Goal: Task Accomplishment & Management: Use online tool/utility

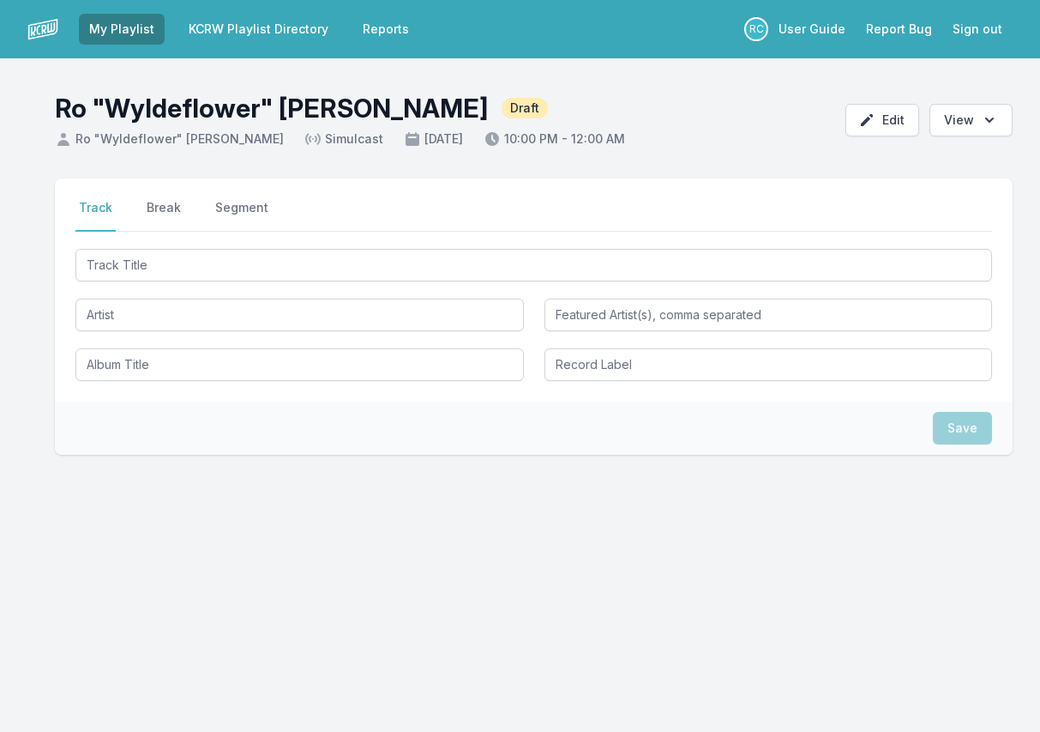
click at [913, 244] on div "Select a tab Track Break Segment Track Break Segment" at bounding box center [534, 289] width 958 height 223
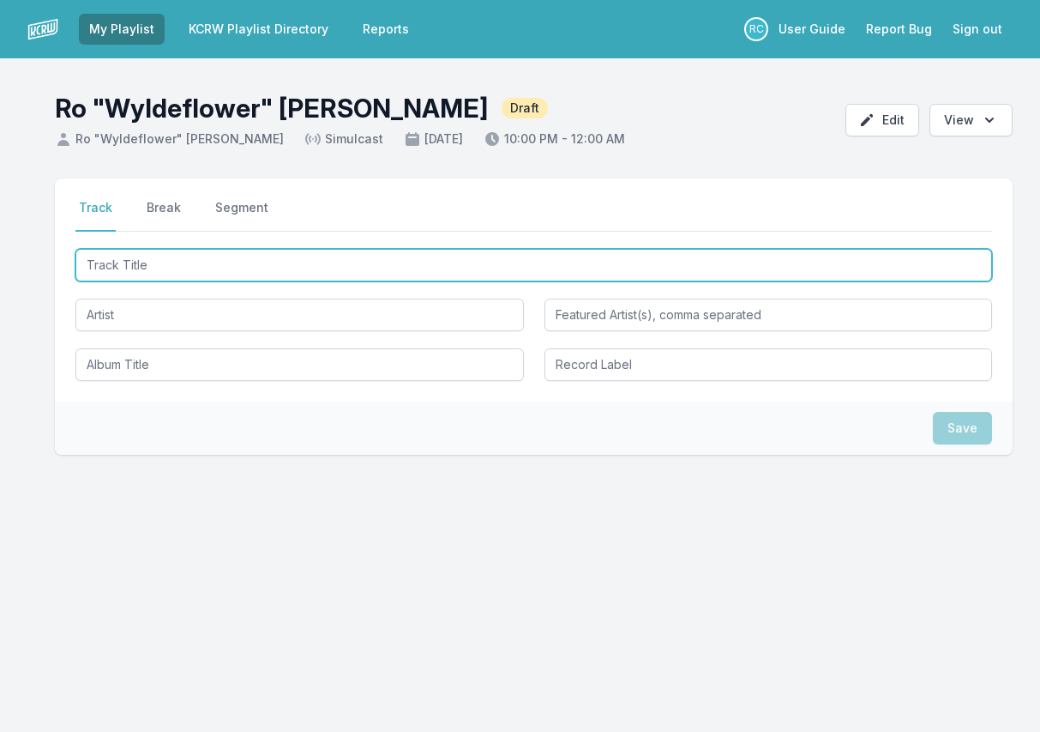
click at [913, 250] on input "Track Title" at bounding box center [533, 265] width 917 height 33
paste input "Maneira de Ver"
type input "Maneira de Ver"
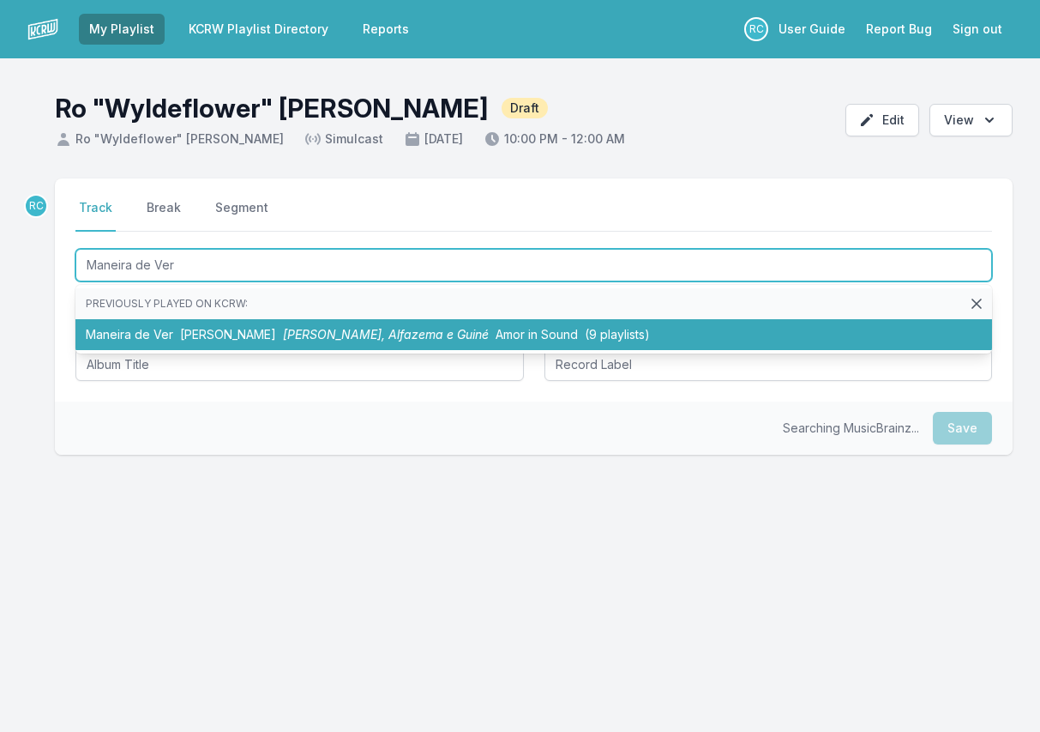
click at [266, 336] on span "Alvaro Lancellotti" at bounding box center [228, 334] width 96 height 15
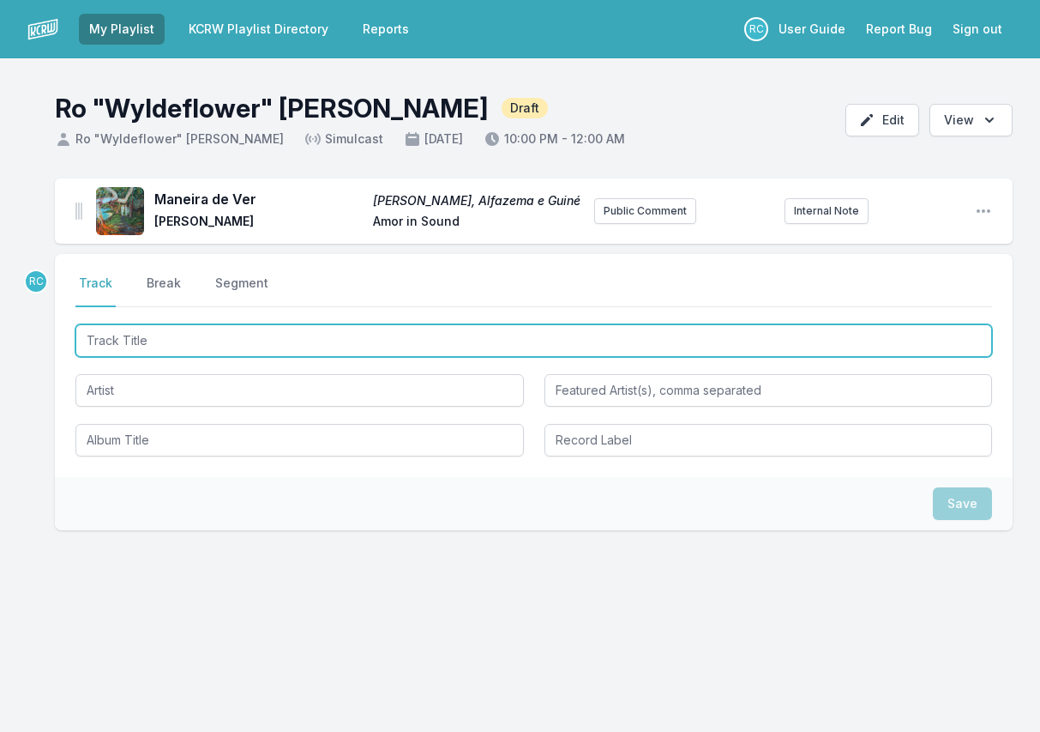
click at [967, 335] on input "Track Title" at bounding box center [533, 340] width 917 height 33
paste input "Fantastica Bahia - Bosq Remix"
type input "Fantastica Bahia - Bosq Remix"
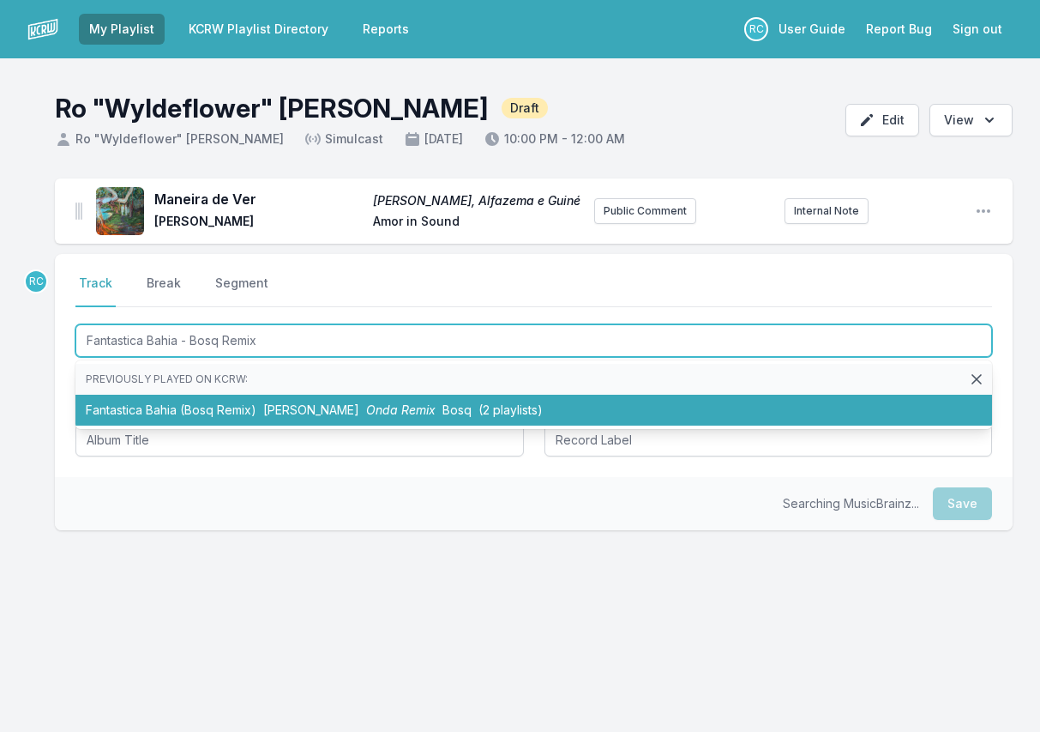
click at [317, 420] on li "Fantastica Bahia (Bosq Remix) João Selva Onda Remix Bosq (2 playlists)" at bounding box center [533, 410] width 917 height 31
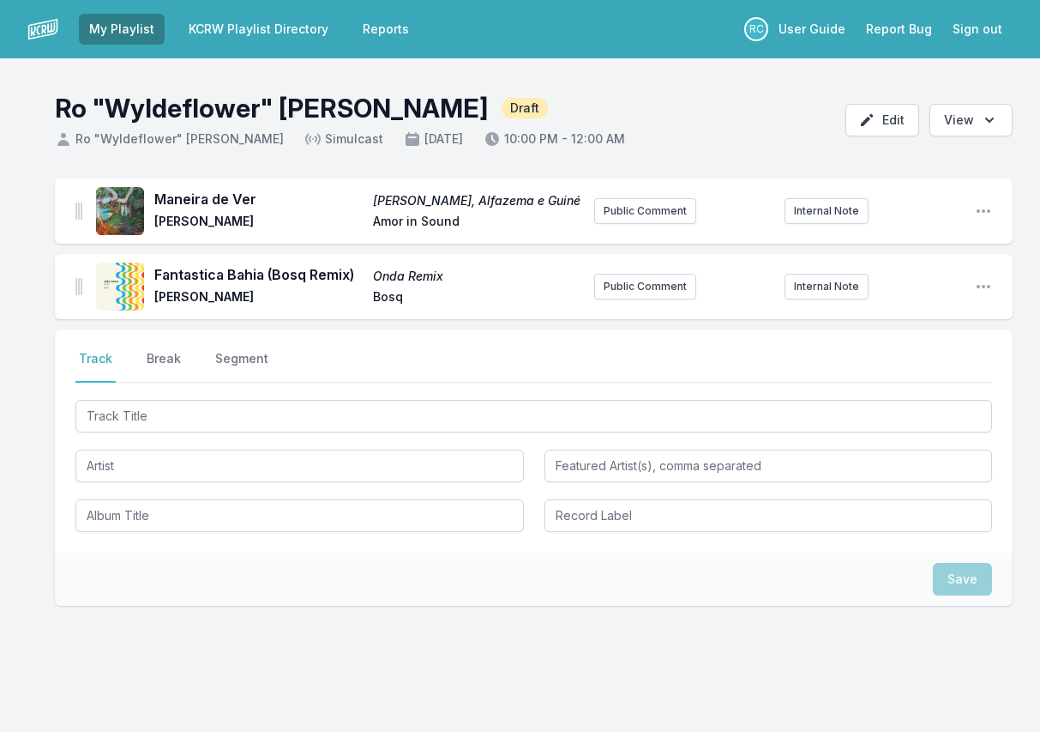
click at [934, 437] on div at bounding box center [533, 464] width 917 height 136
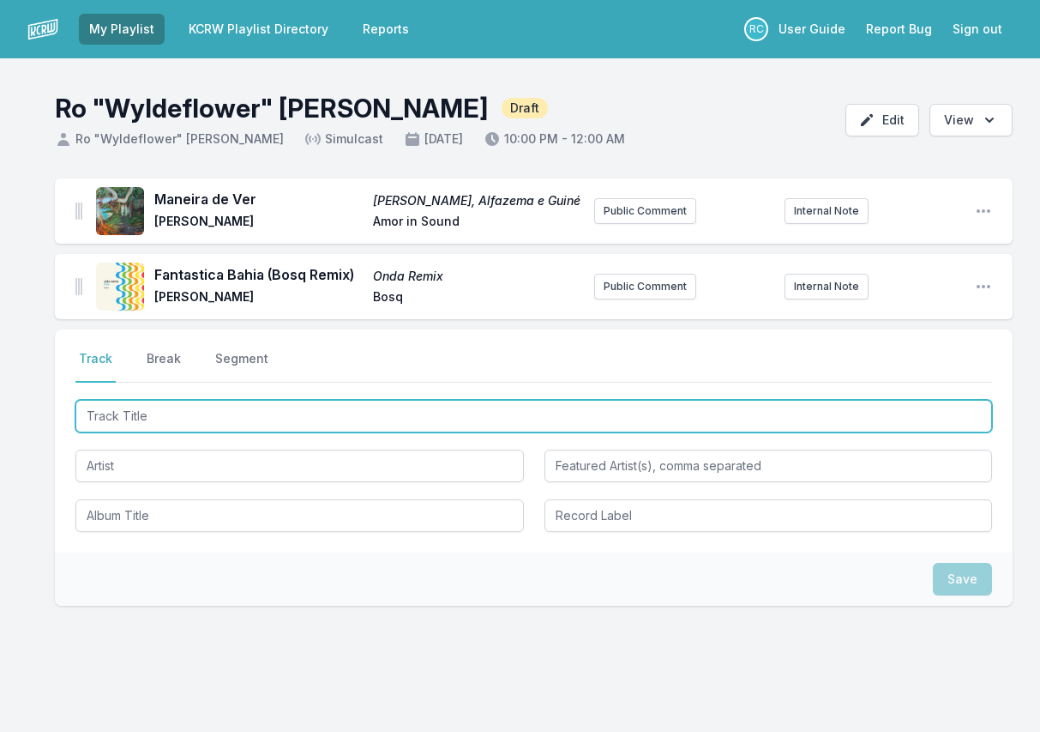
click at [919, 424] on input "Track Title" at bounding box center [533, 416] width 917 height 33
paste input "Garoto Do Pife"
type input "Garoto Do Pife"
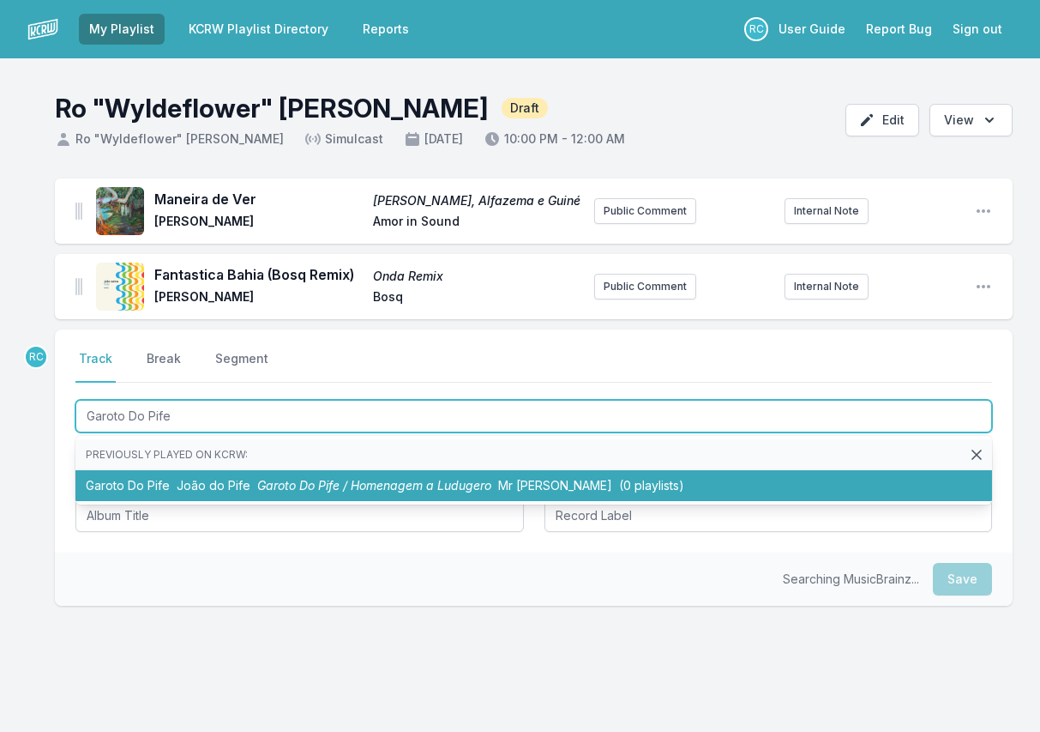
click at [350, 488] on span "Garoto Do Pife / Homenagem a Ludugero" at bounding box center [374, 485] width 234 height 15
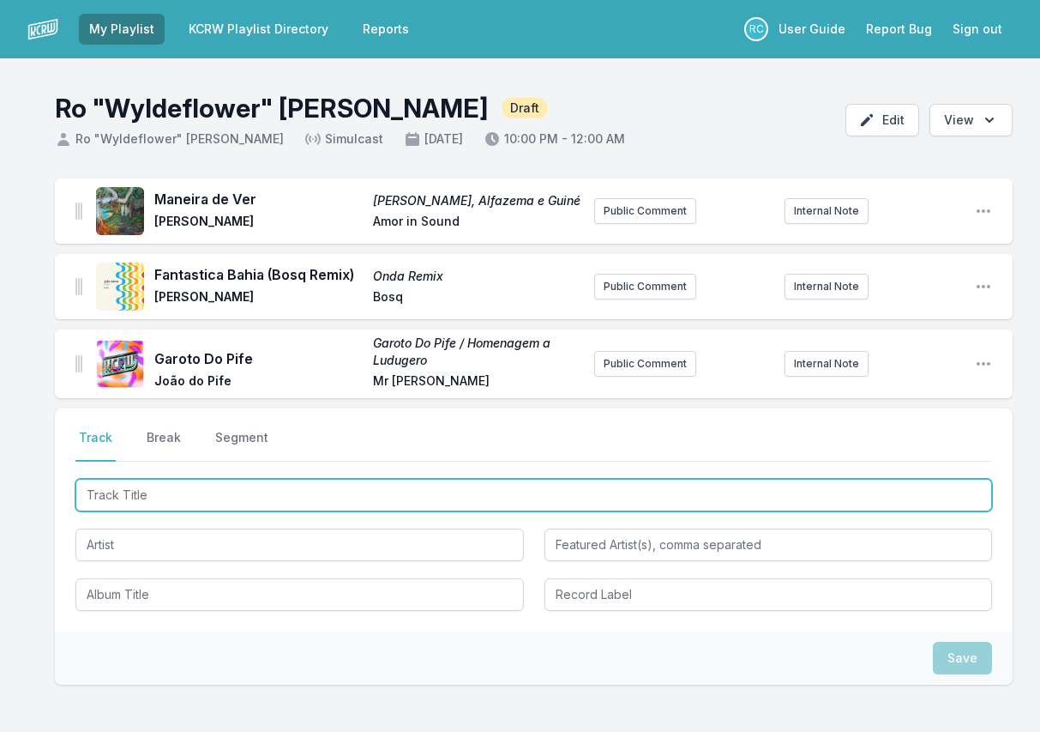
click at [931, 490] on input "Track Title" at bounding box center [533, 495] width 917 height 33
paste input "MAR ADENTRO"
type input "MAR ADENTRO"
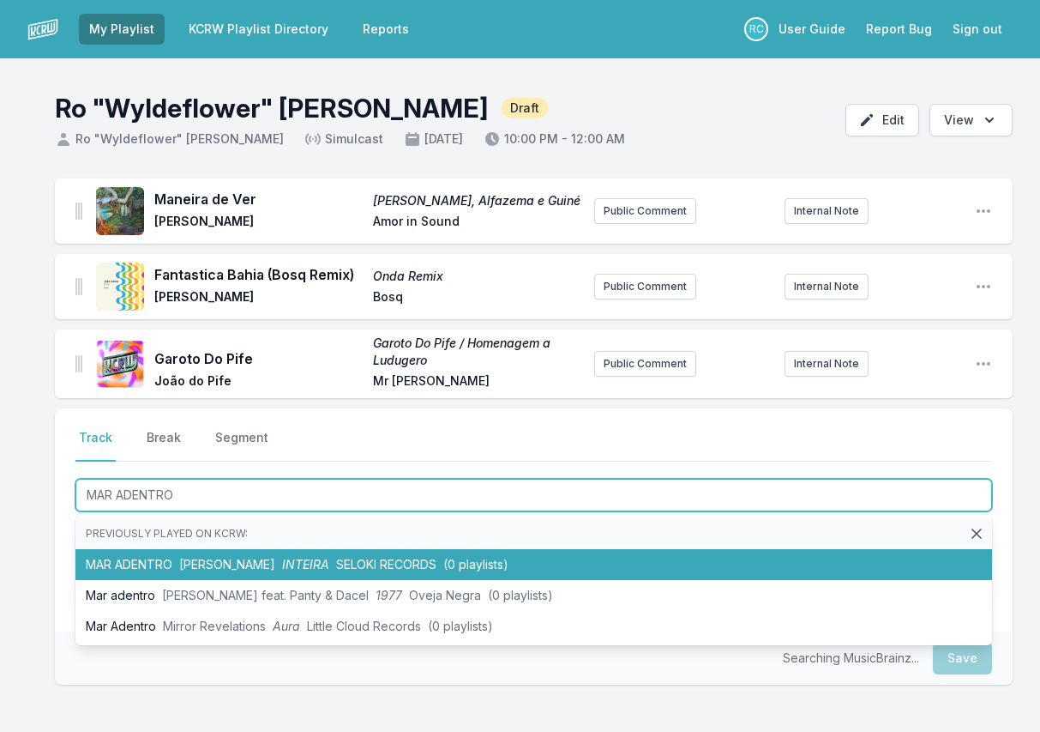
click at [282, 567] on span "INTEIRA" at bounding box center [305, 564] width 47 height 15
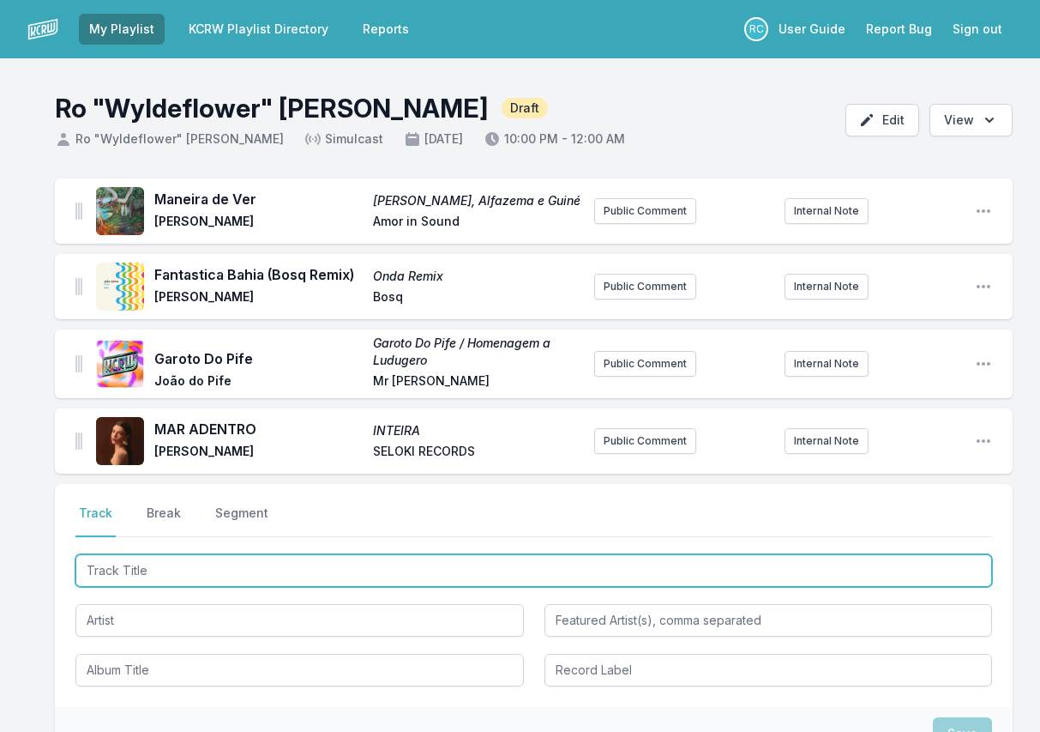
click at [893, 565] on input "Track Title" at bounding box center [533, 570] width 917 height 33
paste input "[GEOGRAPHIC_DATA]"
type input "[GEOGRAPHIC_DATA]"
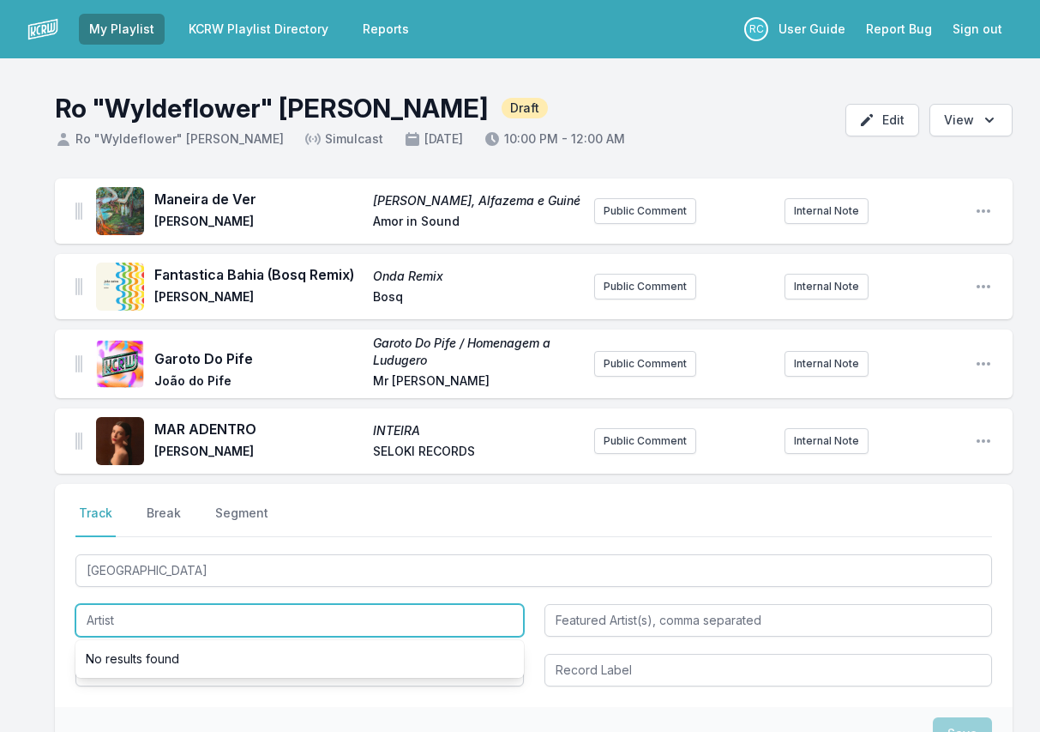
click at [265, 617] on input "Artist" at bounding box center [299, 620] width 449 height 33
paste input "[PERSON_NAME]"
type input "[PERSON_NAME]"
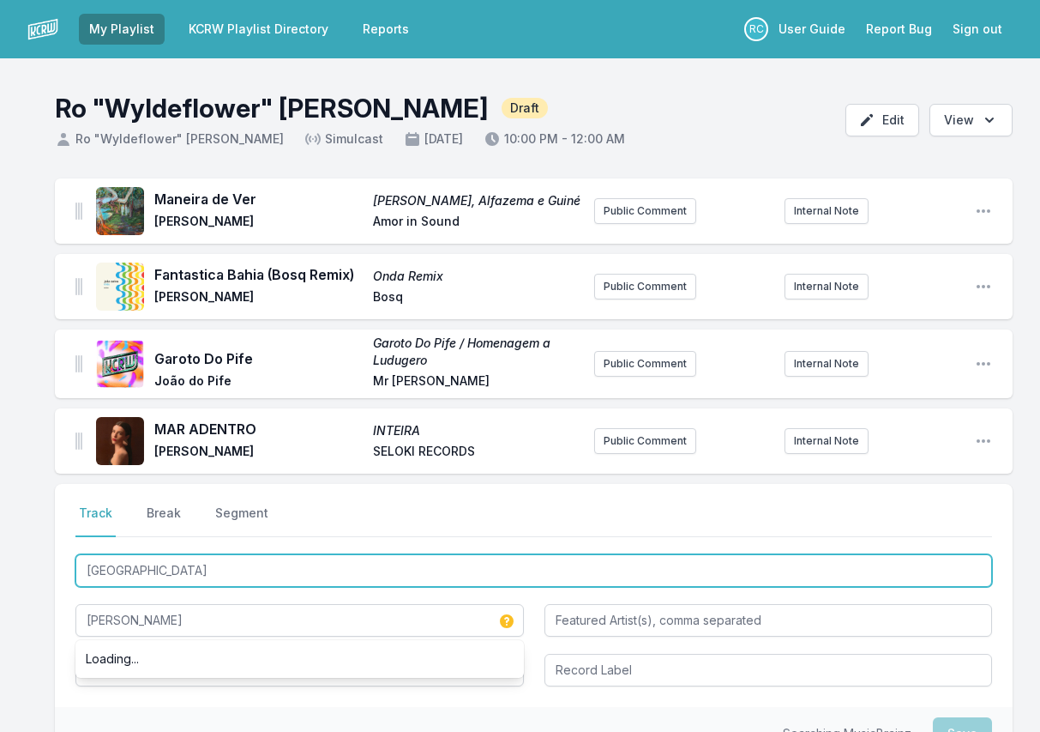
click at [169, 572] on input "[GEOGRAPHIC_DATA]" at bounding box center [533, 570] width 917 height 33
type input "[GEOGRAPHIC_DATA]"
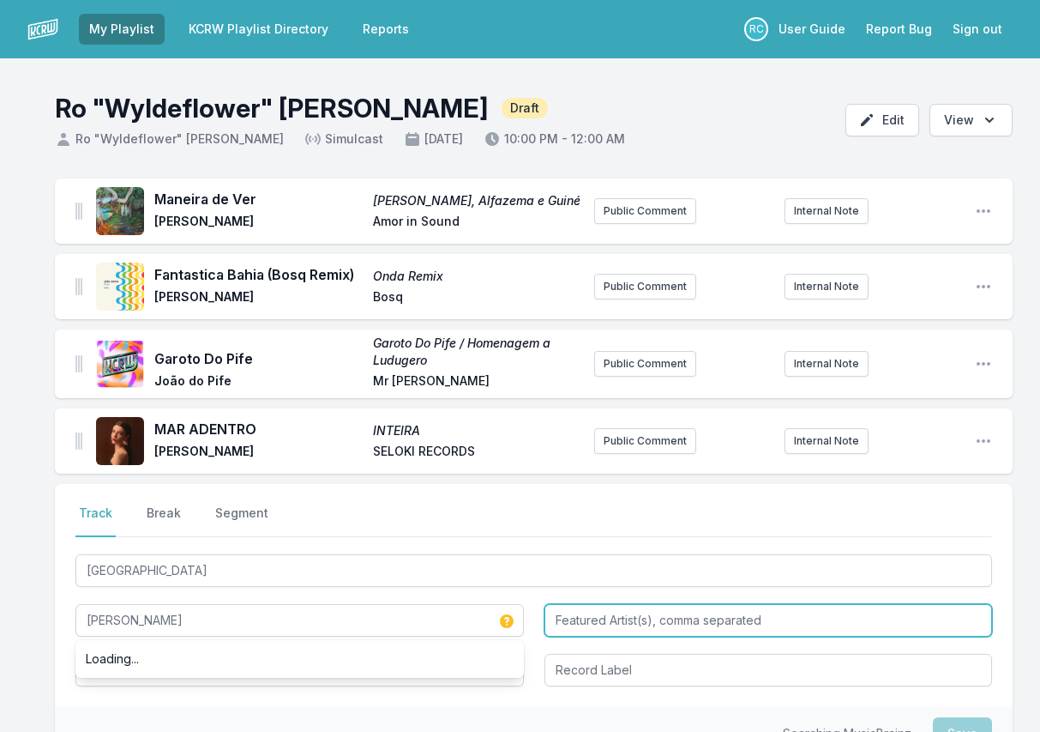
type input "[PERSON_NAME]"
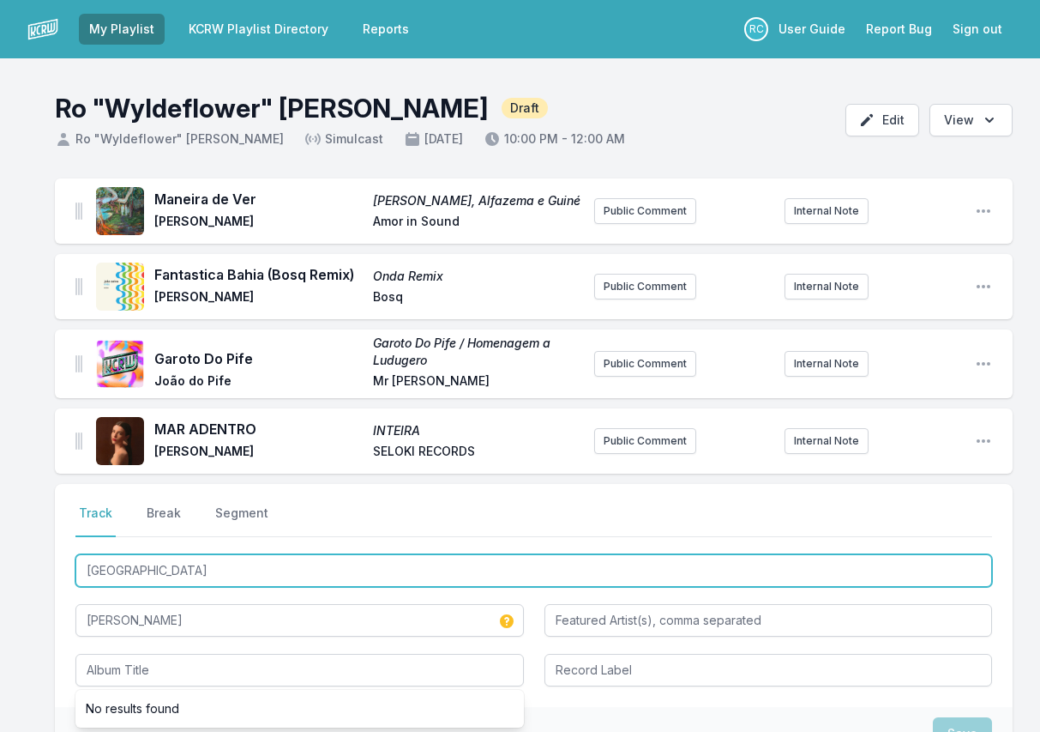
drag, startPoint x: 155, startPoint y: 572, endPoint x: 75, endPoint y: 563, distance: 81.2
click at [75, 563] on div "Select a tab Track Break Segment Track Break Segment Sulamérica Leo Middea No r…" at bounding box center [534, 595] width 958 height 223
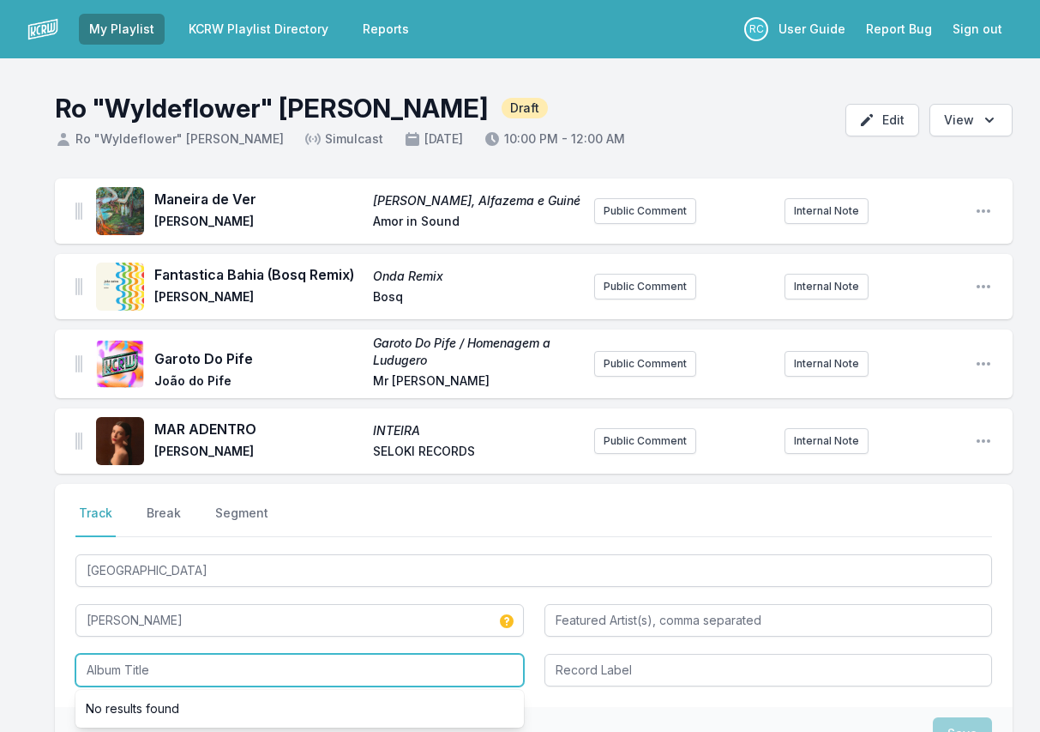
click at [231, 669] on input "Album Title" at bounding box center [299, 670] width 449 height 33
paste input "[GEOGRAPHIC_DATA]"
type input "[GEOGRAPHIC_DATA]"
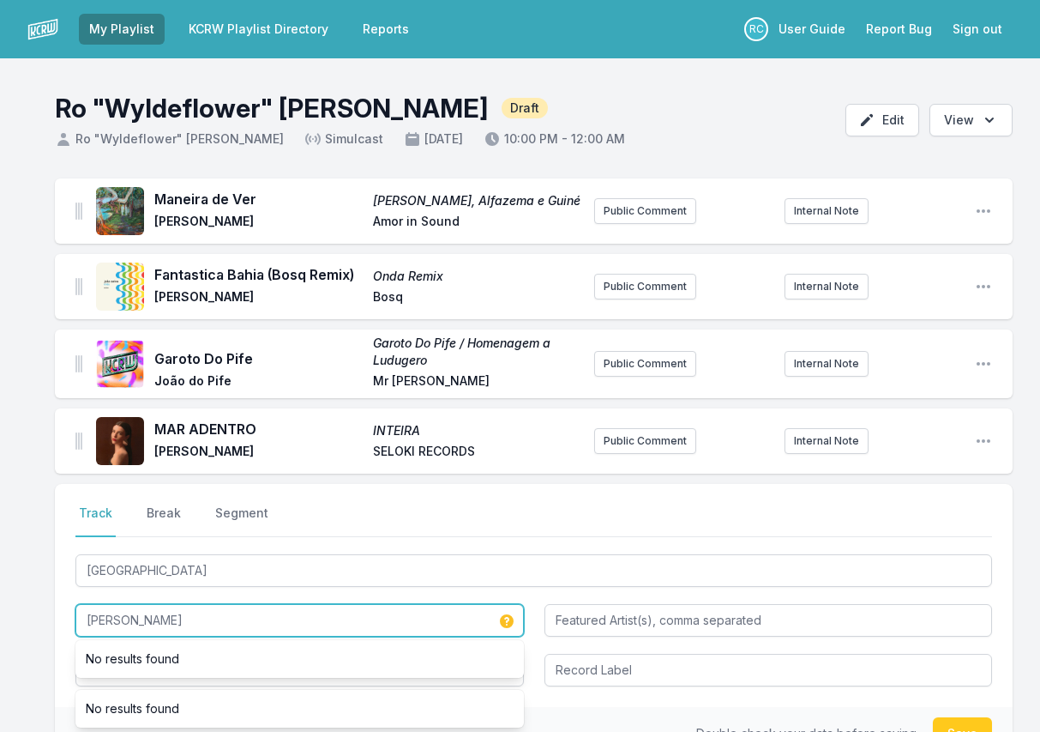
drag, startPoint x: 165, startPoint y: 617, endPoint x: 27, endPoint y: 599, distance: 139.4
click at [27, 599] on div "Maneira de Ver Arruda, Alfazema e Guiné Alvaro Lancellotti Amor in Sound Public…" at bounding box center [520, 551] width 1040 height 746
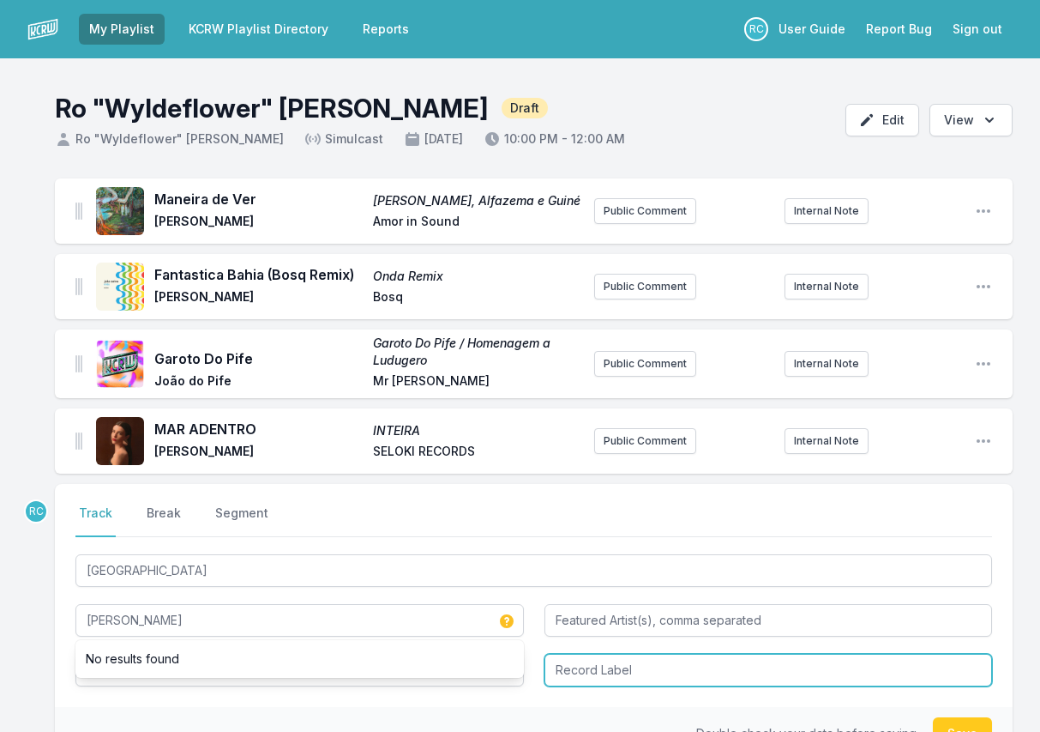
click at [637, 673] on input "Record Label" at bounding box center [769, 670] width 449 height 33
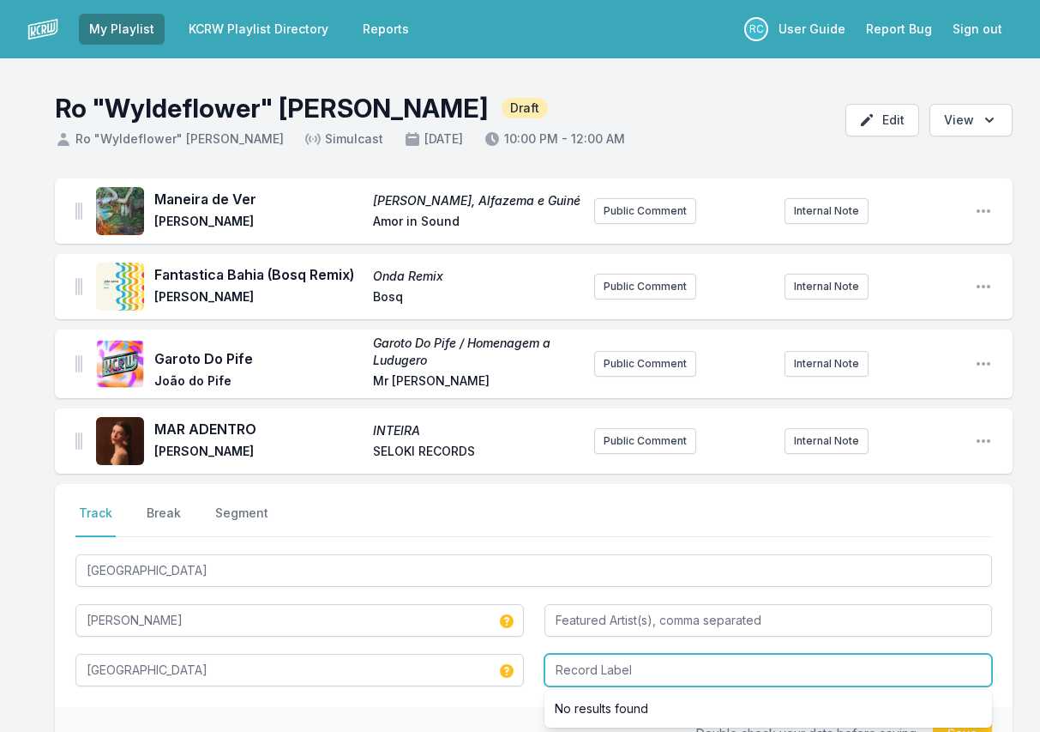
paste input "Agogo Records"
type input "Agogo Records"
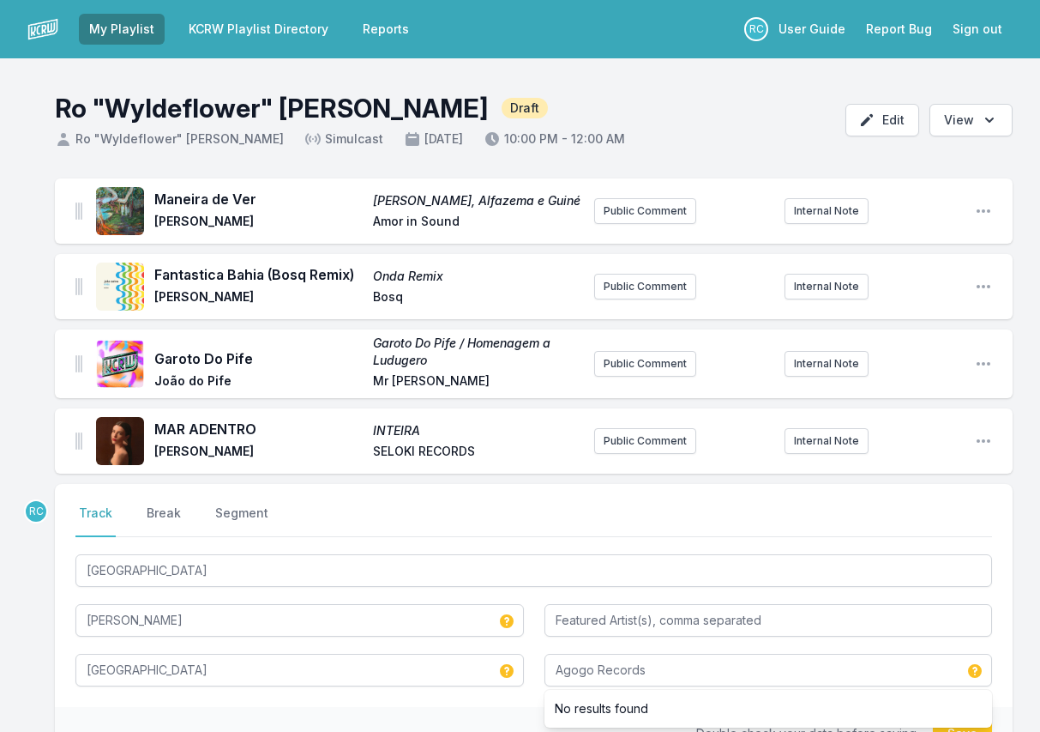
click at [1009, 701] on div "Select a tab Track Break Segment Track Break Segment Sulamérica Leo Middea Sula…" at bounding box center [534, 595] width 958 height 223
click at [985, 723] on button "Save" at bounding box center [962, 733] width 59 height 33
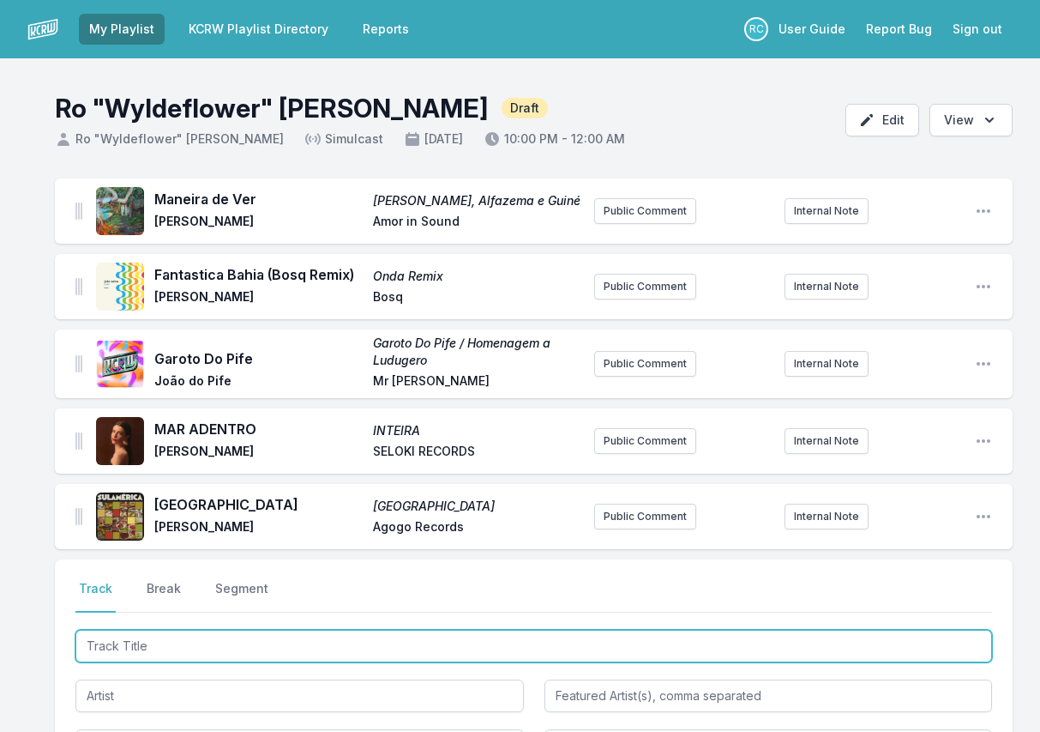
click at [863, 637] on input "Track Title" at bounding box center [533, 646] width 917 height 33
paste input "Magica feat Rogê"
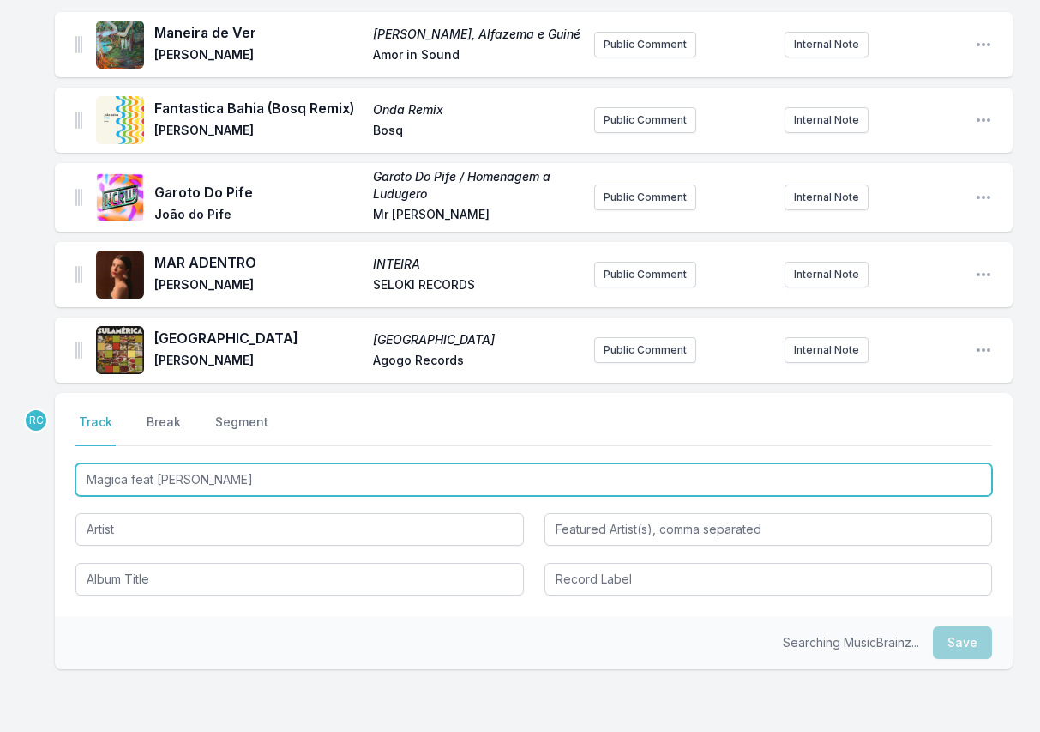
scroll to position [268, 0]
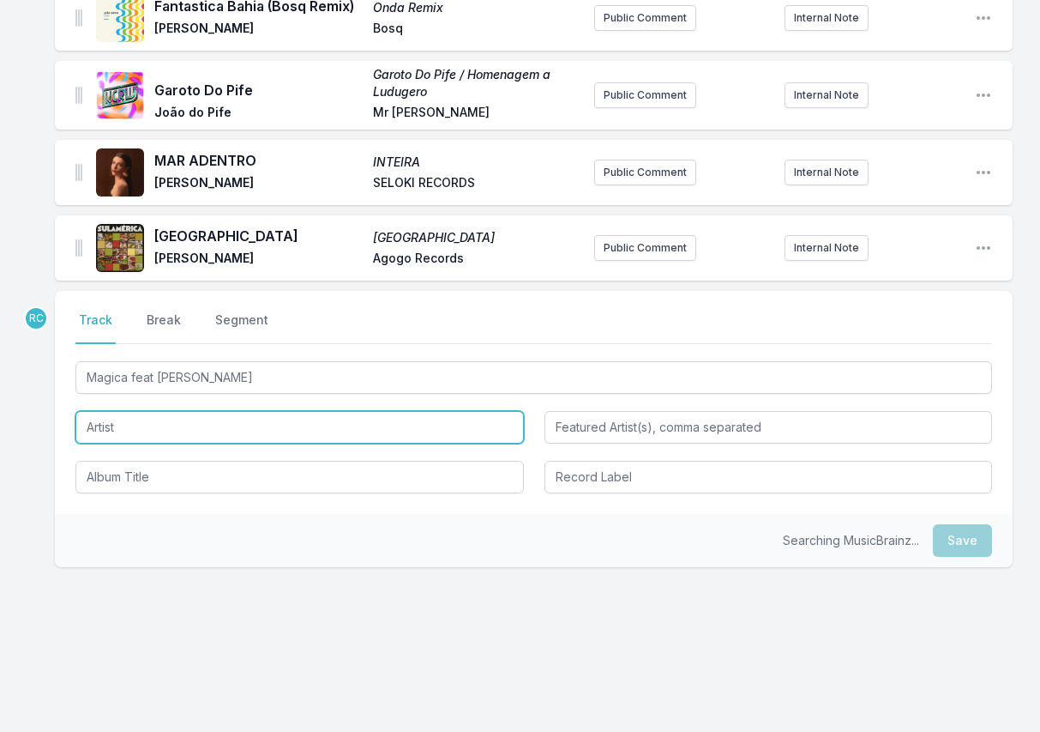
click at [183, 435] on input "Artist" at bounding box center [299, 427] width 449 height 33
type input "Magica"
type input "Rogê"
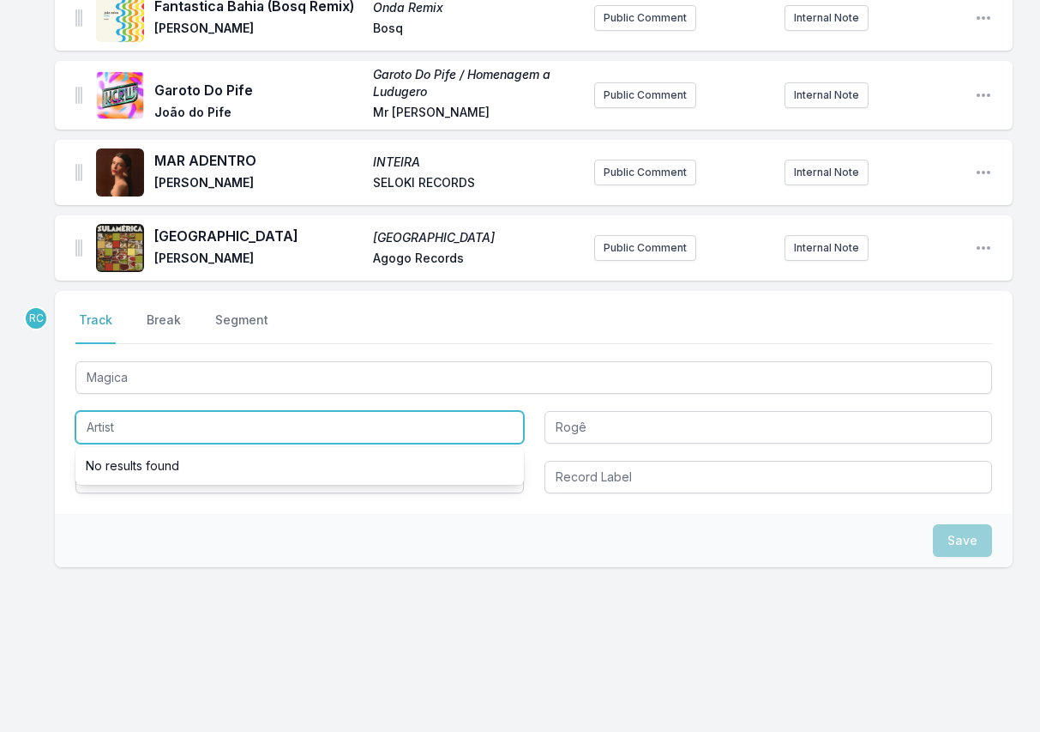
paste input "El [PERSON_NAME] Affair"
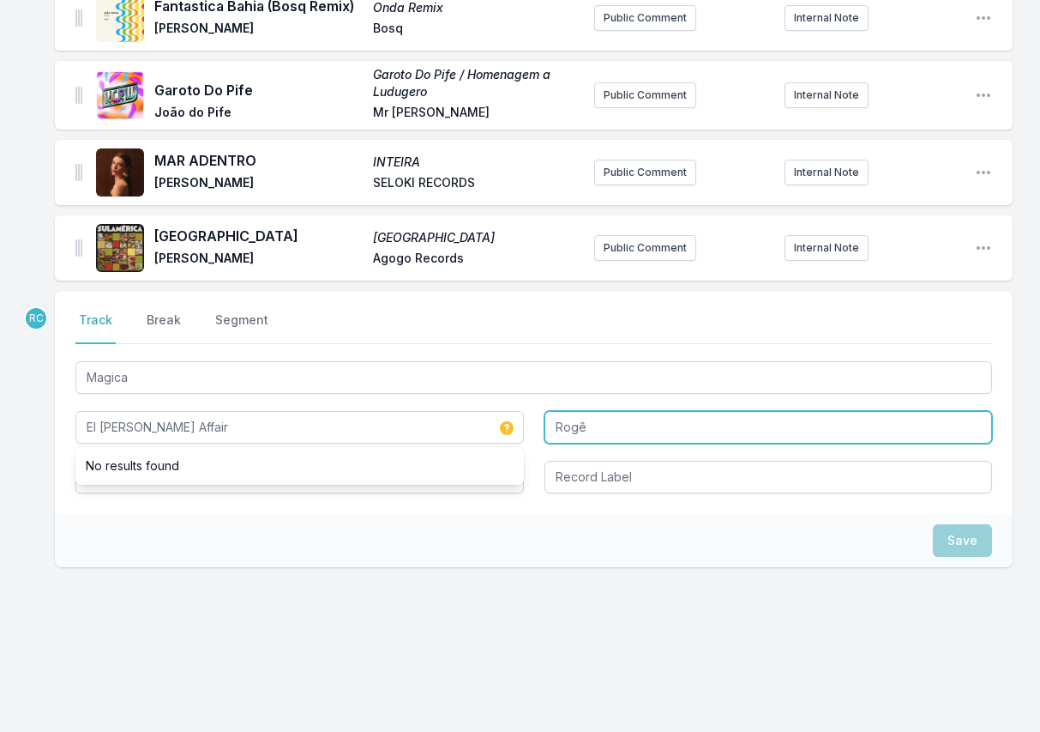
type input "El [PERSON_NAME] Affair"
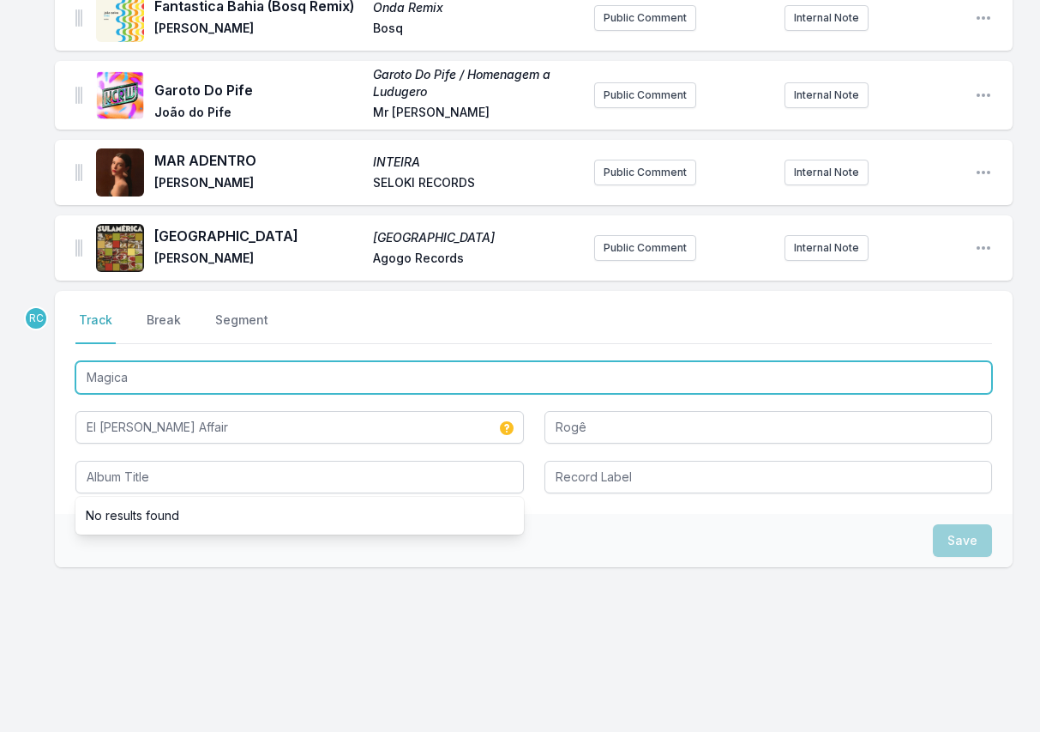
click at [143, 384] on input "Magica" at bounding box center [533, 377] width 917 height 33
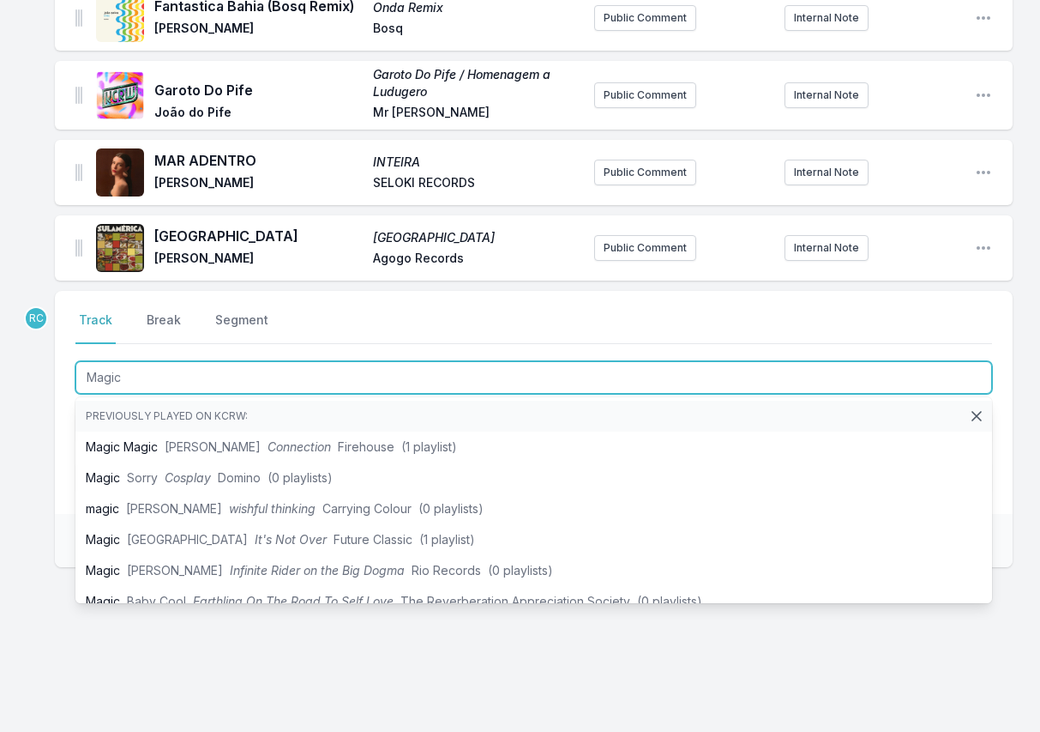
type input "Magica"
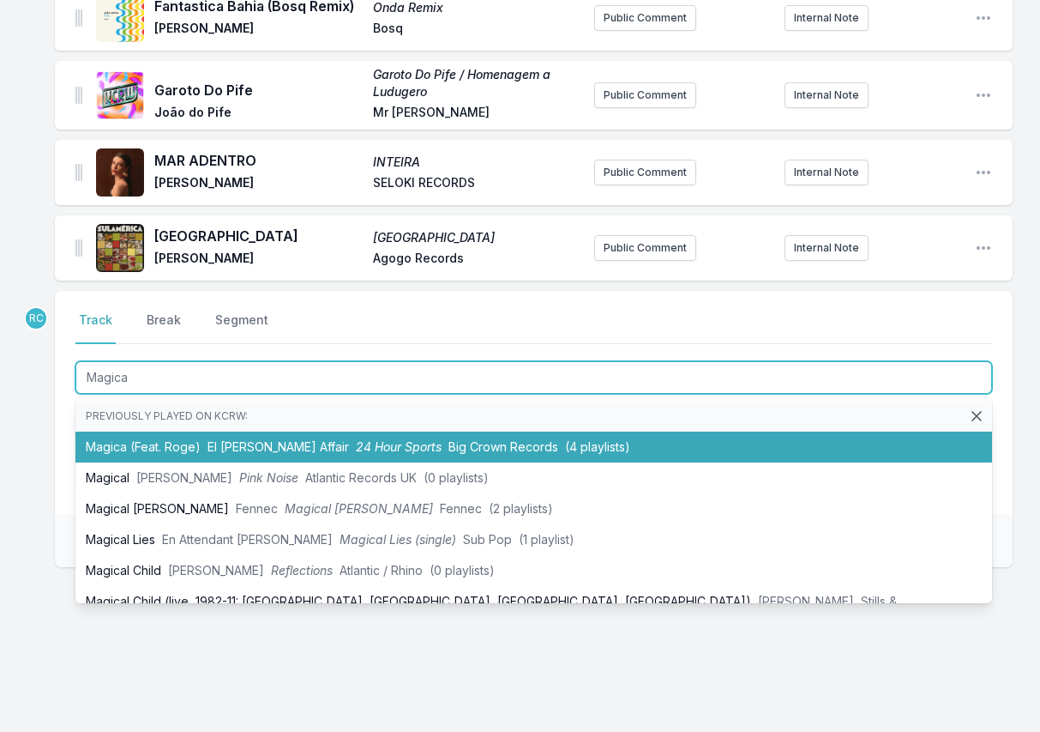
click at [158, 443] on li "Magica (Feat. Roge) El Michels Affair 24 Hour Sports Big Crown Records (4 playl…" at bounding box center [533, 446] width 917 height 31
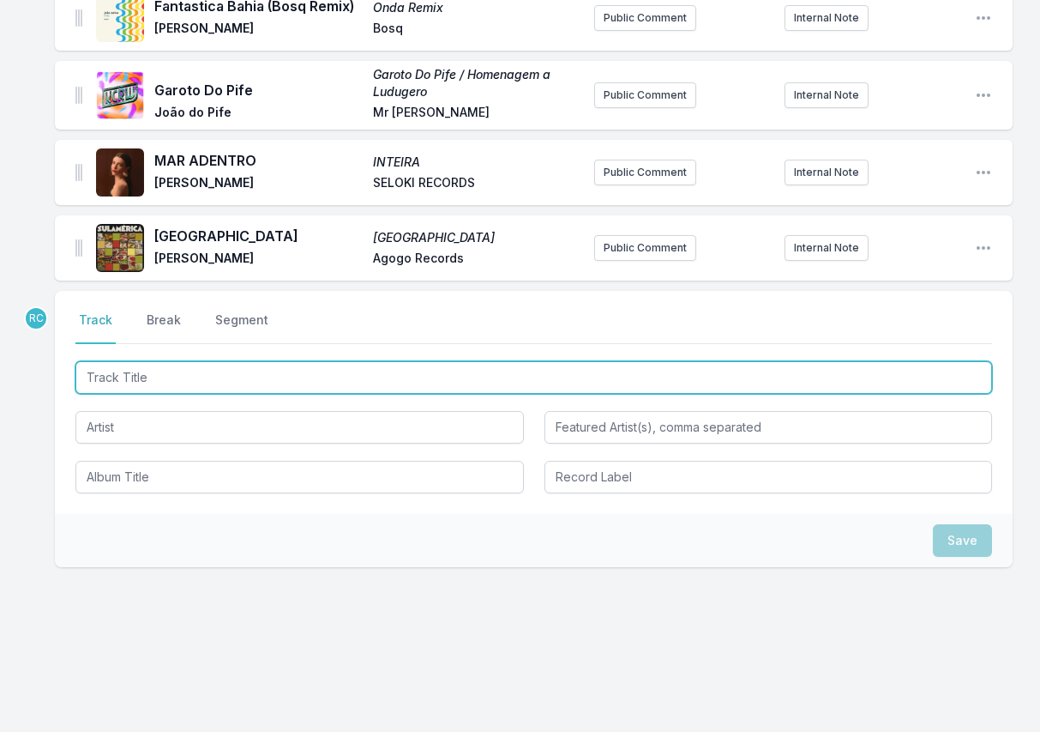
scroll to position [344, 0]
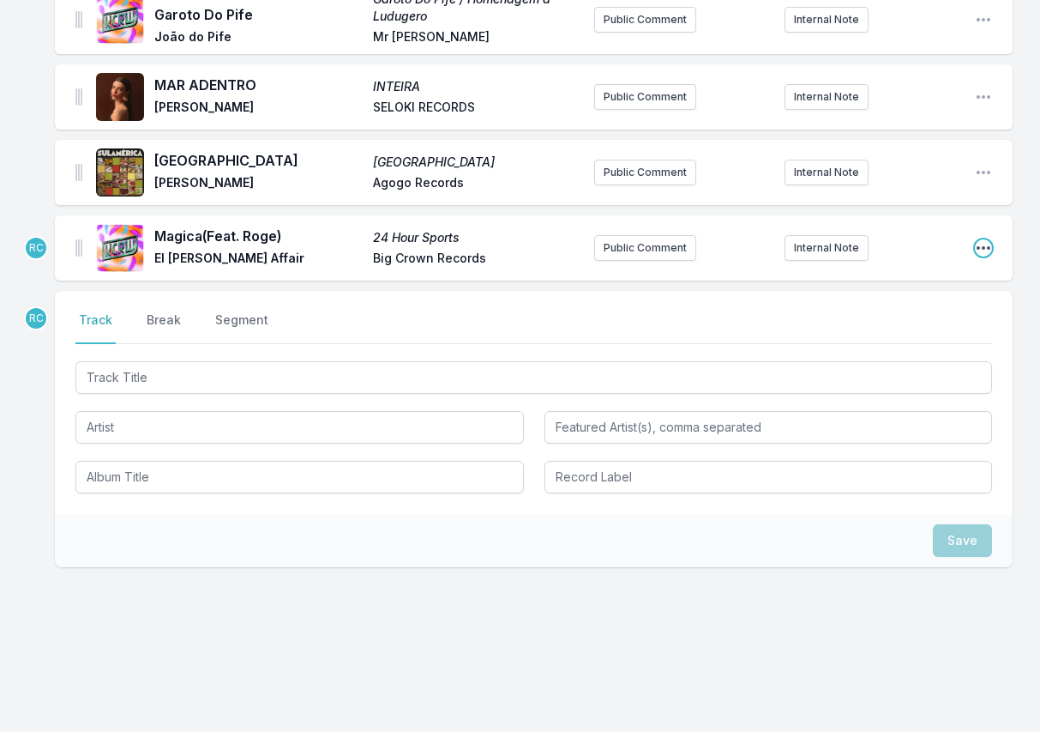
click at [989, 250] on icon "Open playlist item options" at bounding box center [983, 247] width 17 height 17
click at [925, 284] on button "Edit Track Details" at bounding box center [896, 282] width 192 height 31
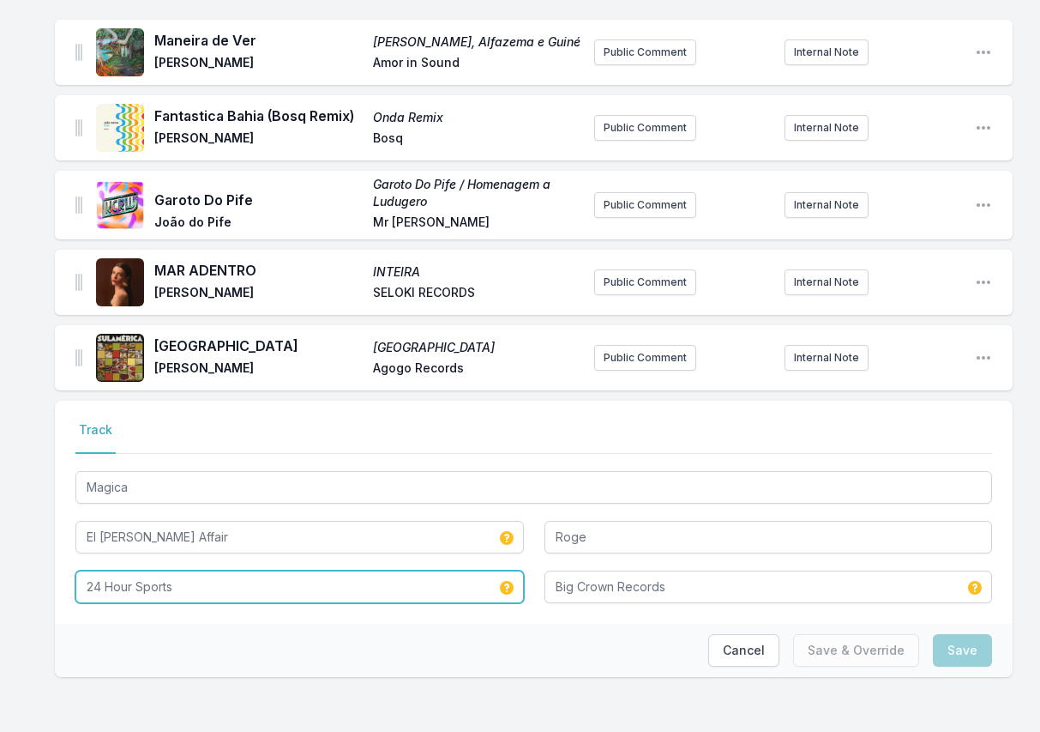
click at [105, 587] on input "24 Hour Sports" at bounding box center [299, 586] width 449 height 33
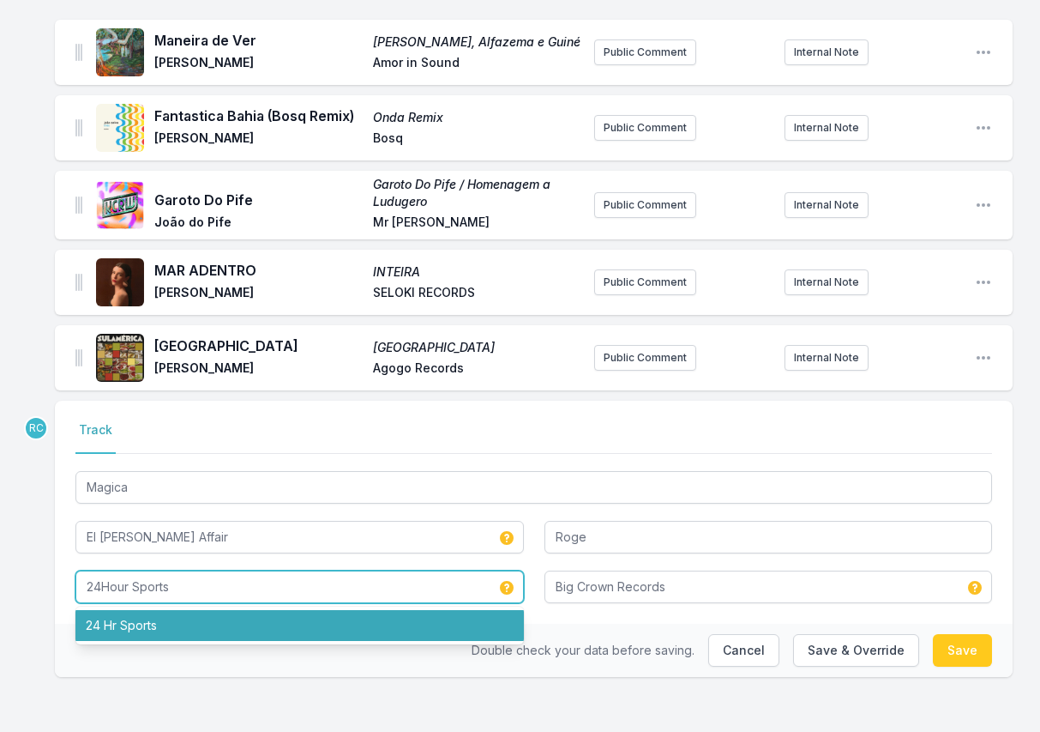
click at [111, 624] on li "24 Hr Sports" at bounding box center [299, 625] width 449 height 31
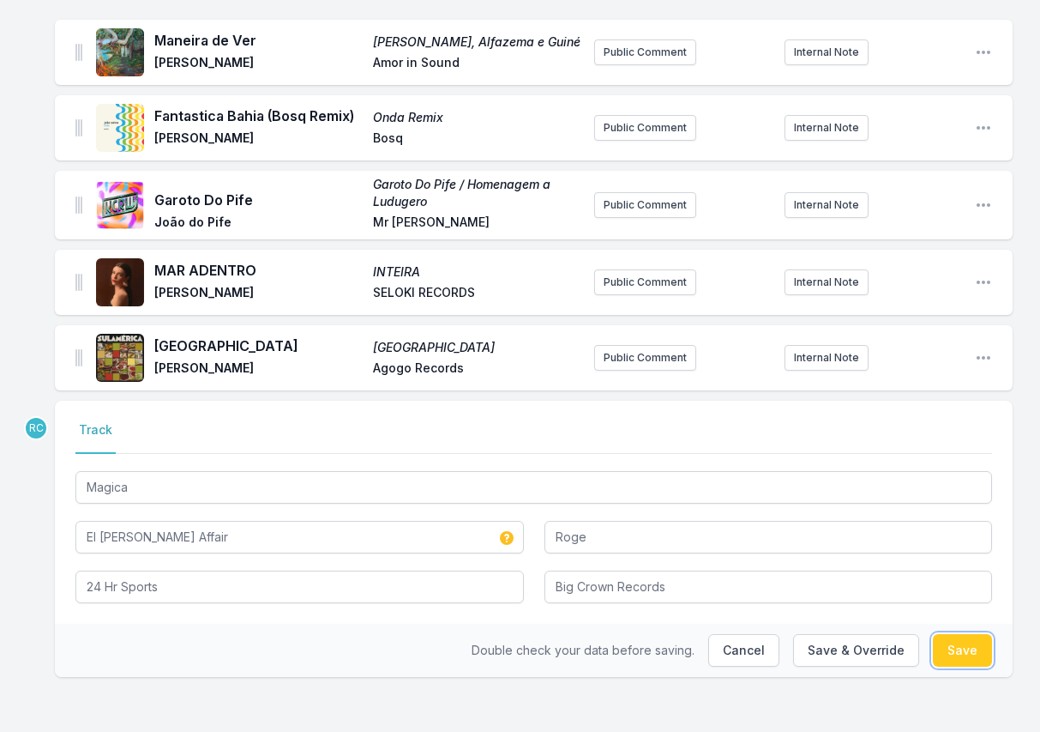
click at [979, 642] on button "Save" at bounding box center [962, 650] width 59 height 33
type input "24 Hour Sports"
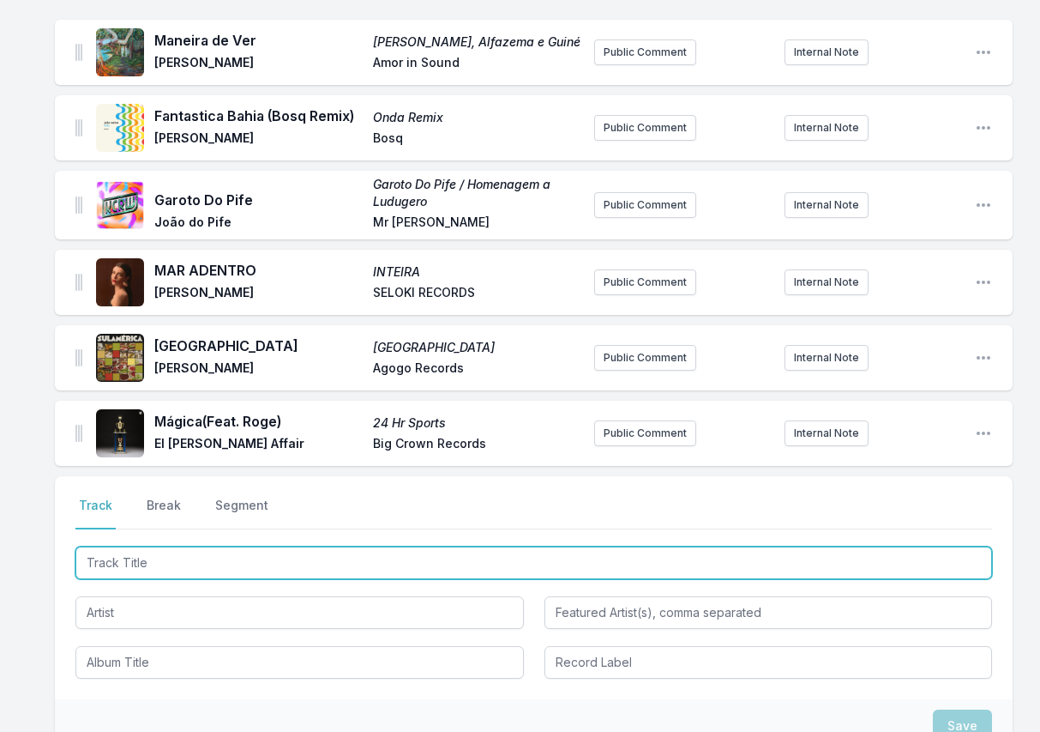
click at [883, 559] on input "Track Title" at bounding box center [533, 562] width 917 height 33
paste input "Six Degrees (Instrumental)"
type input "Six Degrees (Instrumental)"
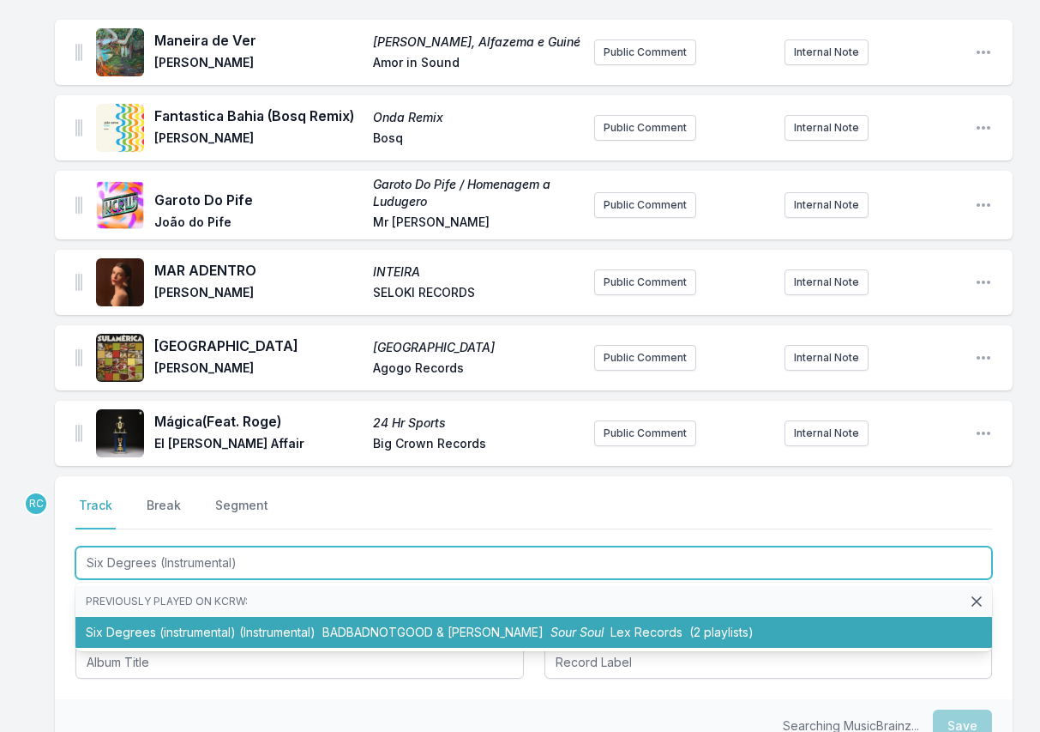
click at [378, 637] on span "BADBADNOTGOOD & [PERSON_NAME]" at bounding box center [432, 631] width 221 height 15
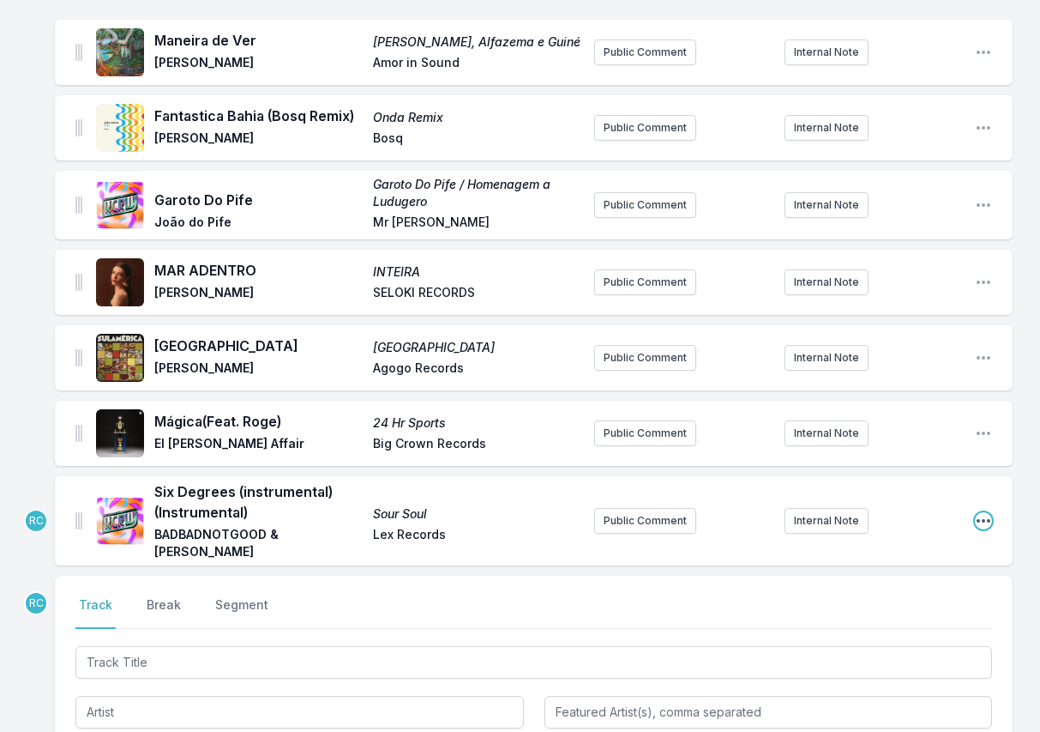
click at [985, 524] on icon "Open playlist item options" at bounding box center [983, 520] width 17 height 17
click at [909, 556] on button "Edit Track Details" at bounding box center [896, 554] width 192 height 31
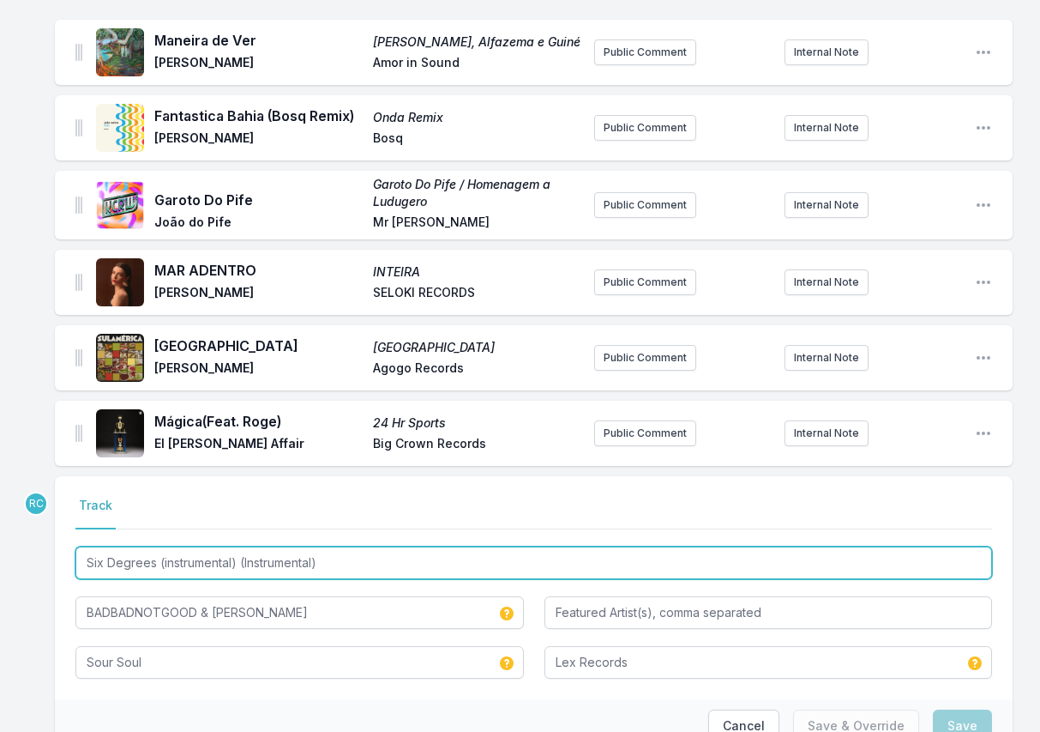
drag, startPoint x: 360, startPoint y: 569, endPoint x: 236, endPoint y: 568, distance: 124.4
click at [236, 568] on input "Six Degrees (instrumental) (Instrumental)" at bounding box center [533, 562] width 917 height 33
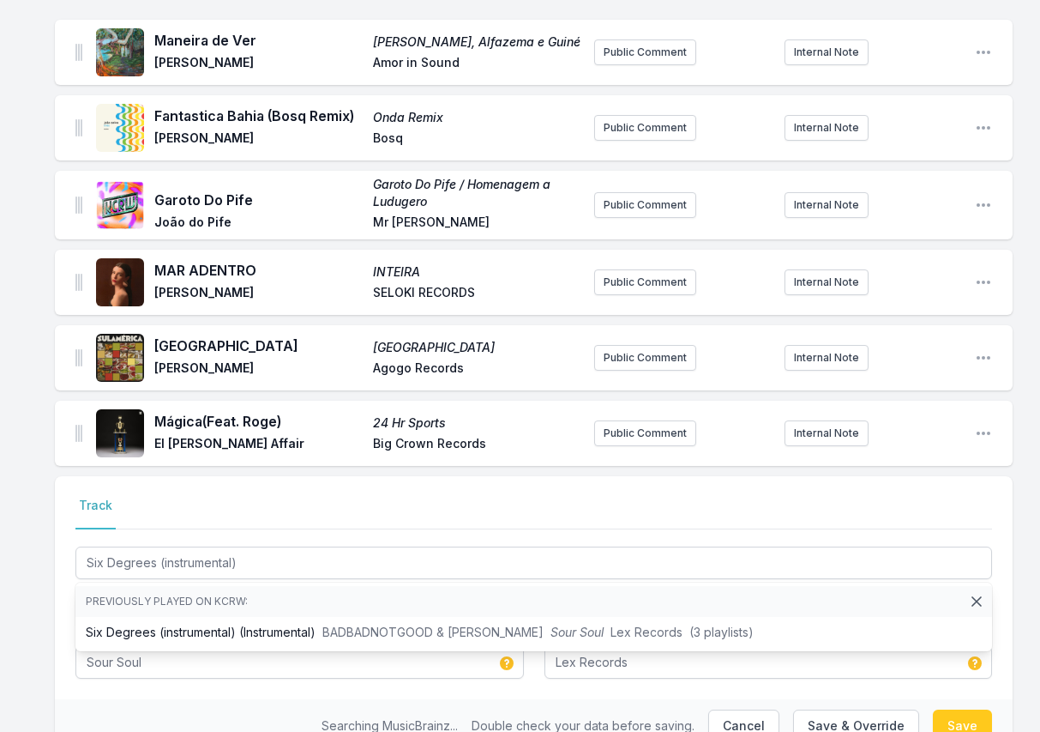
click at [973, 502] on nav "Track" at bounding box center [533, 513] width 917 height 33
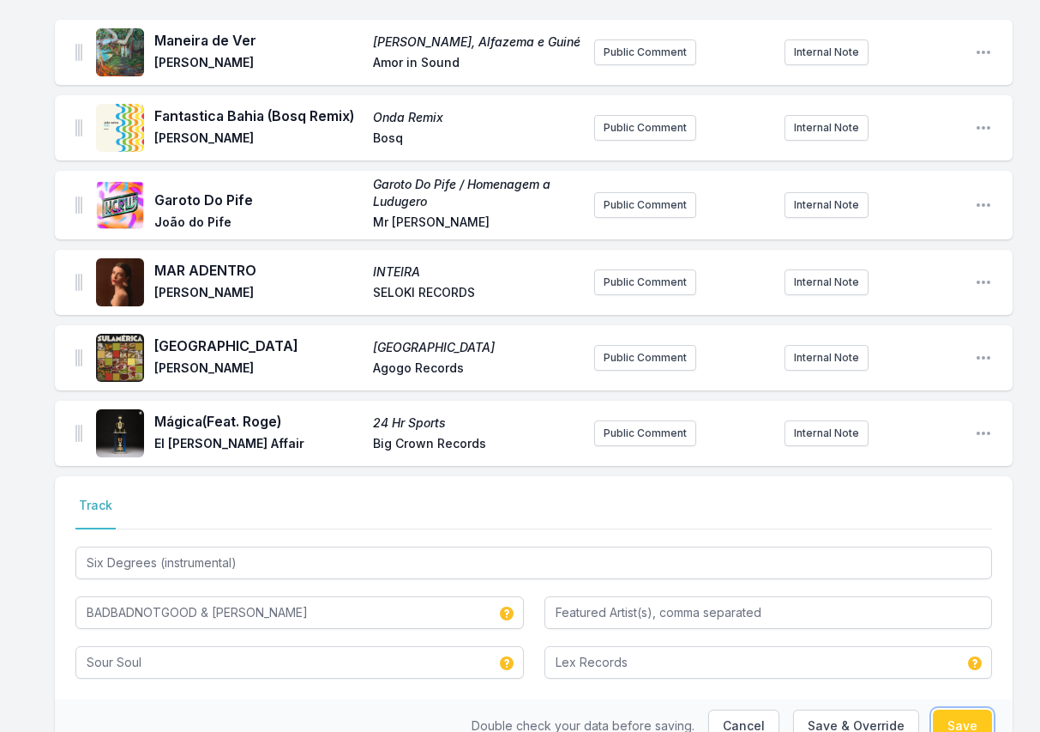
click at [952, 718] on button "Save" at bounding box center [962, 725] width 59 height 33
type input "Six Degrees (instrumental) (Instrumental)"
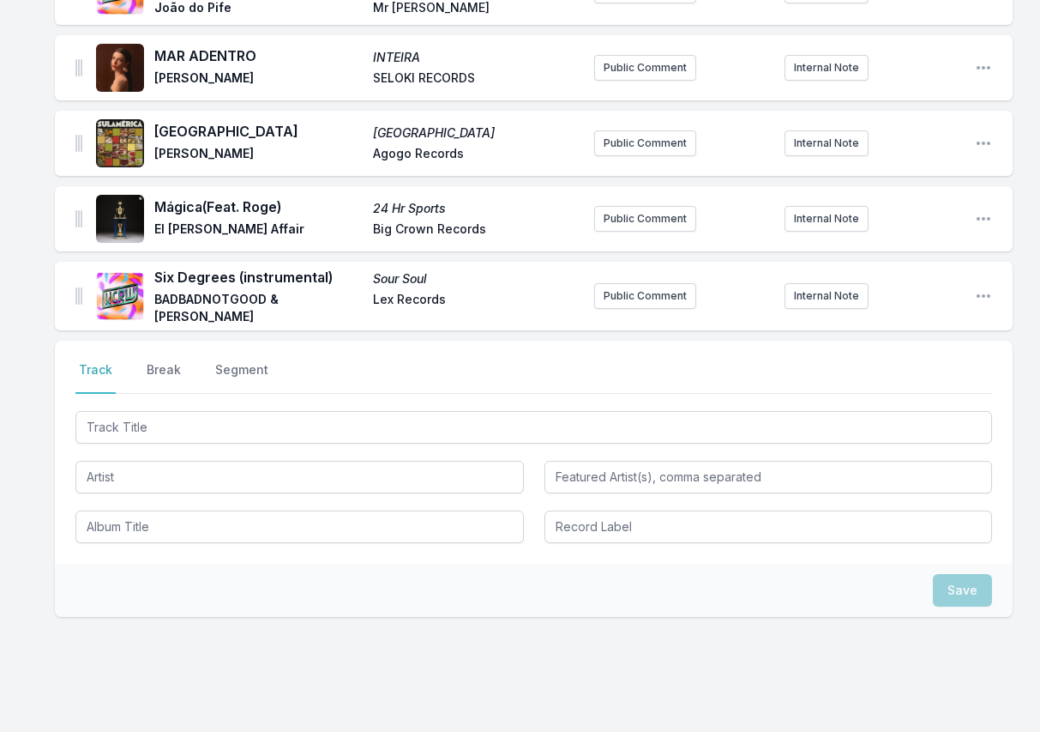
scroll to position [377, 0]
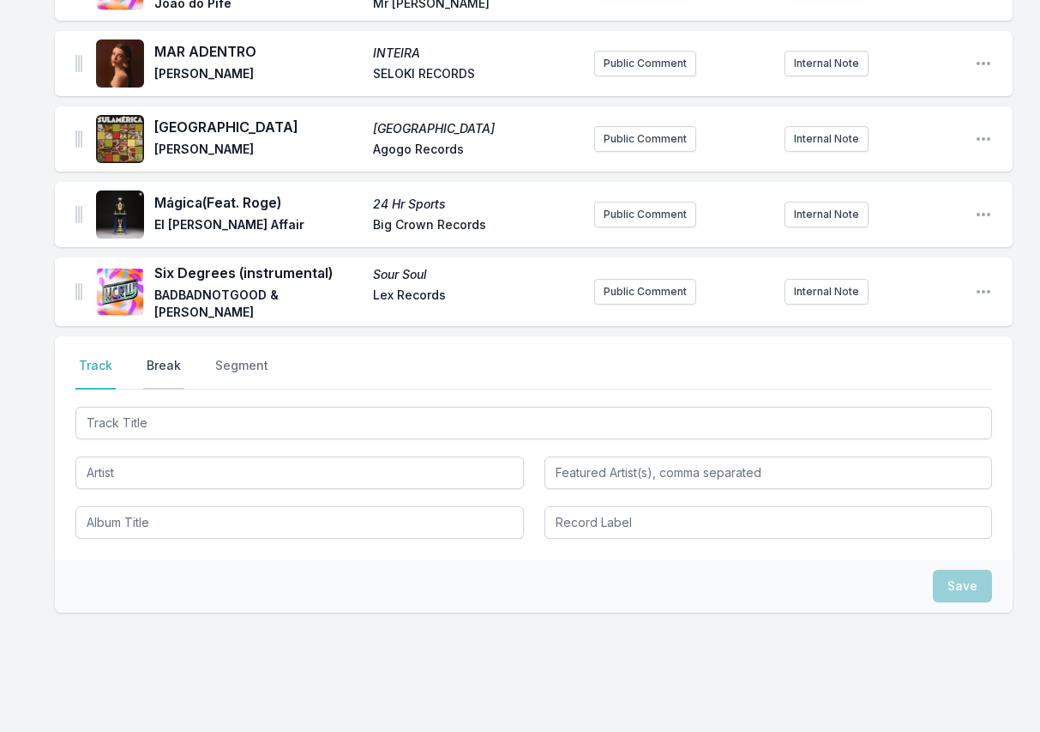
click at [158, 364] on button "Break" at bounding box center [163, 373] width 41 height 33
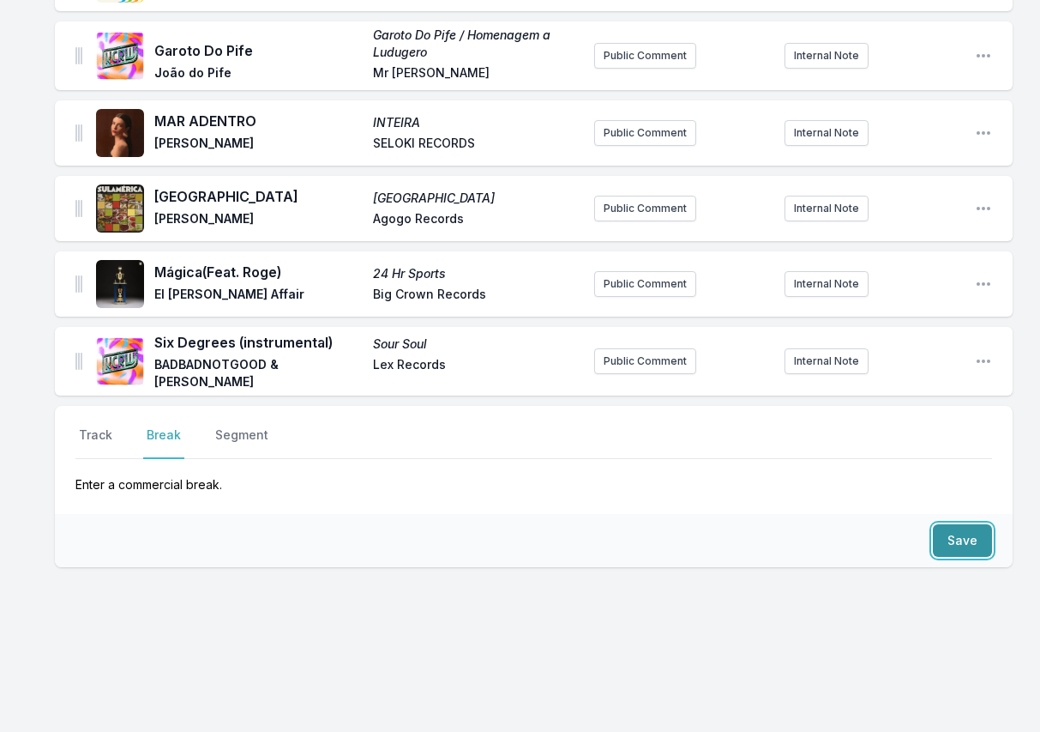
click at [955, 538] on button "Save" at bounding box center [962, 540] width 59 height 33
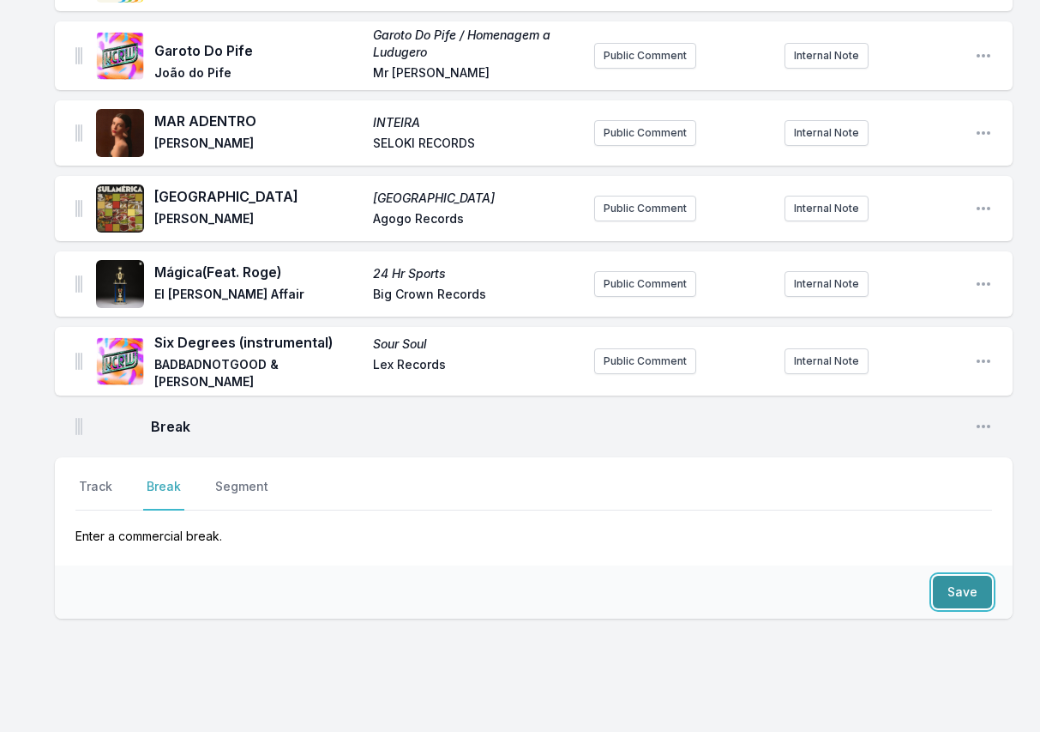
scroll to position [359, 0]
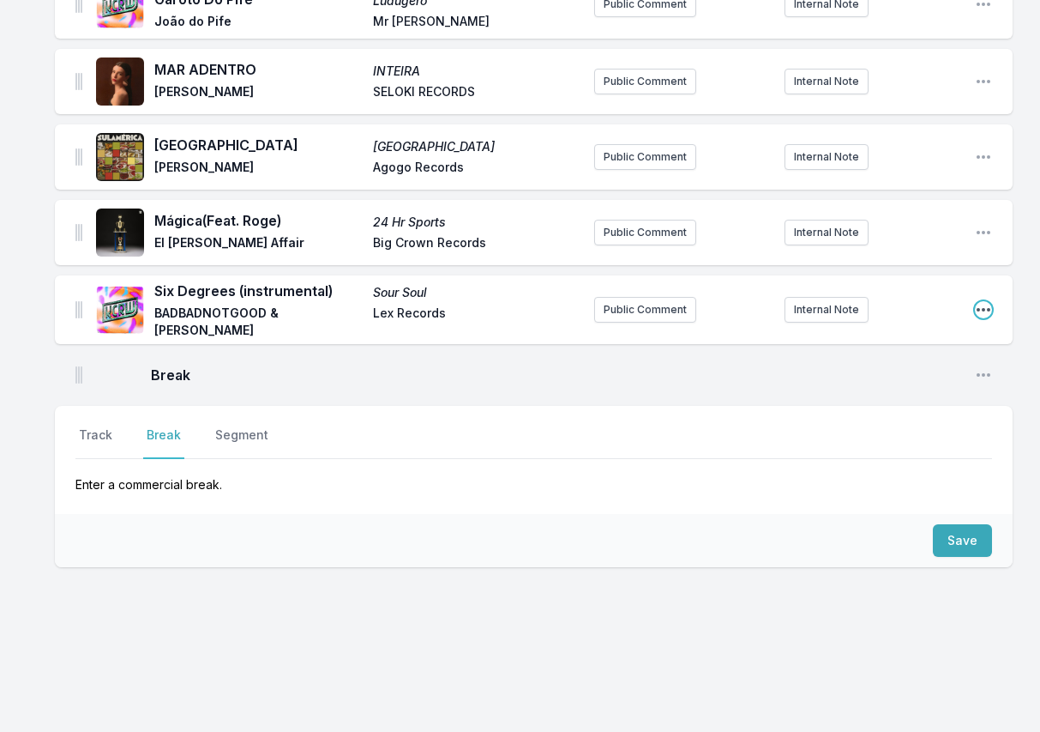
click at [991, 304] on icon "Open playlist item options" at bounding box center [983, 309] width 17 height 17
click at [901, 340] on button "Edit Track Details" at bounding box center [896, 343] width 192 height 31
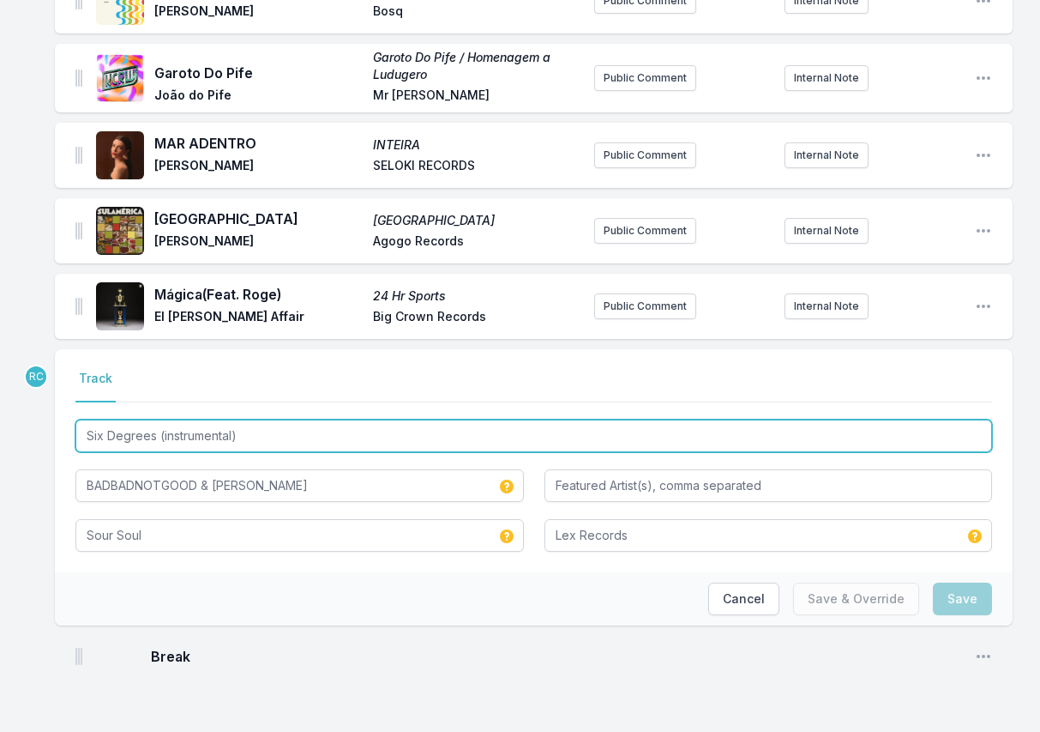
drag, startPoint x: 280, startPoint y: 434, endPoint x: 153, endPoint y: 436, distance: 127.8
click at [153, 436] on input "Six Degrees (instrumental)" at bounding box center [533, 435] width 917 height 33
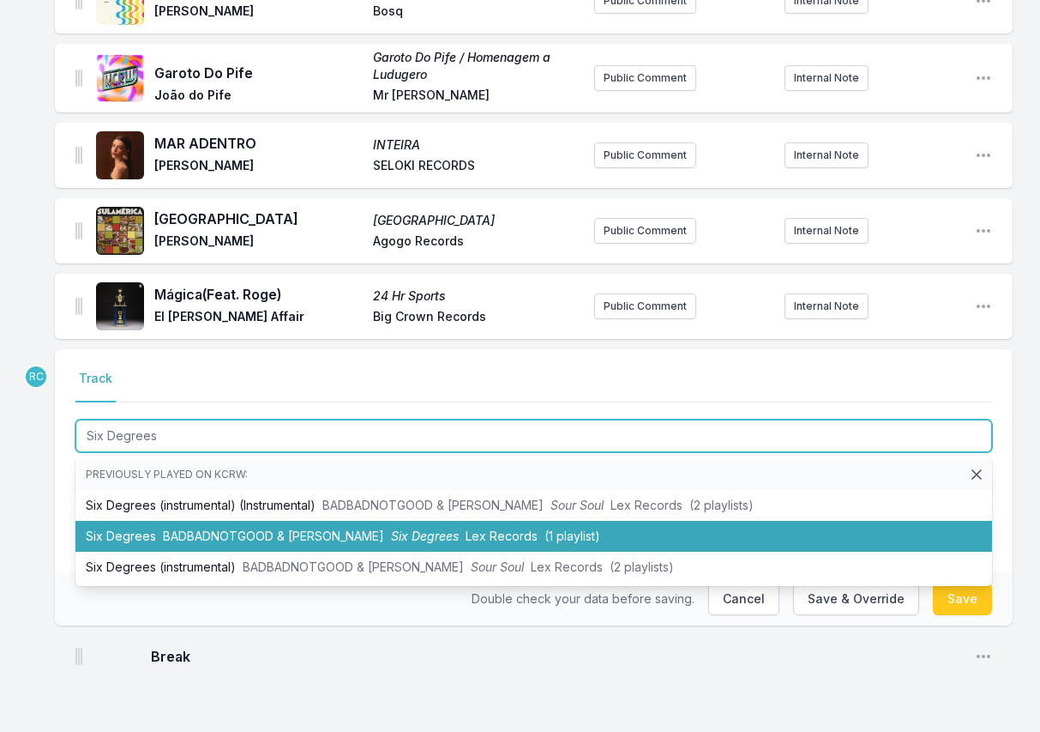
click at [144, 534] on li "Six Degrees BADBADNOTGOOD & Ghostface Killah Six Degrees Lex Records (1 playlis…" at bounding box center [533, 536] width 917 height 31
type input "Six Degrees (instrumental)"
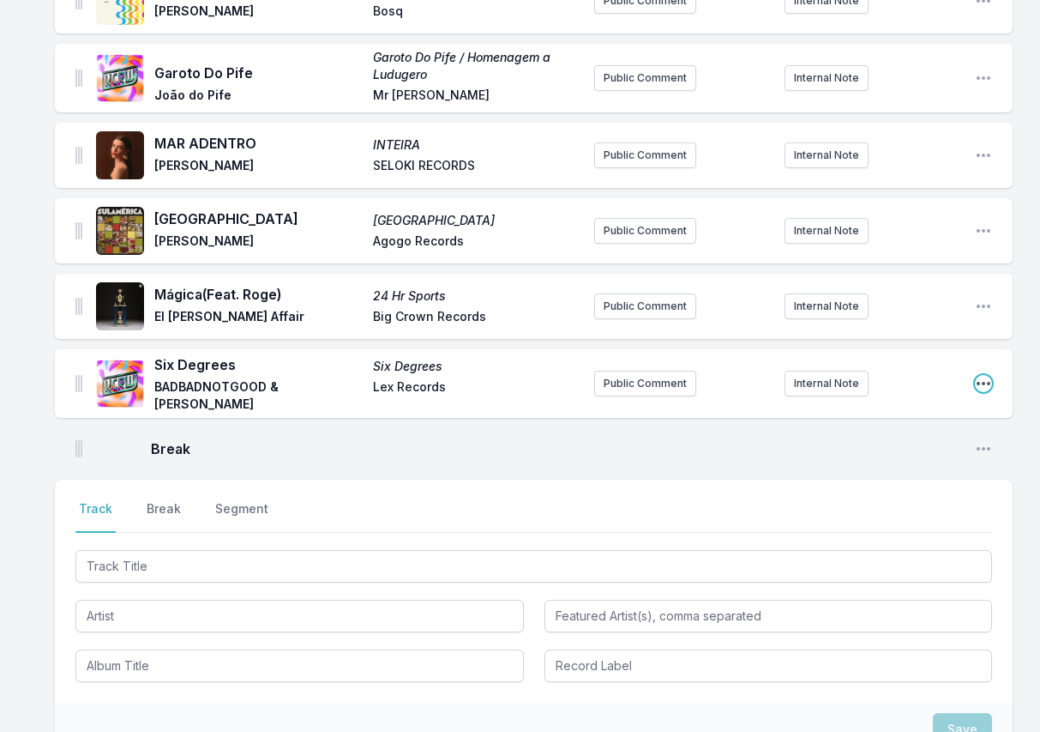
click at [990, 382] on icon "Open playlist item options" at bounding box center [983, 383] width 17 height 17
click at [944, 408] on button "Edit Track Details" at bounding box center [896, 417] width 192 height 31
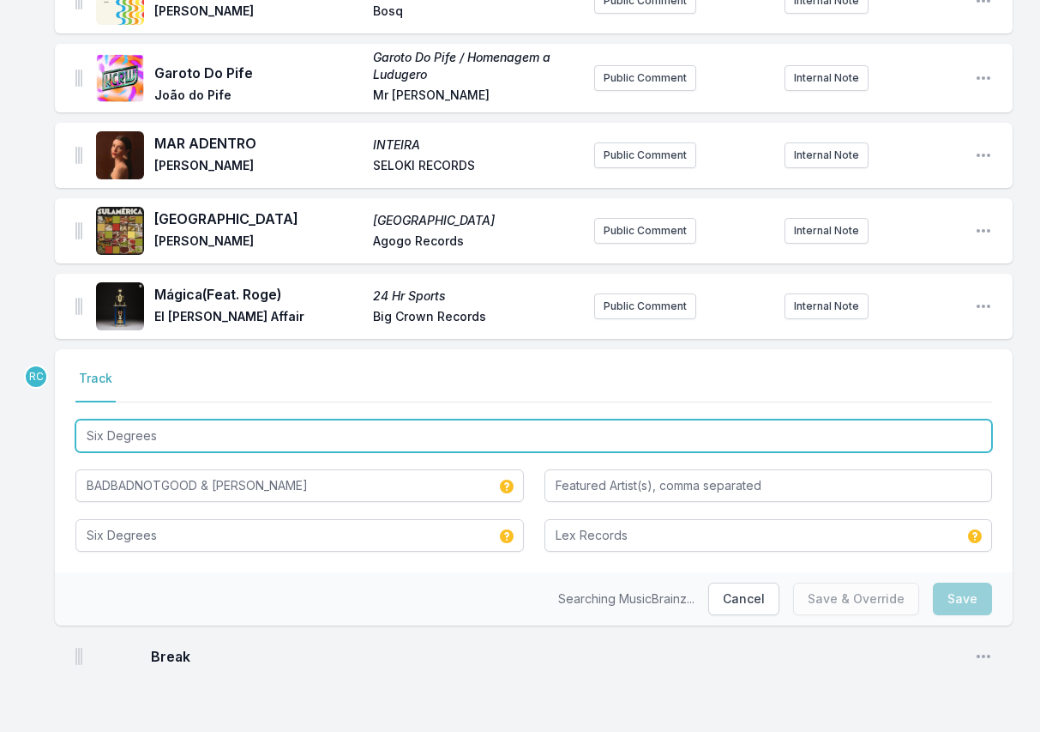
click at [376, 431] on input "Six Degrees" at bounding box center [533, 435] width 917 height 33
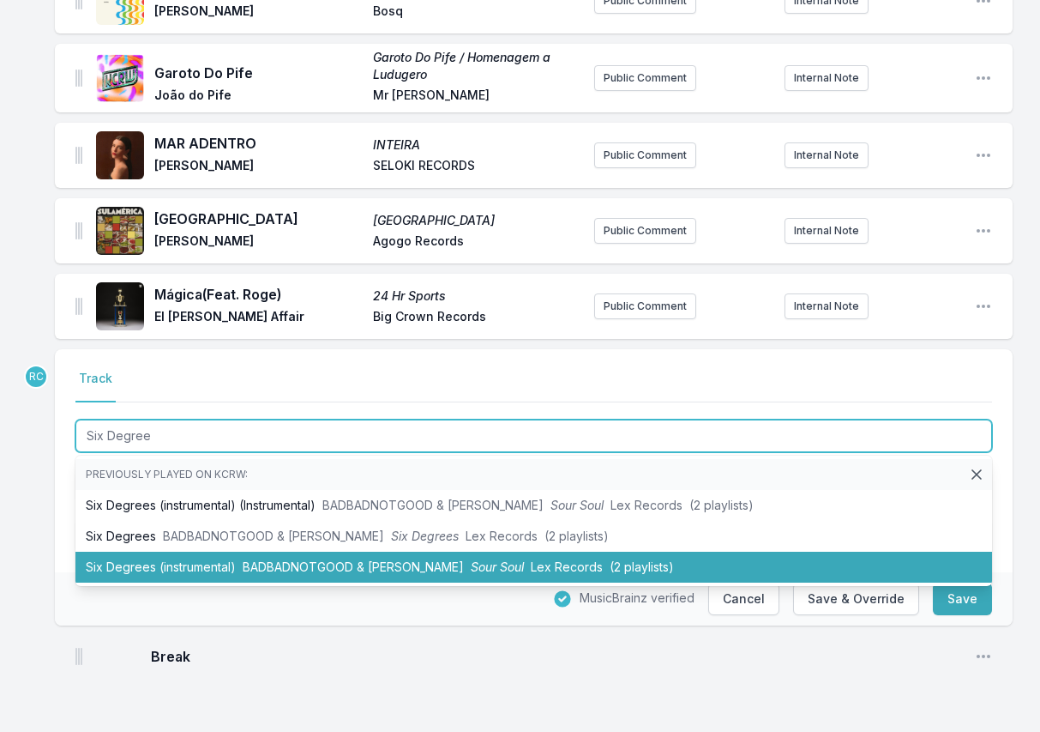
click at [373, 575] on li "Six Degrees (instrumental) BADBADNOTGOOD & Ghostface Killah Sour Soul Lex Recor…" at bounding box center [533, 566] width 917 height 31
type input "Six Degrees"
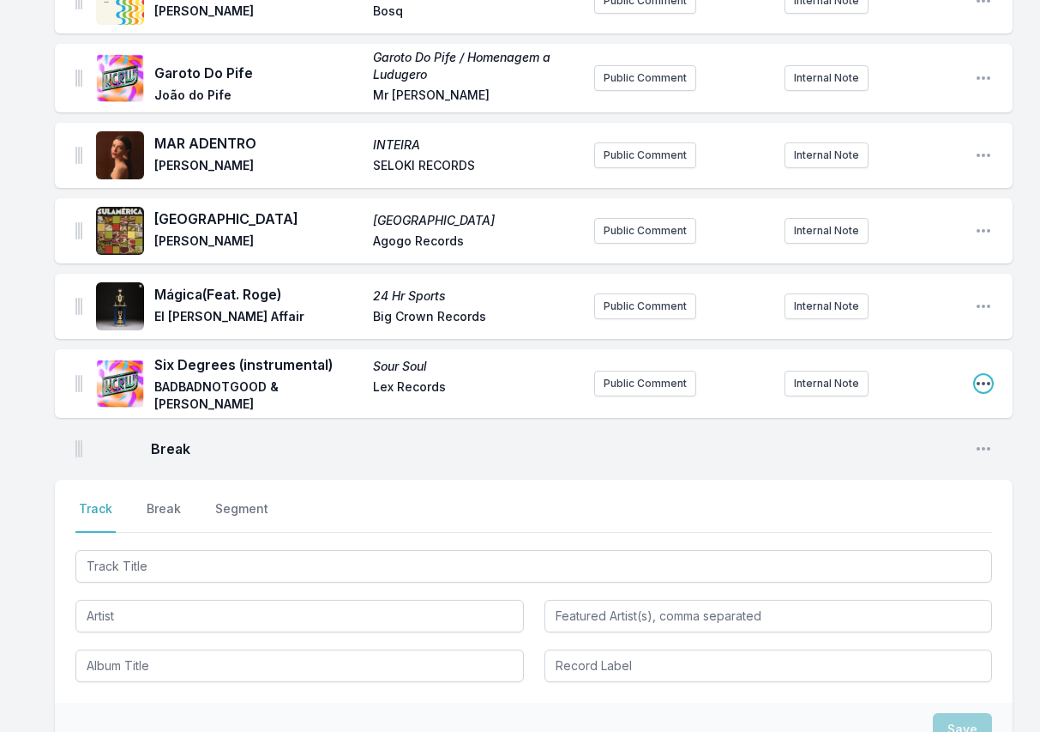
click at [979, 383] on icon "Open playlist item options" at bounding box center [984, 383] width 14 height 3
click at [927, 419] on button "Edit Track Details" at bounding box center [896, 417] width 192 height 31
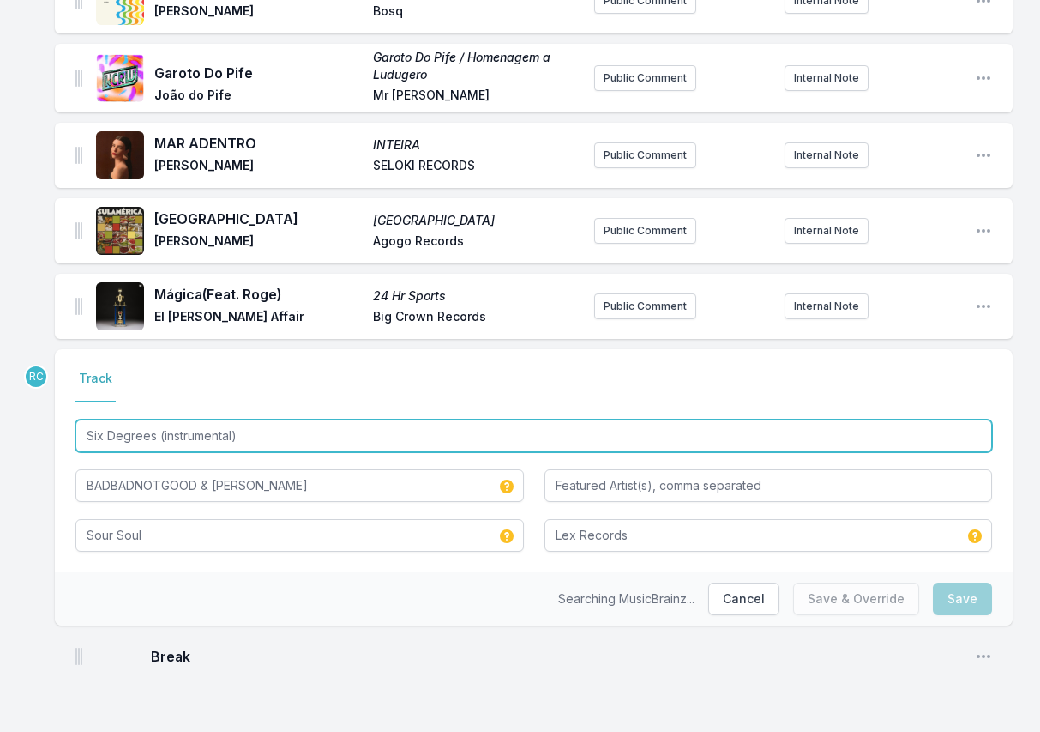
click at [300, 439] on input "Six Degrees (instrumental)" at bounding box center [533, 435] width 917 height 33
drag, startPoint x: 300, startPoint y: 439, endPoint x: 153, endPoint y: 442, distance: 147.5
click at [153, 442] on input "Six Degrees (instrumental)" at bounding box center [533, 435] width 917 height 33
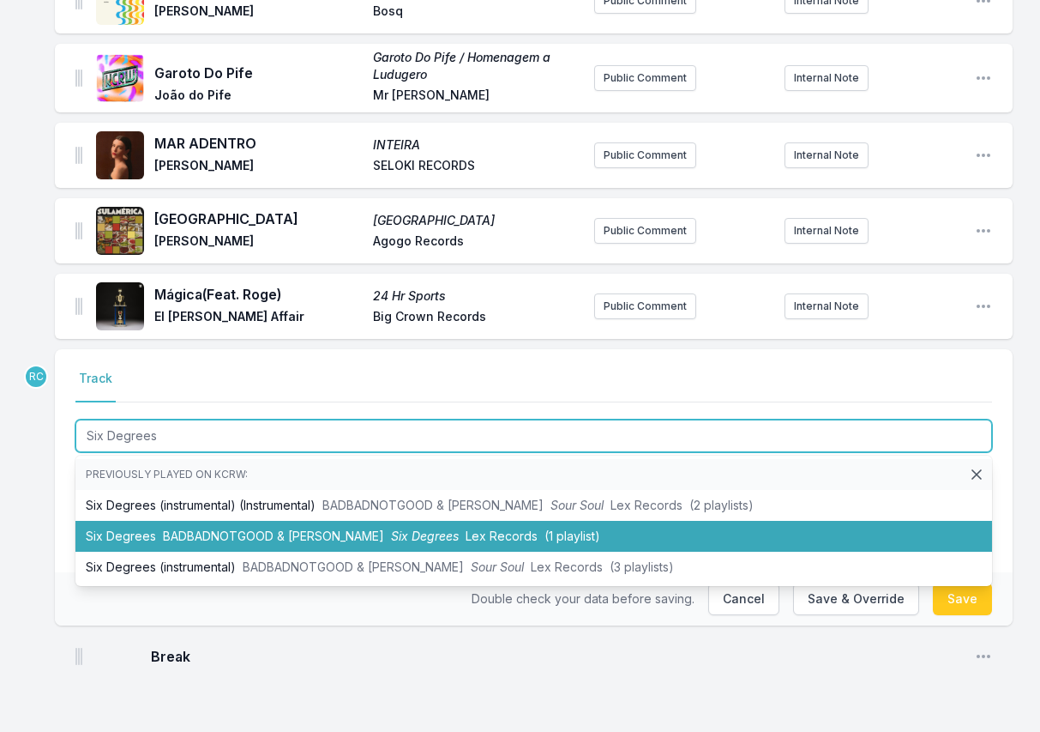
click at [143, 532] on li "Six Degrees BADBADNOTGOOD & Ghostface Killah Six Degrees Lex Records (1 playlis…" at bounding box center [533, 536] width 917 height 31
type input "Six Degrees (instrumental)"
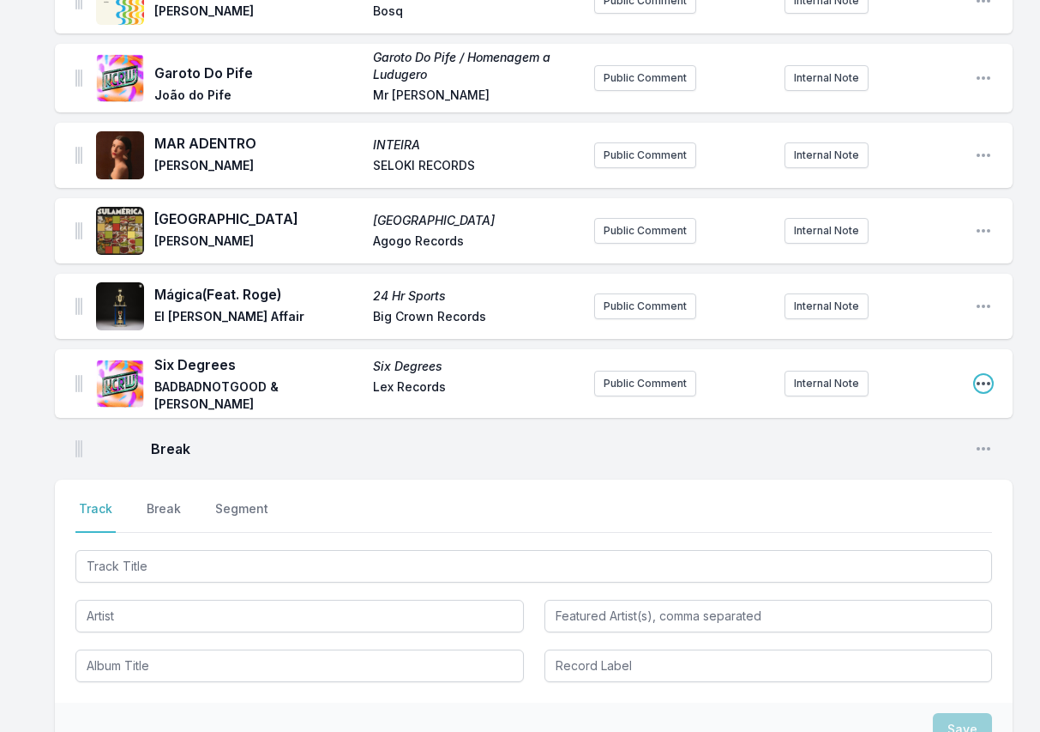
click at [985, 383] on icon "Open playlist item options" at bounding box center [983, 383] width 17 height 17
click at [925, 422] on button "Edit Track Details" at bounding box center [896, 417] width 192 height 31
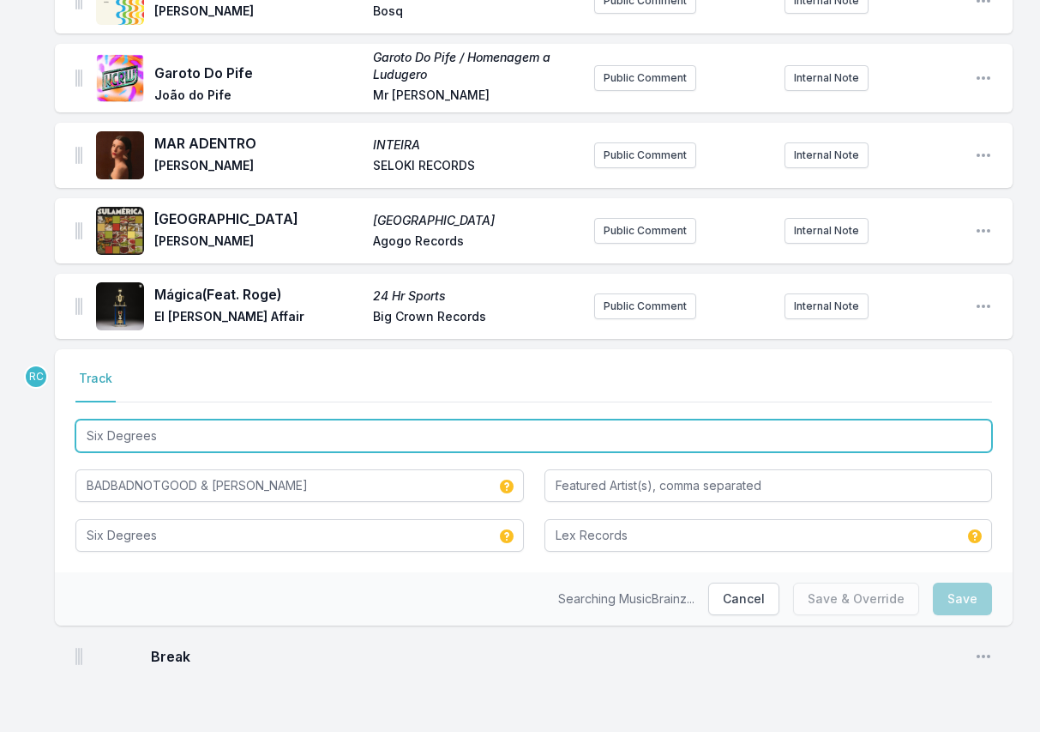
click at [284, 433] on input "Six Degrees" at bounding box center [533, 435] width 917 height 33
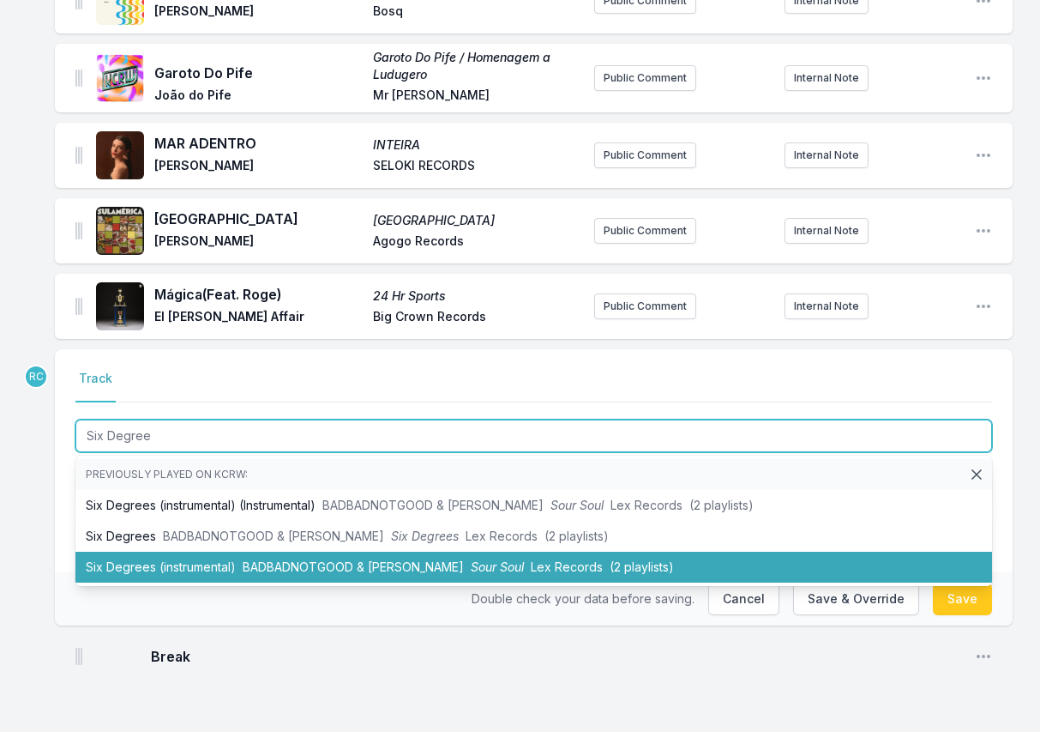
click at [265, 565] on span "BADBADNOTGOOD & [PERSON_NAME]" at bounding box center [353, 566] width 221 height 15
type input "Six Degrees"
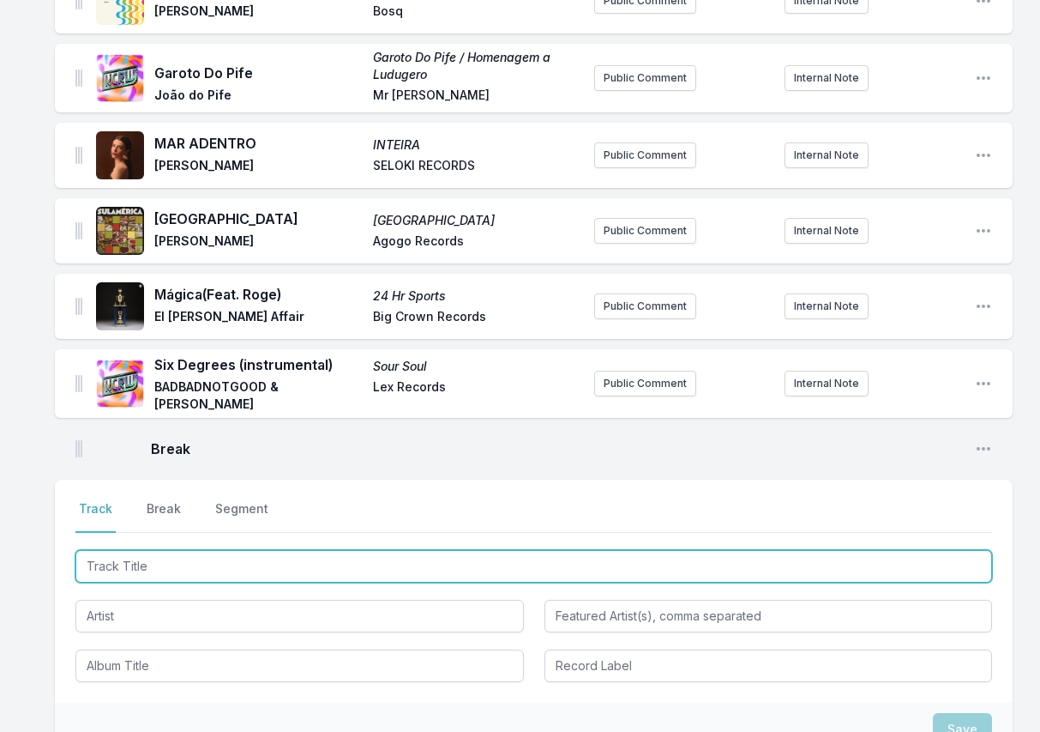
click at [872, 572] on input "Track Title" at bounding box center [533, 566] width 917 height 33
paste input "squabble up"
type input "squabble up"
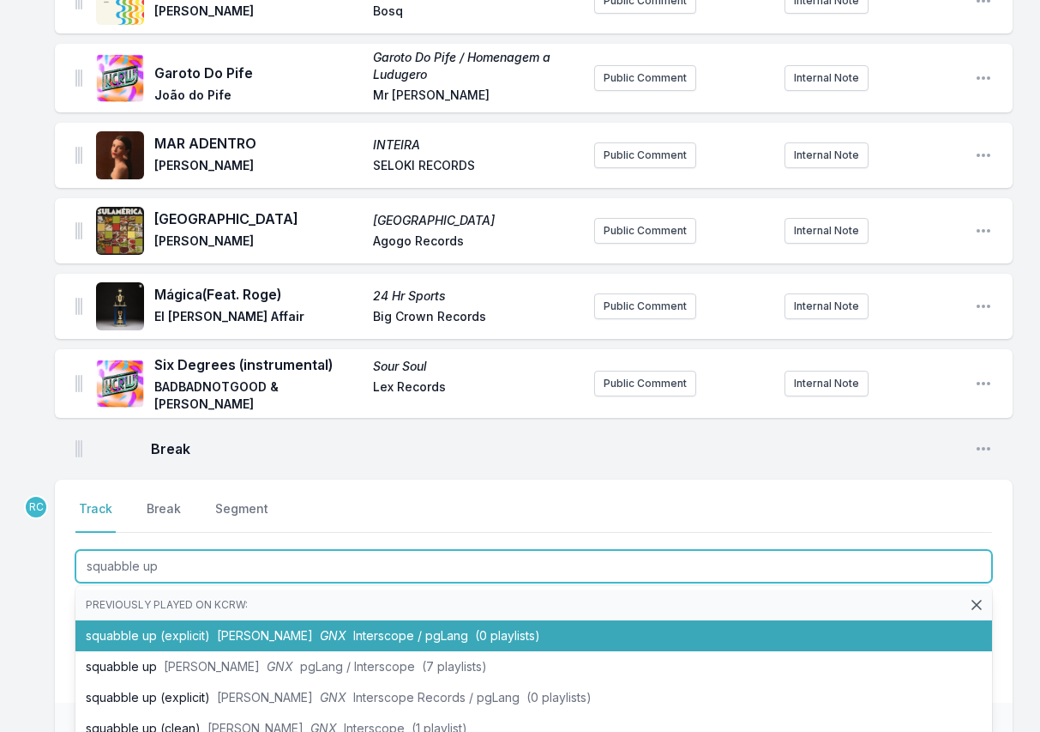
click at [209, 636] on li "squabble up (explicit) Kendrick Lamar GNX Interscope / pgLang (0 playlists)" at bounding box center [533, 635] width 917 height 31
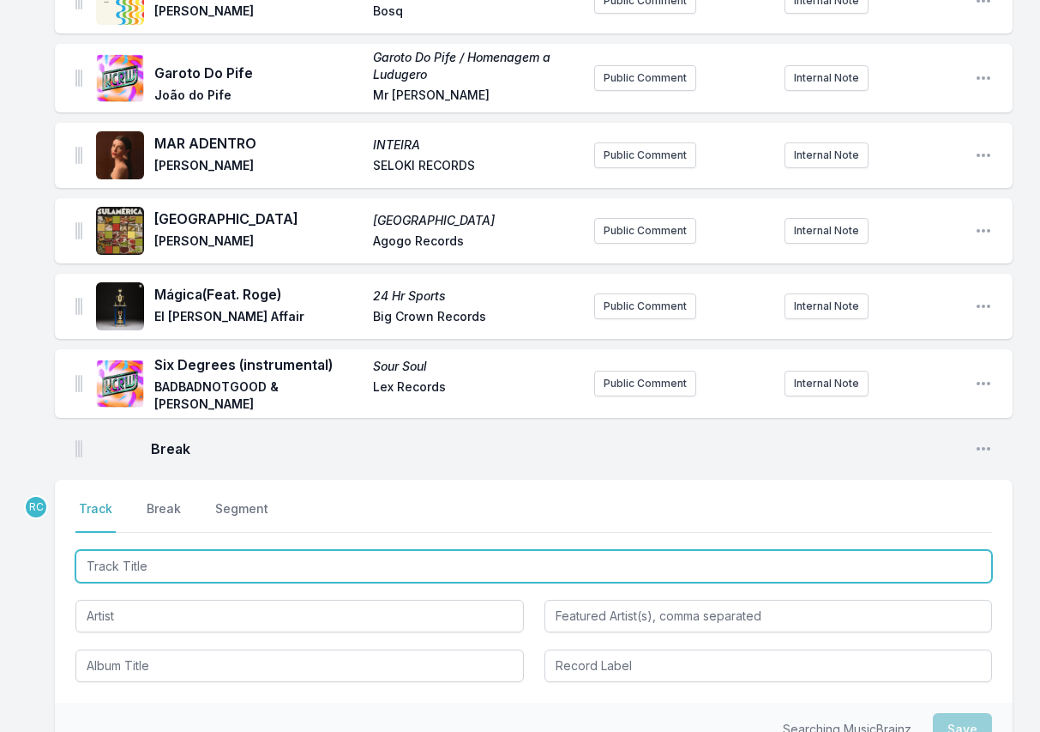
scroll to position [361, 0]
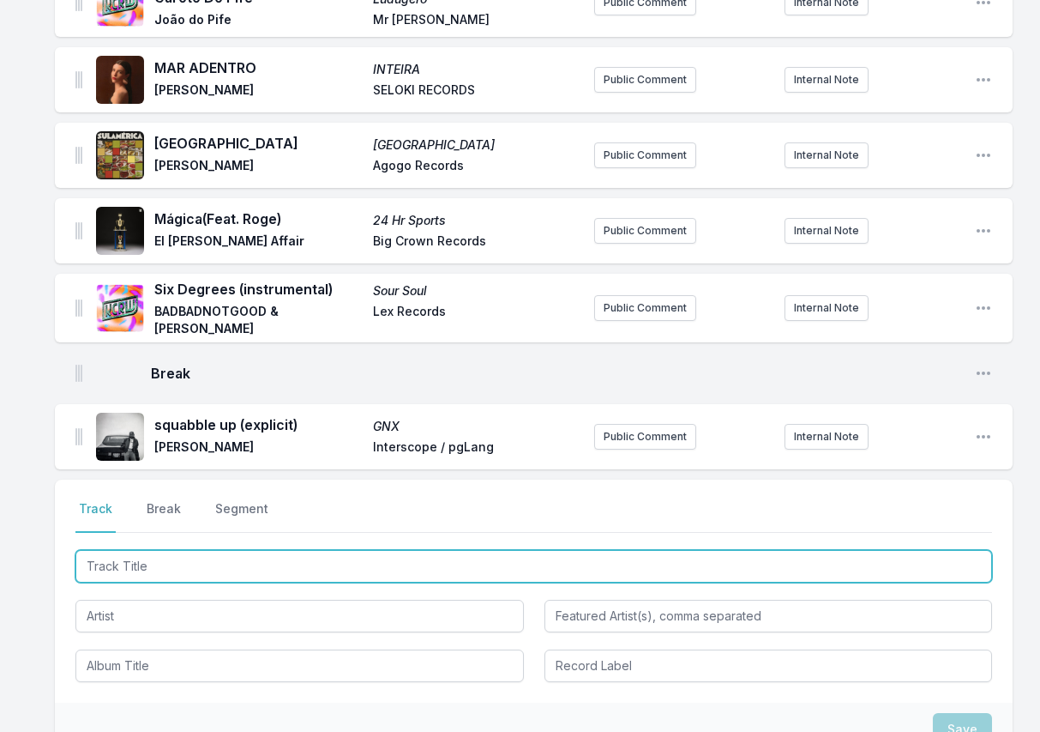
click at [899, 573] on input "Track Title" at bounding box center [533, 566] width 917 height 33
paste input "[PERSON_NAME] Renaissance"
type input "[PERSON_NAME] Renaissance"
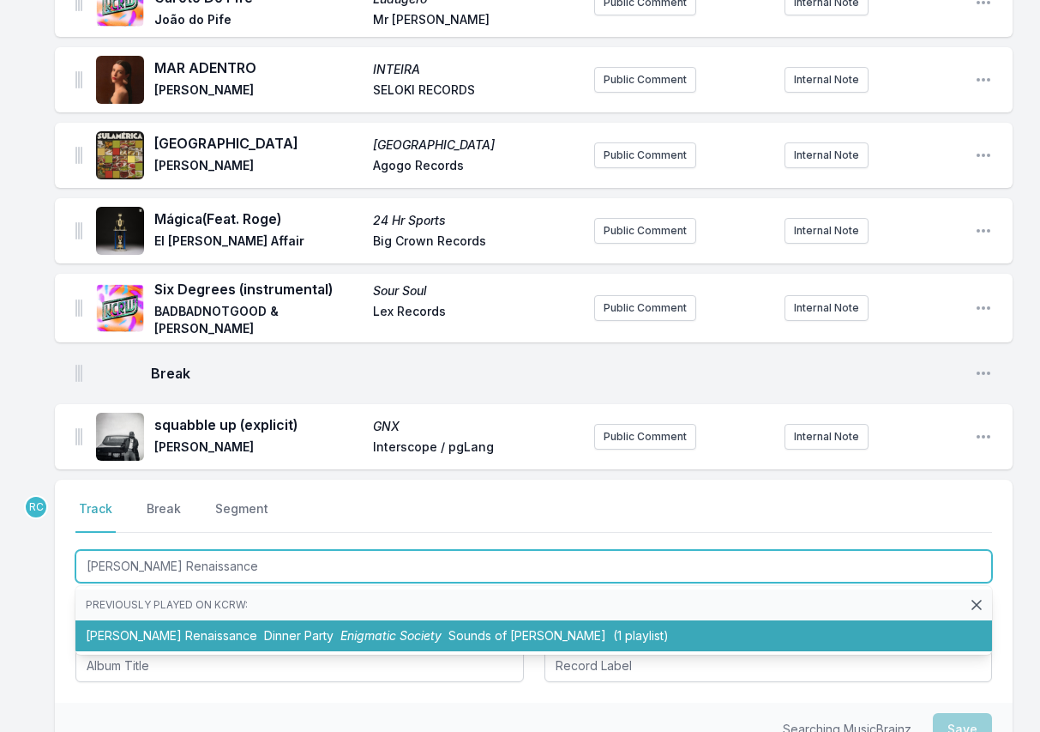
click at [197, 634] on li "Watts Renaissance Dinner Party Enigmatic Society Sounds of Crenshaw (1 playlist)" at bounding box center [533, 635] width 917 height 31
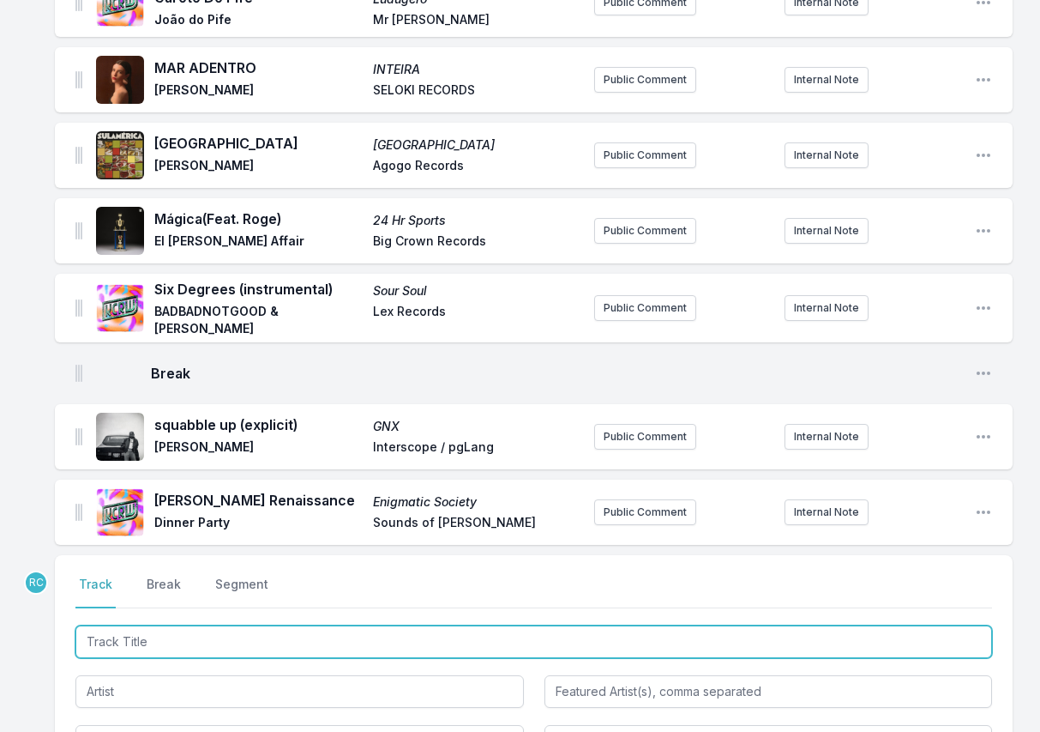
scroll to position [437, 0]
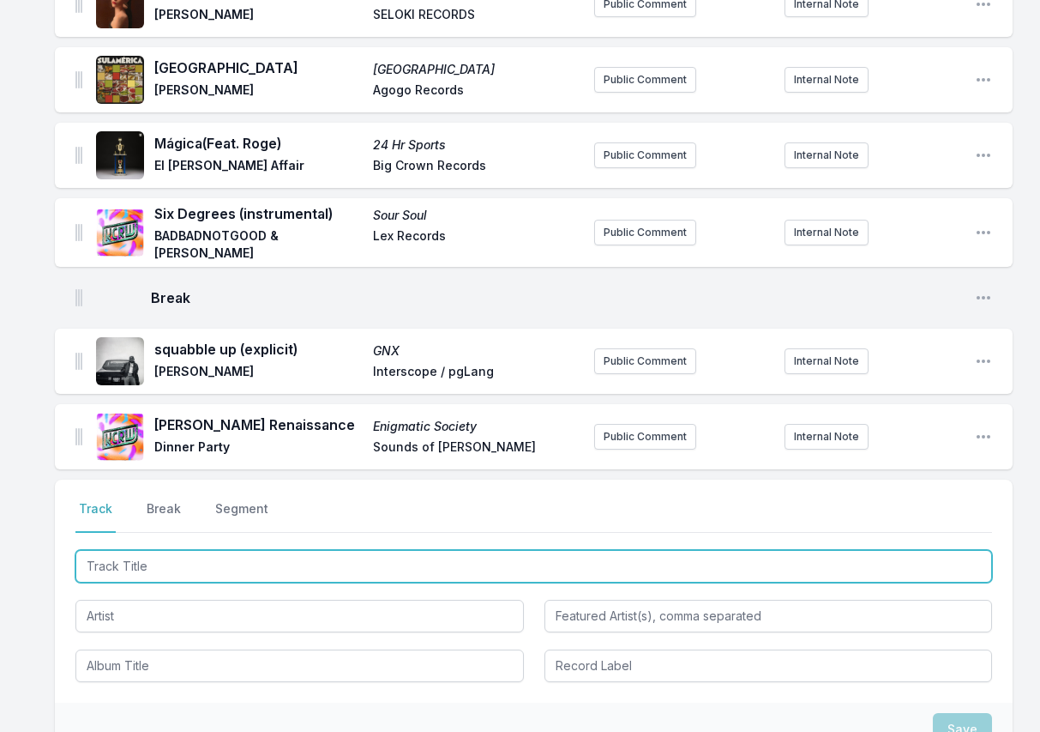
click at [858, 571] on input "Track Title" at bounding box center [533, 566] width 917 height 33
paste input "2) Keep On (feat. Kamasi Washington, Kendra Foster, Wes Felton) - master"
click at [101, 569] on input "2) Keep On (feat. Kamasi Washington, Kendra Foster, Wes Felton) - master" at bounding box center [533, 566] width 917 height 33
drag, startPoint x: 443, startPoint y: 571, endPoint x: 445, endPoint y: 616, distance: 44.7
click at [445, 616] on div "Keep On (feat. Kamasi Washington, Kendra Foster, Wes Felton) - master" at bounding box center [533, 614] width 917 height 136
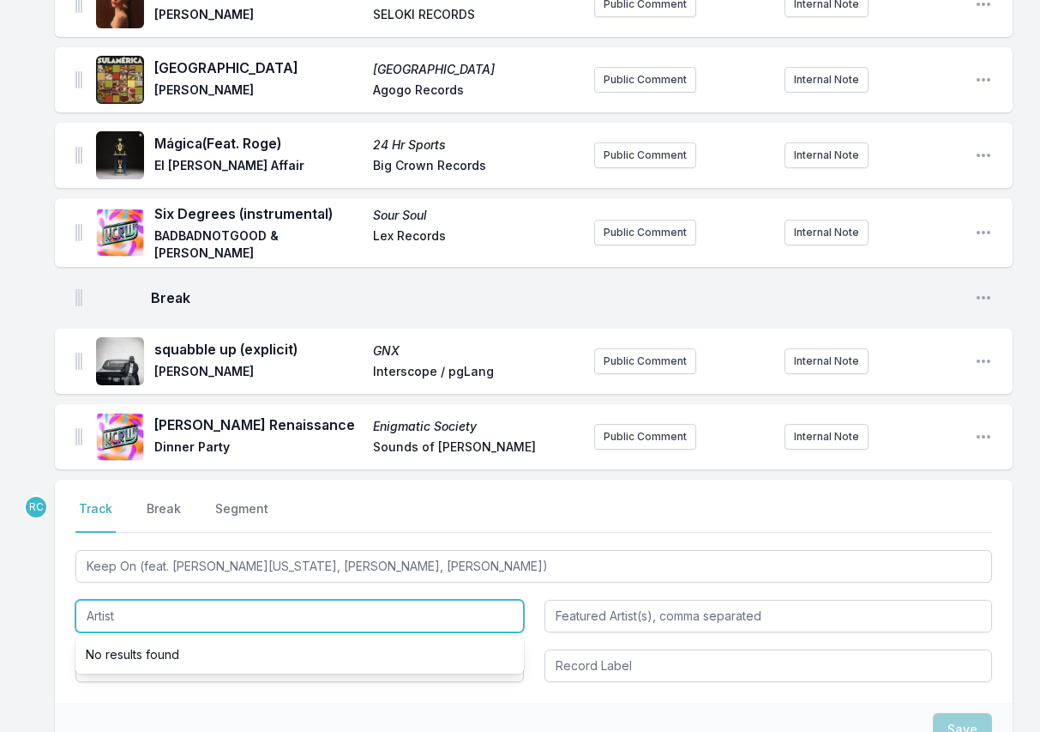
click at [354, 615] on input "Artist" at bounding box center [299, 615] width 449 height 33
type input "Keep On"
type input "Kamasi Washington, Kendra Foster, Wes Felton"
paste input "[PERSON_NAME]"
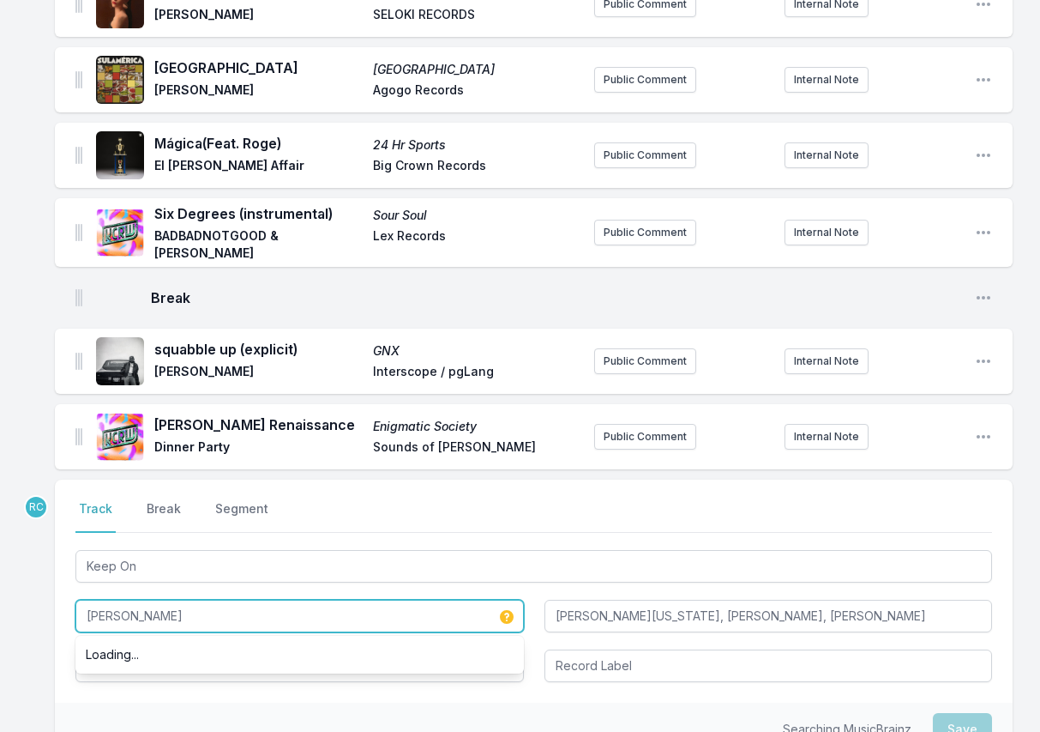
type input "[PERSON_NAME]"
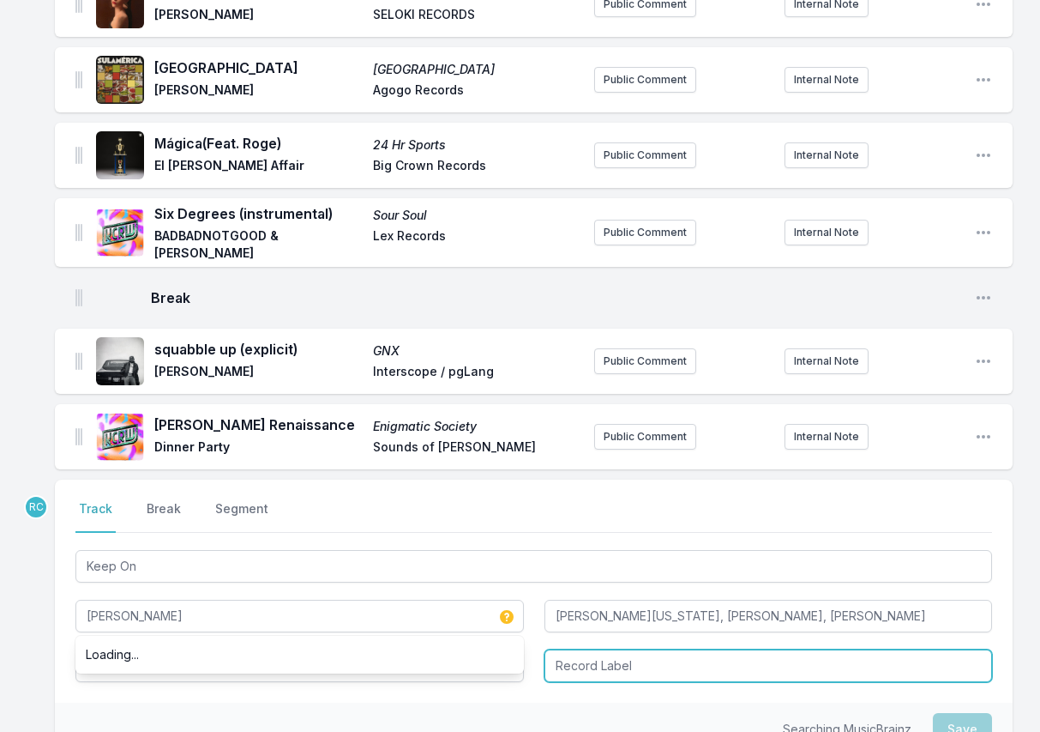
click at [633, 671] on input "Record Label" at bounding box center [769, 665] width 449 height 33
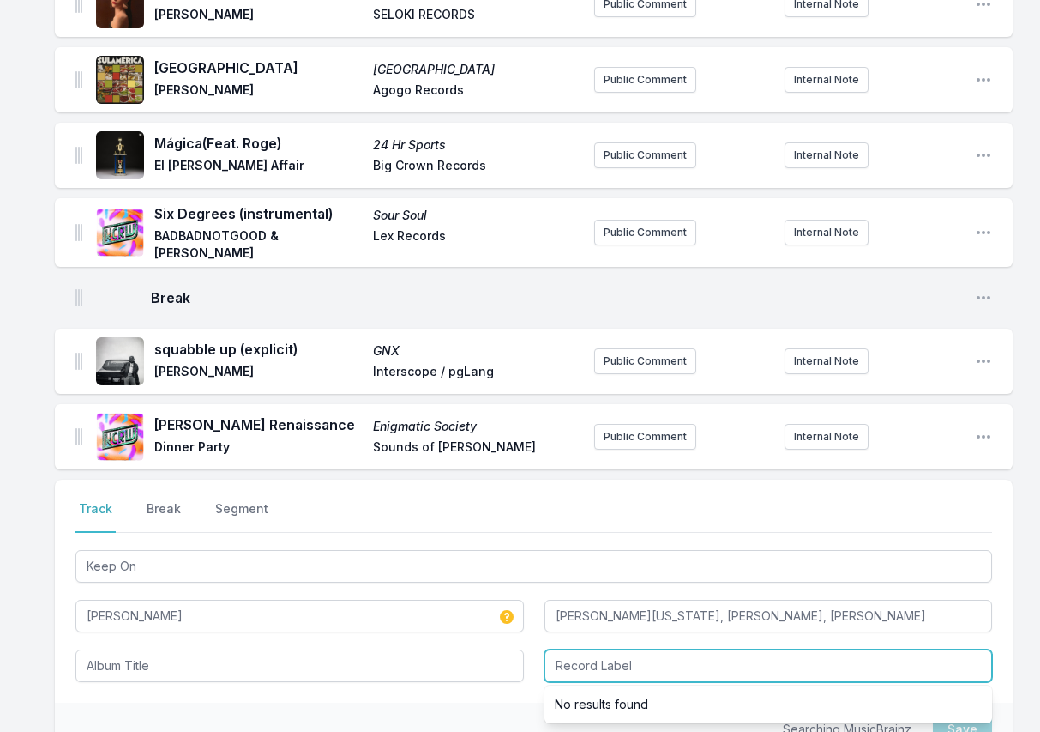
paste input "[PERSON_NAME]"
type input "[PERSON_NAME] Music"
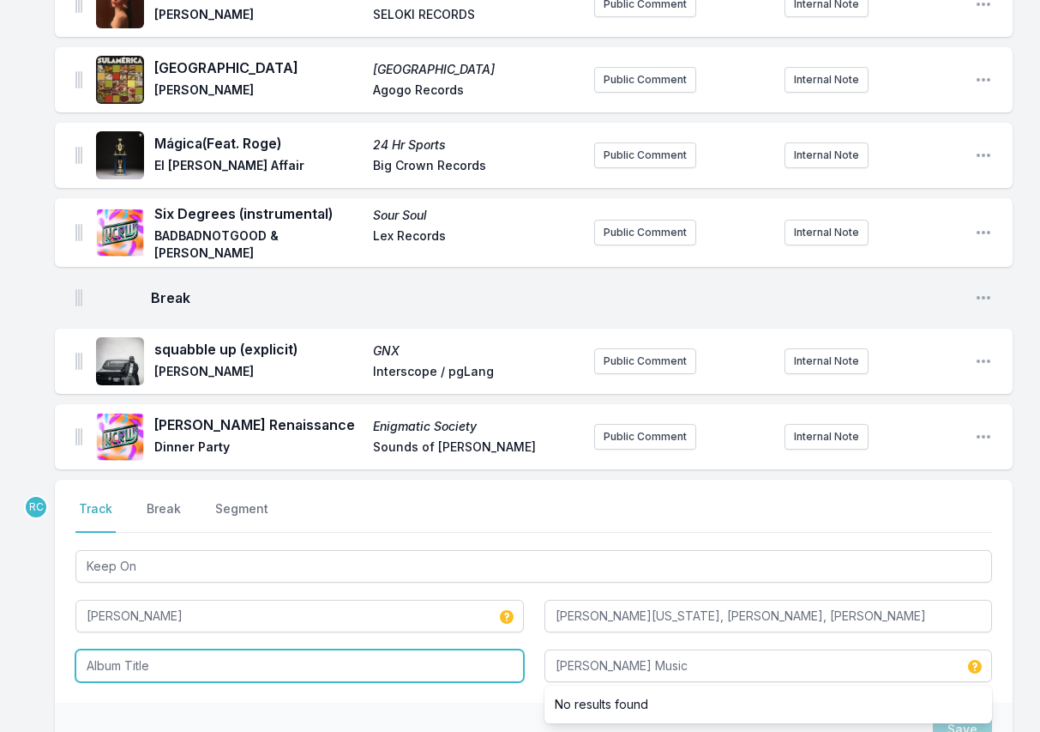
click at [419, 664] on input "Album Title" at bounding box center [299, 665] width 449 height 33
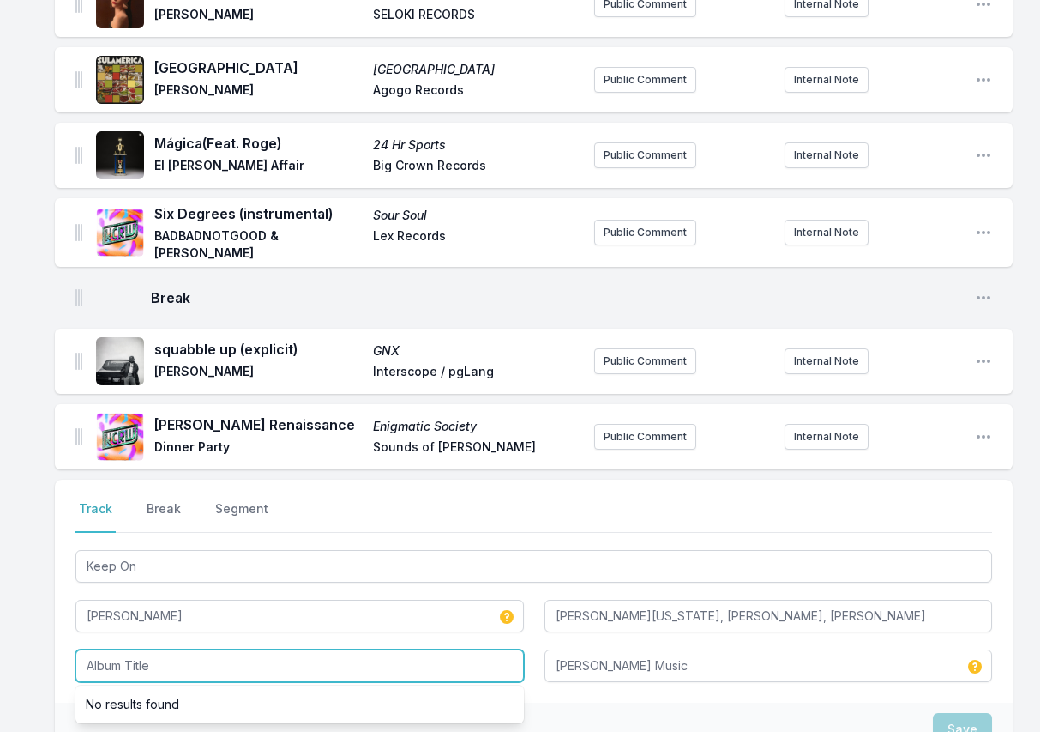
paste input "Between [DEMOGRAPHIC_DATA] & State"
type input "Between [DEMOGRAPHIC_DATA] & State"
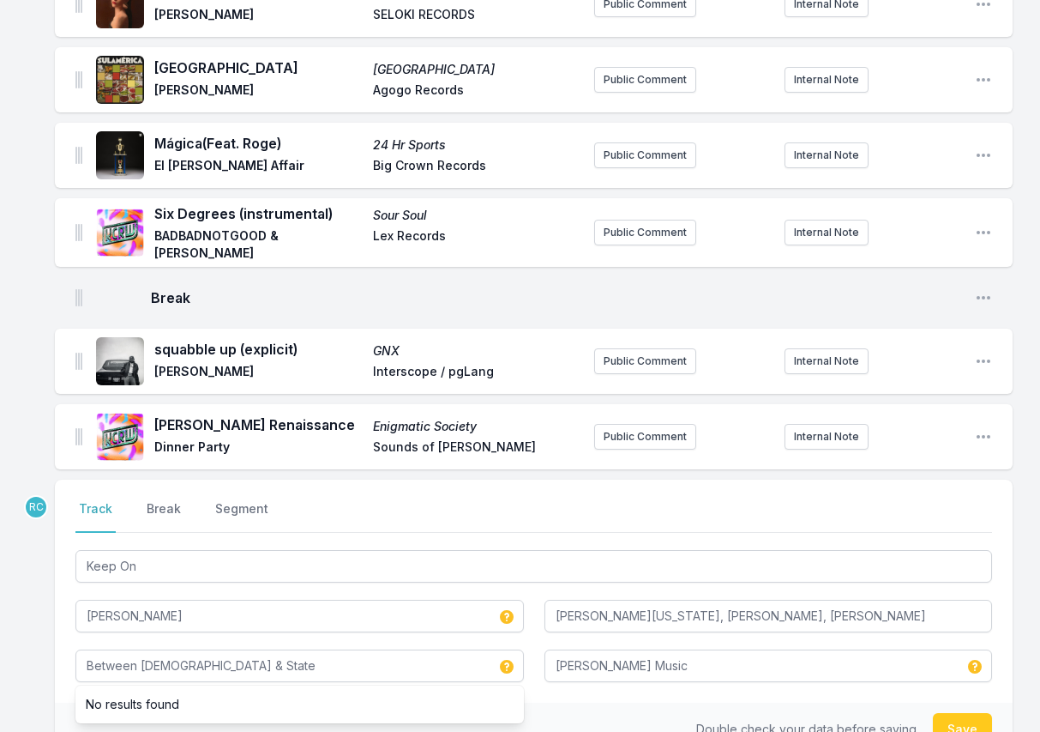
click at [1001, 546] on div "Select a tab Track Break Segment Track Break Segment Keep On Ben Williams Kamas…" at bounding box center [534, 590] width 958 height 223
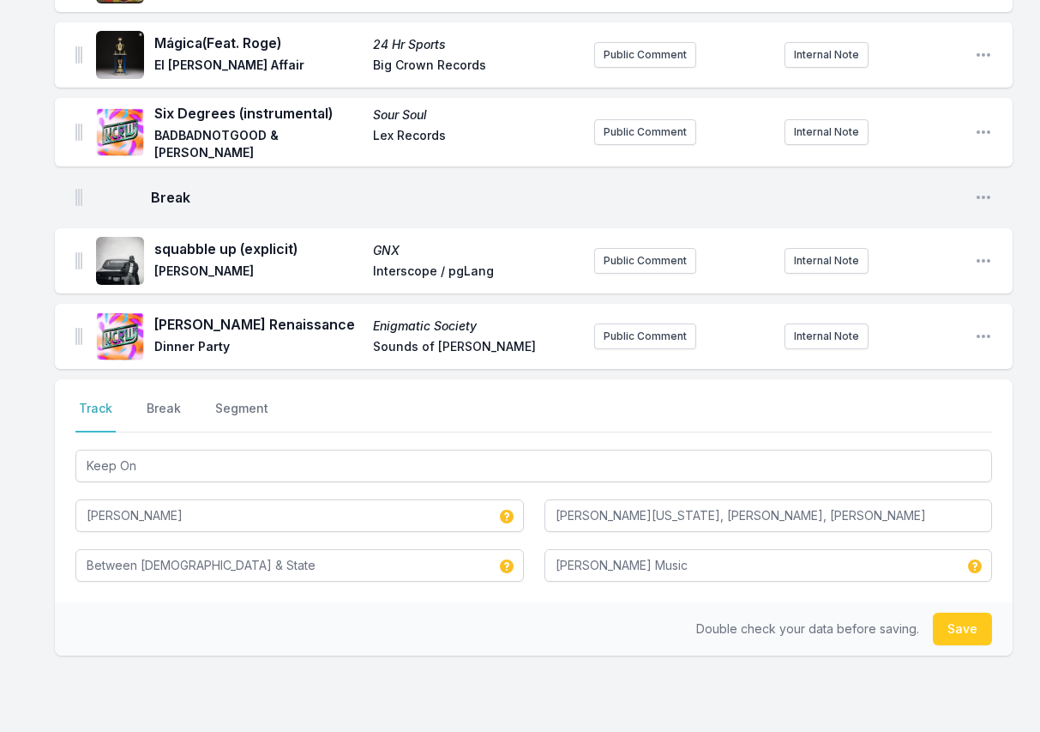
scroll to position [586, 0]
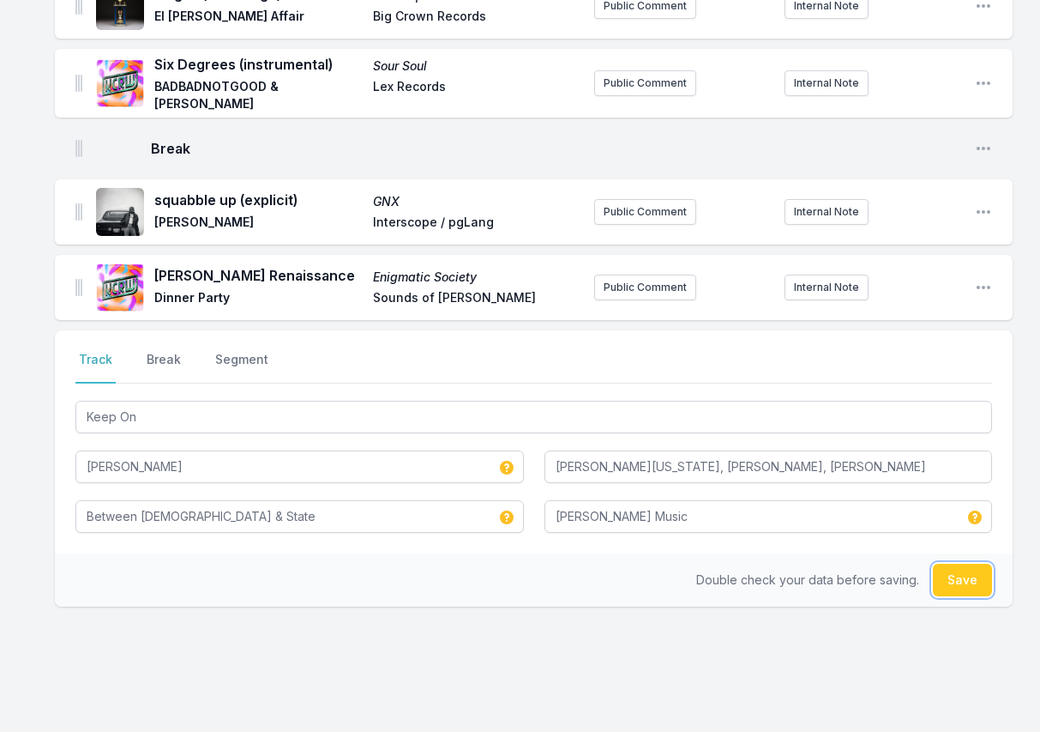
click at [962, 583] on button "Save" at bounding box center [962, 579] width 59 height 33
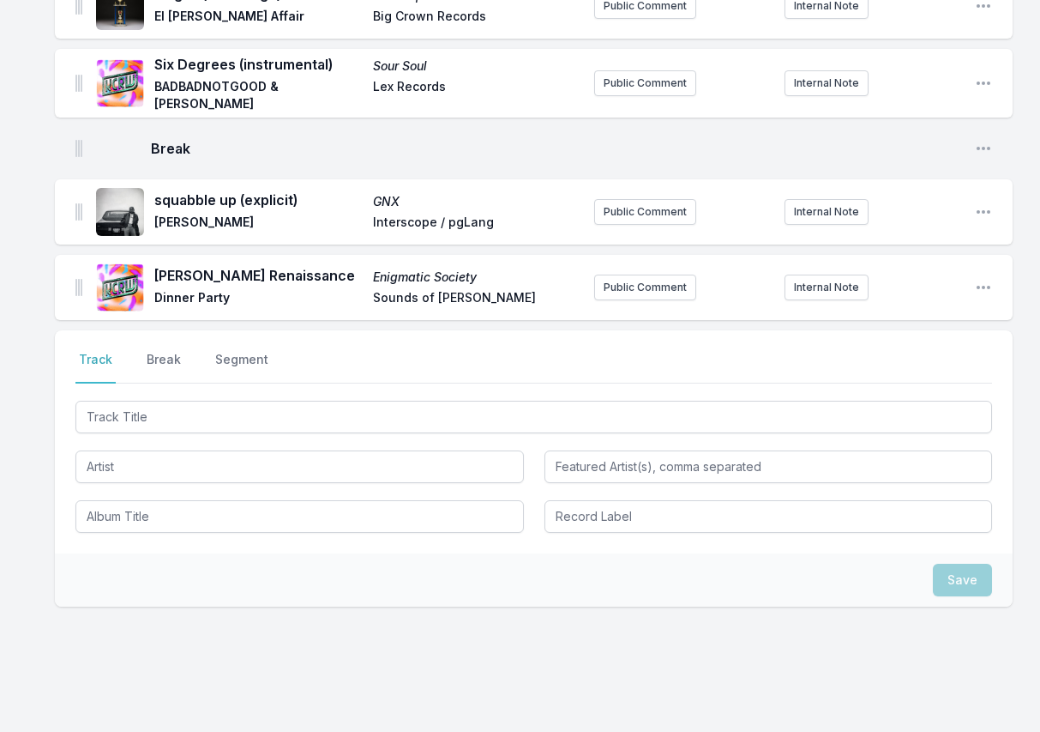
scroll to position [692, 0]
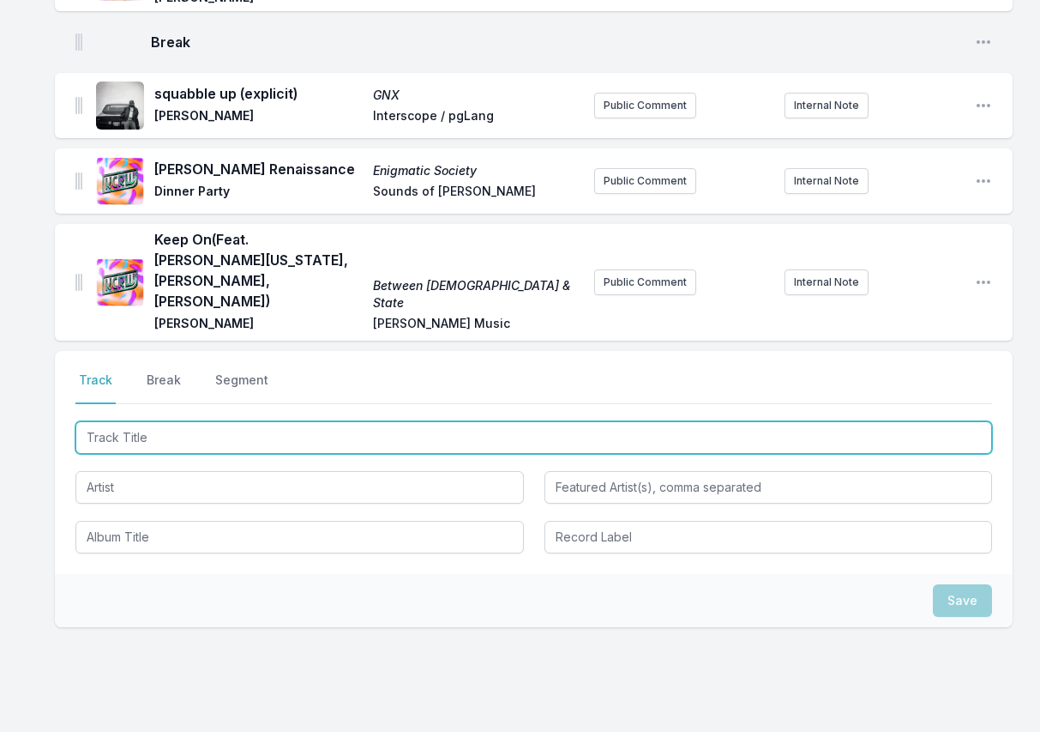
click at [941, 421] on input "Track Title" at bounding box center [533, 437] width 917 height 33
paste input "We Change (Part I) (feat. Kamasi Washington)"
click at [93, 421] on input "We Change (Part I) (feat. Kamasi Washington)" at bounding box center [533, 437] width 917 height 33
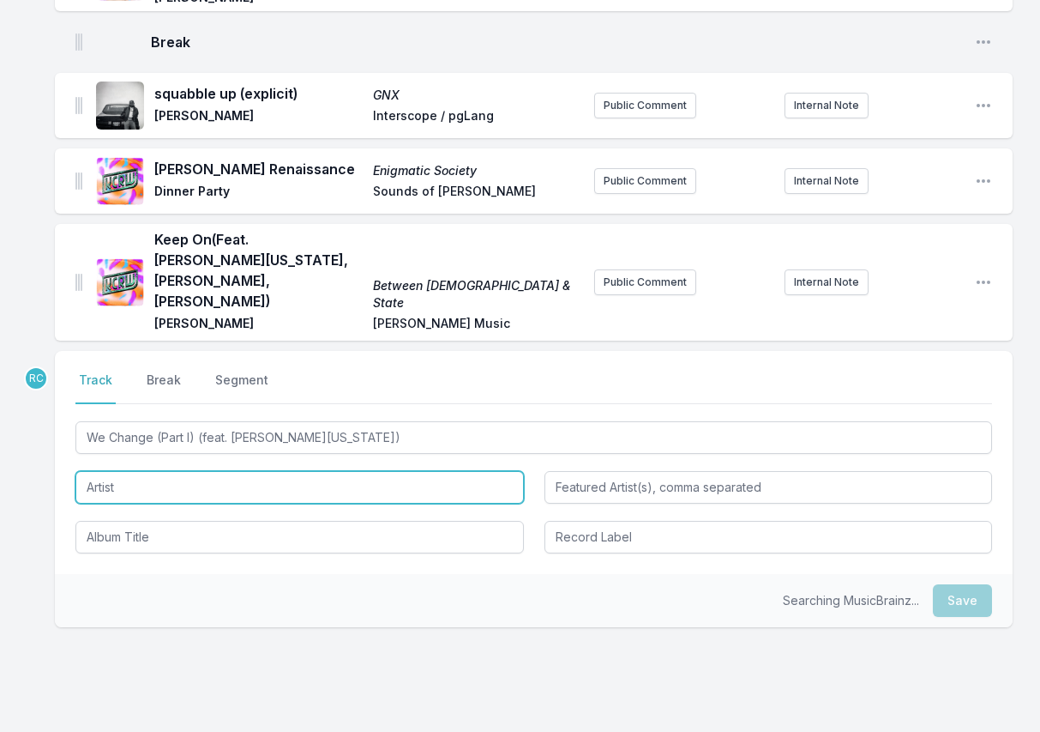
type input "We Change (Part I)"
type input "[PERSON_NAME][US_STATE]"
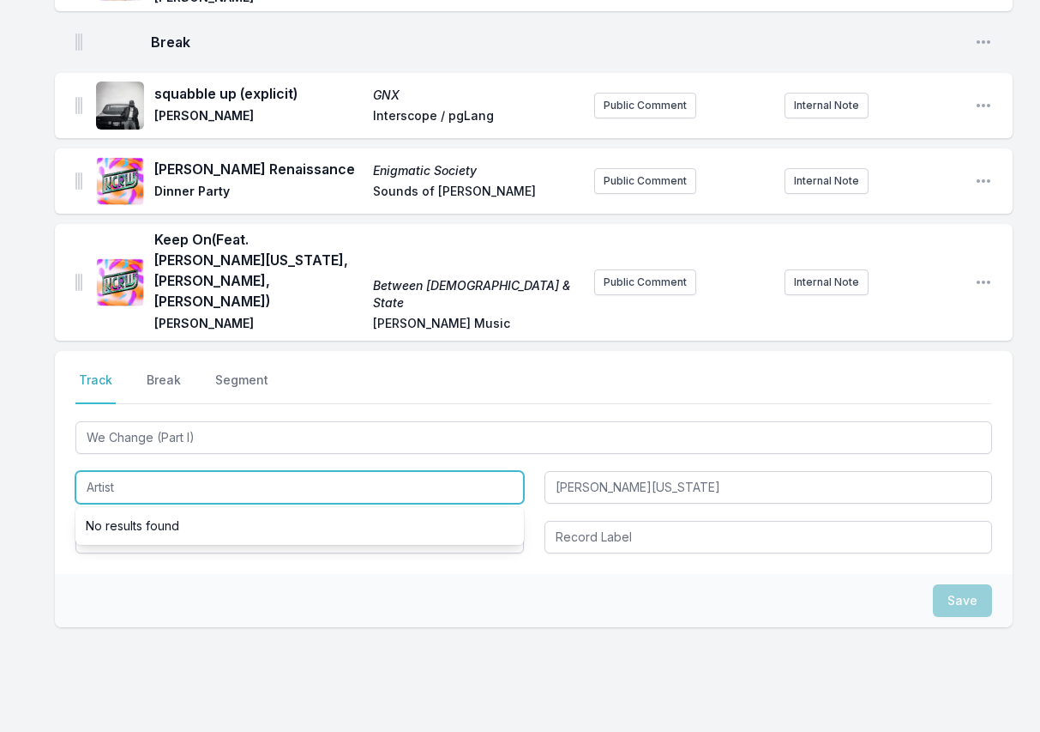
paste input "[PERSON_NAME]"
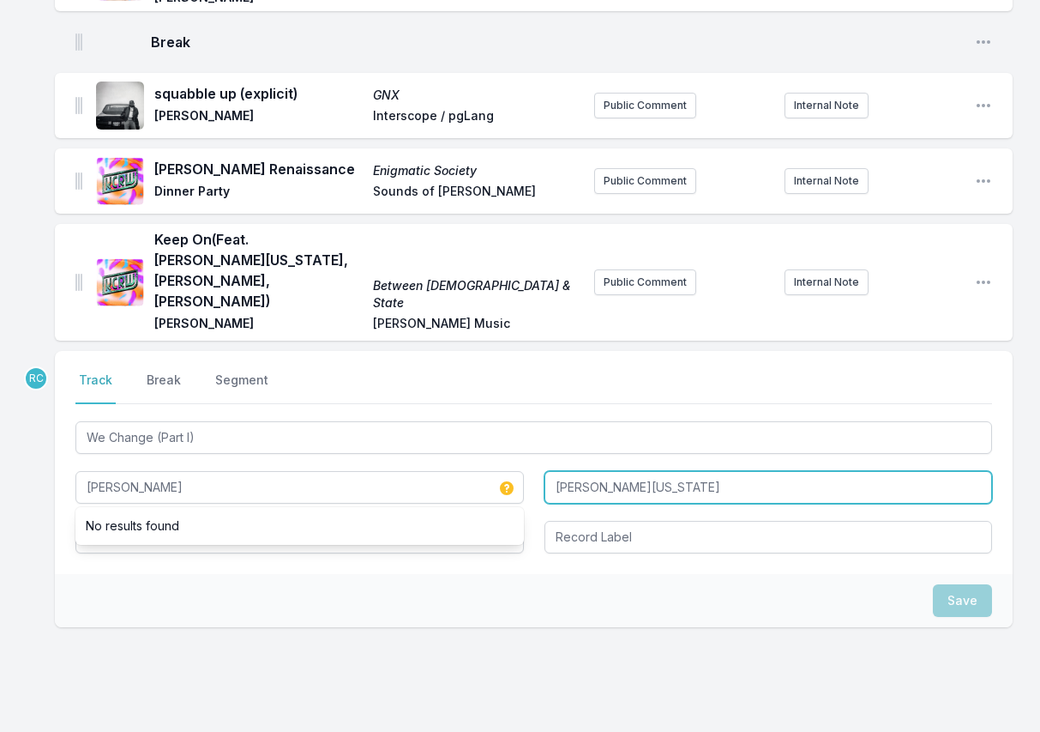
type input "[PERSON_NAME]"
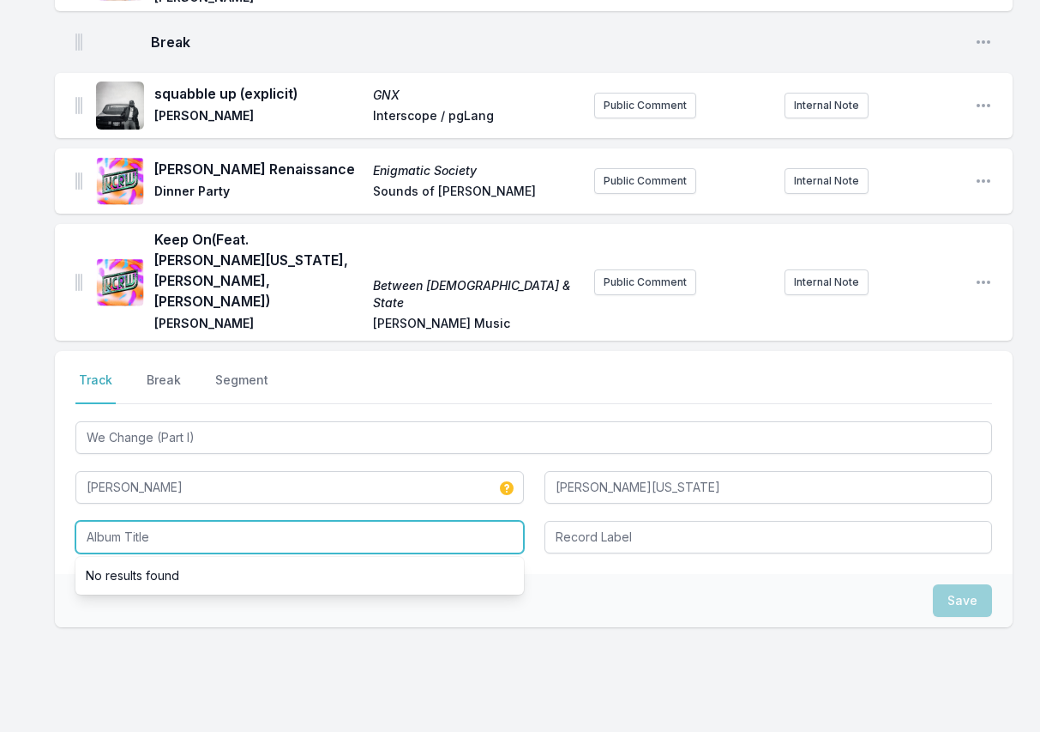
paste input "Interstellar Black Space"
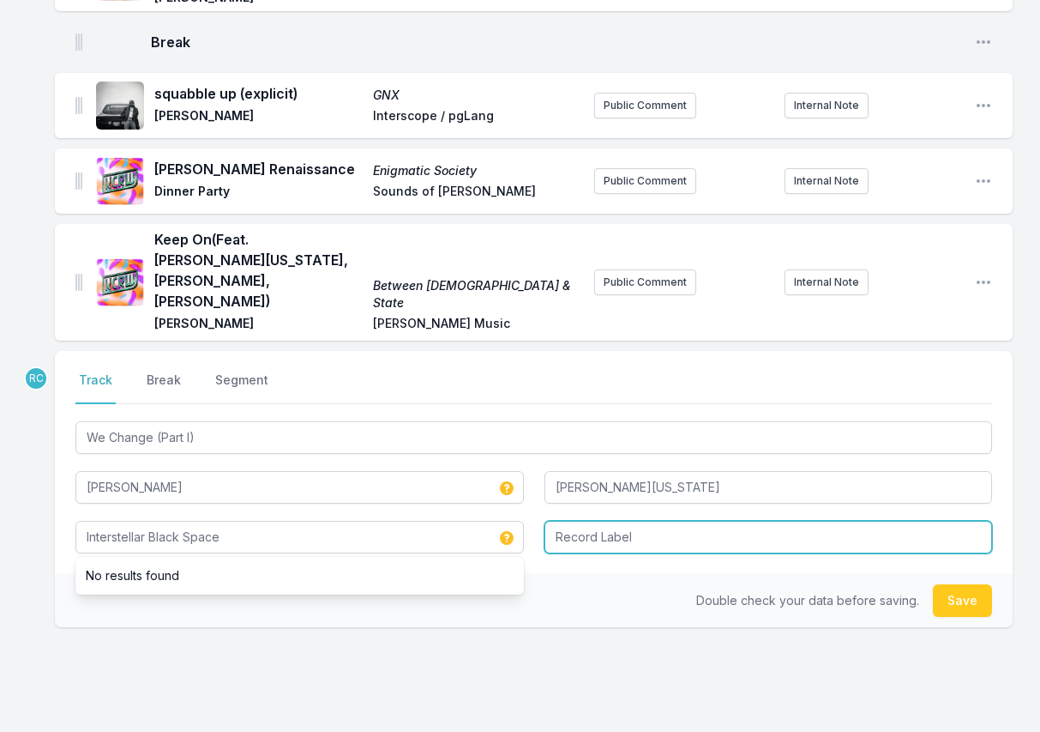
type input "Interstellar Black Space"
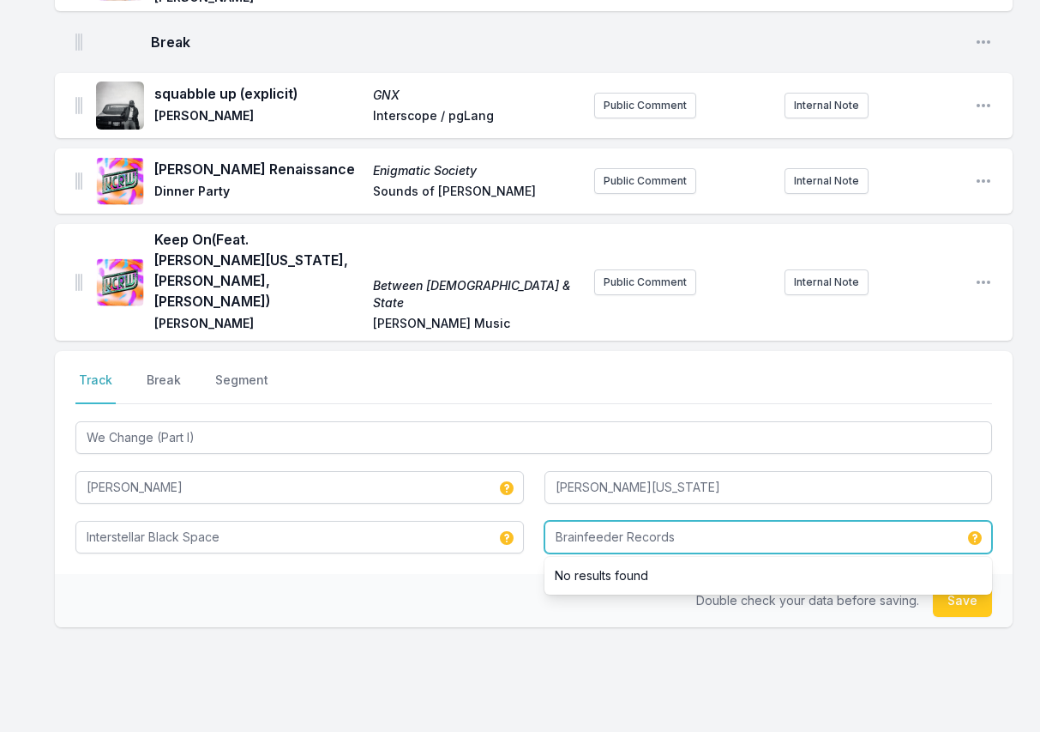
type input "Brainfeeder Records"
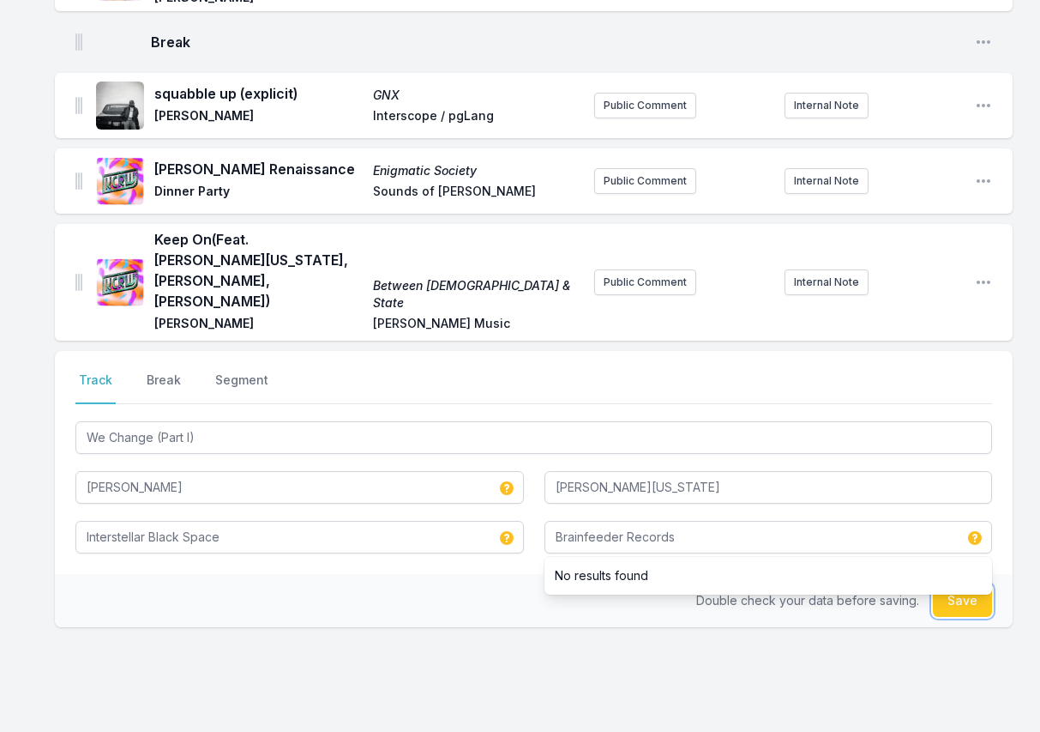
click at [956, 585] on button "Save" at bounding box center [962, 600] width 59 height 33
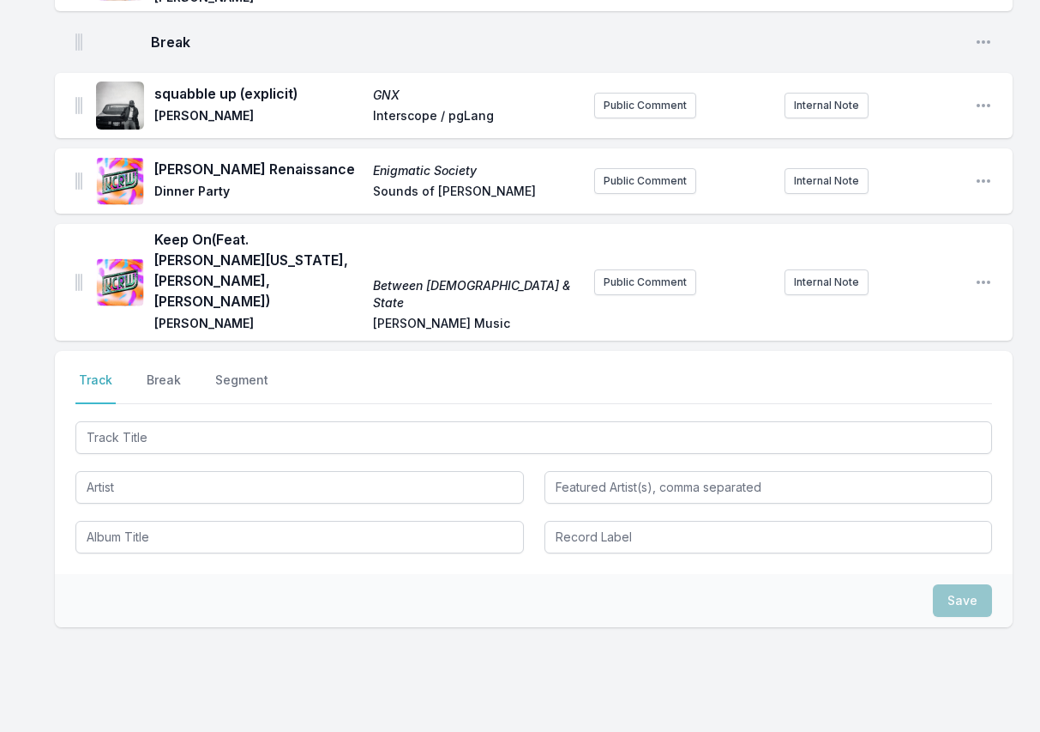
scroll to position [778, 0]
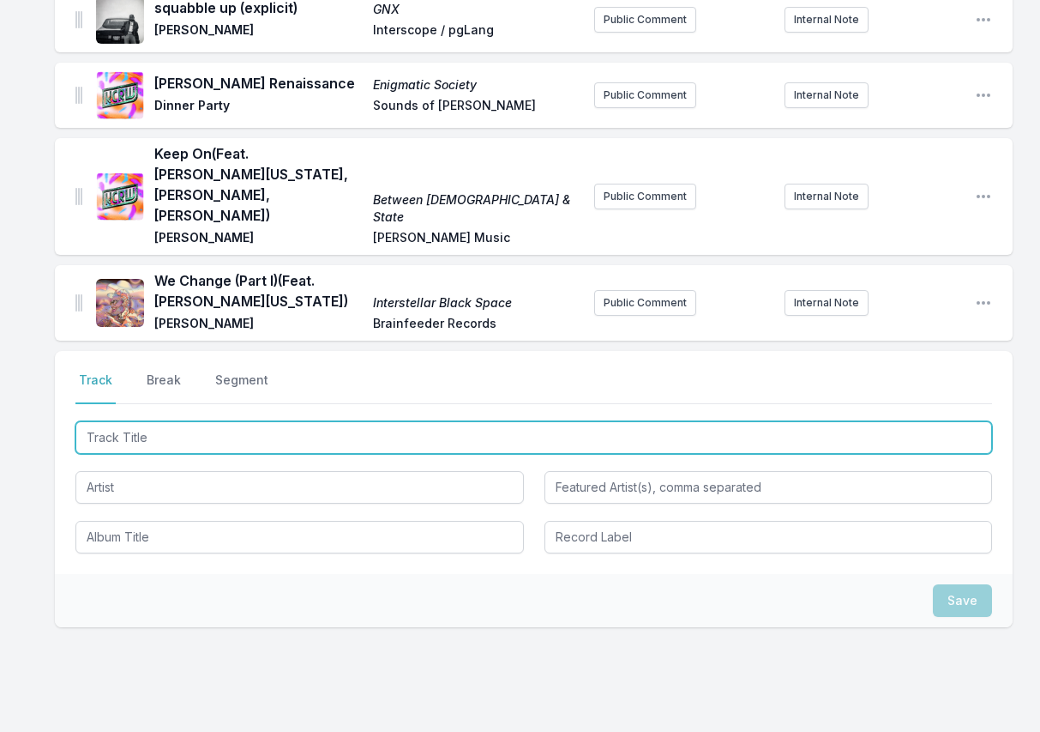
click at [897, 421] on input "Track Title" at bounding box center [533, 437] width 917 height 33
paste input "Freeze Tag (feat. Phoelix)"
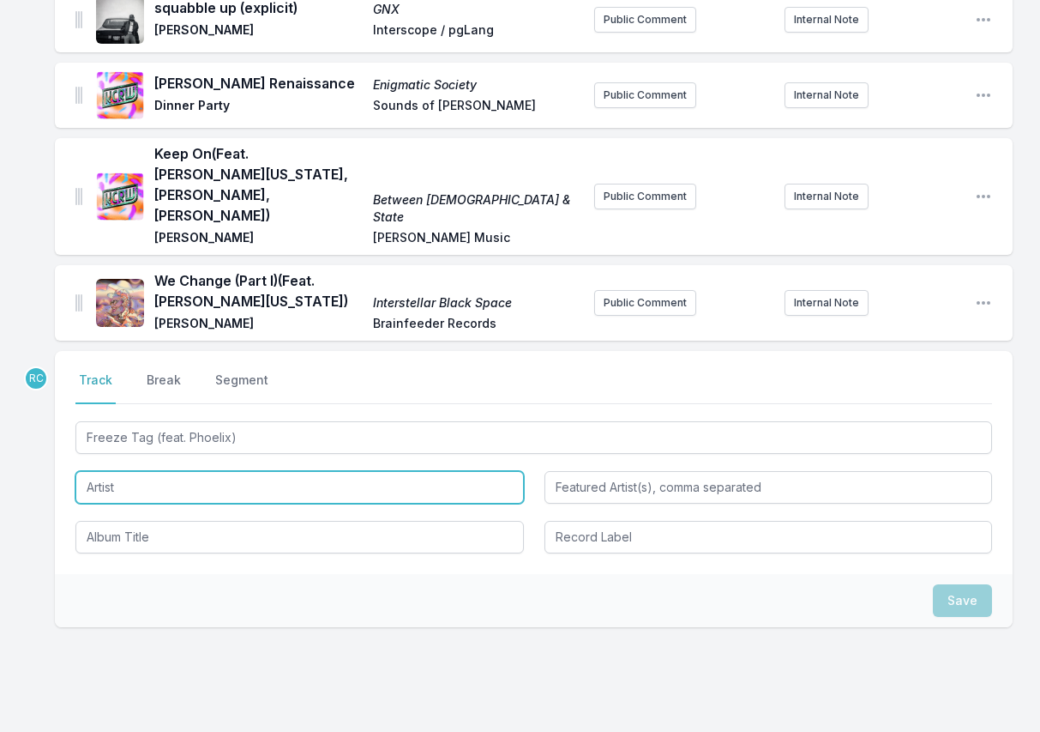
type input "Freeze Tag"
type input "Phoelix"
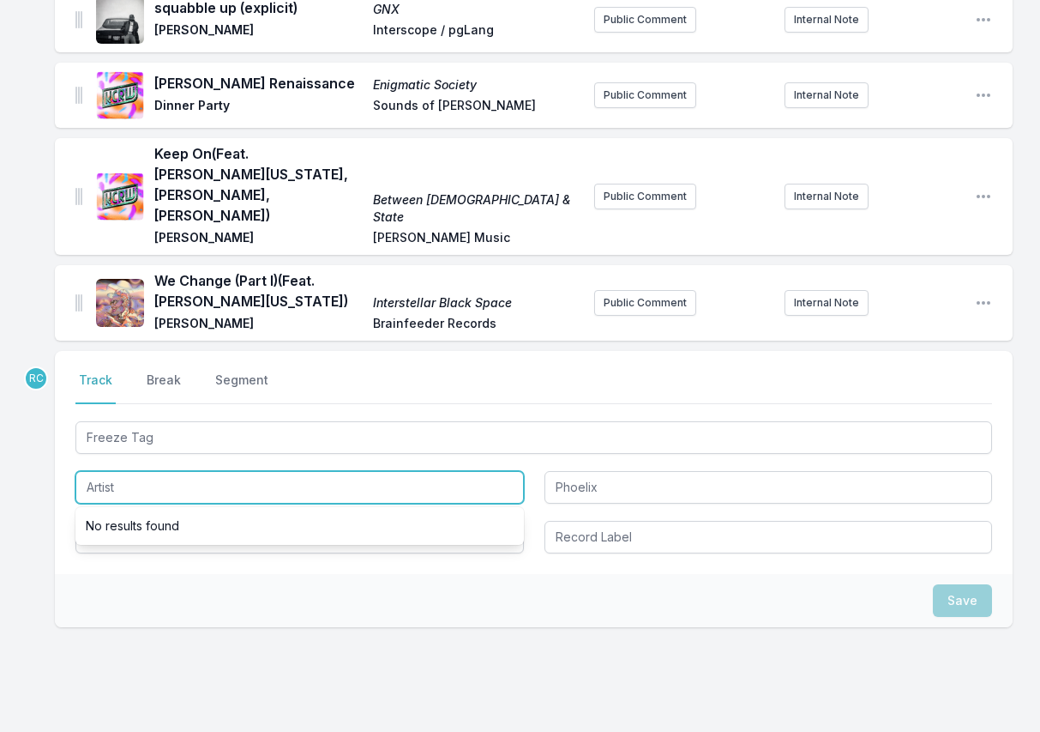
paste input "[PERSON_NAME], [PERSON_NAME], 9th Wonder & [PERSON_NAME][US_STATE]"
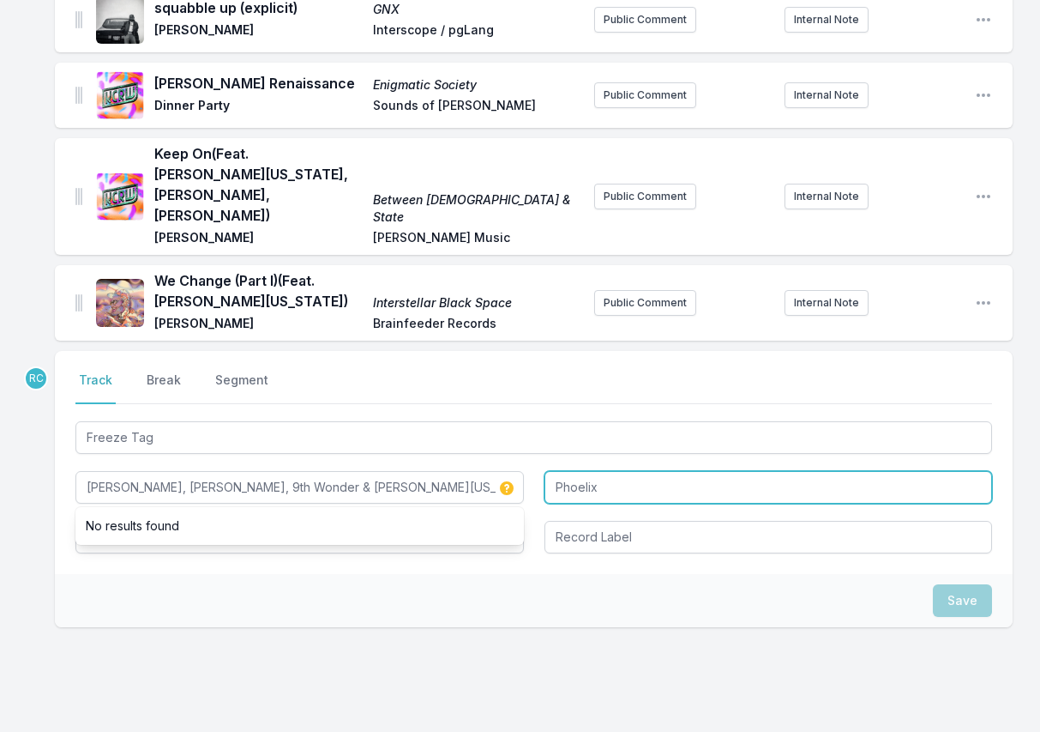
type input "[PERSON_NAME], [PERSON_NAME], 9th Wonder & [PERSON_NAME][US_STATE]"
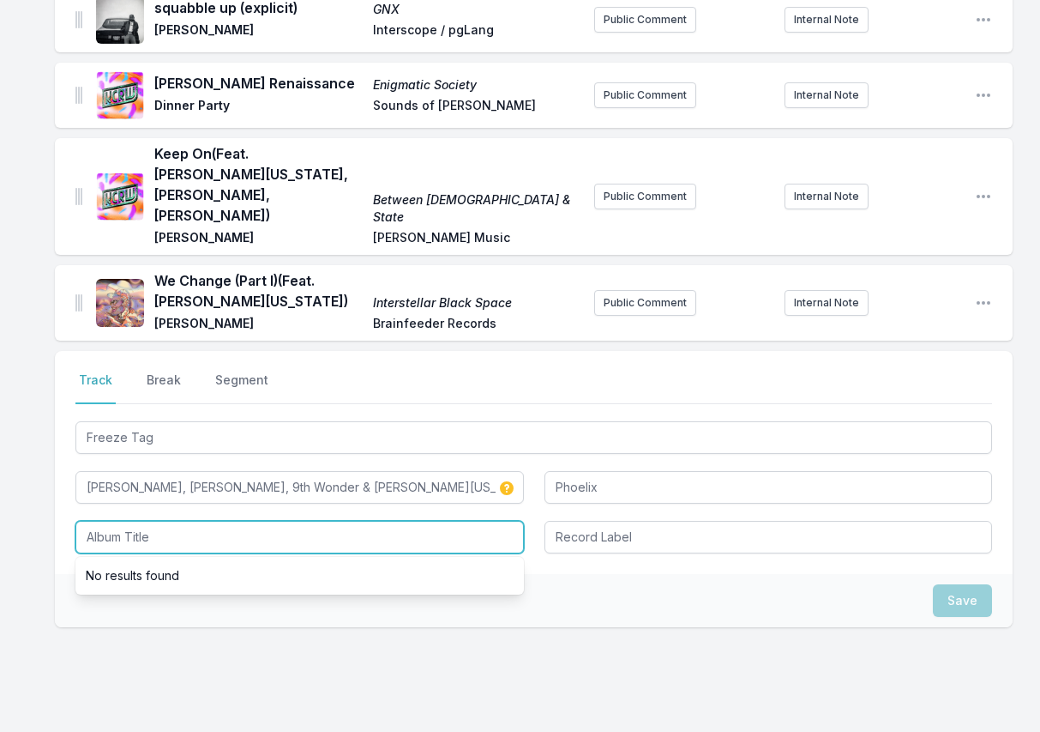
paste input "Dinner Party"
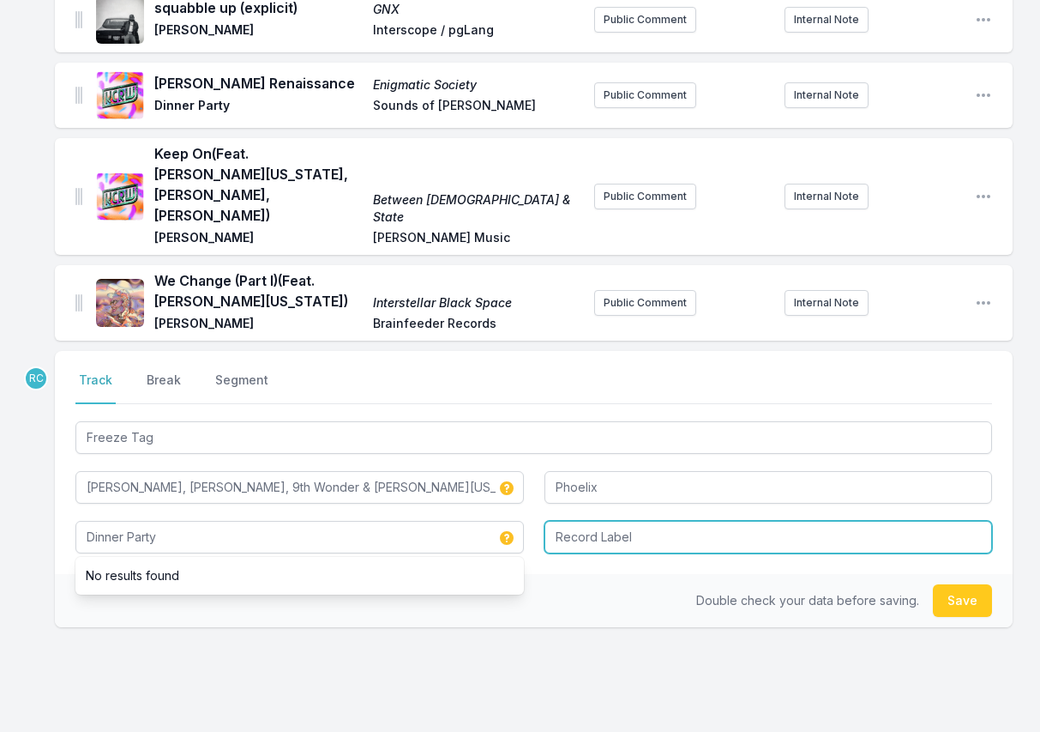
type input "Dinner Party"
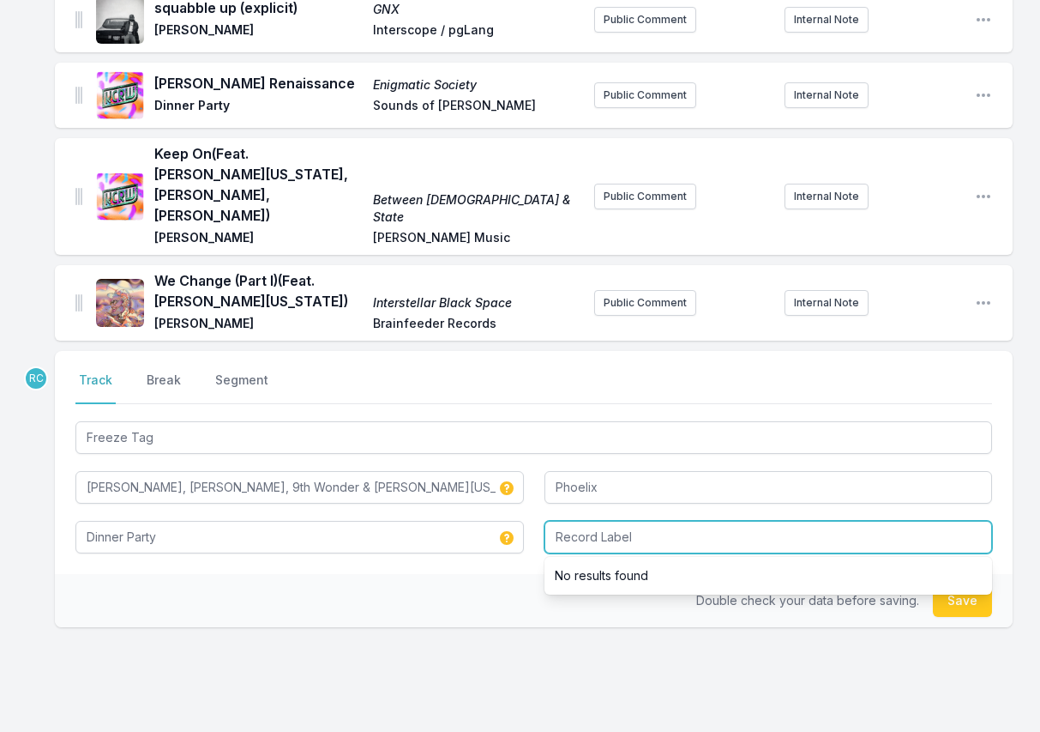
paste input "Sounds of [PERSON_NAME] / EMPIRE"
type input "Sounds of [PERSON_NAME] / EMPIRE"
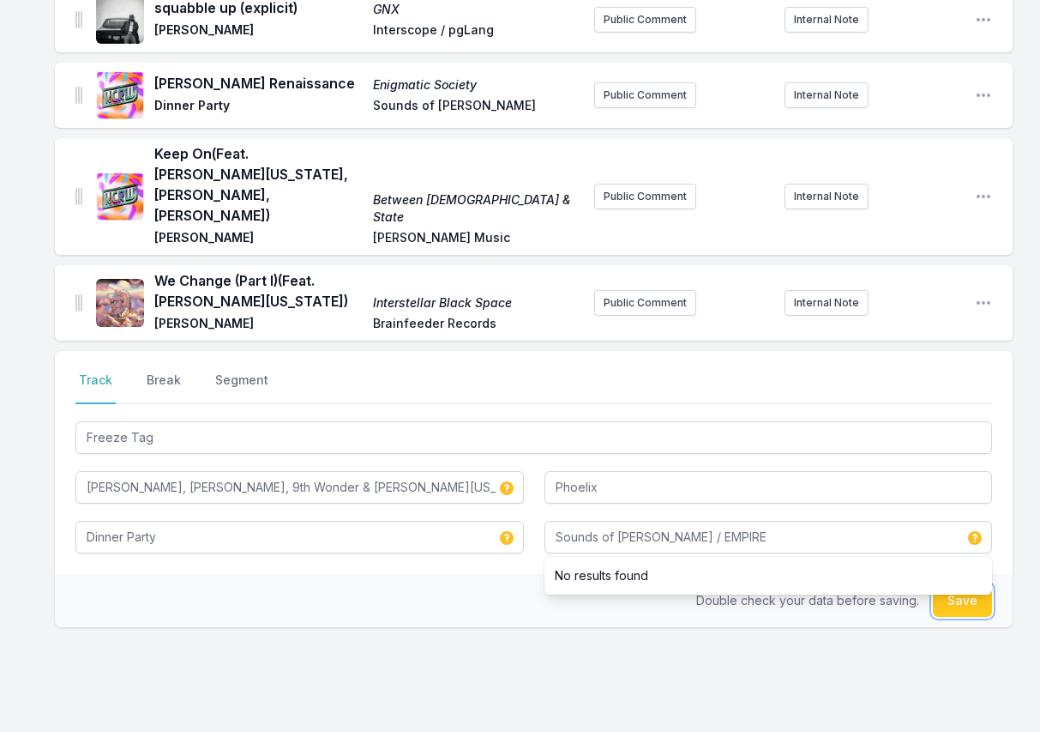
click at [960, 587] on button "Save" at bounding box center [962, 600] width 59 height 33
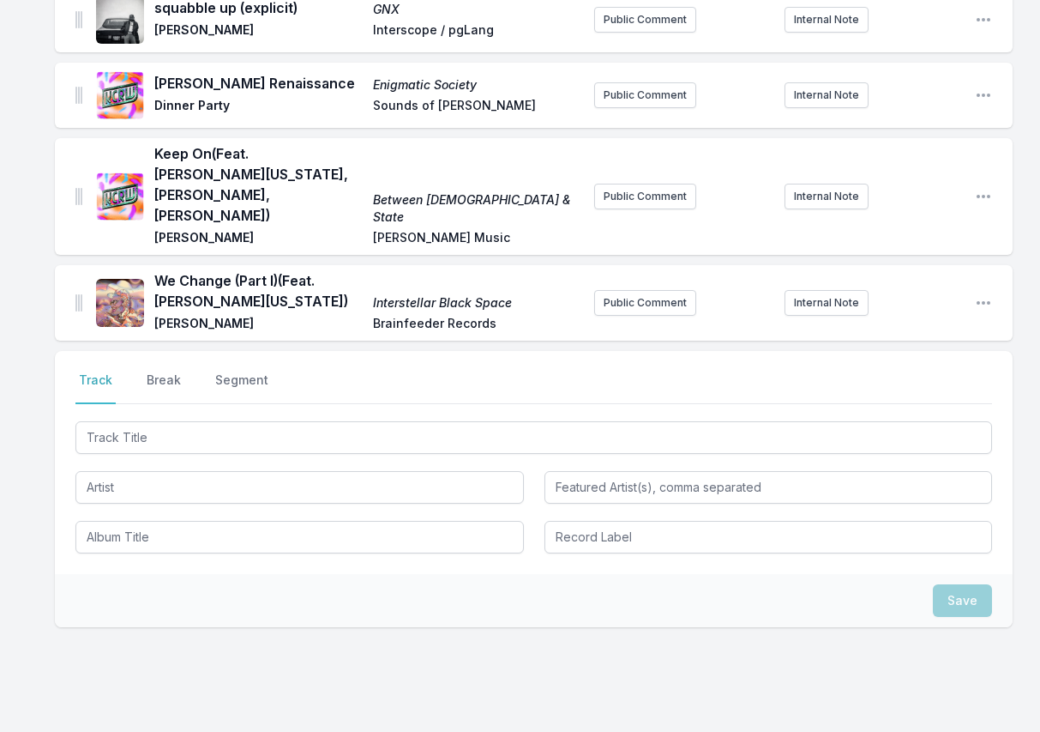
scroll to position [857, 0]
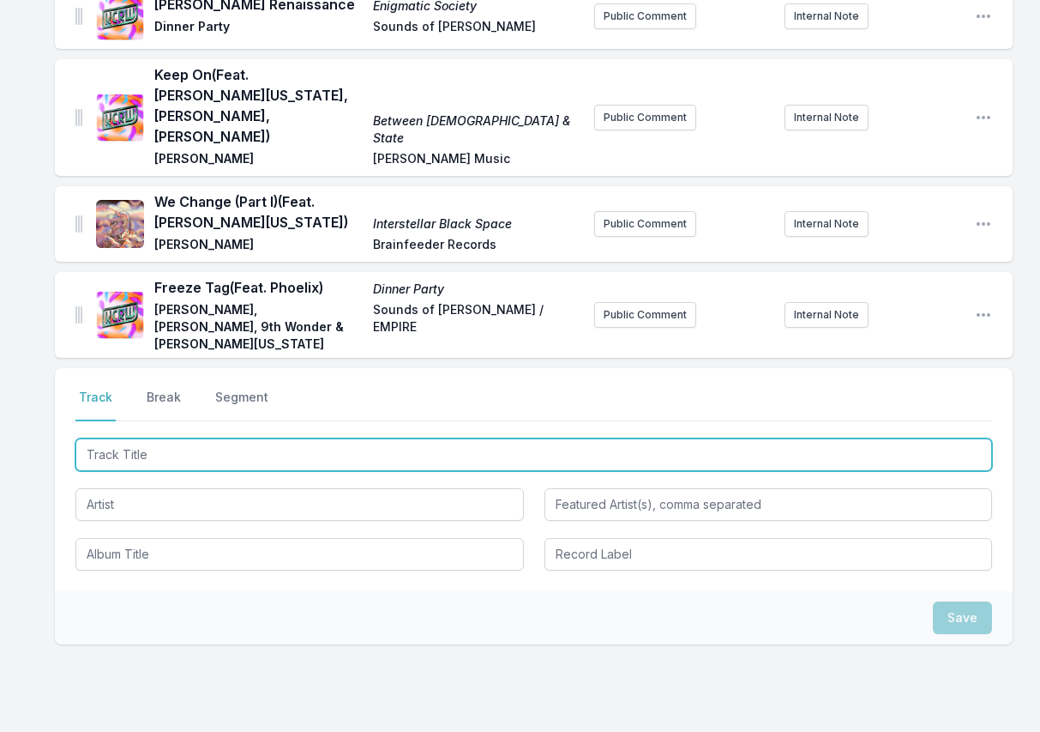
click at [909, 438] on input "Track Title" at bounding box center [533, 454] width 917 height 33
paste input "Interstellar Universe (feat. [PERSON_NAME][US_STATE])"
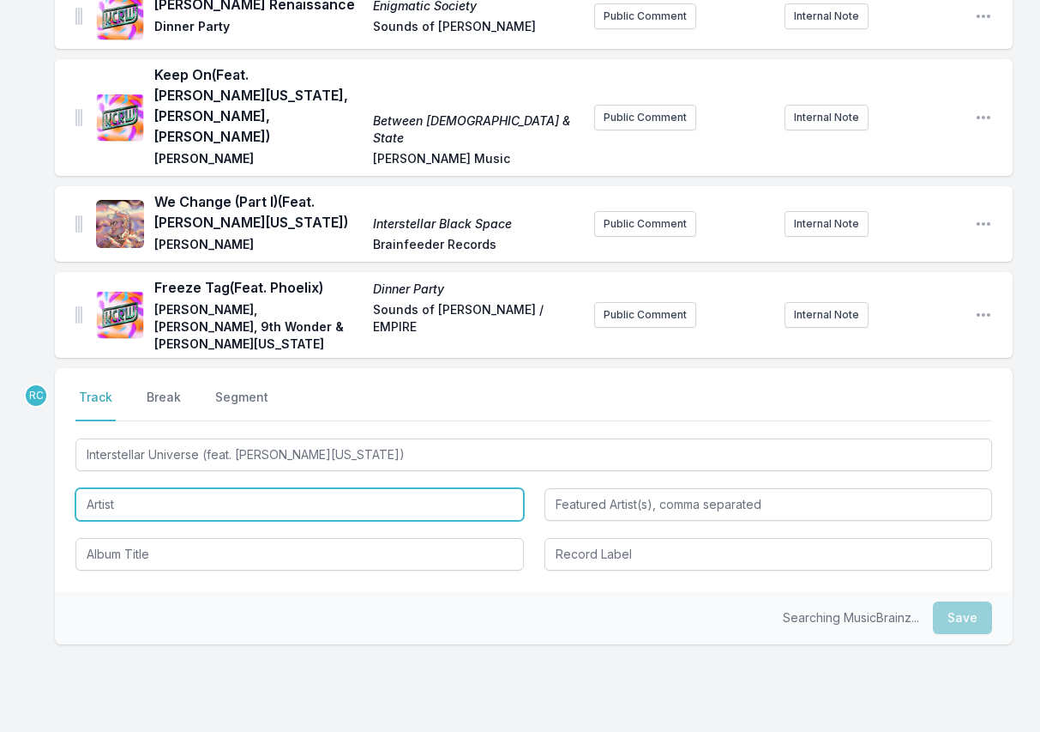
type input "Interstellar Universe"
type input "[PERSON_NAME][US_STATE]"
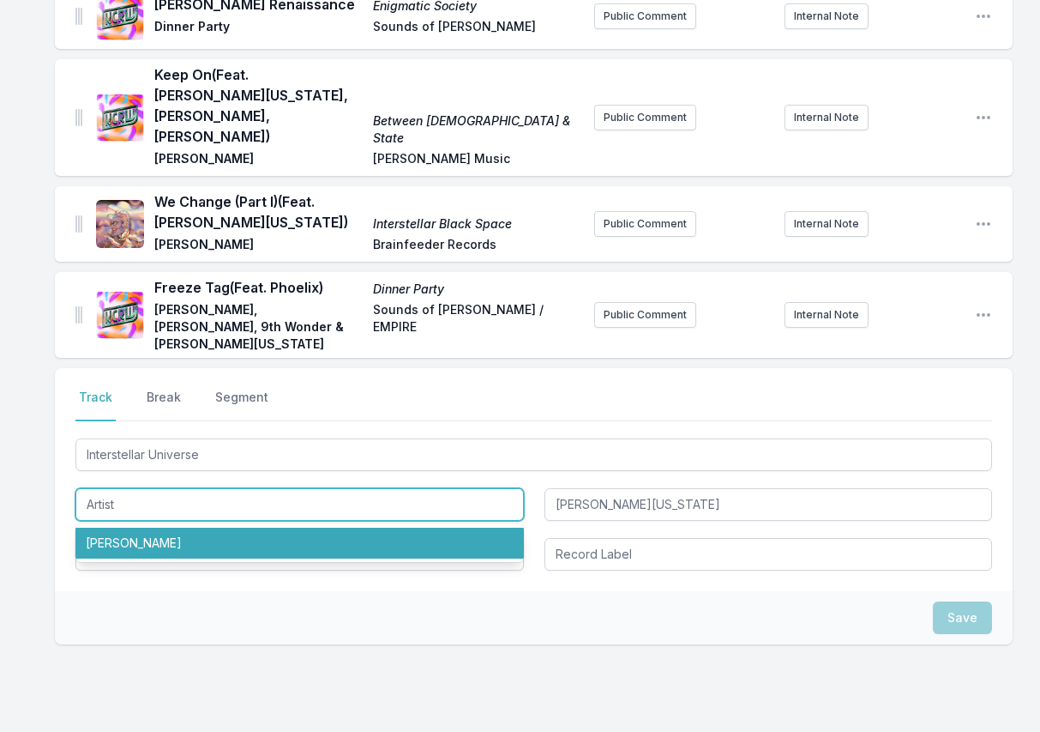
click at [134, 527] on li "[PERSON_NAME]" at bounding box center [299, 542] width 449 height 31
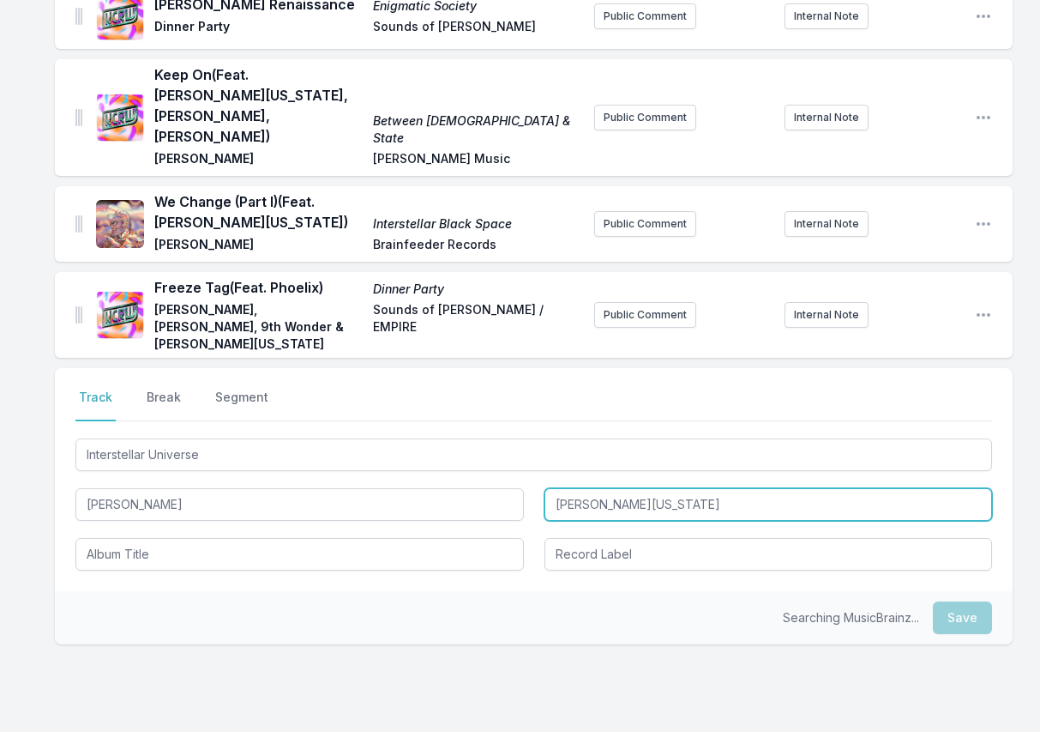
type input "[PERSON_NAME]"
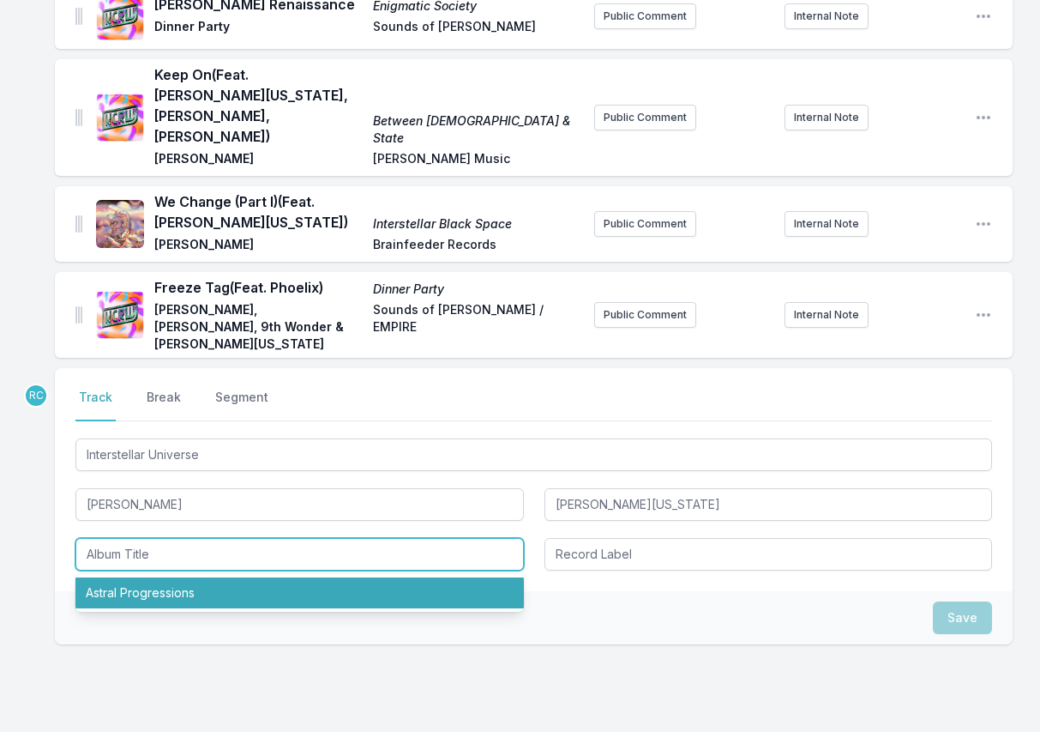
click at [159, 577] on li "Astral Progressions" at bounding box center [299, 592] width 449 height 31
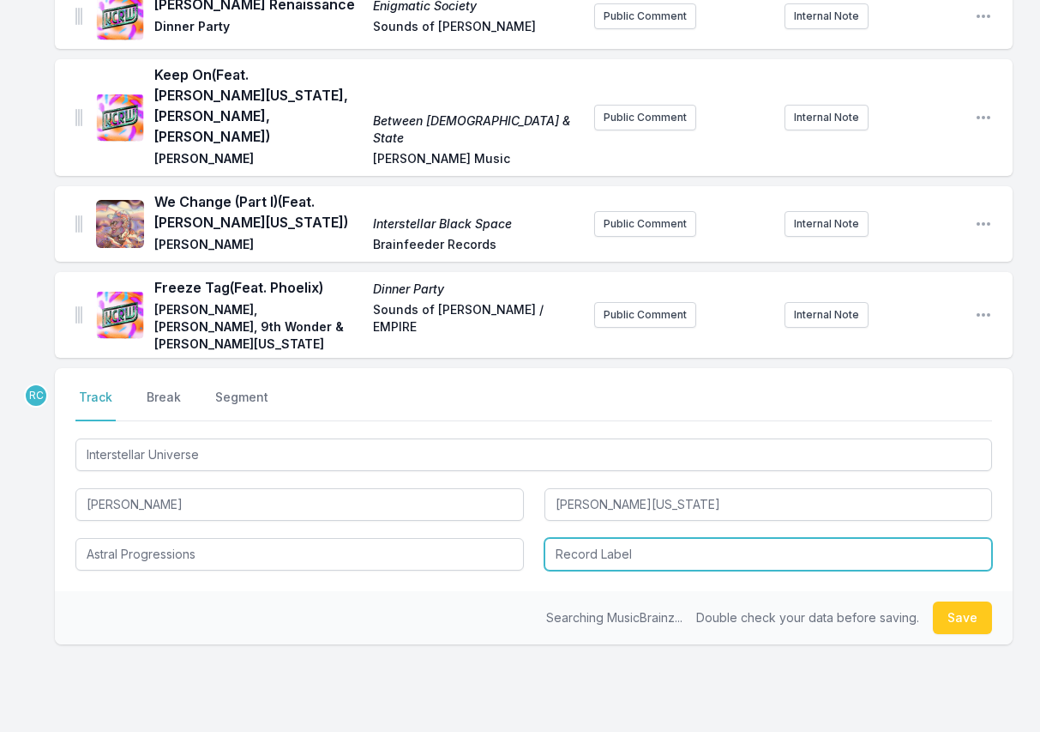
type input "Astral Progressions"
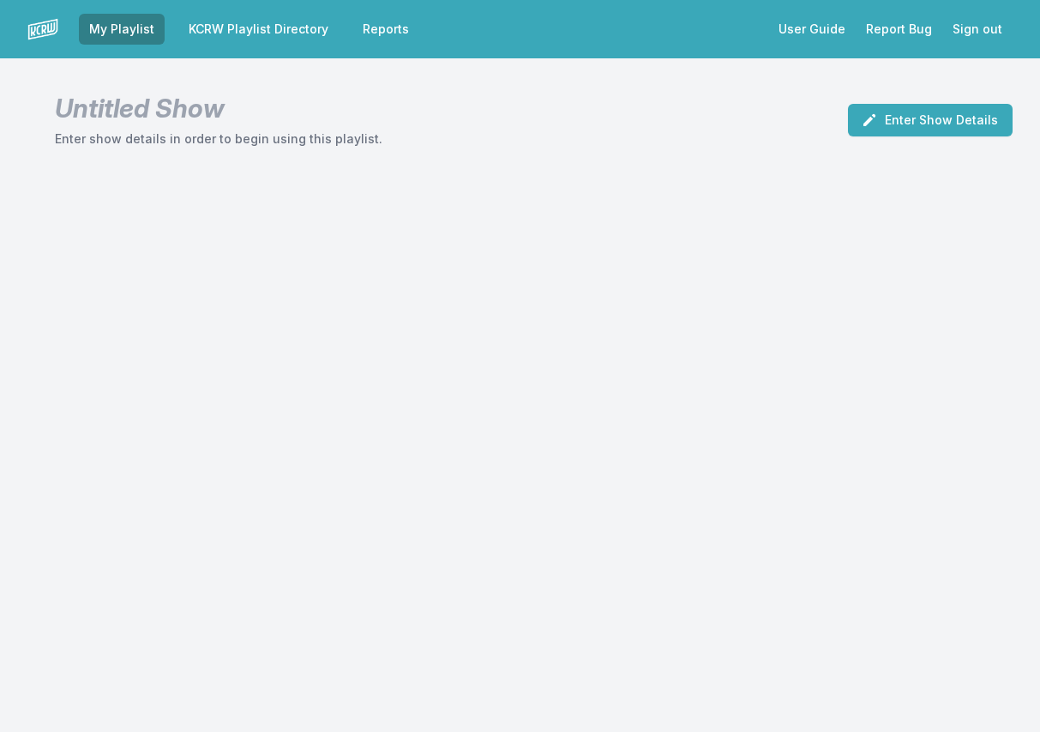
click at [126, 37] on link "My Playlist" at bounding box center [122, 29] width 86 height 31
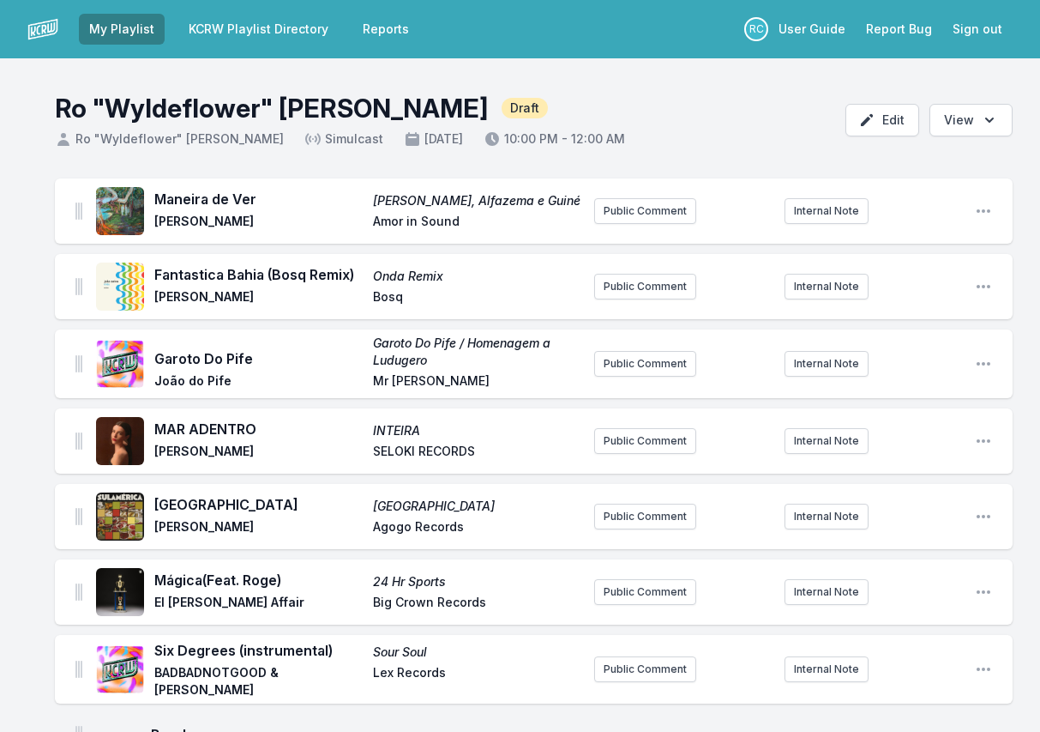
scroll to position [896, 0]
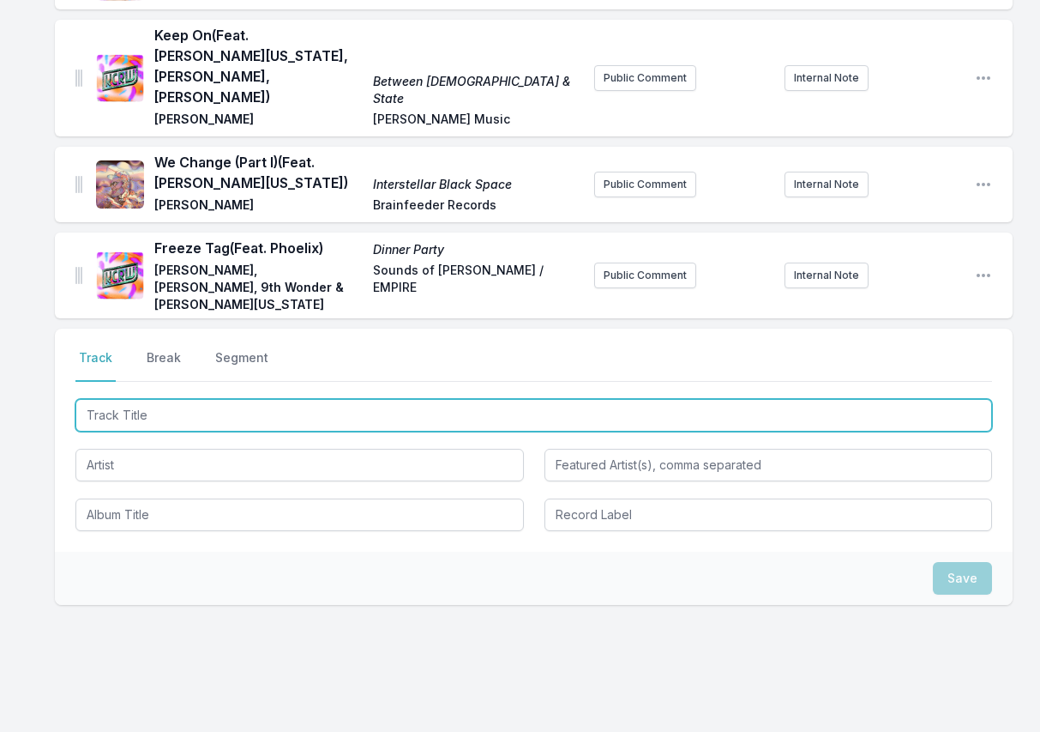
click at [130, 399] on input "Track Title" at bounding box center [533, 415] width 917 height 33
paste input "Interstellar Universe (feat. [PERSON_NAME][US_STATE])"
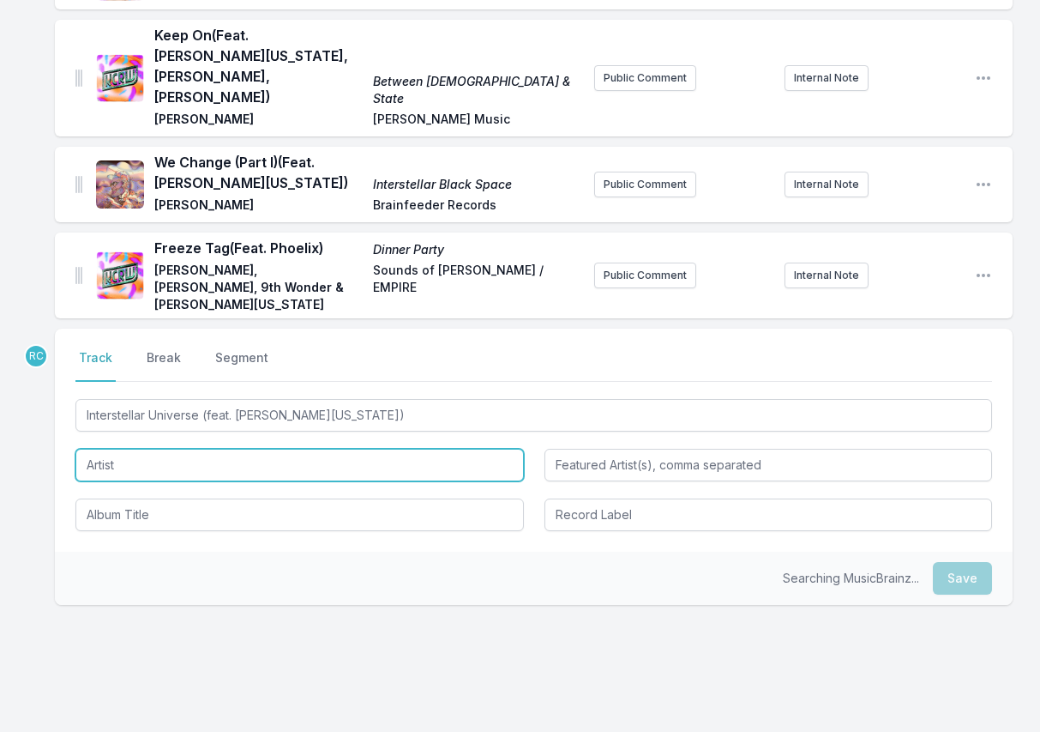
type input "Interstellar Universe"
type input "[PERSON_NAME][US_STATE]"
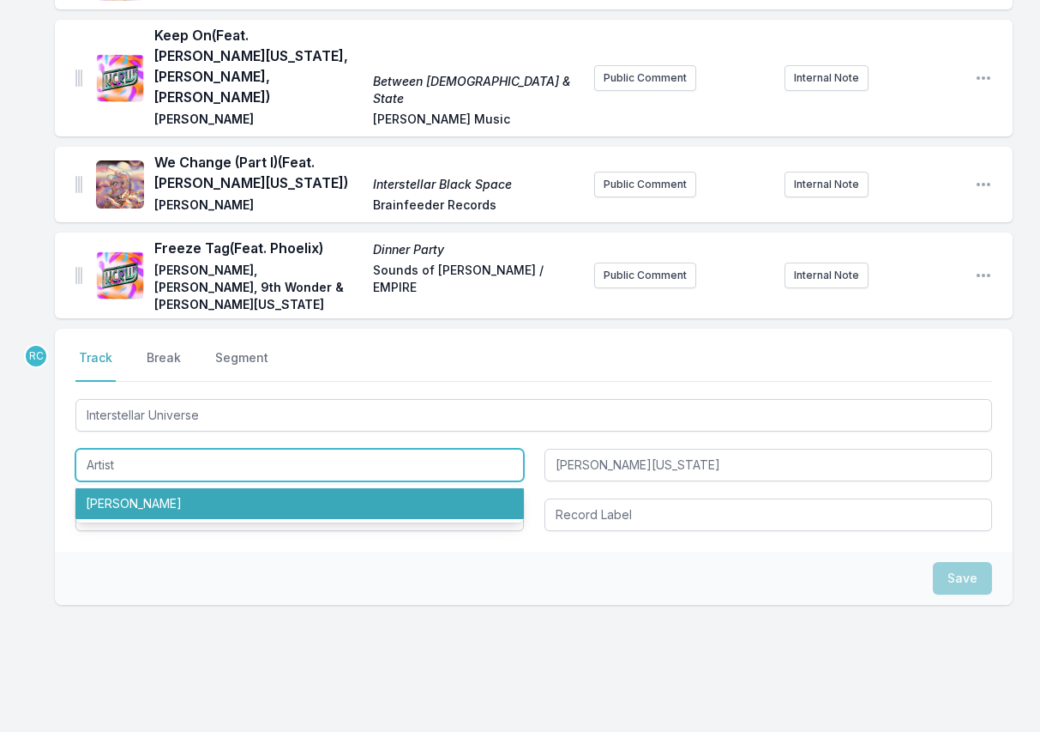
click at [151, 488] on li "[PERSON_NAME]" at bounding box center [299, 503] width 449 height 31
type input "[PERSON_NAME]"
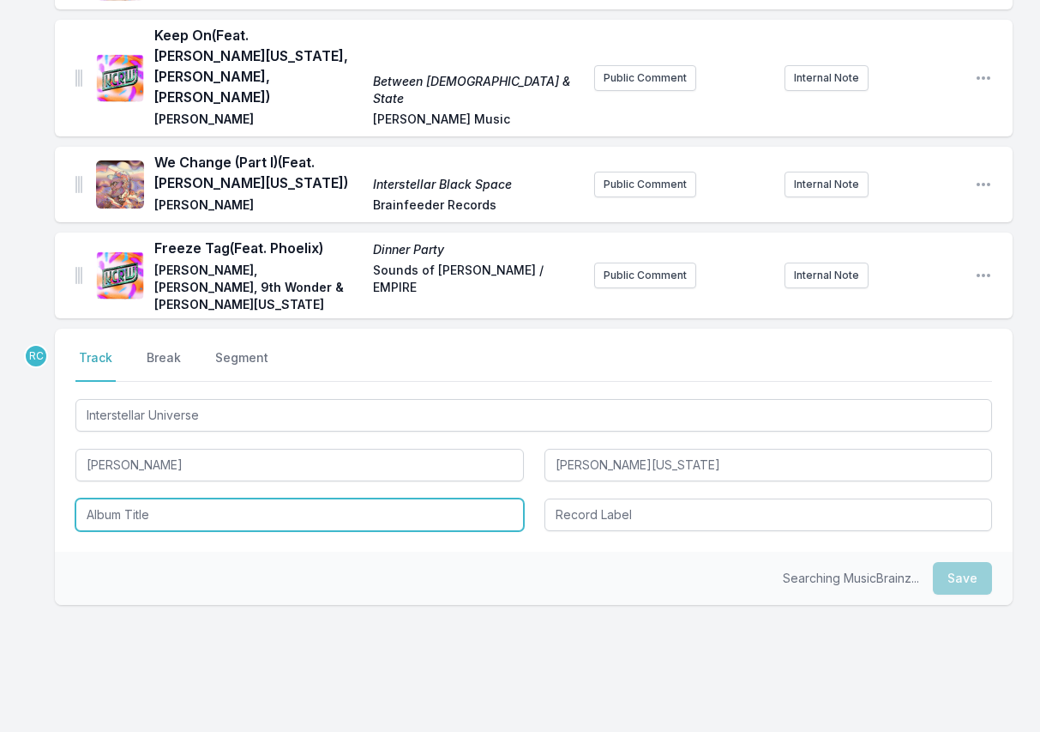
click at [140, 498] on input "Album Title" at bounding box center [299, 514] width 449 height 33
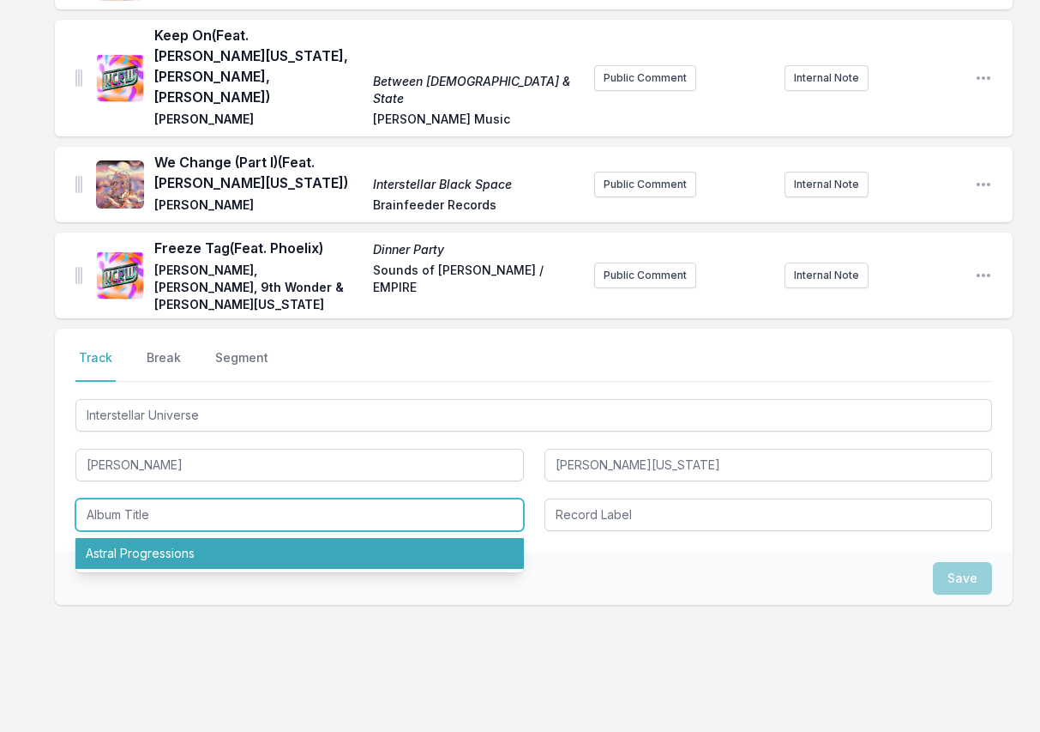
click at [136, 538] on li "Astral Progressions" at bounding box center [299, 553] width 449 height 31
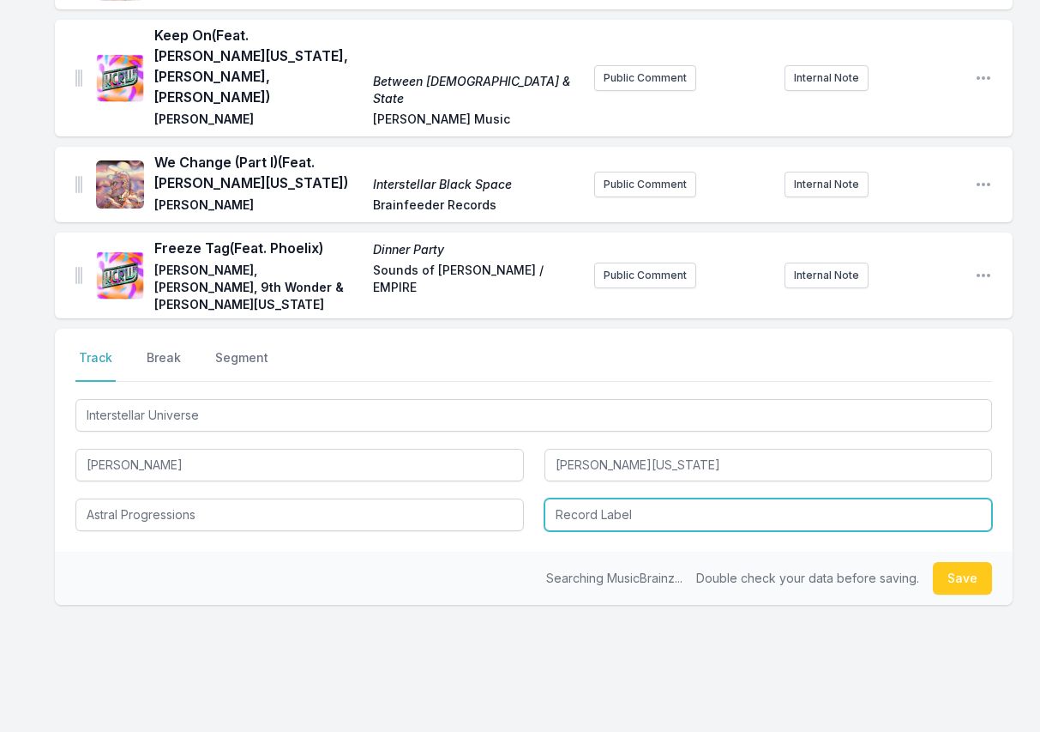
type input "Astral Progressions"
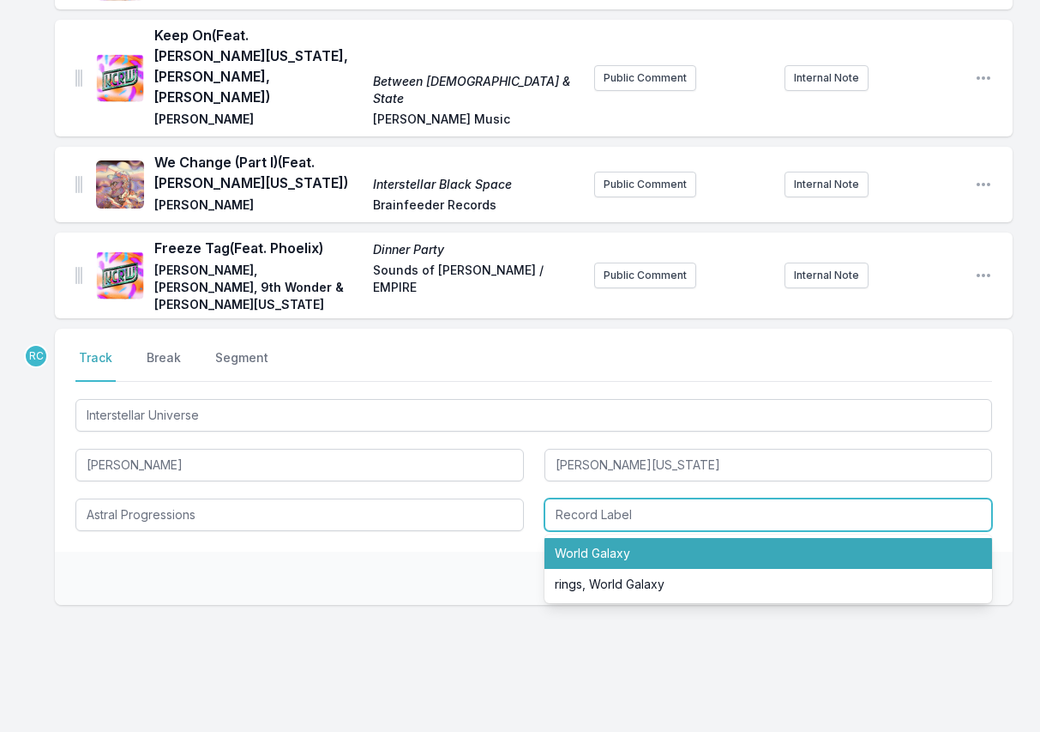
click at [639, 538] on li "World Galaxy" at bounding box center [769, 553] width 449 height 31
type input "World Galaxy"
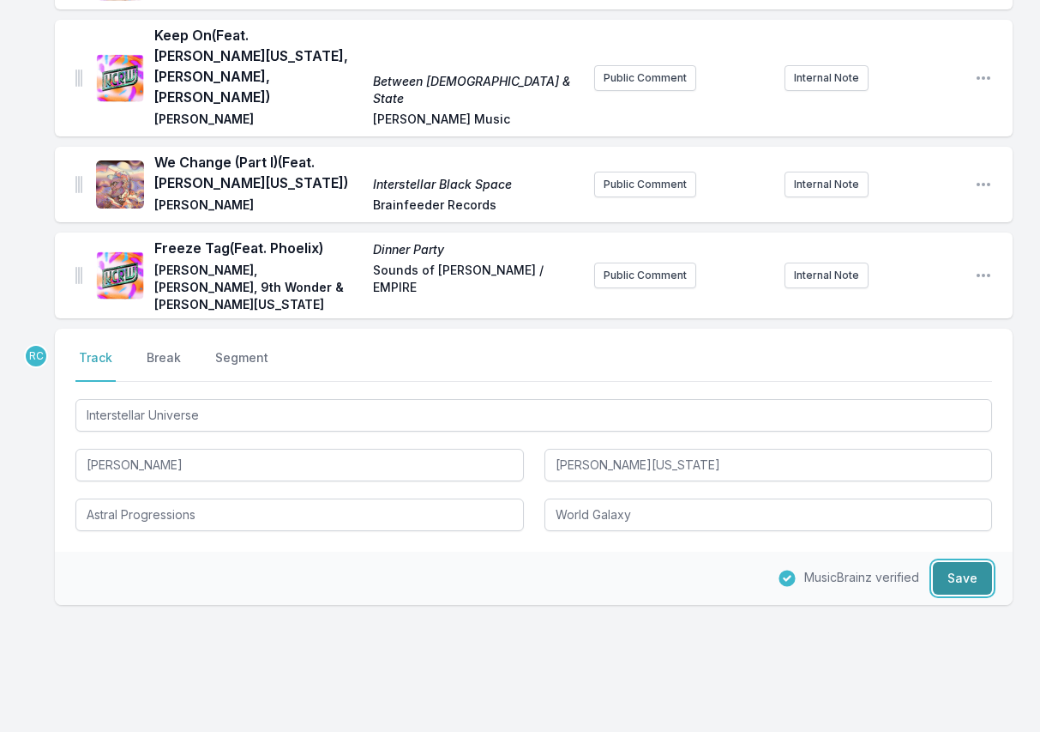
click at [974, 562] on button "Save" at bounding box center [962, 578] width 59 height 33
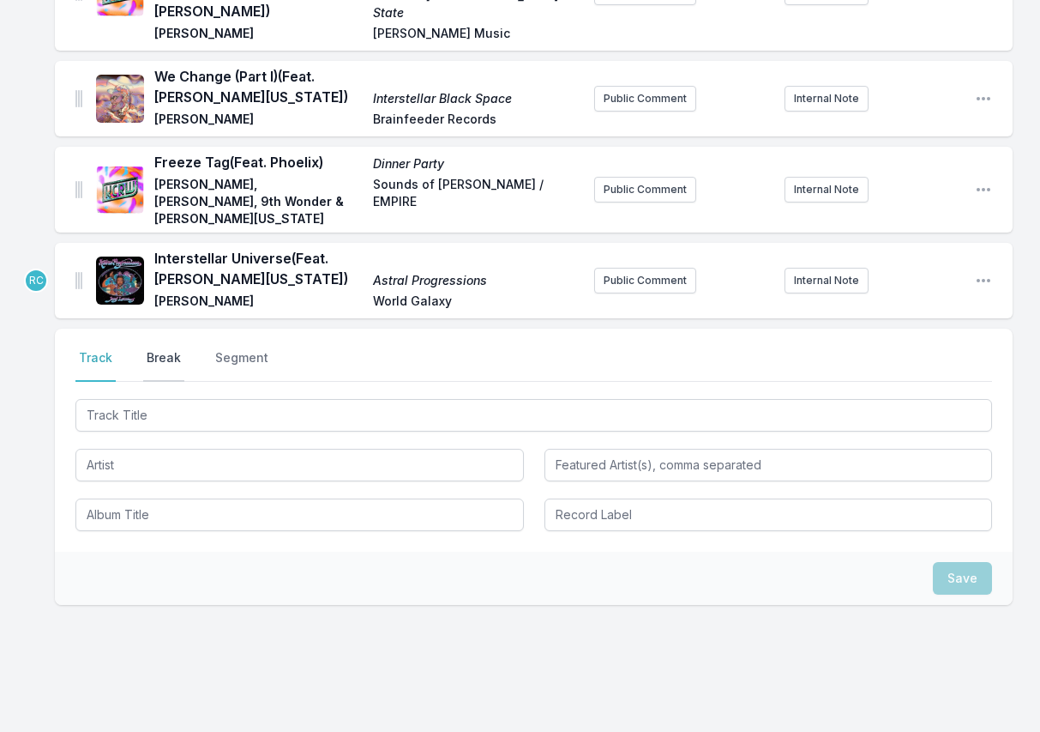
click at [151, 349] on button "Break" at bounding box center [163, 365] width 41 height 33
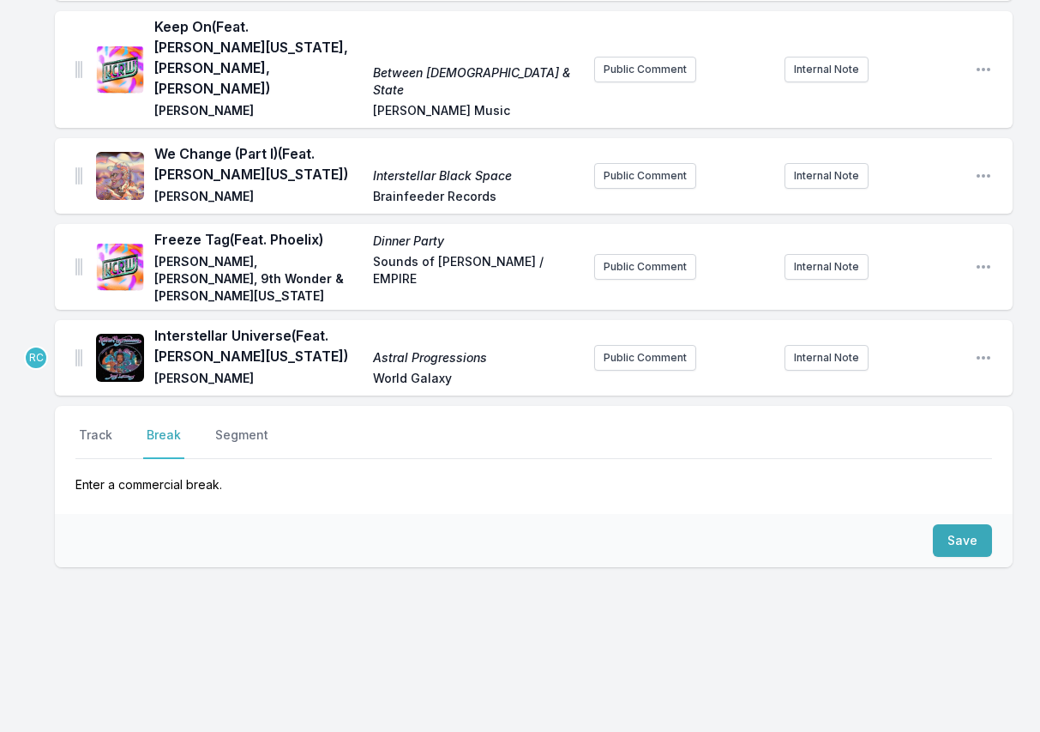
scroll to position [867, 0]
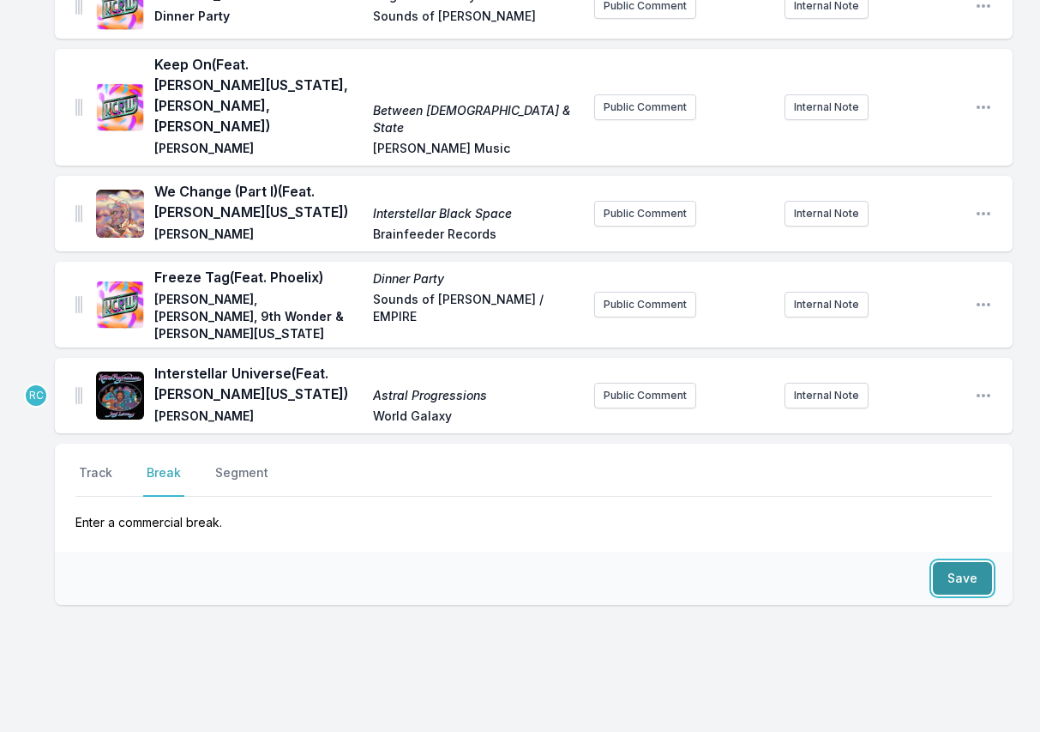
click at [961, 562] on button "Save" at bounding box center [962, 578] width 59 height 33
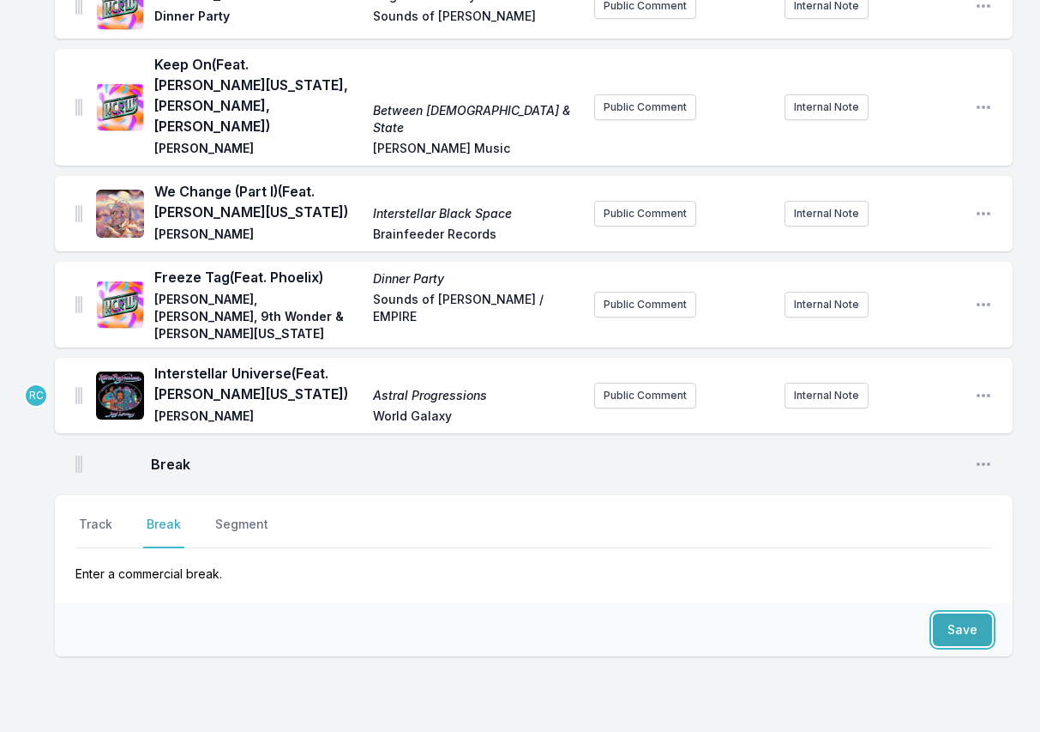
scroll to position [919, 0]
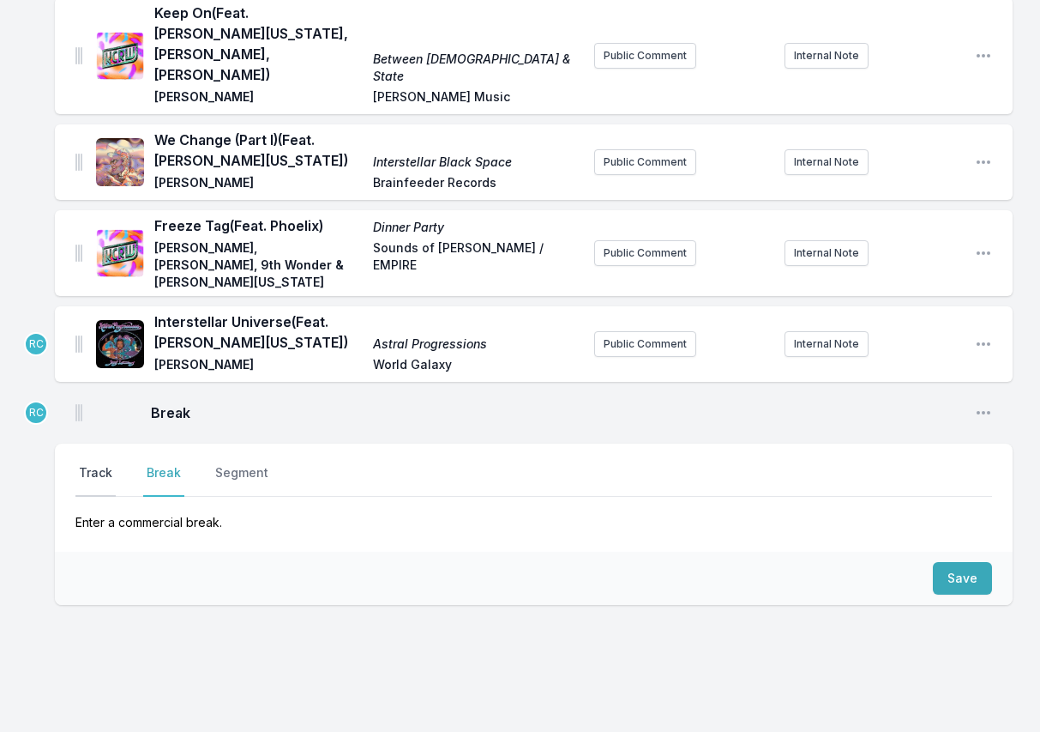
click at [99, 464] on button "Track" at bounding box center [95, 480] width 40 height 33
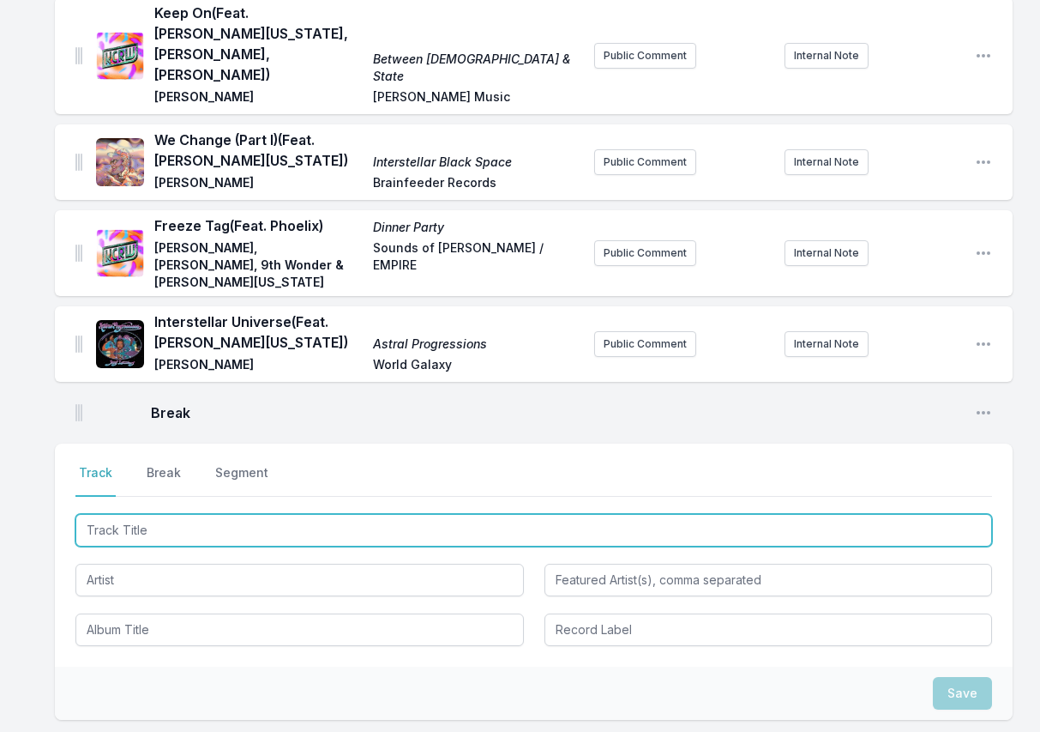
click at [869, 514] on input "Track Title" at bounding box center [533, 530] width 917 height 33
paste input "Caviar (feat. [PERSON_NAME])"
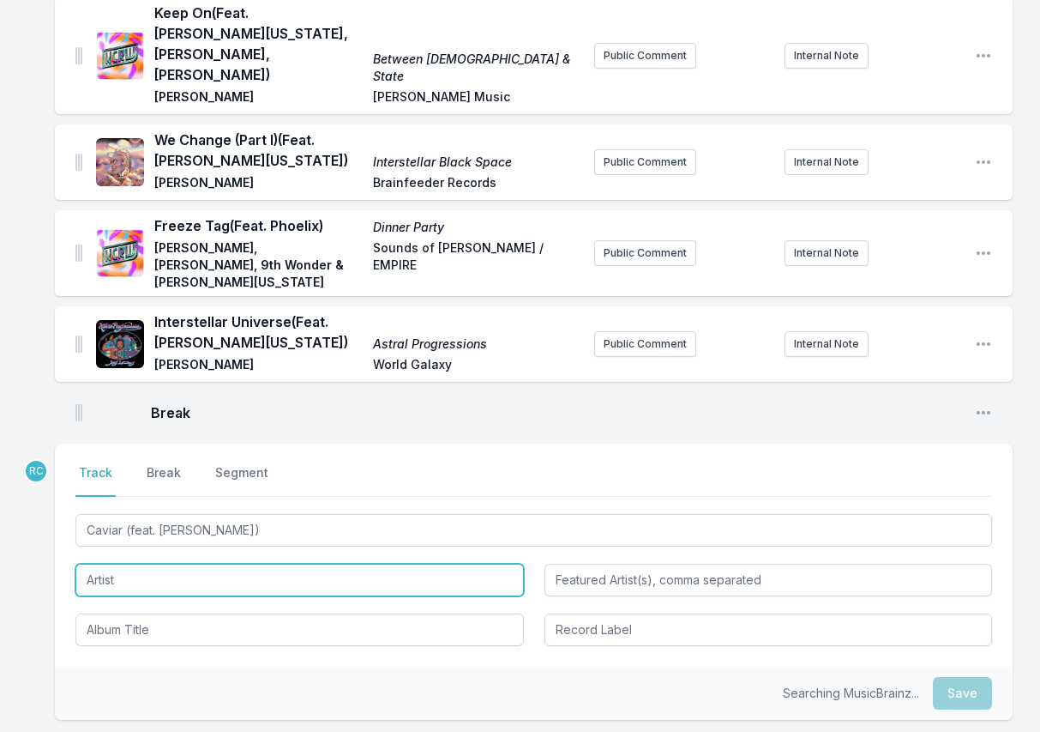
type input "Caviar"
type input "[PERSON_NAME]"
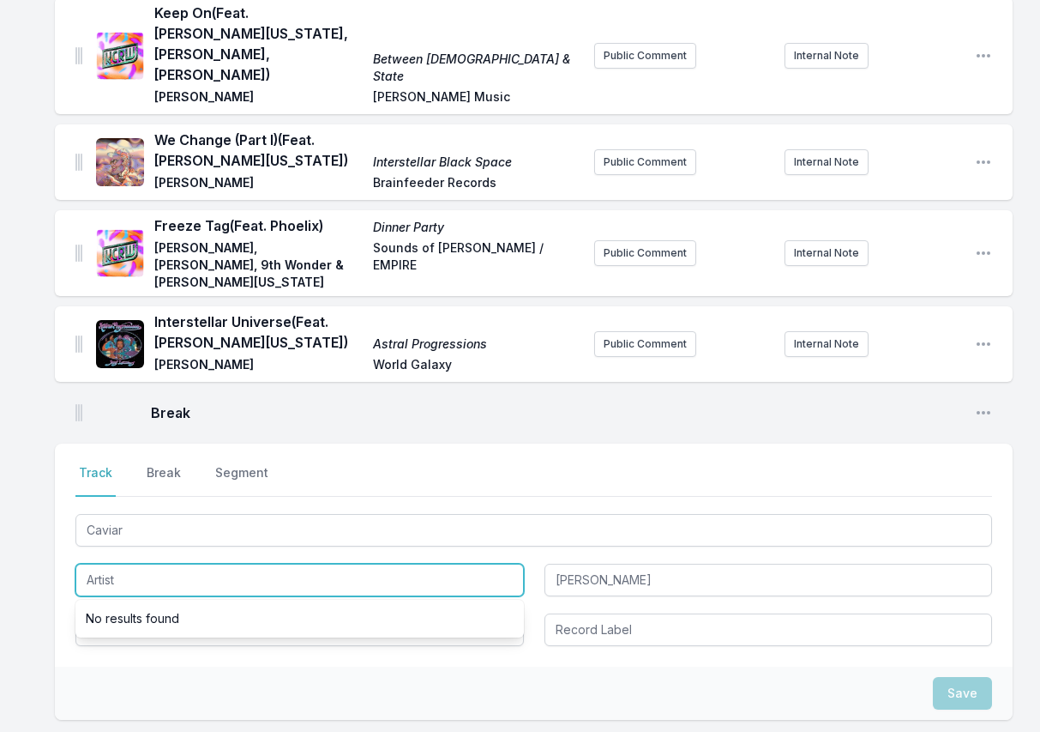
paste input "[PERSON_NAME] Sings"
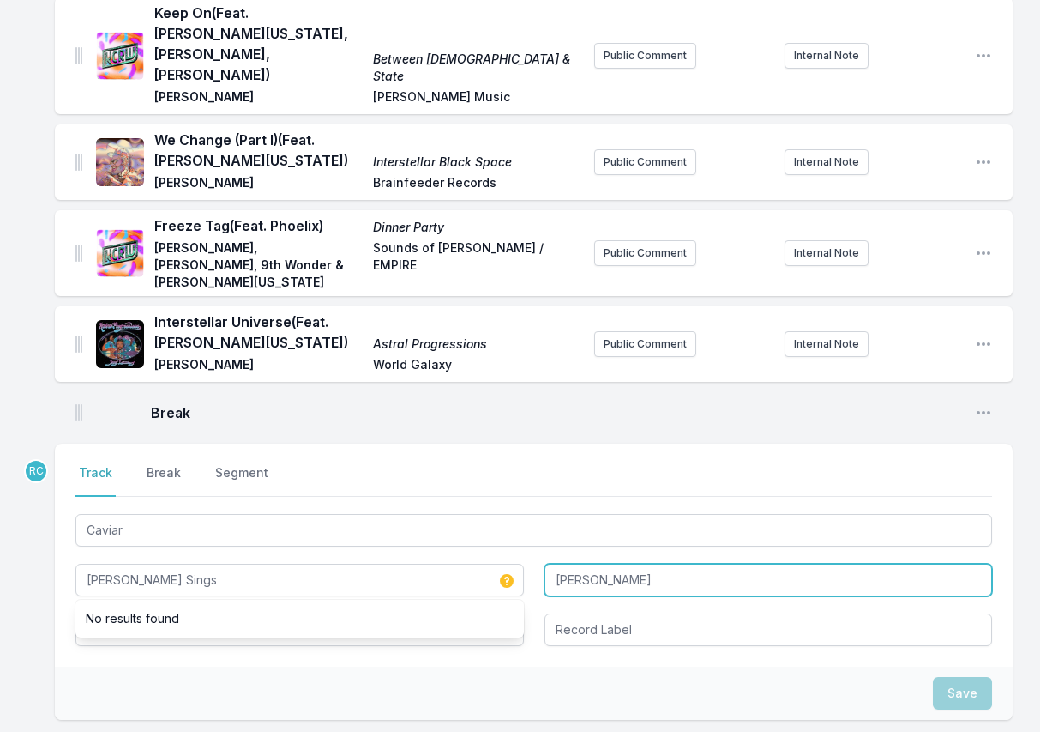
type input "[PERSON_NAME] Sings"
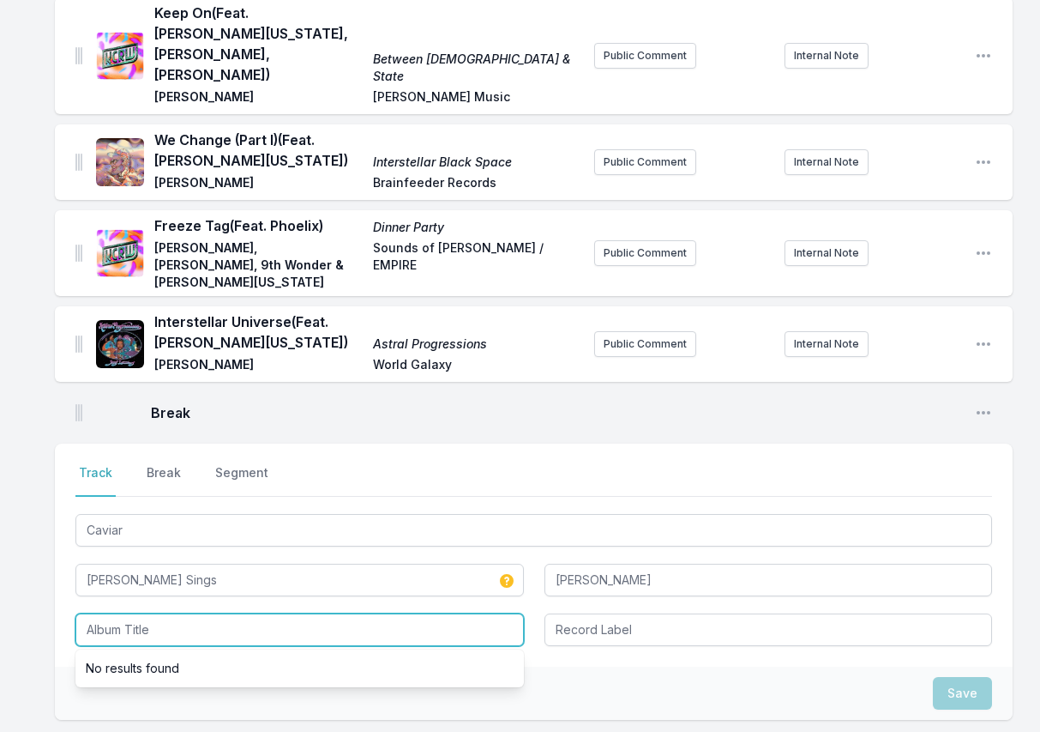
paste input "Beat Tape III"
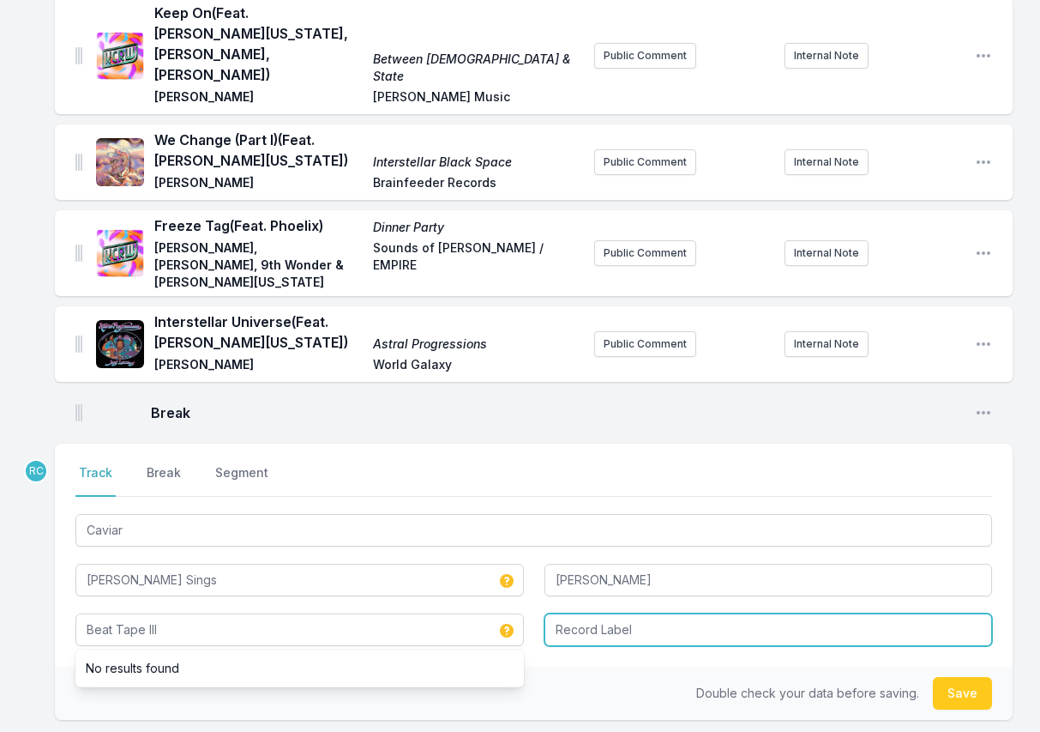
type input "Beat Tape III"
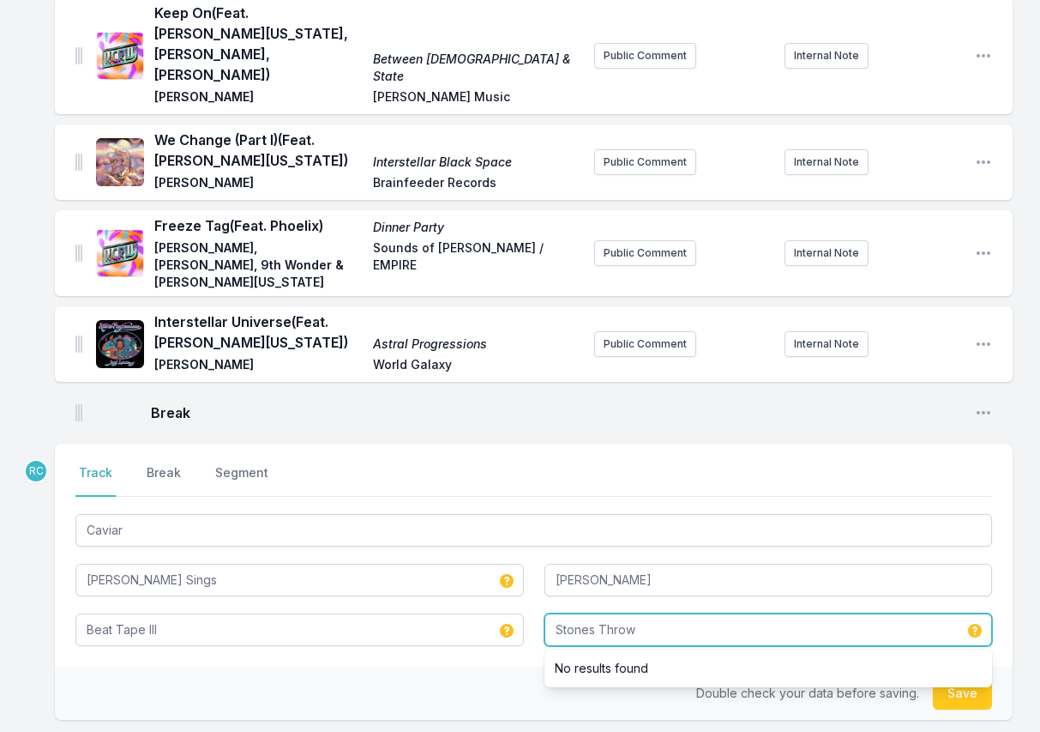
type input "Stones Throw"
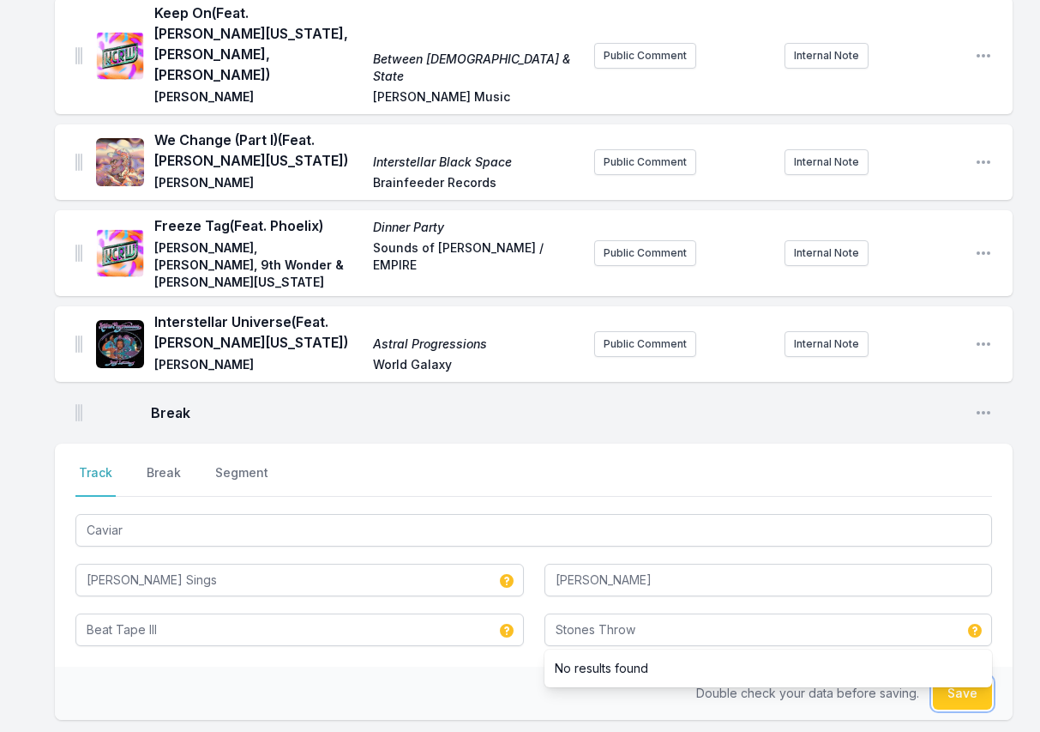
click at [949, 677] on button "Save" at bounding box center [962, 693] width 59 height 33
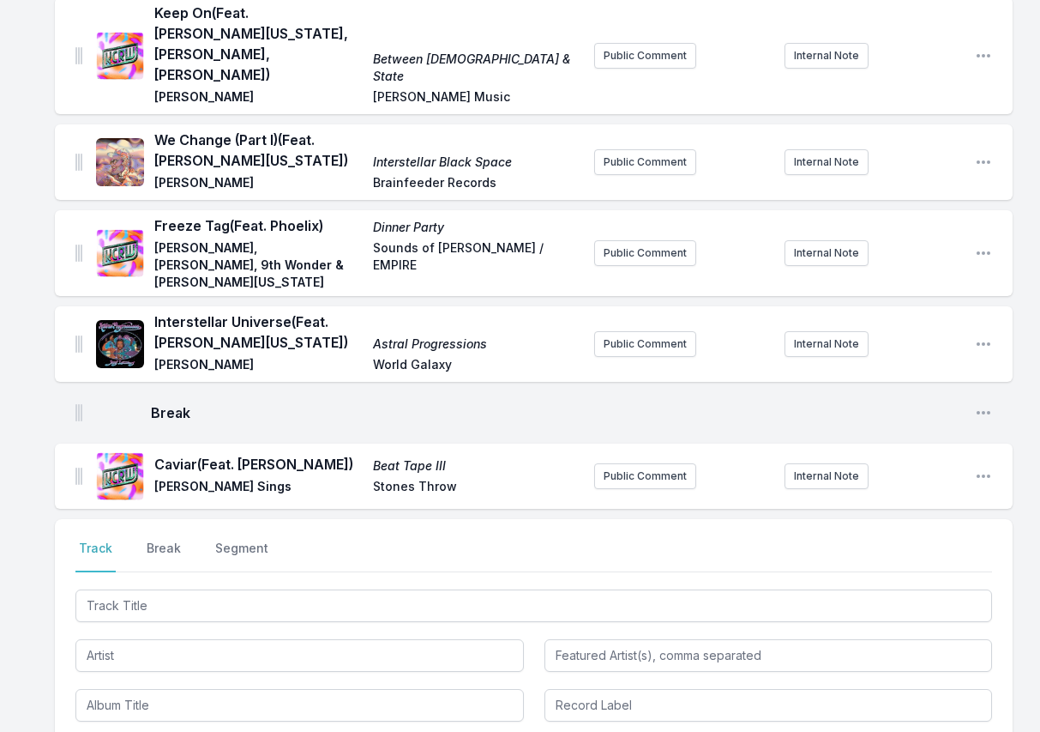
scroll to position [994, 0]
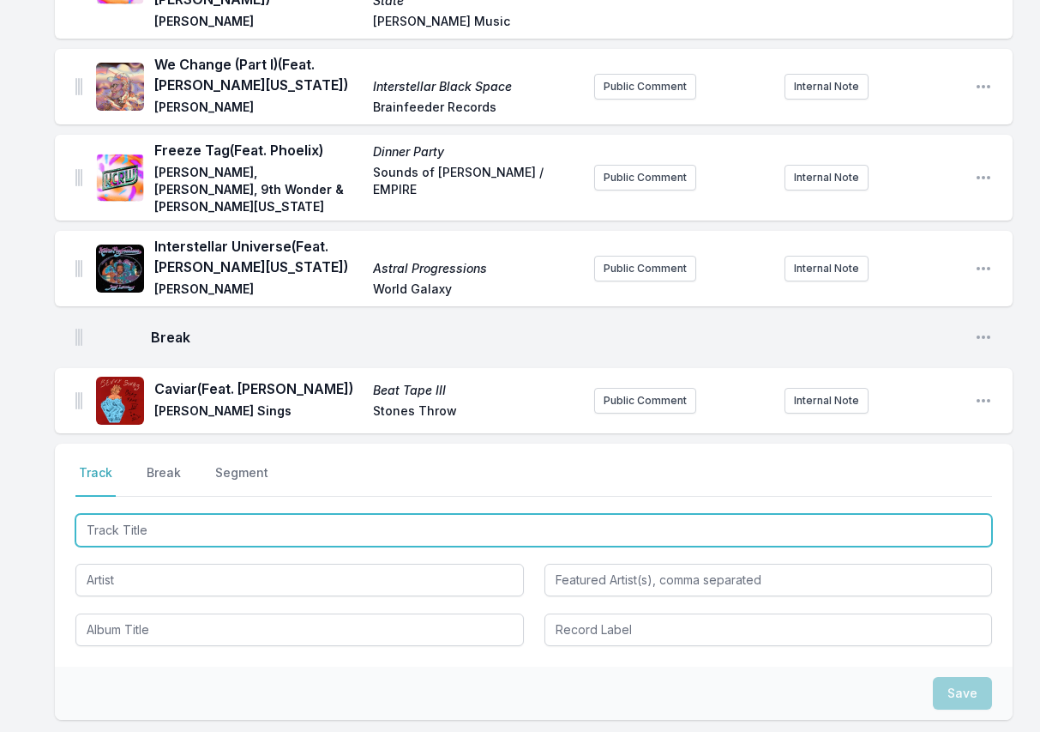
click at [920, 514] on input "Track Title" at bounding box center [533, 530] width 917 height 33
paste input "Steppers"
type input "Steppers"
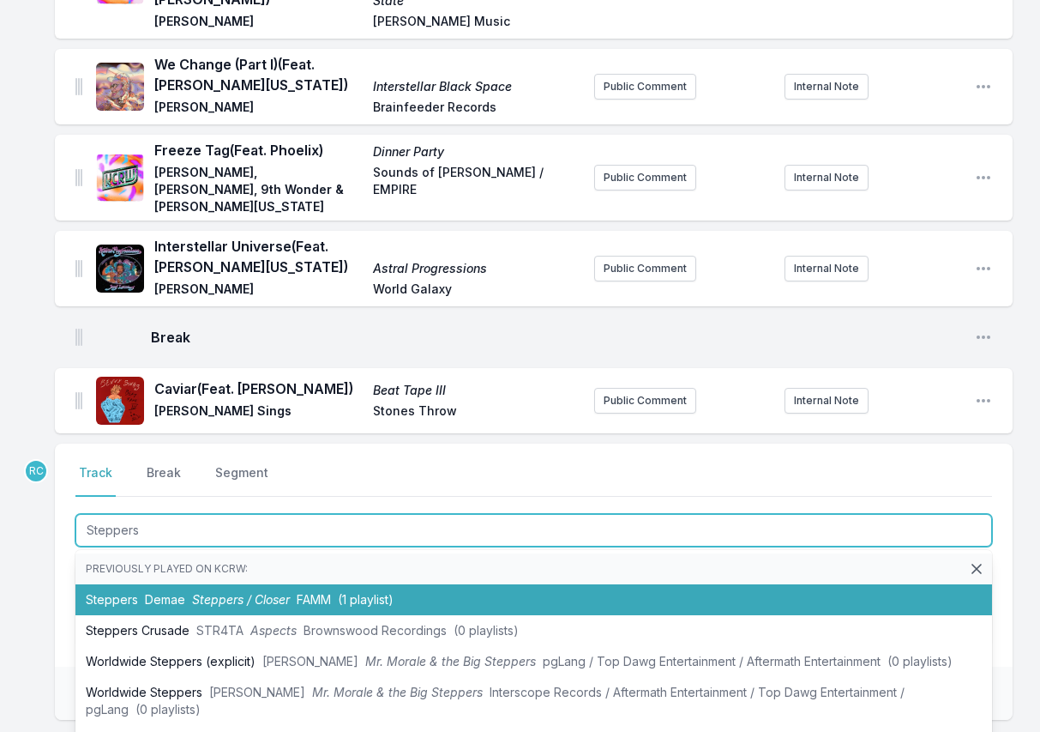
click at [245, 592] on span "Steppers / Closer" at bounding box center [241, 599] width 98 height 15
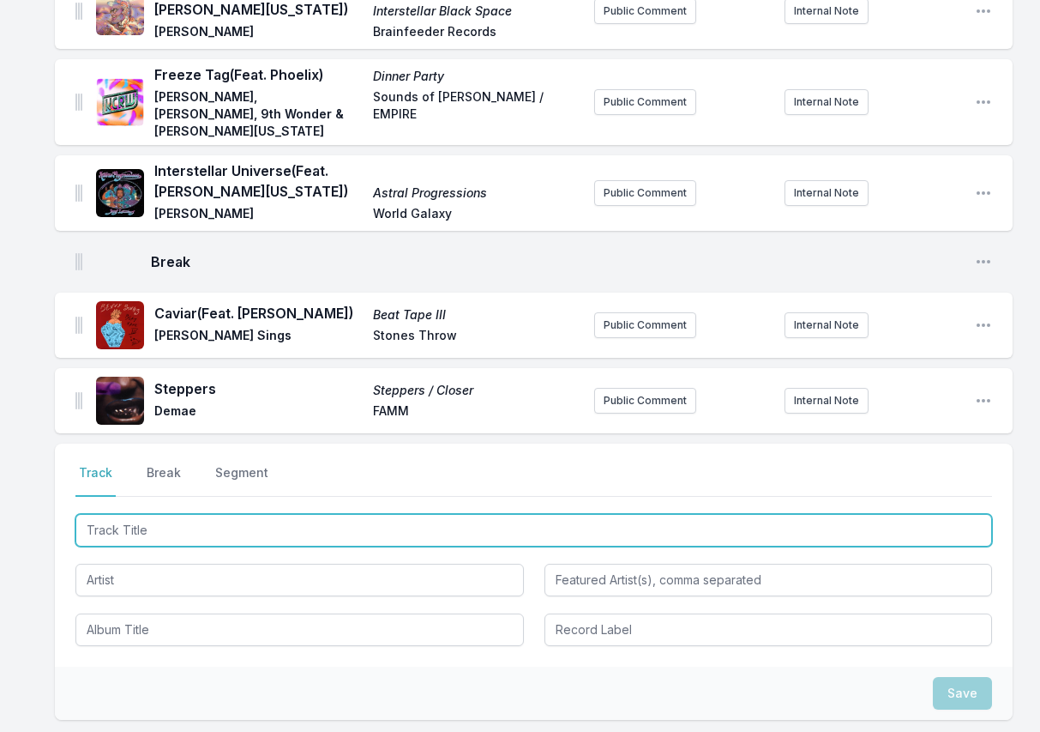
click at [910, 514] on input "Track Title" at bounding box center [533, 530] width 917 height 33
paste input "This Must Be the Place (Naive Melody)"
type input "This Must Be the Place (Naive Melody)"
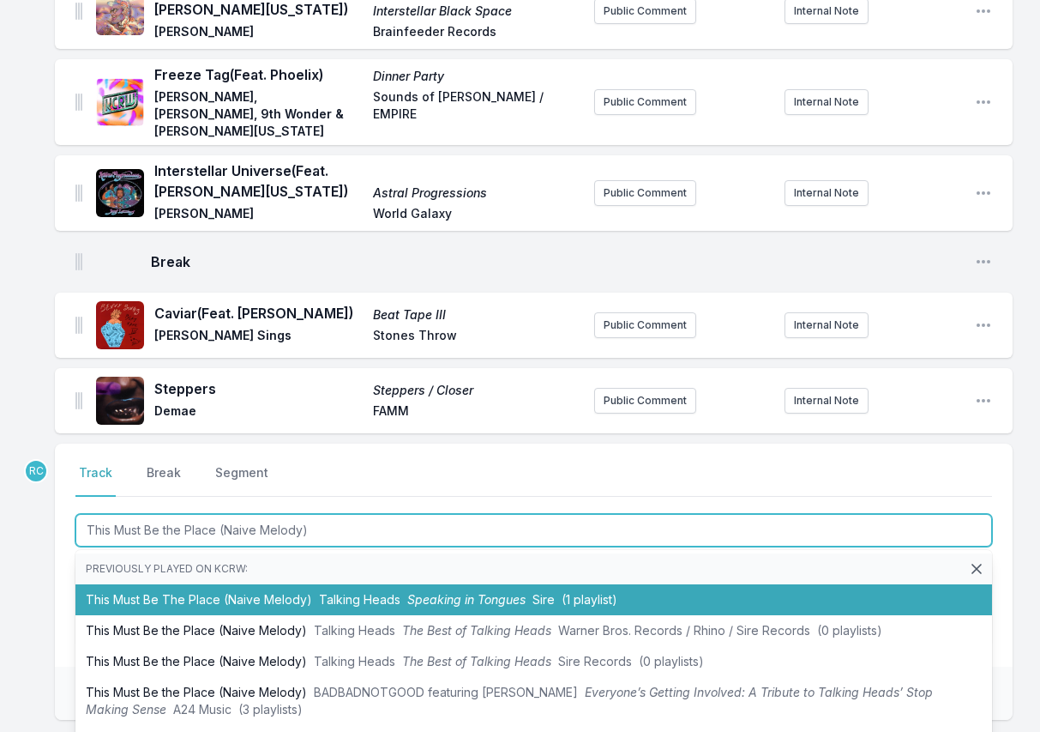
click at [310, 584] on li "This Must Be The Place (Naive Melody) Talking Heads Speaking in Tongues Sire (1…" at bounding box center [533, 599] width 917 height 31
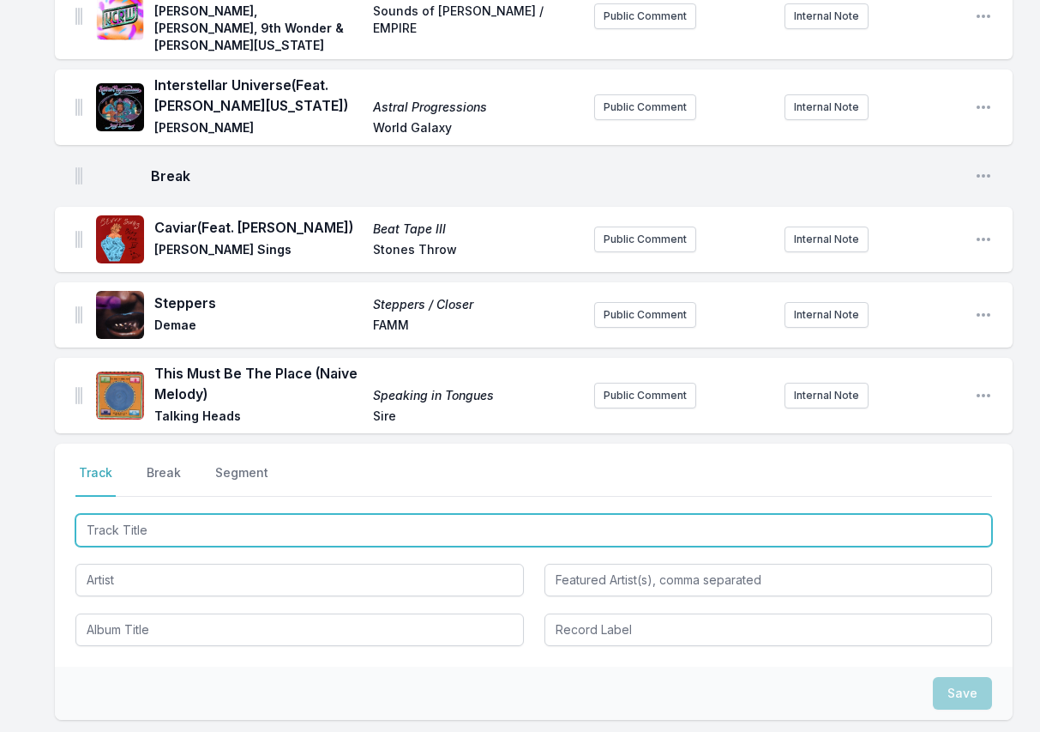
click at [864, 514] on input "Track Title" at bounding box center [533, 530] width 917 height 33
paste input "Tell Me"
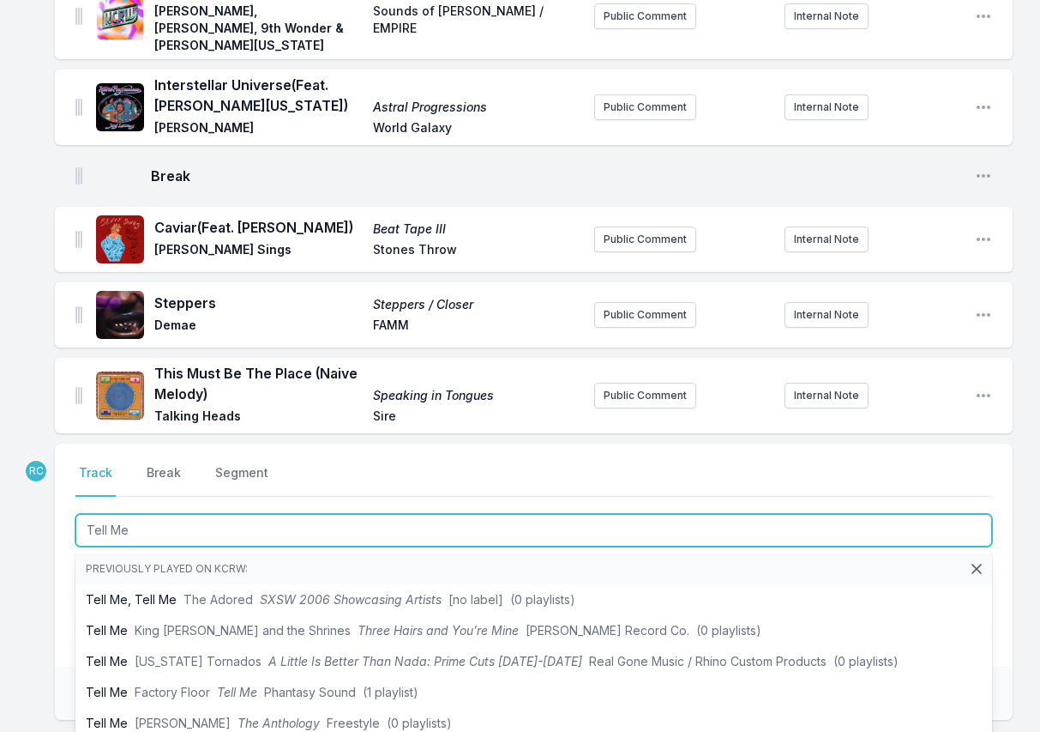
type input "Tell Me"
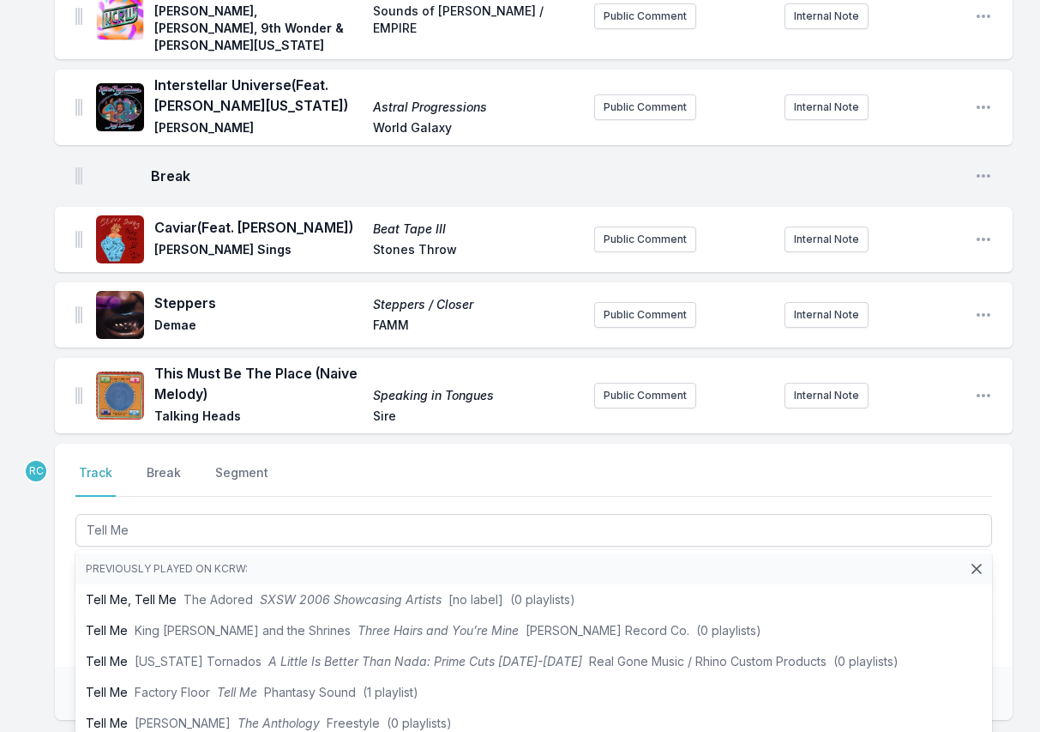
click at [59, 535] on div "Select a tab Track Break Segment Track Break Segment Tell Me Previously played …" at bounding box center [534, 554] width 958 height 223
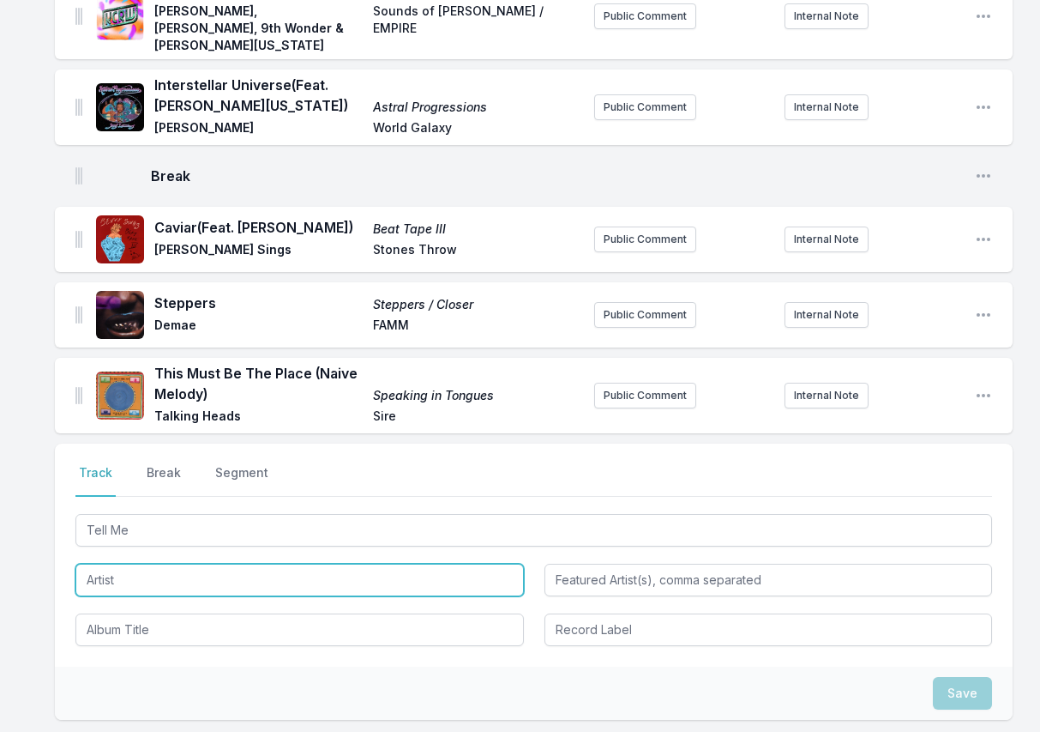
click at [124, 563] on input "Artist" at bounding box center [299, 579] width 449 height 33
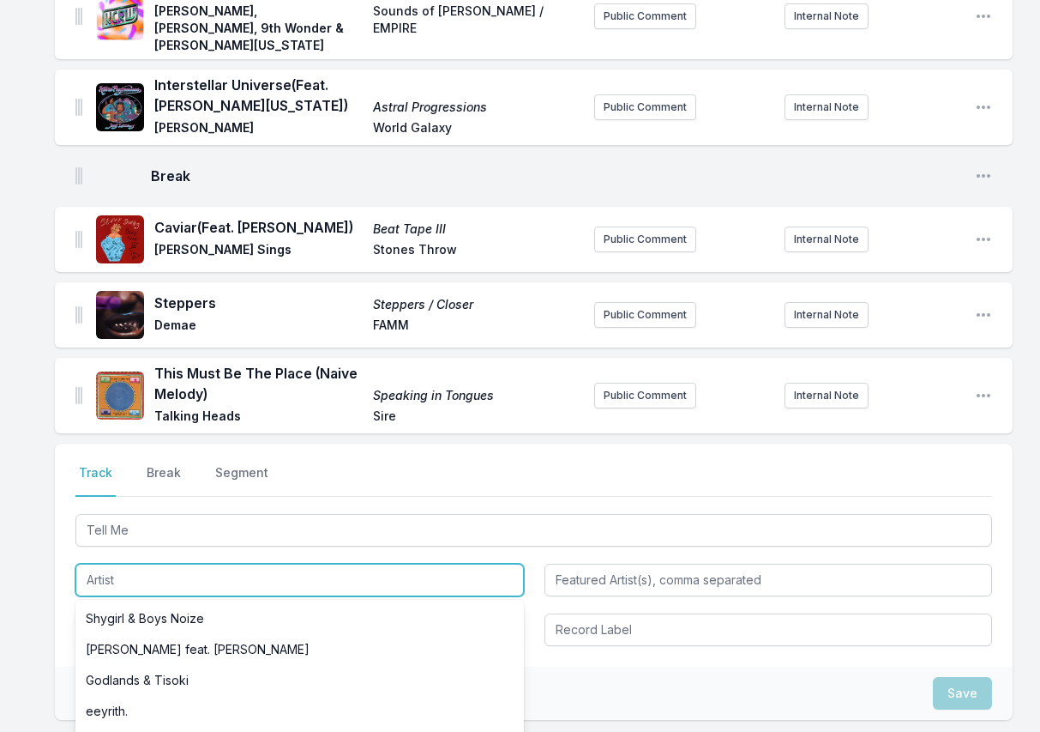
paste input "Me and My Friends"
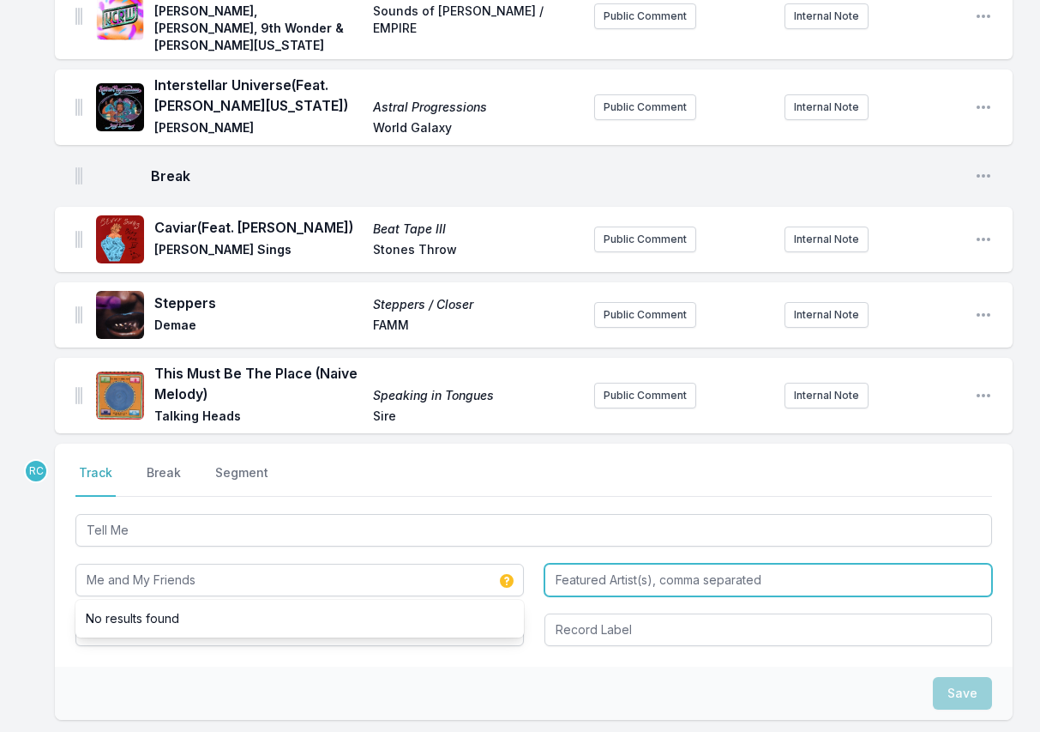
type input "Me and My Friends"
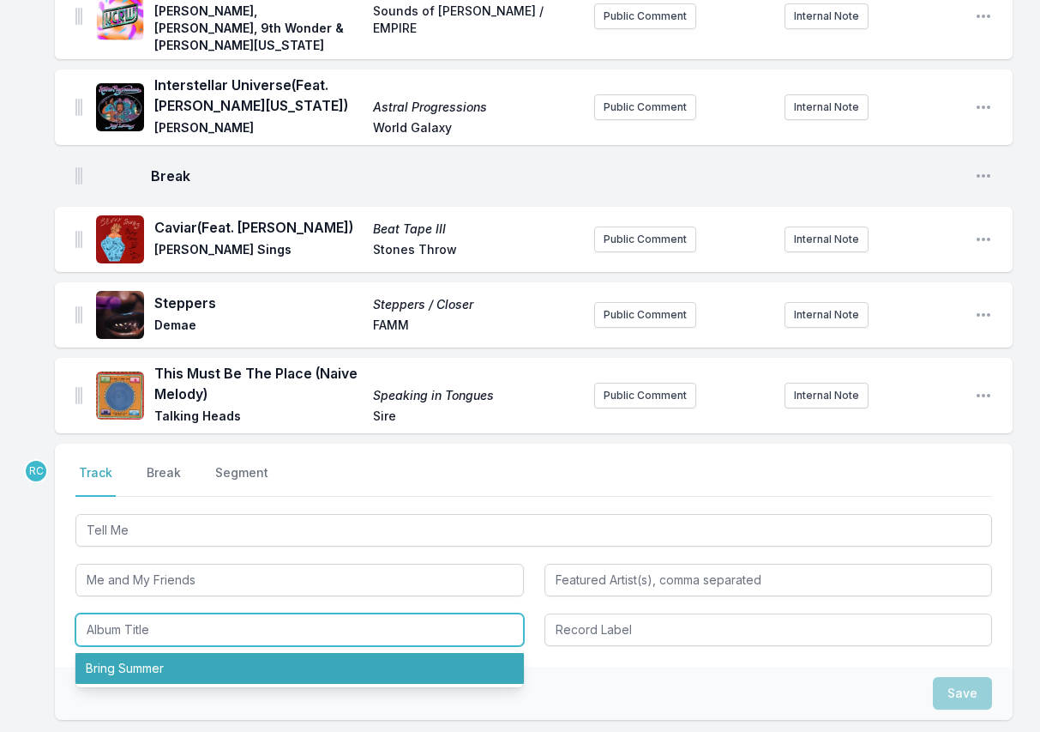
click at [355, 653] on li "Bring Summer" at bounding box center [299, 668] width 449 height 31
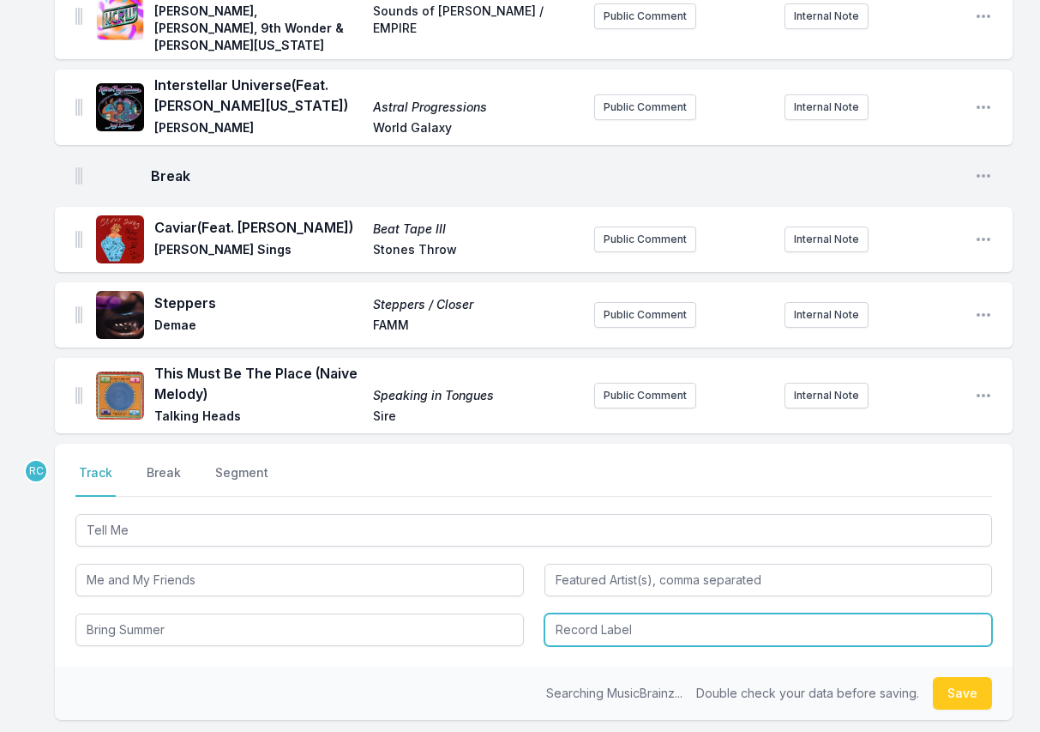
type input "Bring Summer"
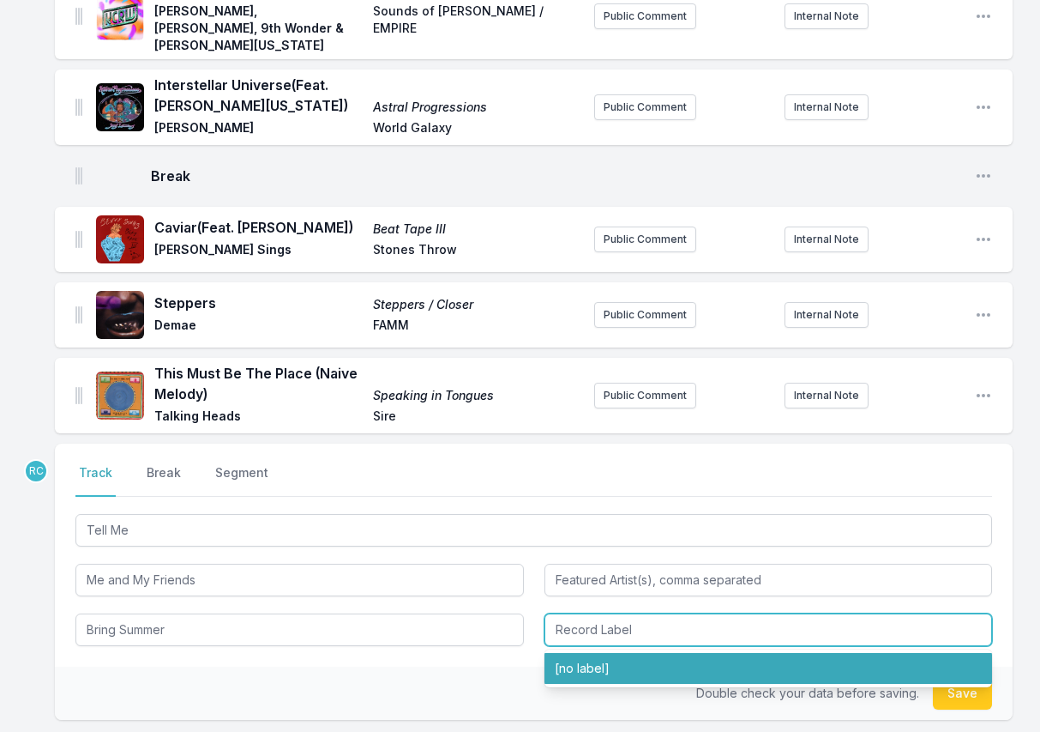
click at [579, 653] on li "[no label]" at bounding box center [769, 668] width 449 height 31
type input "[no label]"
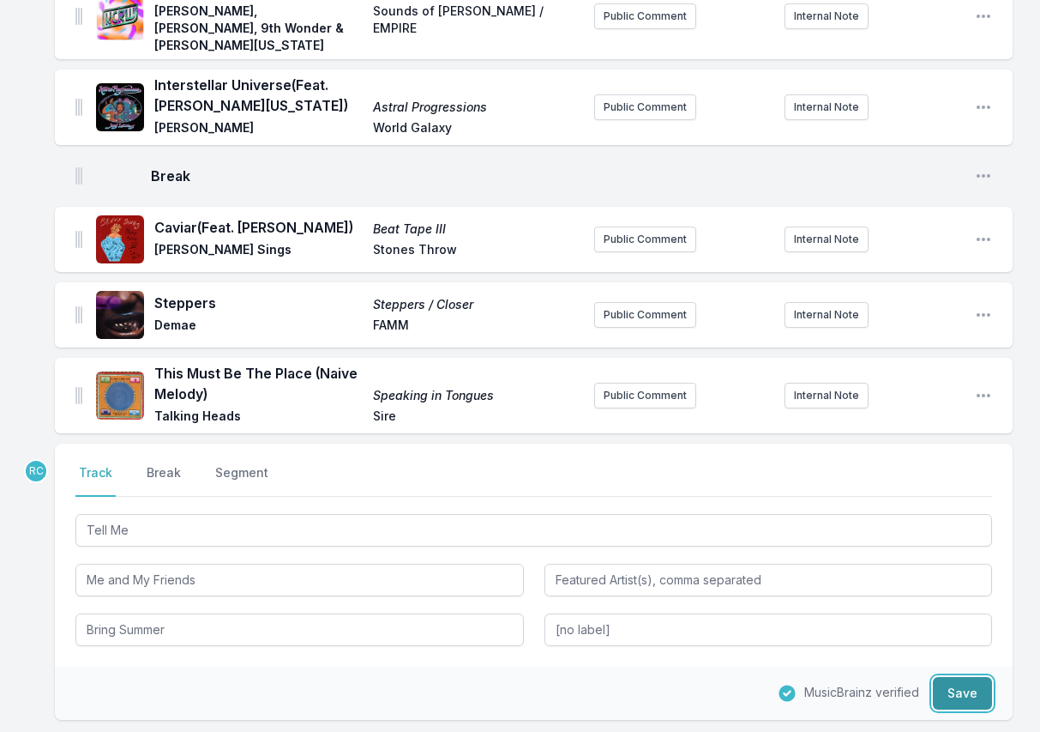
click at [966, 677] on button "Save" at bounding box center [962, 693] width 59 height 33
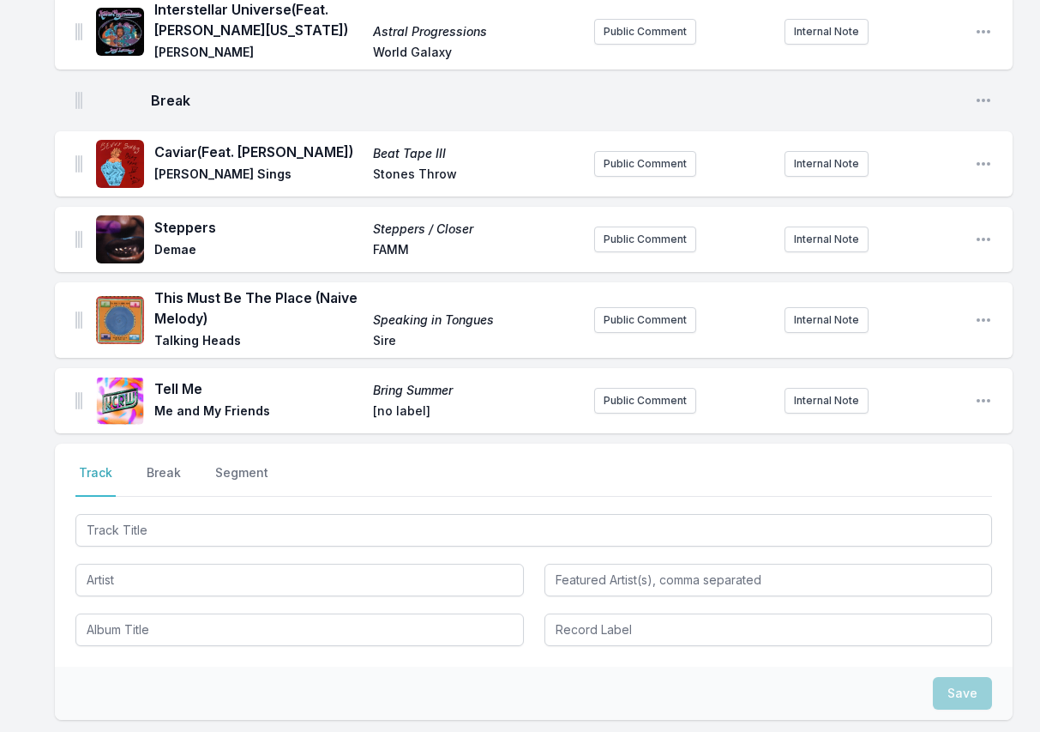
click at [981, 368] on div "Tell Me Bring Summer Me and My Friends [no label] Public Comment Internal Note …" at bounding box center [534, 400] width 958 height 65
click at [988, 399] on icon "Open playlist item options" at bounding box center [984, 400] width 14 height 3
click at [878, 419] on button "Edit Track Details" at bounding box center [896, 434] width 192 height 31
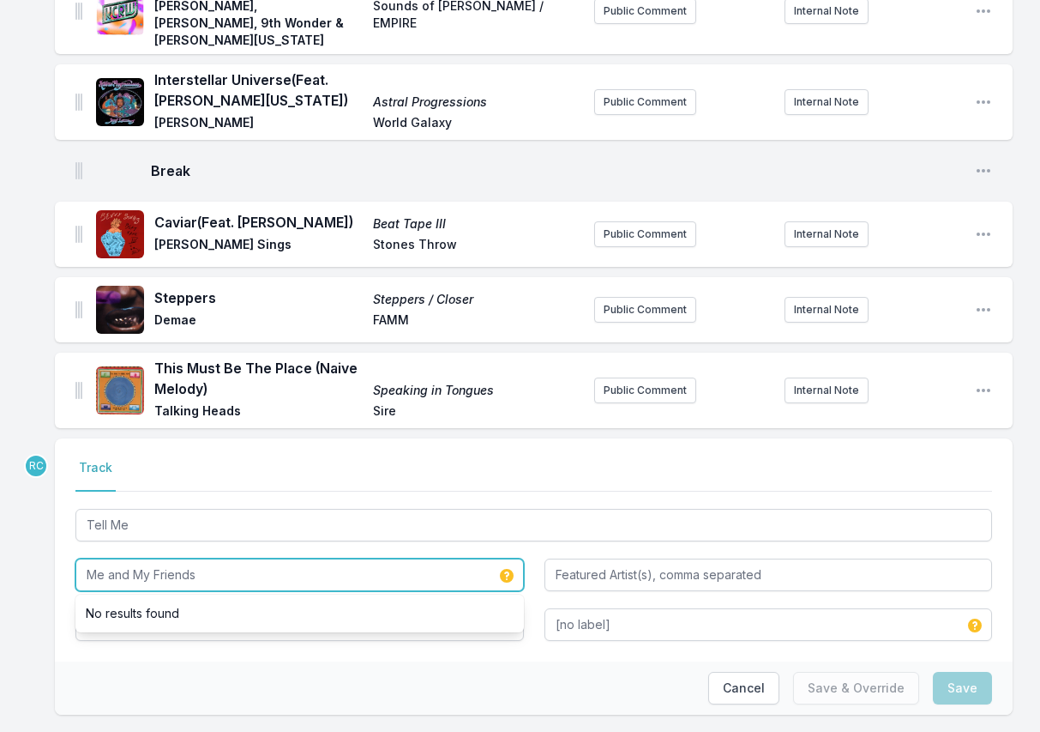
drag, startPoint x: 205, startPoint y: 539, endPoint x: 38, endPoint y: 522, distance: 168.1
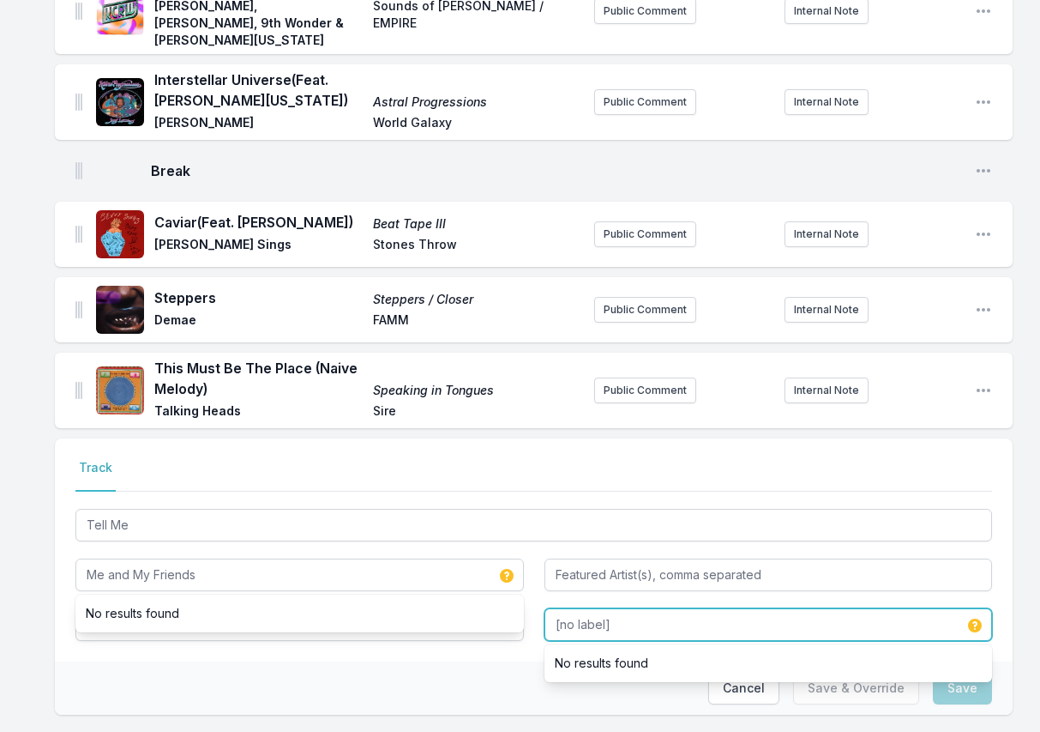
drag, startPoint x: 715, startPoint y: 590, endPoint x: 471, endPoint y: 586, distance: 244.5
click at [471, 586] on div "Tell Me Me and My Friends No results found Bring Summer [no label] No results f…" at bounding box center [533, 573] width 917 height 136
paste input "Me and My Friends"
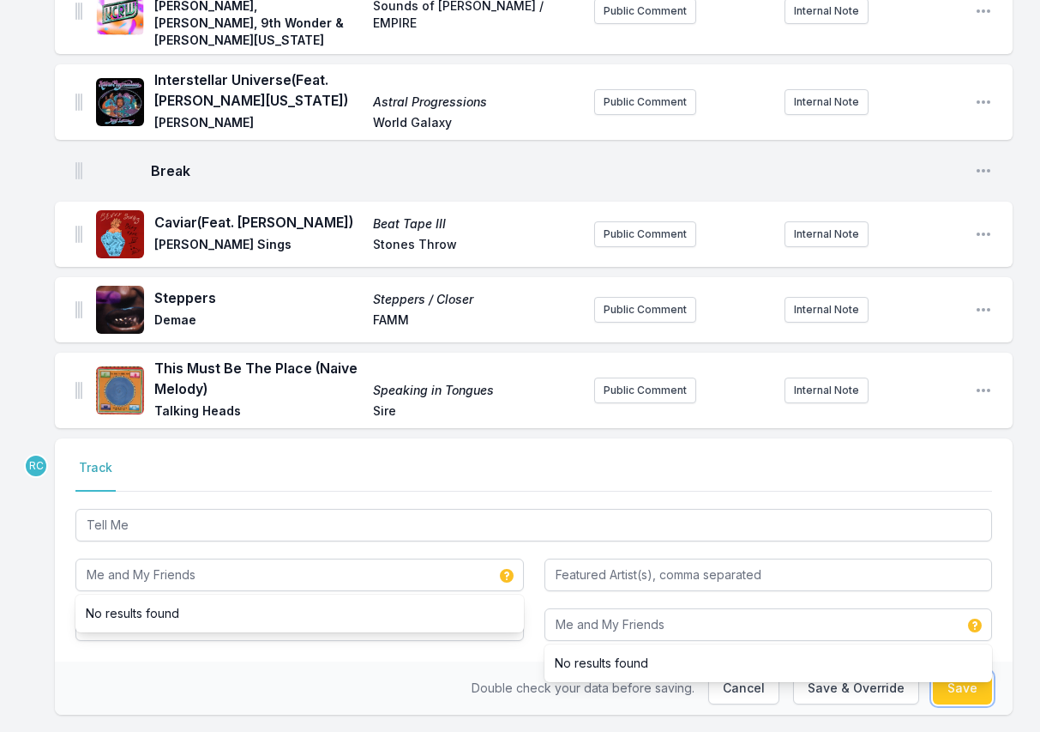
click at [947, 672] on button "Save" at bounding box center [962, 688] width 59 height 33
type input "[no label]"
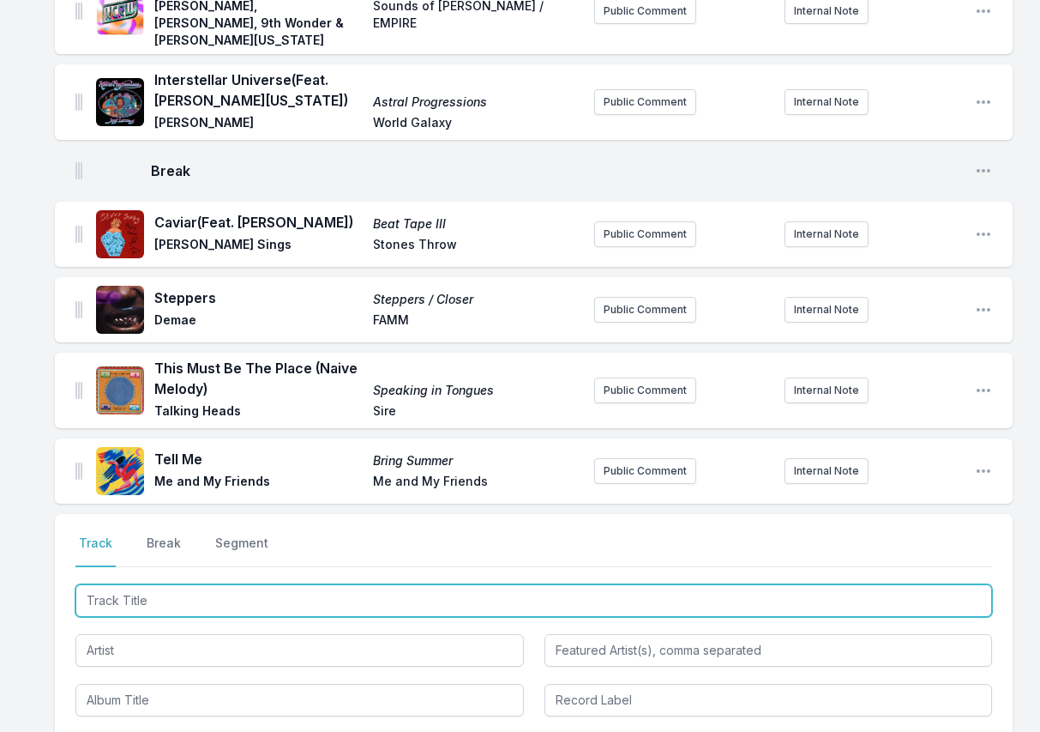
click at [883, 584] on input "Track Title" at bounding box center [533, 600] width 917 height 33
paste input "Crying Wolf"
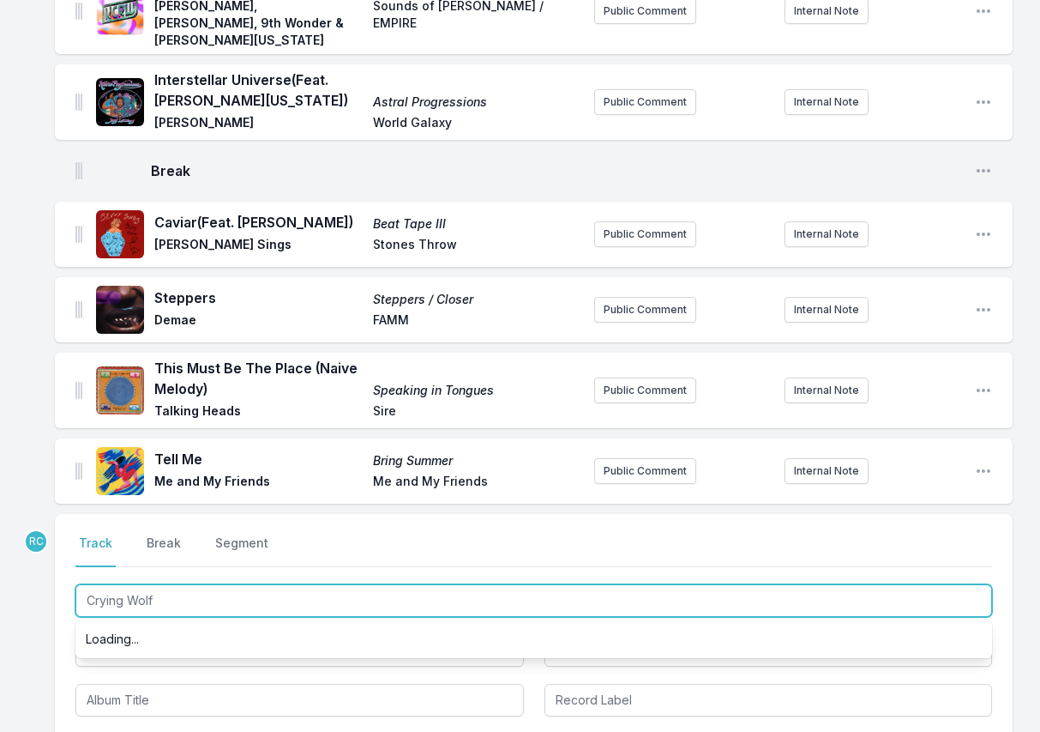
type input "Crying Wolf"
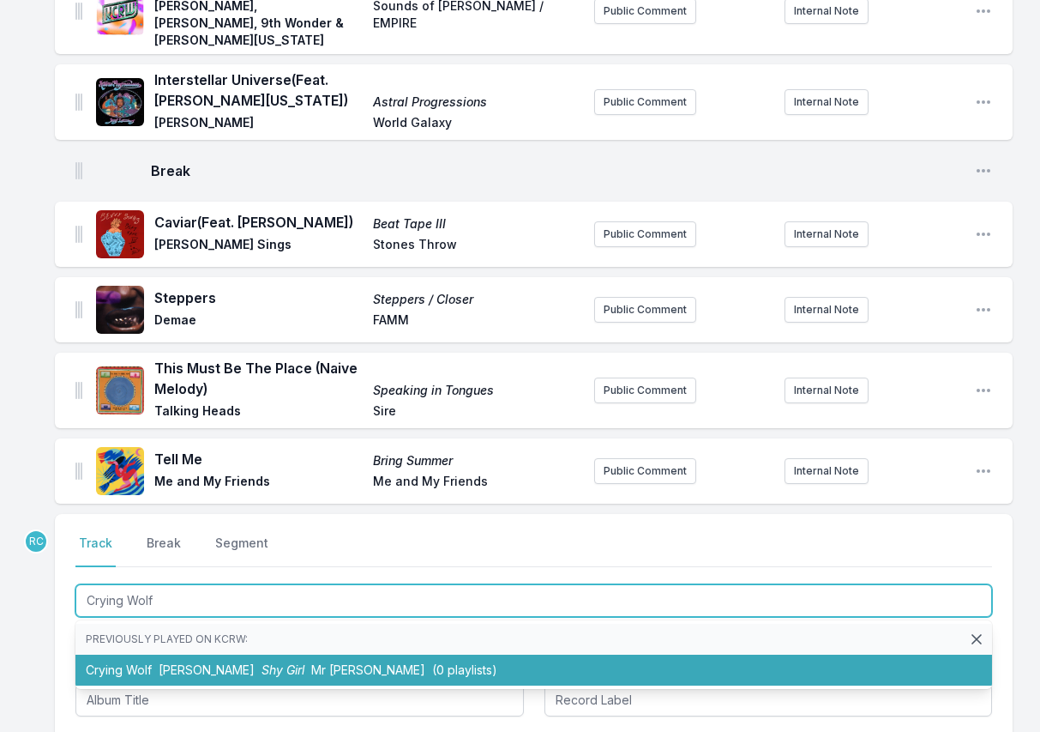
click at [591, 654] on li "Crying Wolf [PERSON_NAME] Shy Girl Mr [PERSON_NAME] (0 playlists)" at bounding box center [533, 669] width 917 height 31
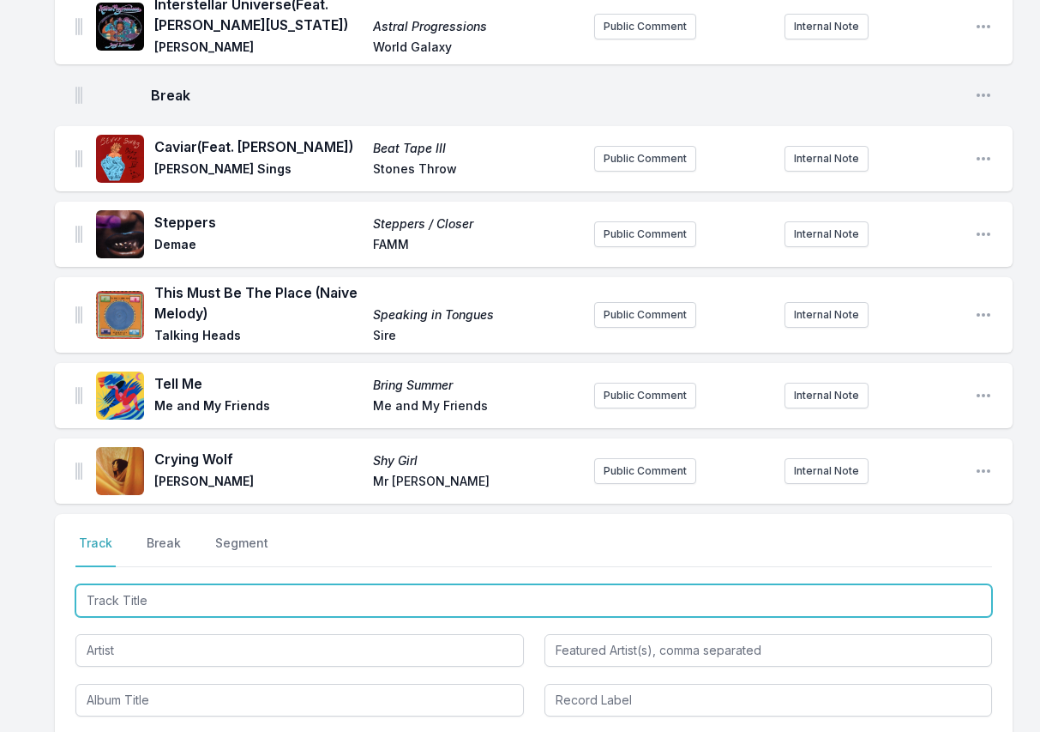
click at [921, 584] on input "Track Title" at bounding box center [533, 600] width 917 height 33
click at [920, 584] on input "Track Title" at bounding box center [533, 600] width 917 height 33
paste input "red in [GEOGRAPHIC_DATA]"
type input "red in [GEOGRAPHIC_DATA]"
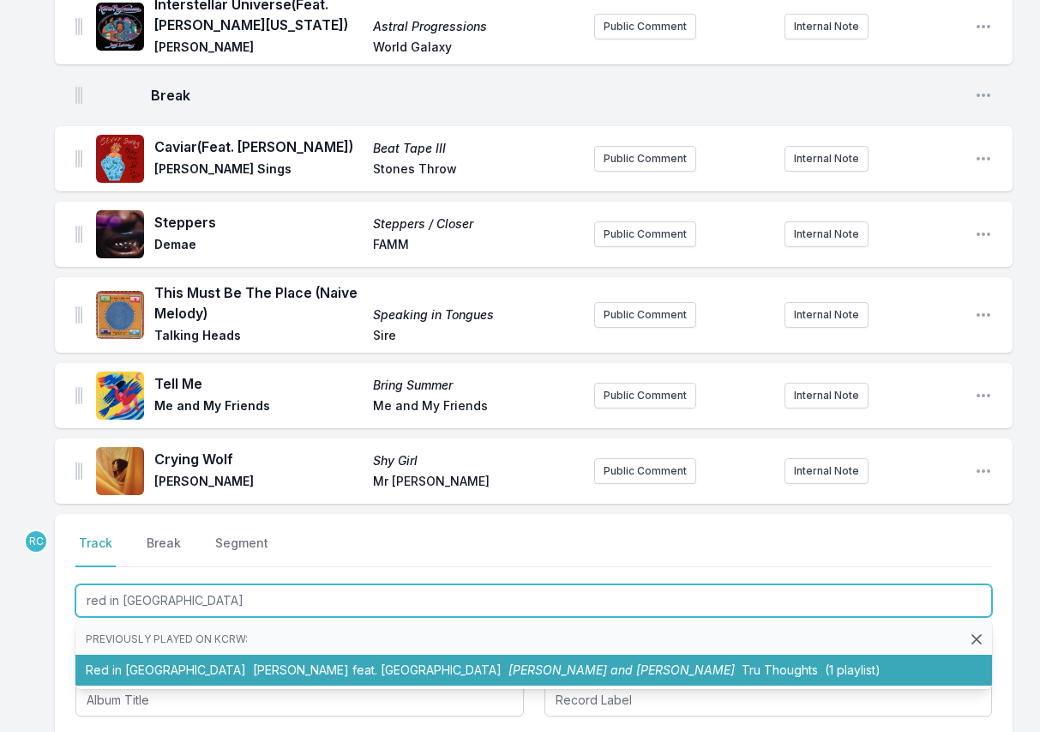
click at [825, 662] on span "(1 playlist)" at bounding box center [853, 669] width 56 height 15
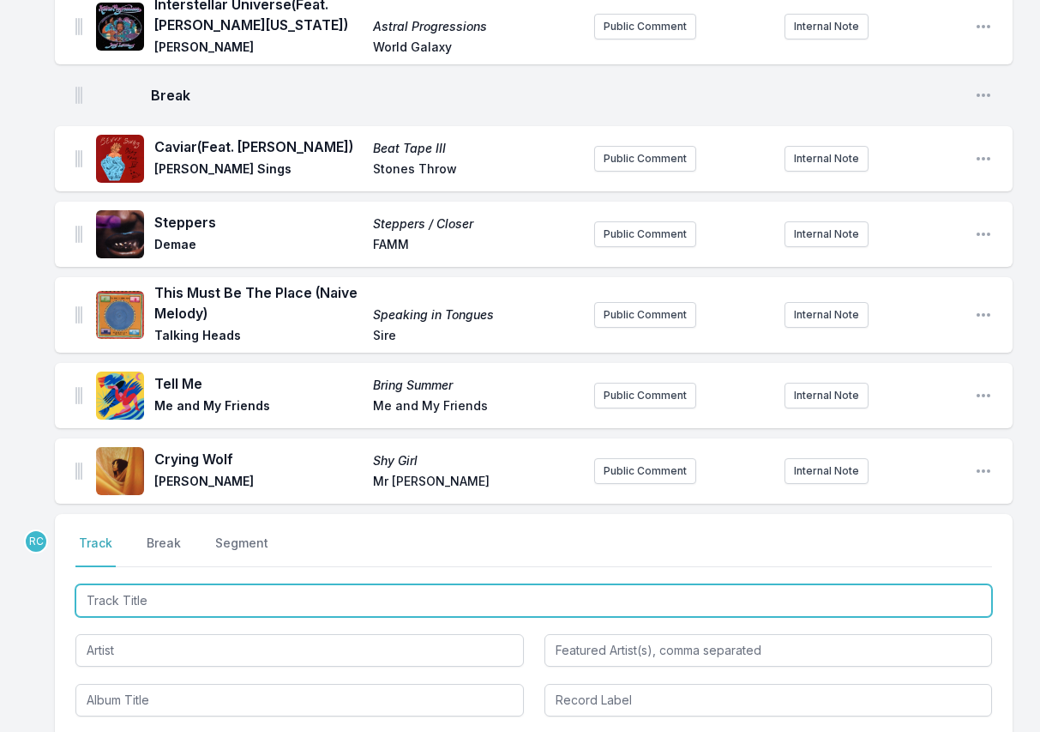
scroll to position [1311, 0]
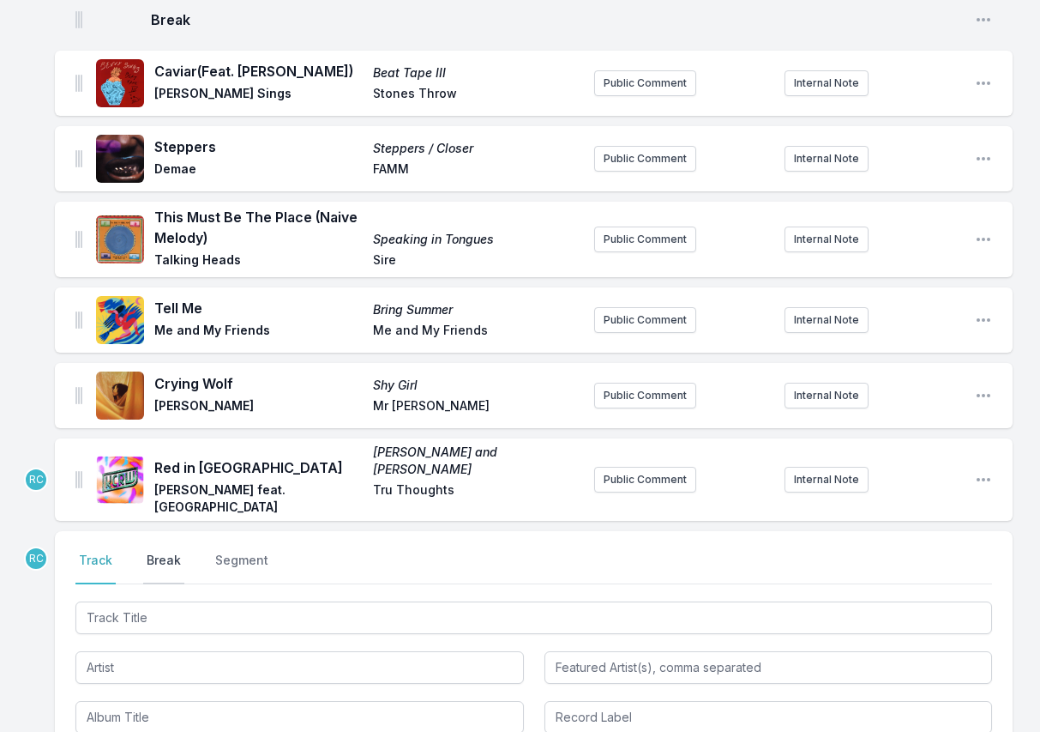
click at [169, 551] on button "Break" at bounding box center [163, 567] width 41 height 33
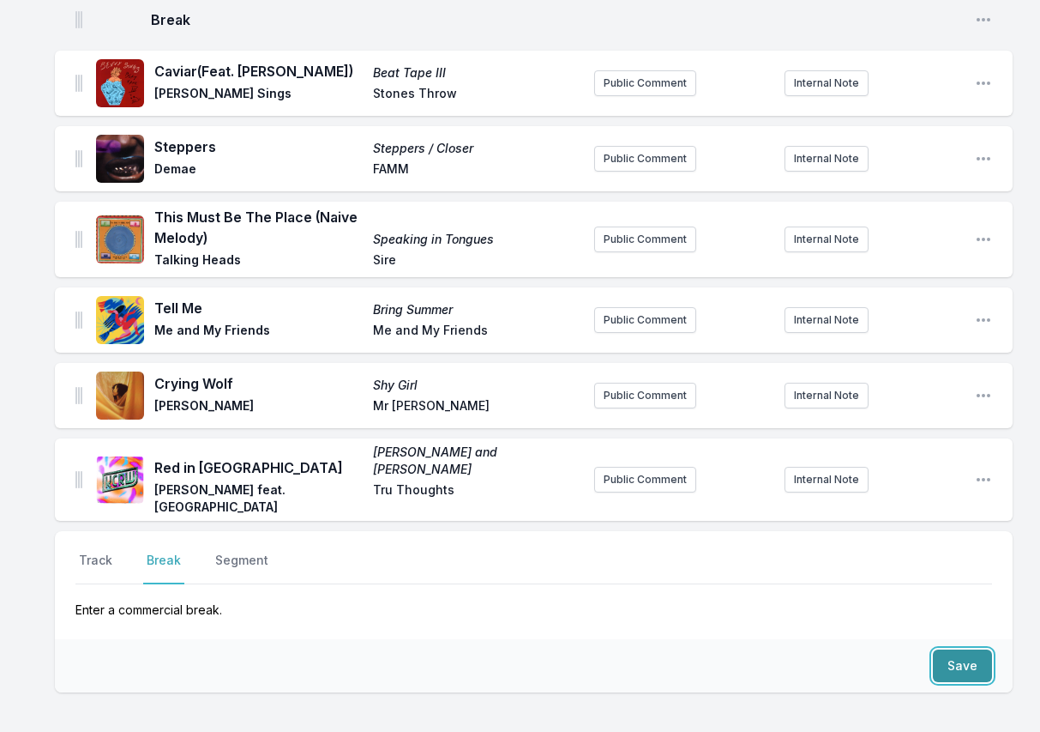
click at [976, 649] on button "Save" at bounding box center [962, 665] width 59 height 33
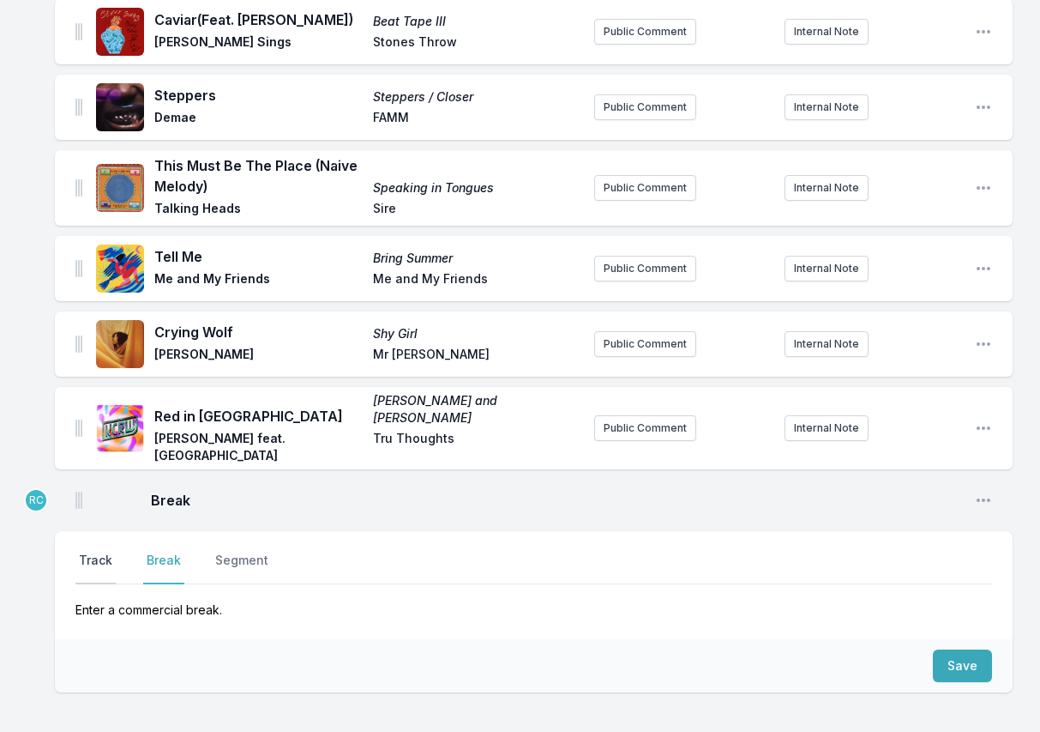
click at [105, 551] on button "Track" at bounding box center [95, 567] width 40 height 33
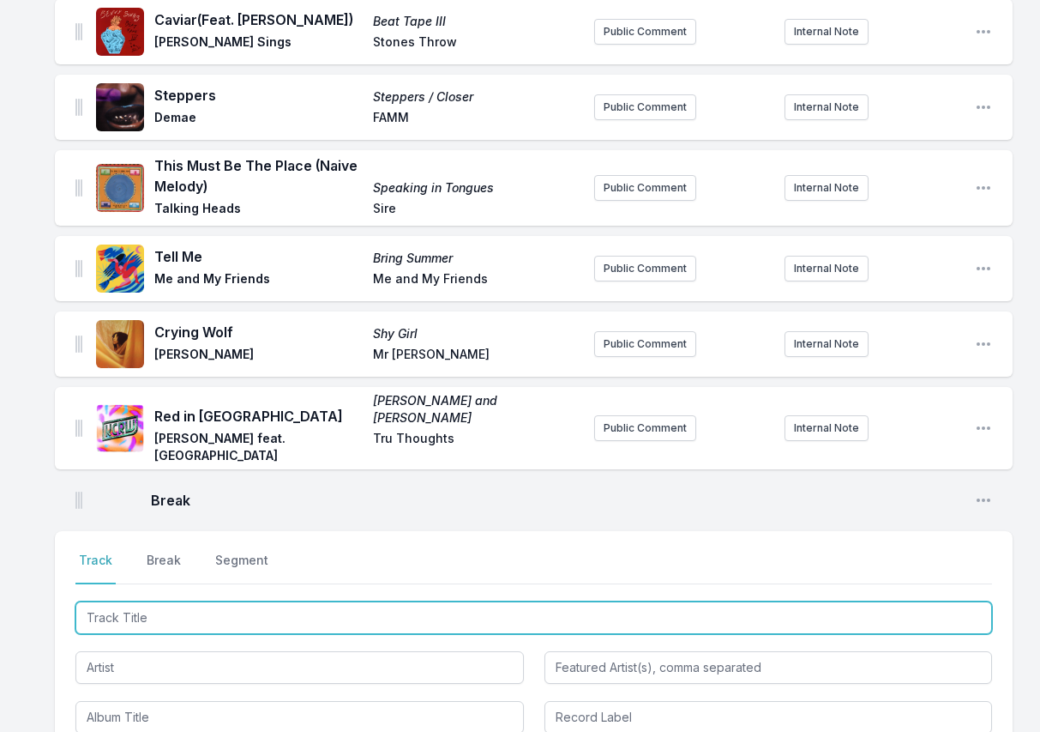
click at [900, 601] on input "Track Title" at bounding box center [533, 617] width 917 height 33
paste input "How Soon Is Now"
type input "How Soon Is Now"
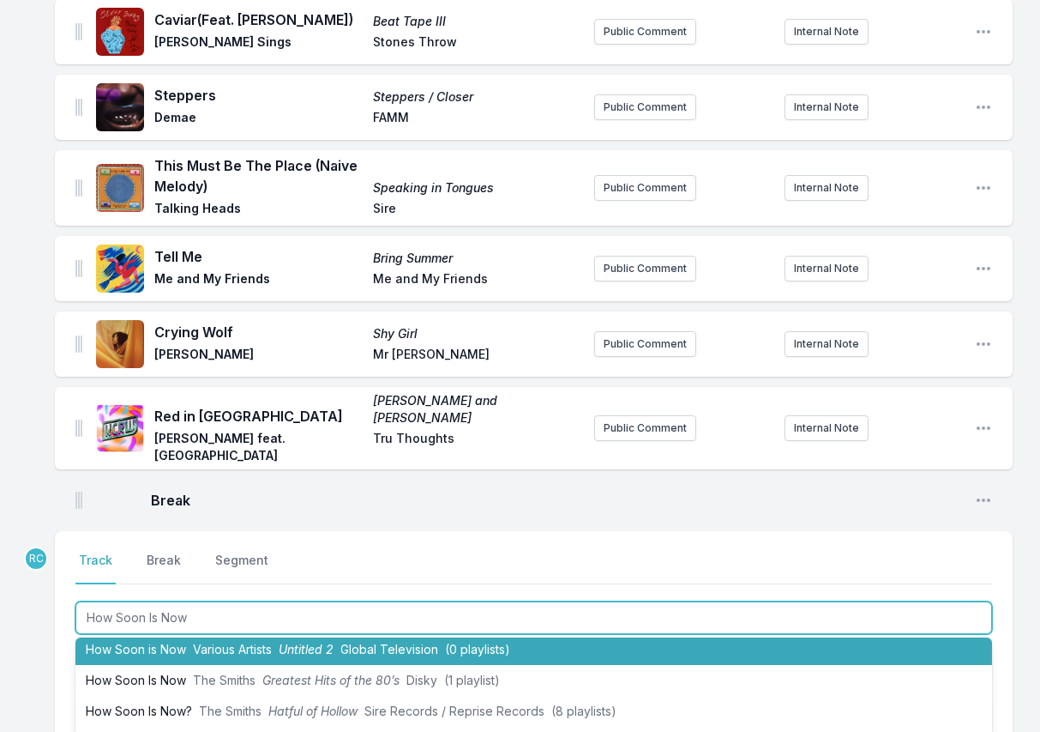
scroll to position [74, 0]
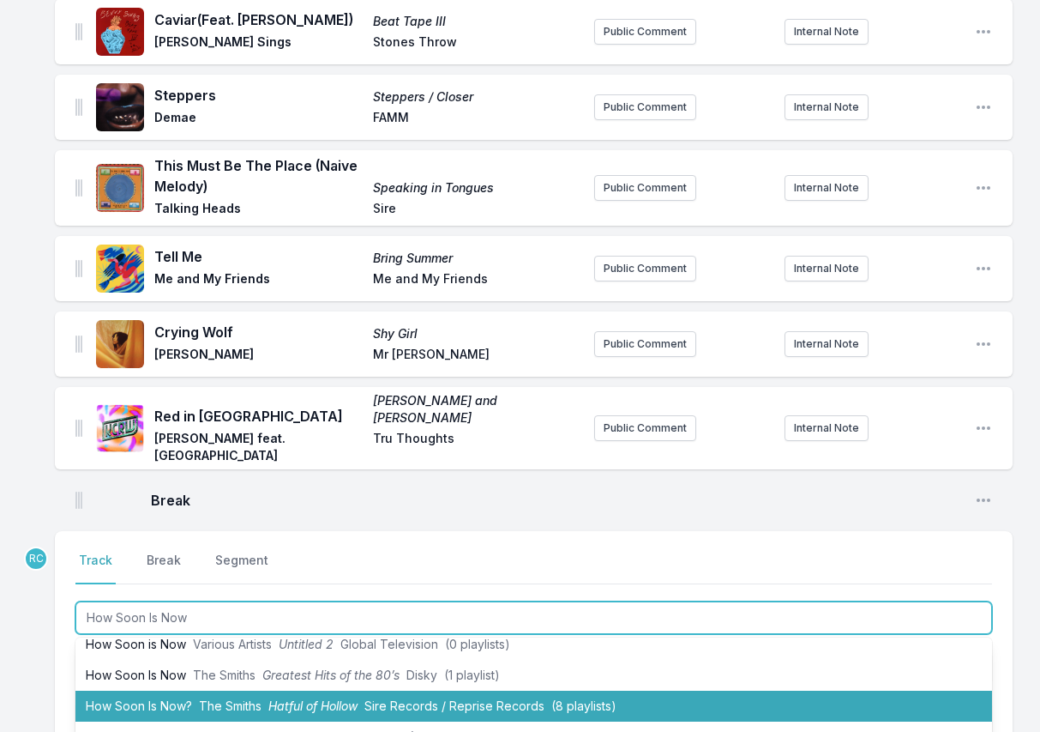
click at [514, 698] on span "Sire Records / Reprise Records" at bounding box center [454, 705] width 180 height 15
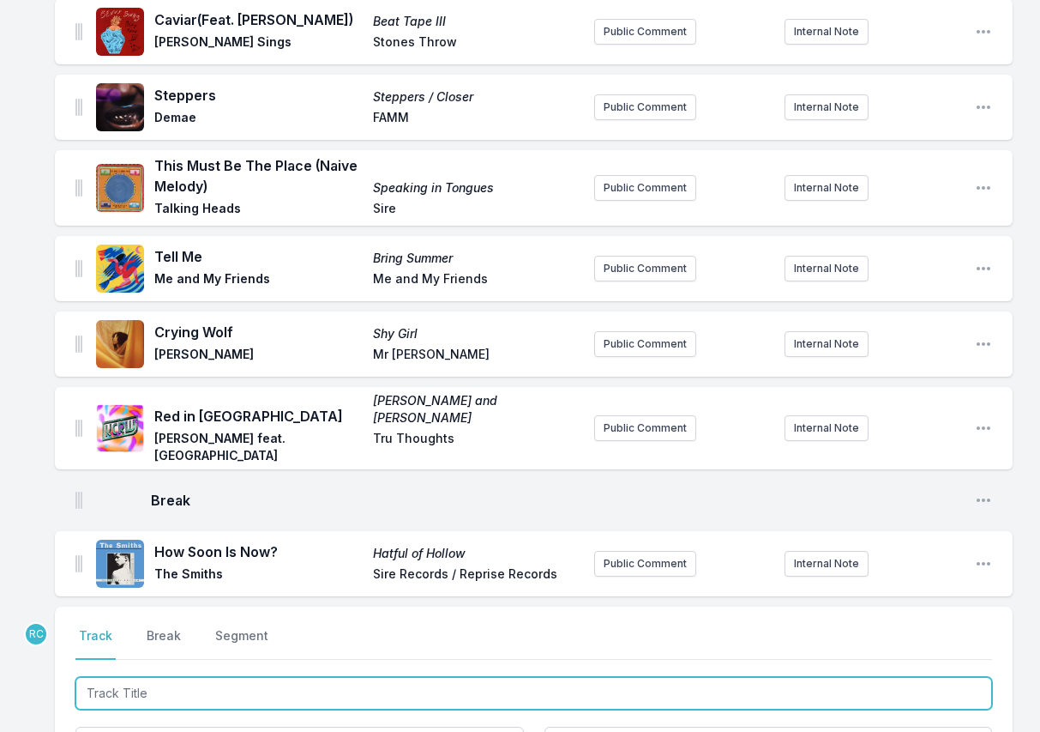
scroll to position [1438, 0]
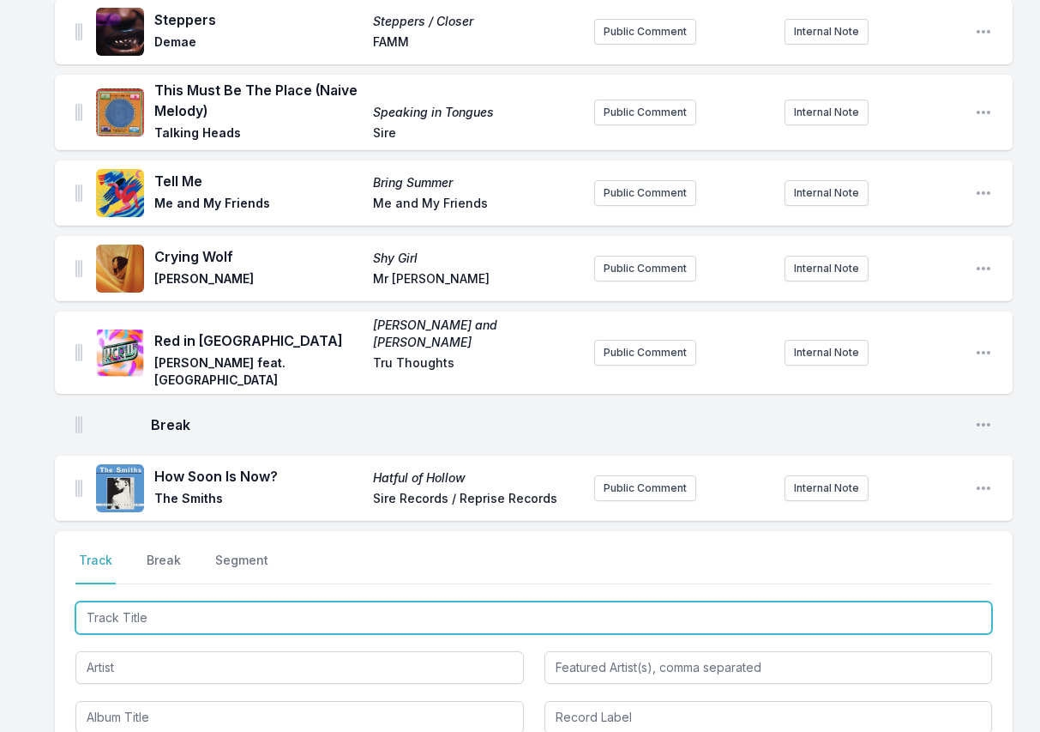
click at [914, 601] on input "Track Title" at bounding box center [533, 617] width 917 height 33
paste input "Where Is My Mind?"
type input "Where Is My Mind?"
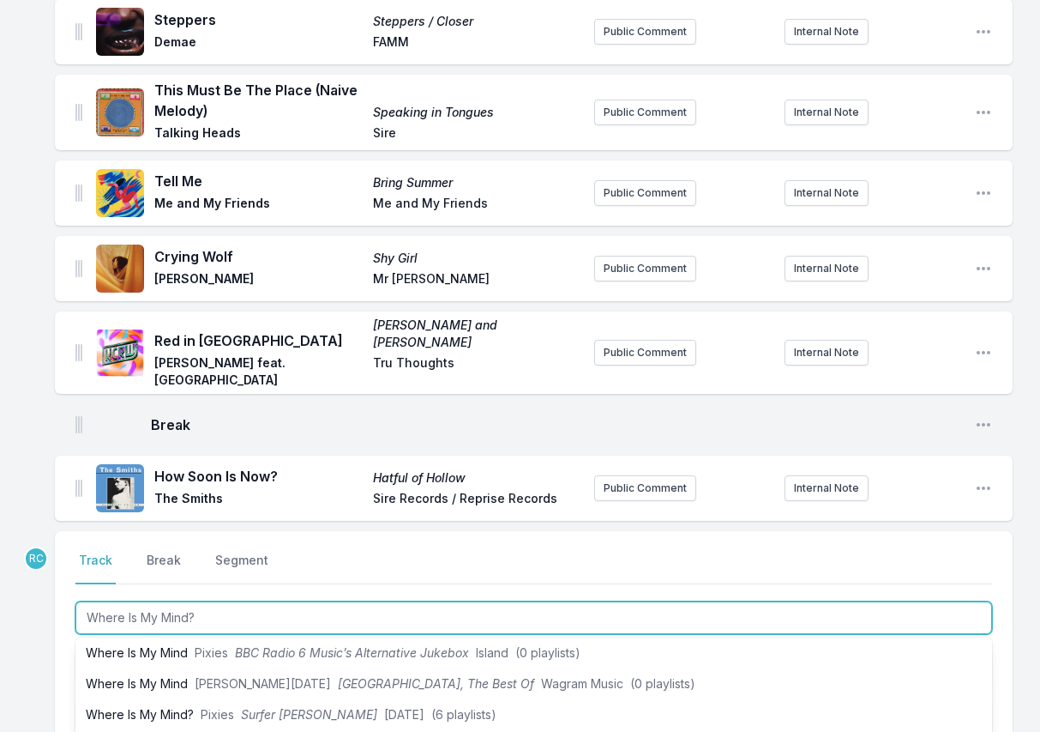
scroll to position [98, 0]
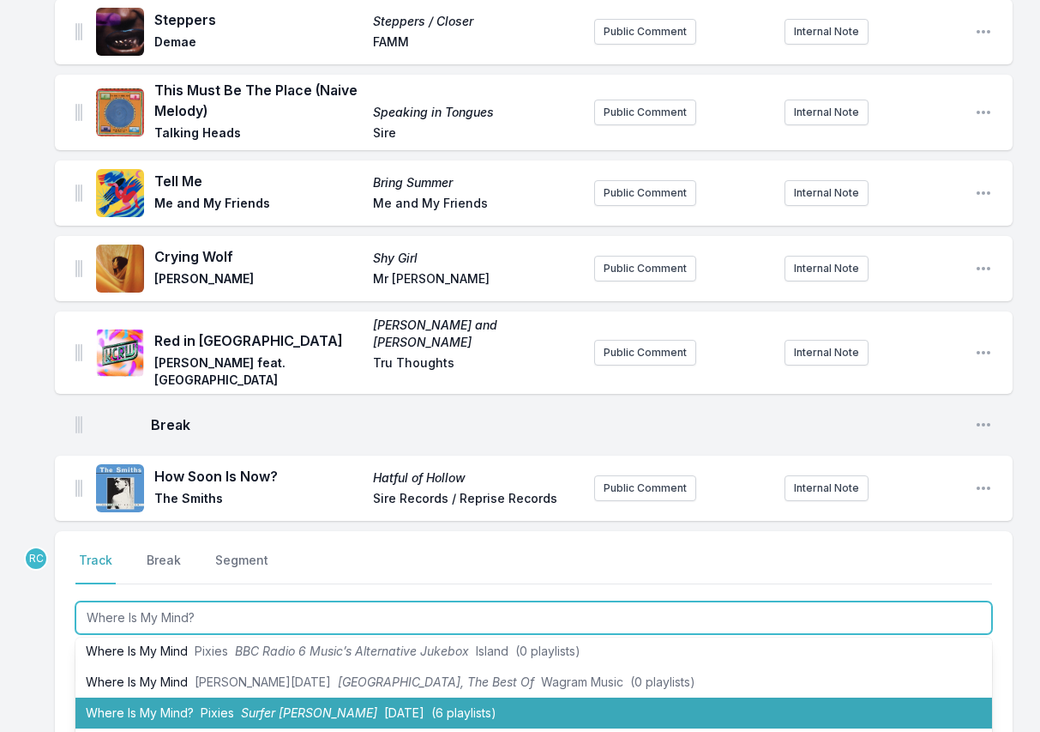
click at [225, 705] on span "Pixies" at bounding box center [217, 712] width 33 height 15
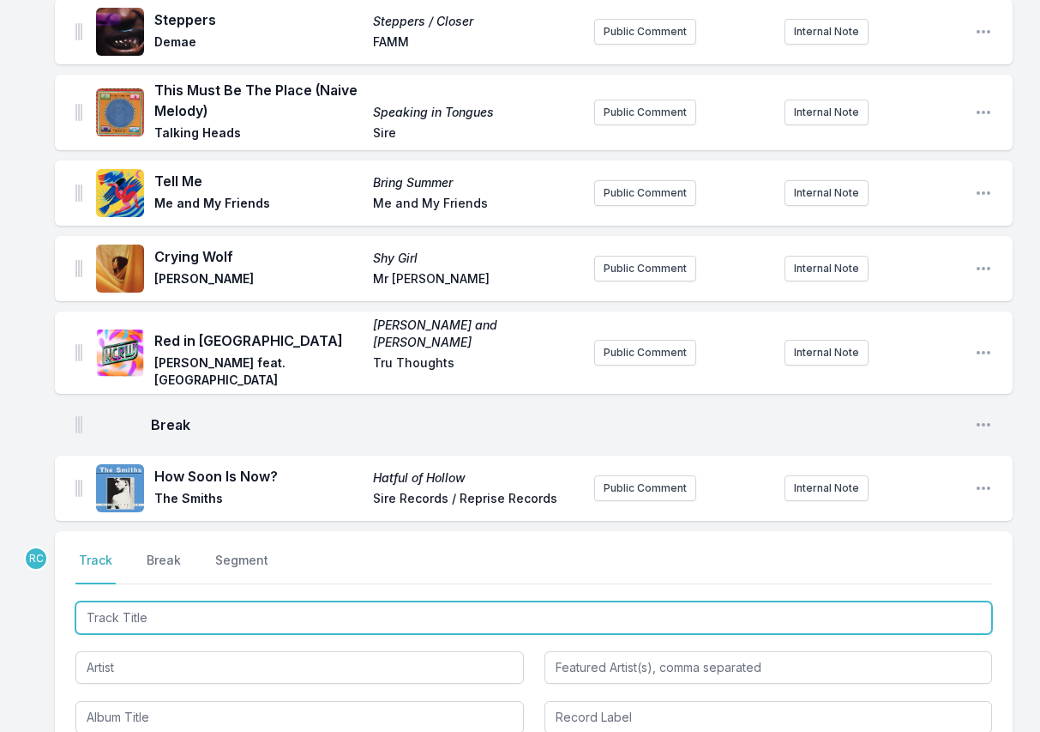
scroll to position [1514, 0]
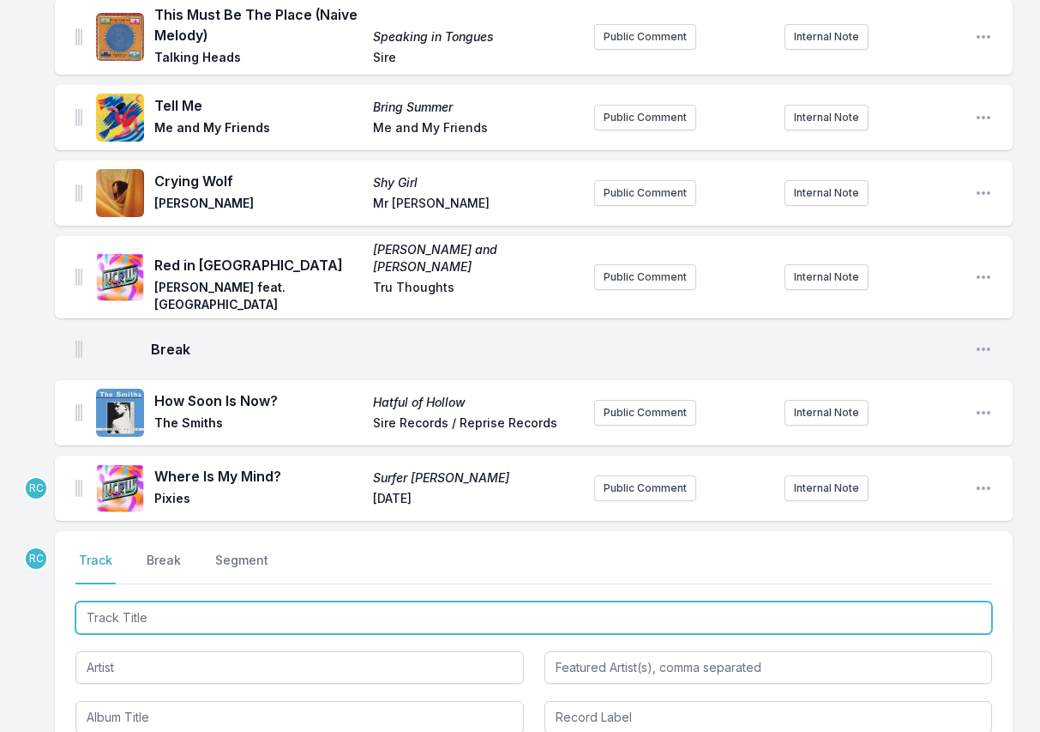
paste input "Track Title"
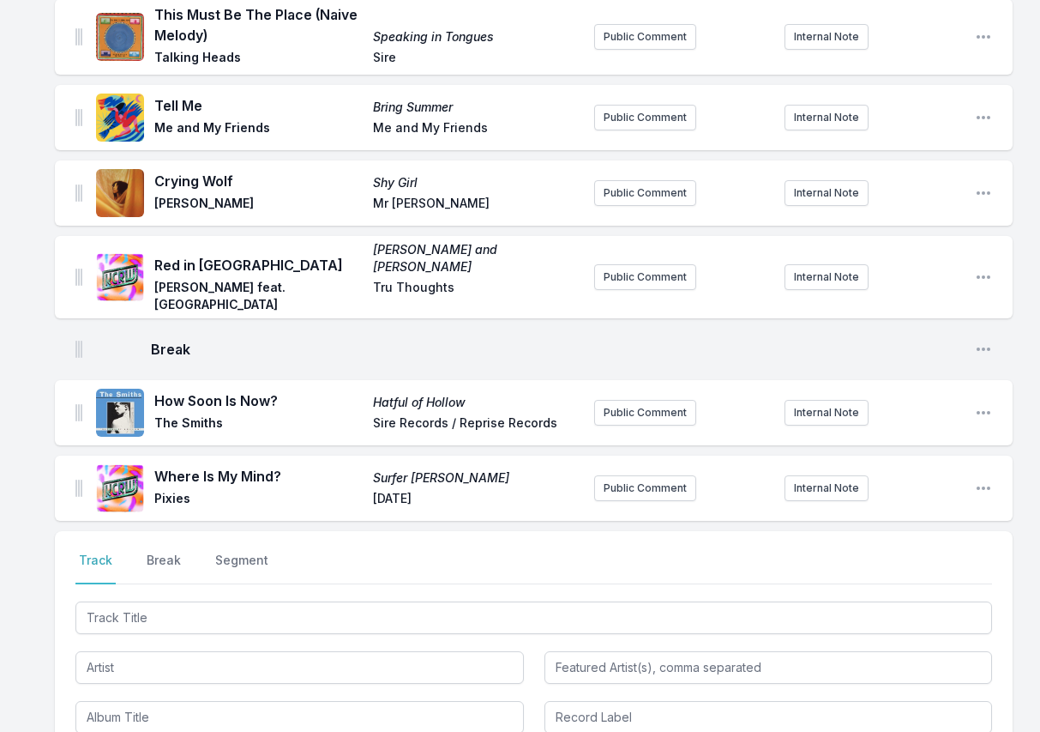
click at [993, 455] on div "Where Is My Mind? Surfer [PERSON_NAME] Pixies [DATE] Public Comment Internal No…" at bounding box center [534, 487] width 958 height 65
click at [980, 479] on icon "Open playlist item options" at bounding box center [983, 487] width 17 height 17
click at [960, 507] on button "Edit Track Details" at bounding box center [896, 522] width 192 height 31
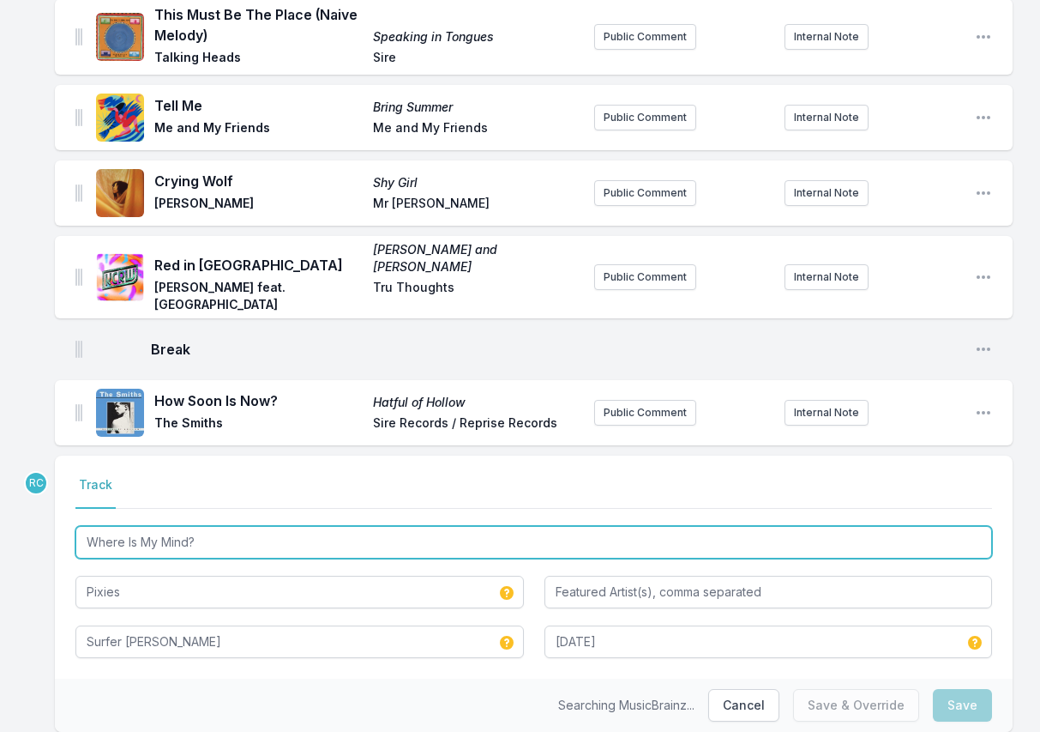
click at [448, 526] on input "Where Is My Mind?" at bounding box center [533, 542] width 917 height 33
click at [443, 526] on input "Where Is My Mind?" at bounding box center [533, 542] width 917 height 33
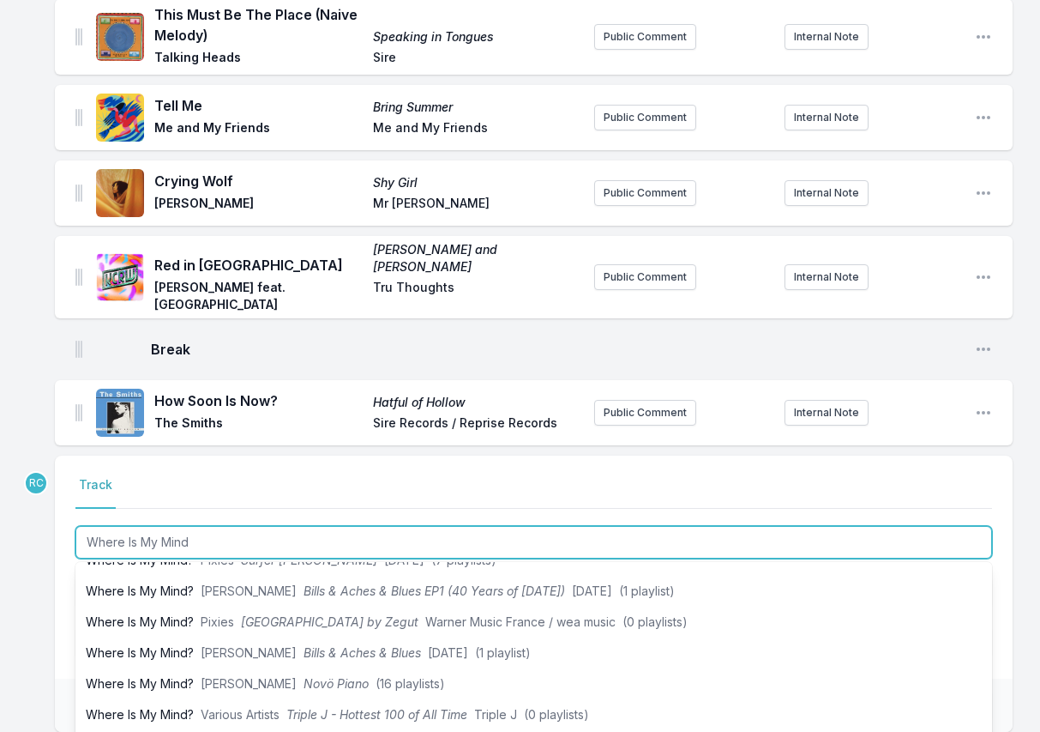
scroll to position [173, 0]
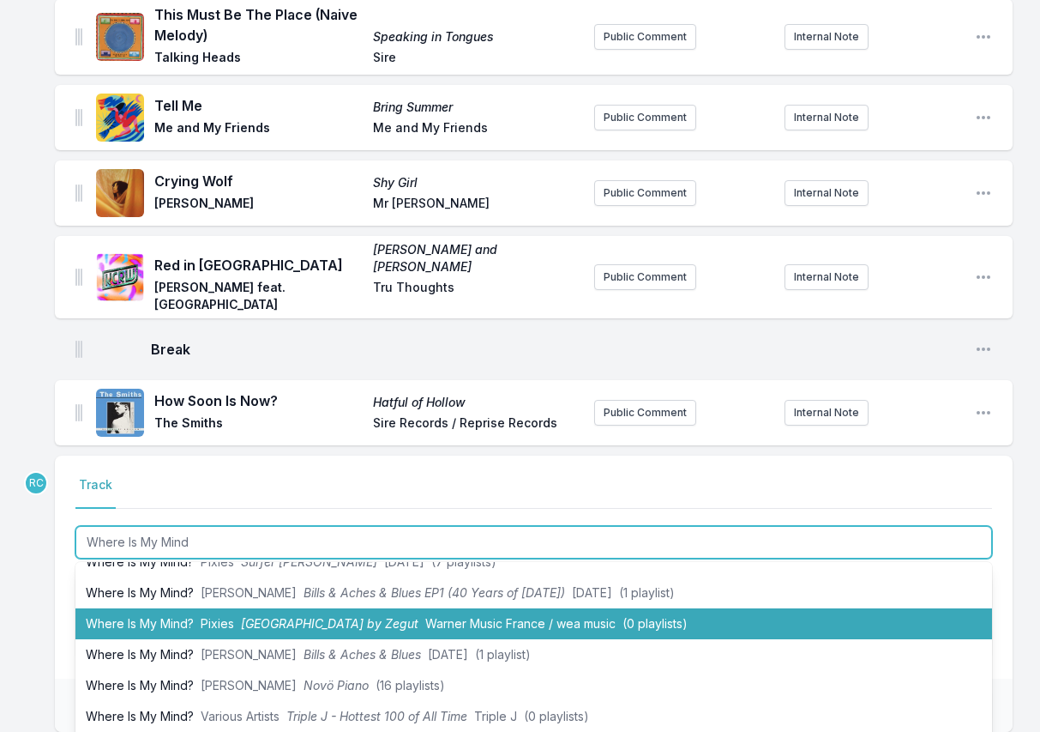
click at [394, 608] on li "Where Is My Mind? [GEOGRAPHIC_DATA] by Zegut Warner Music France / wea music (0…" at bounding box center [533, 623] width 917 height 31
type input "Where Is My Mind?"
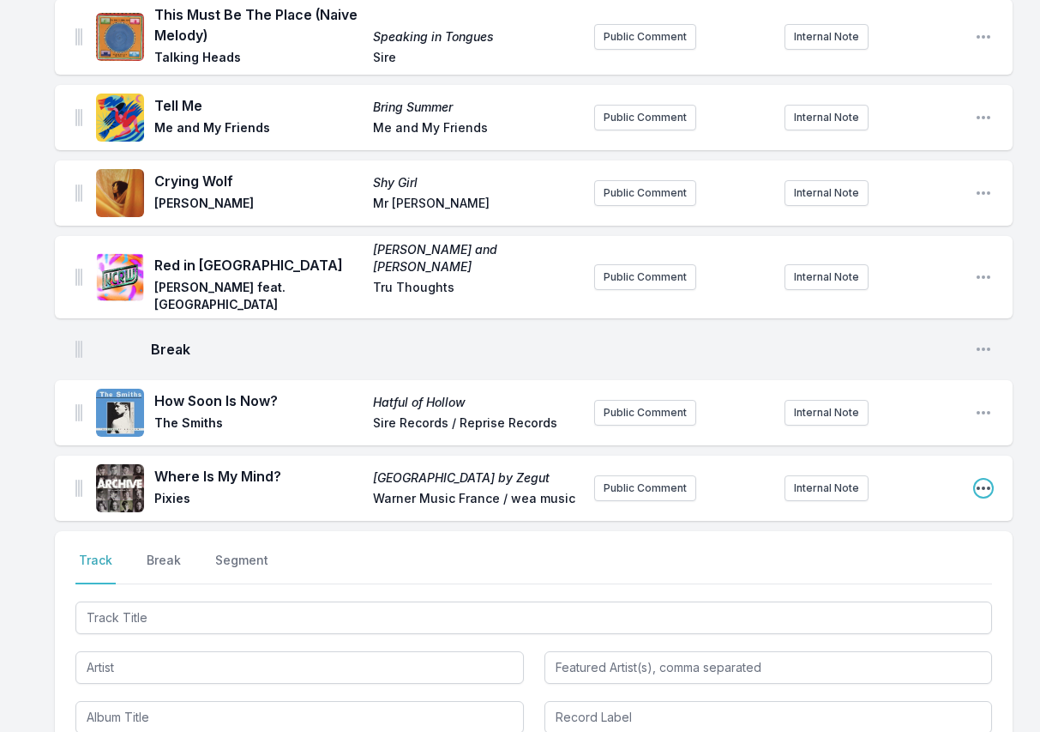
click at [984, 479] on icon "Open playlist item options" at bounding box center [983, 487] width 17 height 17
click at [913, 507] on button "Edit Track Details" at bounding box center [896, 522] width 192 height 31
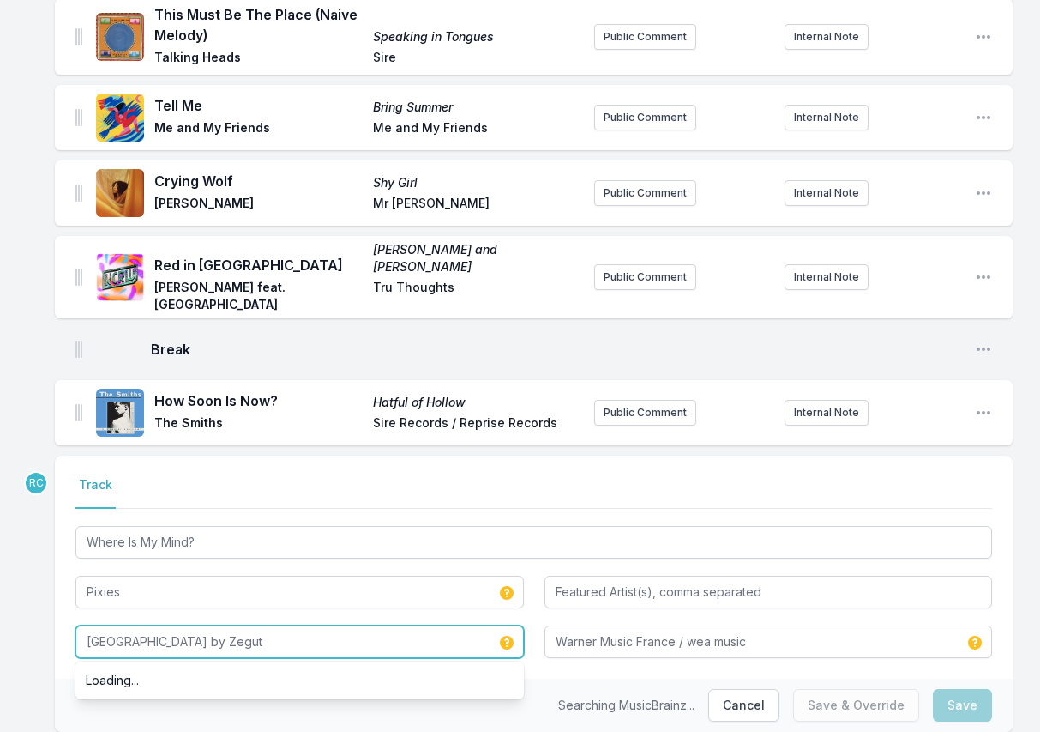
drag, startPoint x: 295, startPoint y: 579, endPoint x: 248, endPoint y: 522, distance: 73.7
click at [249, 523] on div "Where Is My Mind? [GEOGRAPHIC_DATA] by Zegut Loading... Warner Music France / w…" at bounding box center [533, 590] width 917 height 136
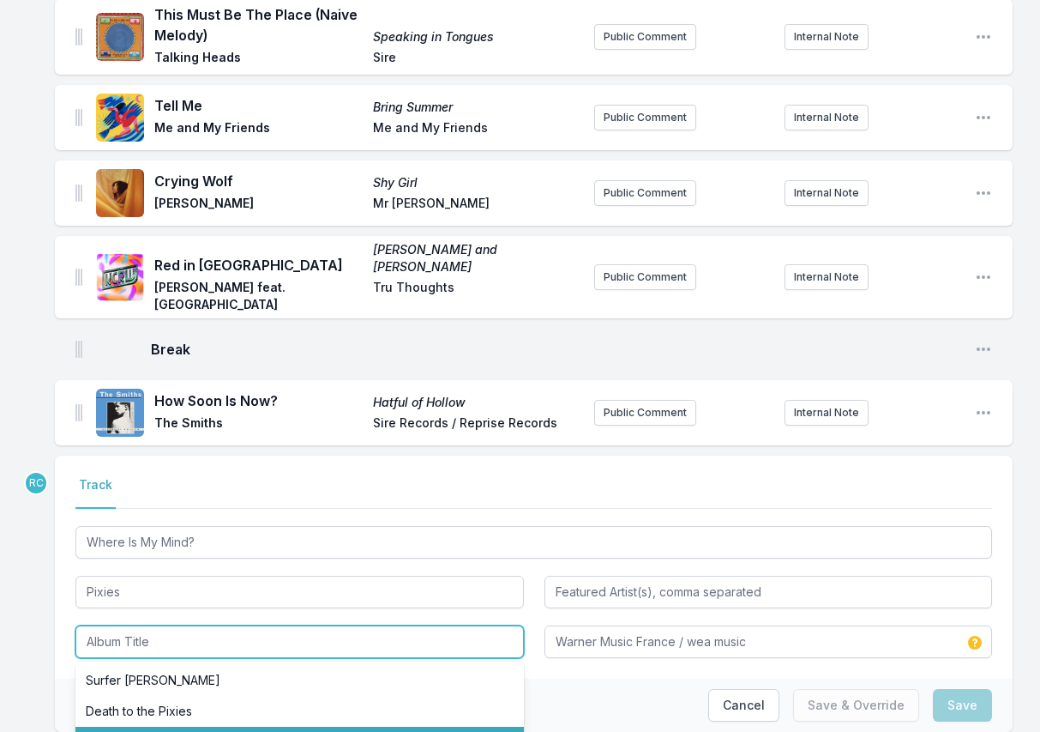
click at [203, 726] on li "Surfer [PERSON_NAME] / Come On Pilgrim" at bounding box center [299, 741] width 449 height 31
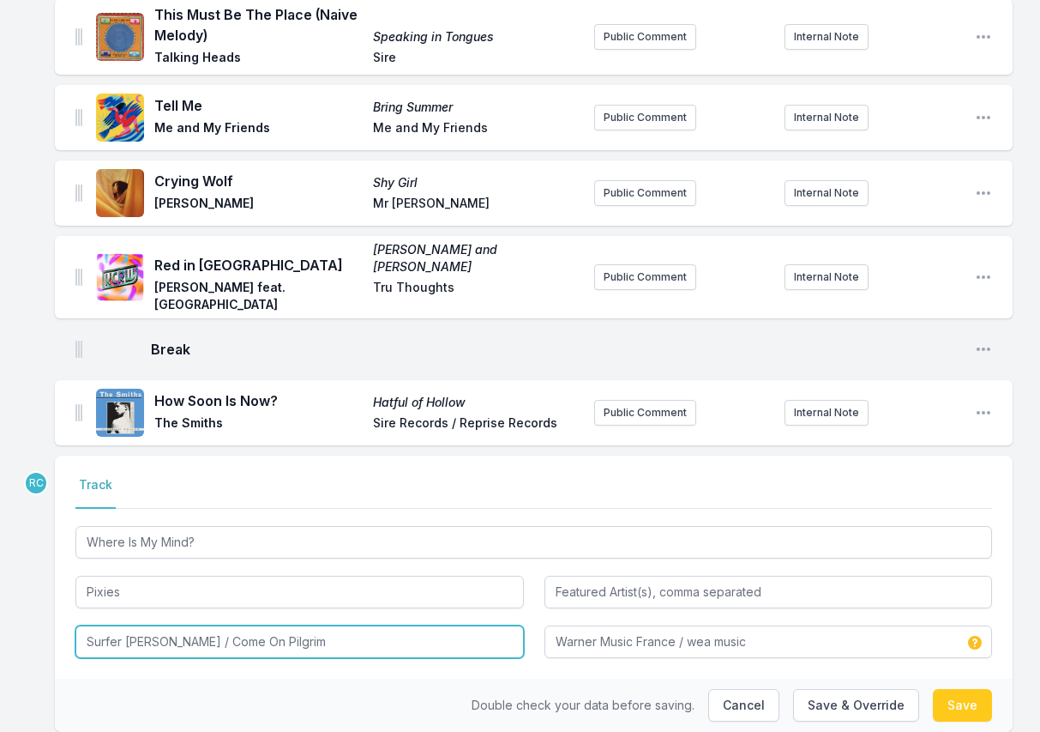
type input "Surfer [PERSON_NAME] / Come On Pilgrim"
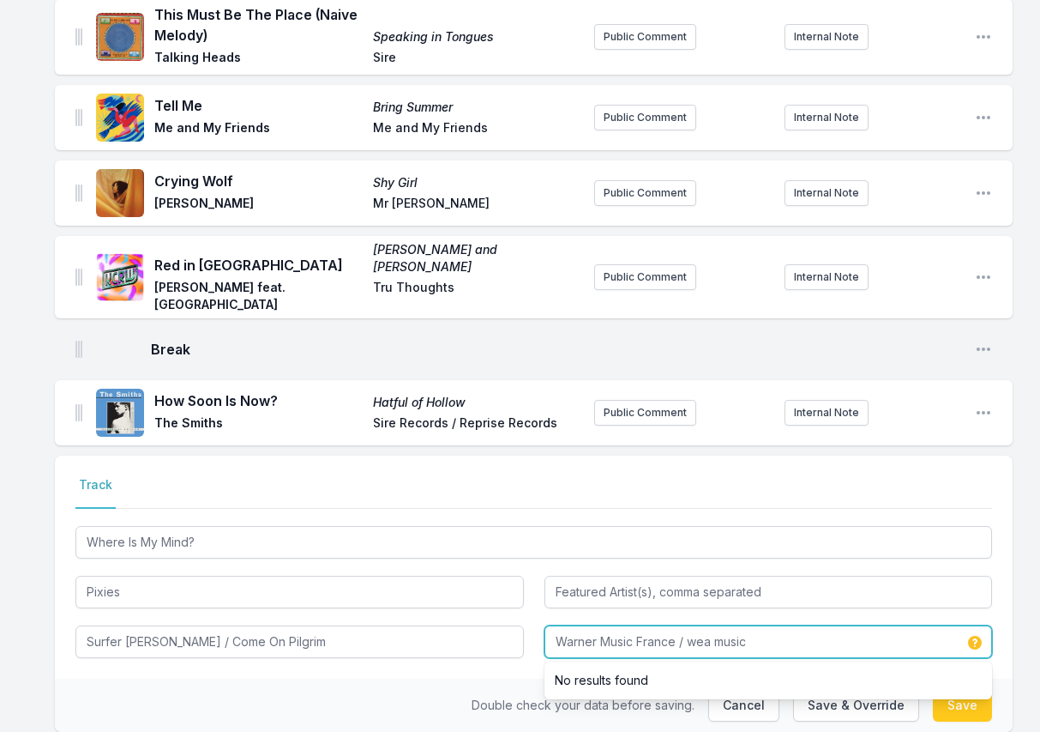
drag, startPoint x: 786, startPoint y: 586, endPoint x: 781, endPoint y: 563, distance: 22.9
click at [781, 563] on div "Where Is My Mind? Pixies Surfer [PERSON_NAME] / Come On Pilgrim Warner Music Fr…" at bounding box center [533, 590] width 917 height 136
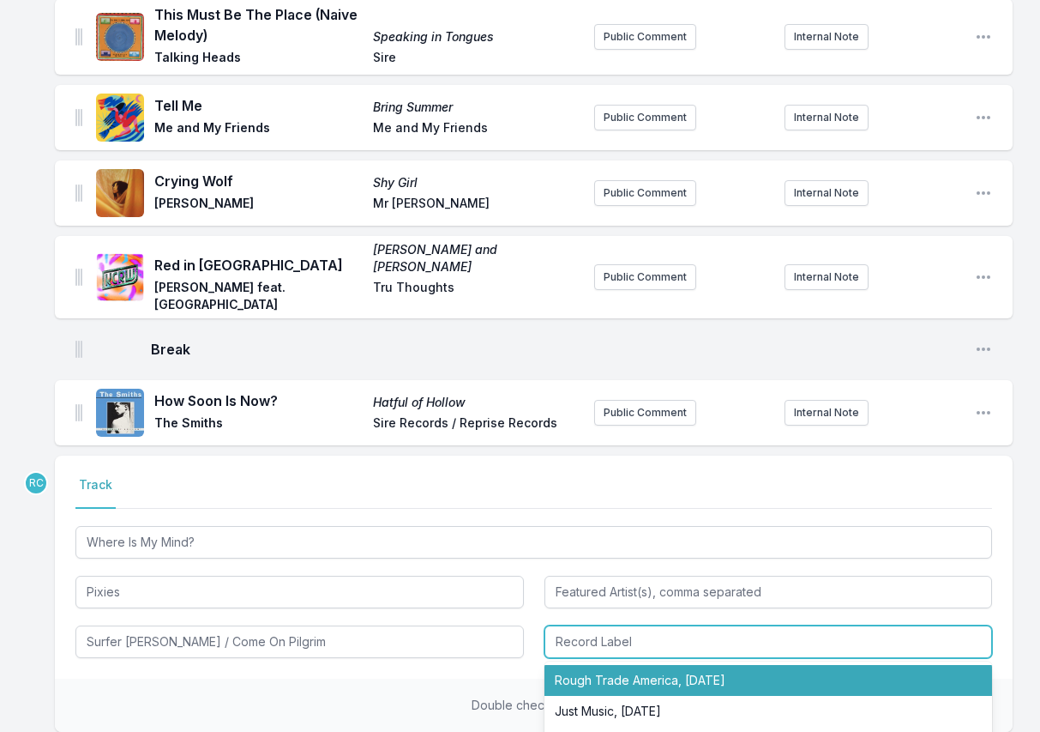
click at [714, 665] on li "Rough Trade America, [DATE]" at bounding box center [769, 680] width 449 height 31
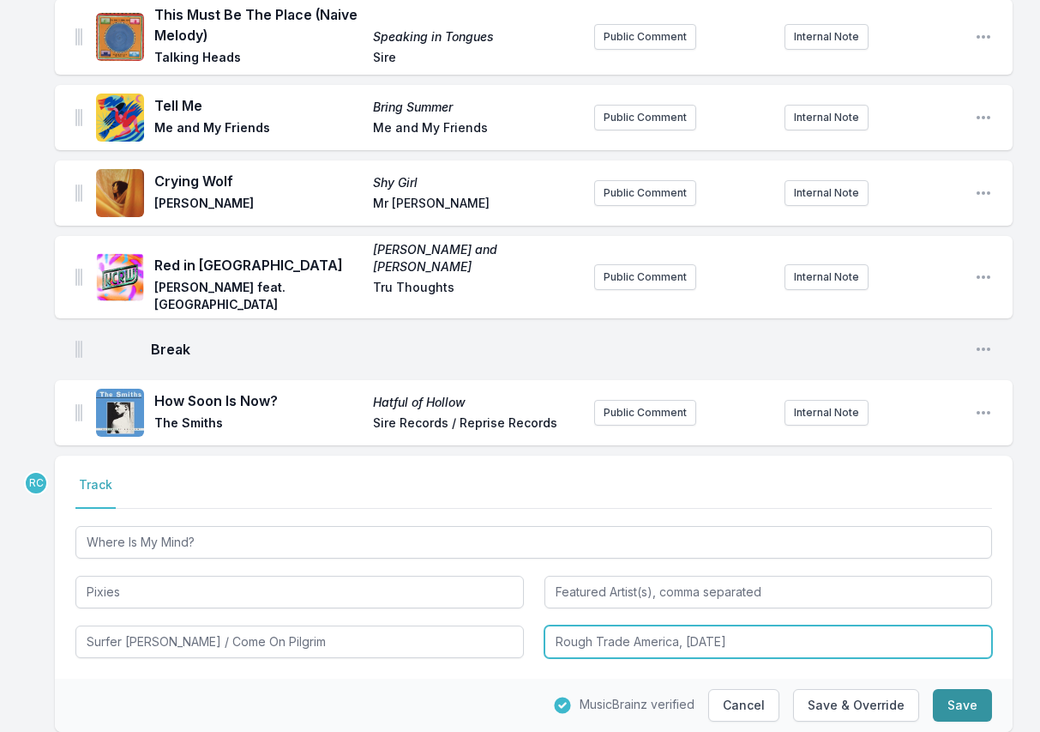
type input "Rough Trade America, [DATE]"
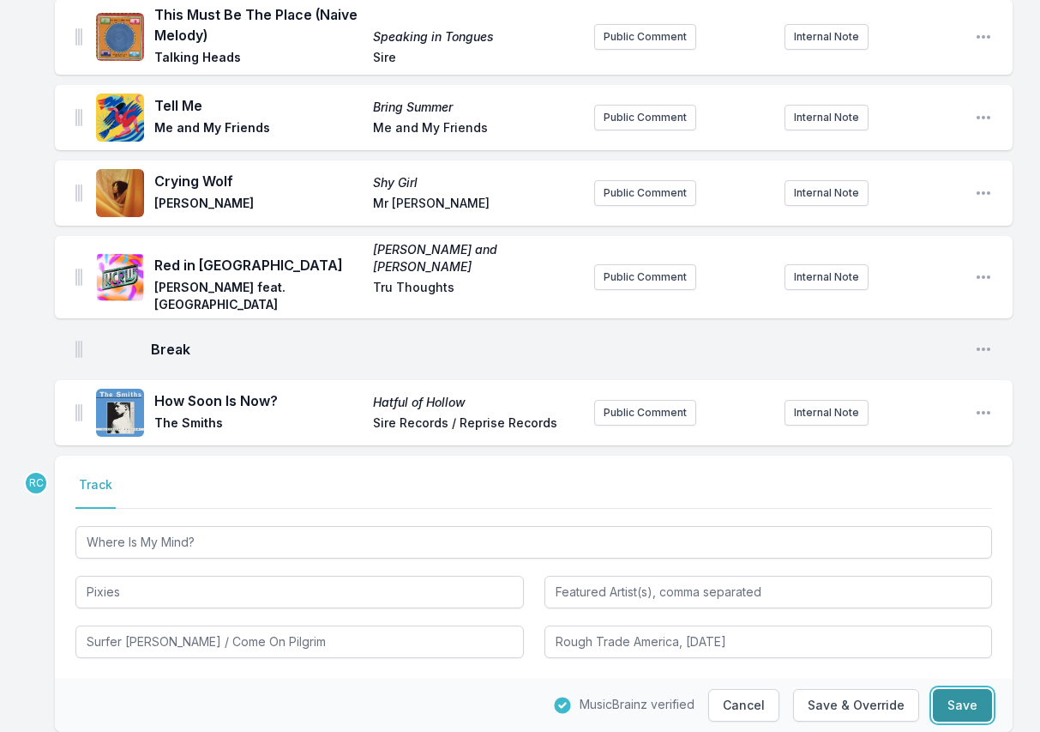
click at [961, 689] on button "Save" at bounding box center [962, 705] width 59 height 33
type input "[GEOGRAPHIC_DATA] by Zegut"
type input "Warner Music France / wea music"
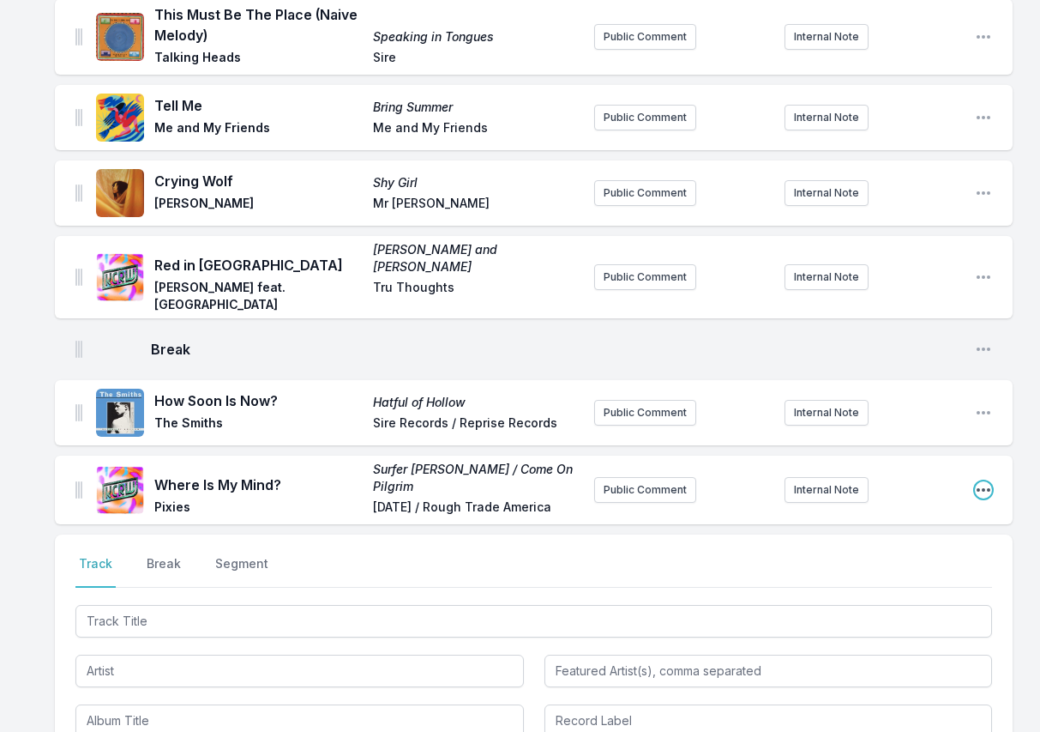
click at [985, 488] on icon "Open playlist item options" at bounding box center [984, 489] width 14 height 3
click at [925, 509] on button "Edit Track Details" at bounding box center [896, 524] width 192 height 31
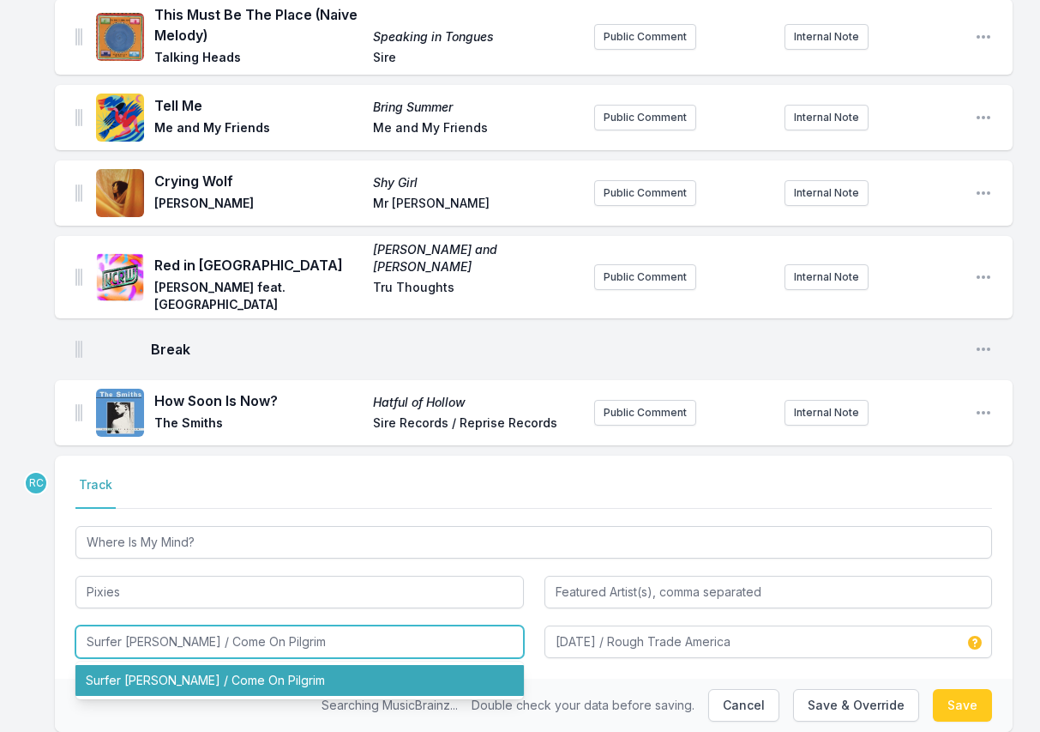
type input "Rough Trade America, [DATE]"
drag, startPoint x: 280, startPoint y: 586, endPoint x: 154, endPoint y: 586, distance: 126.1
click at [154, 625] on input "Surfer [PERSON_NAME] / Come On Pilgrim" at bounding box center [299, 641] width 449 height 33
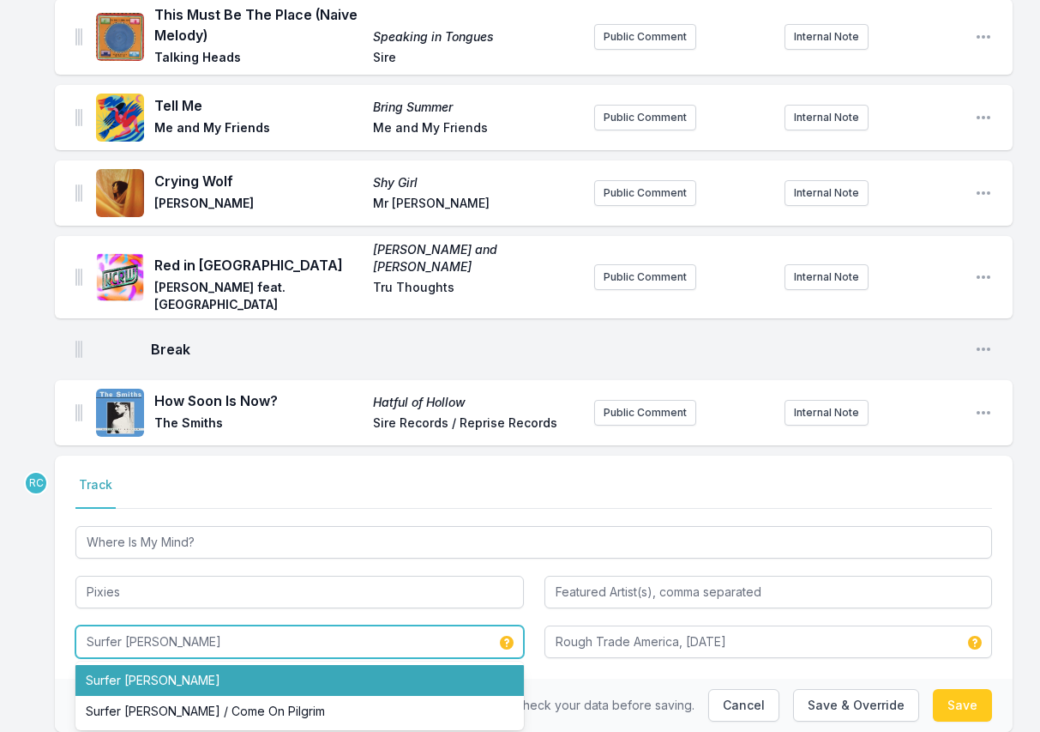
click at [160, 665] on li "Surfer [PERSON_NAME]" at bounding box center [299, 680] width 449 height 31
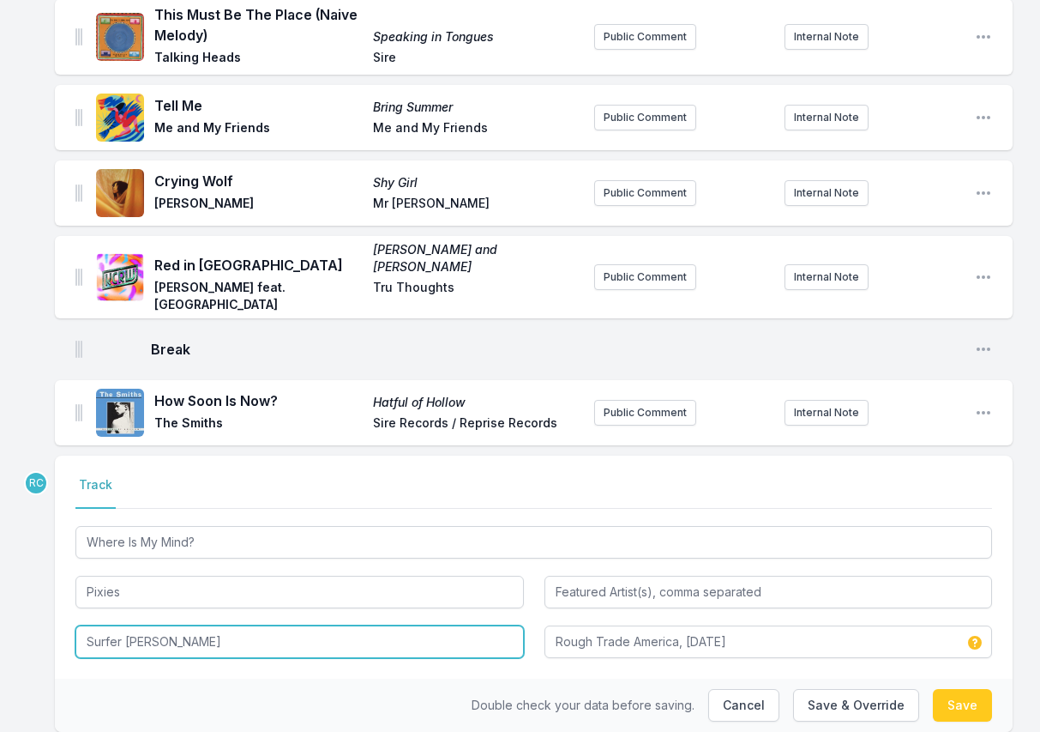
type input "Surfer [PERSON_NAME]"
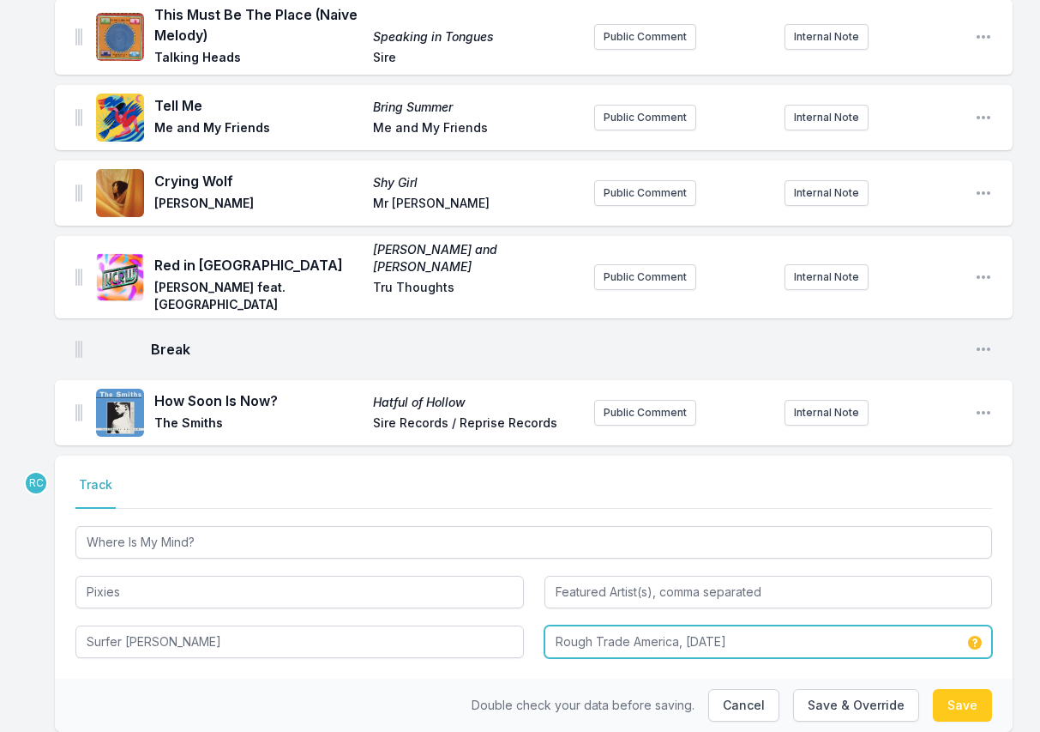
click at [761, 625] on input "Rough Trade America, [DATE]" at bounding box center [769, 641] width 449 height 33
drag, startPoint x: 761, startPoint y: 590, endPoint x: 751, endPoint y: 569, distance: 22.6
click at [751, 625] on input "Rough Trade America, [DATE]" at bounding box center [769, 641] width 449 height 33
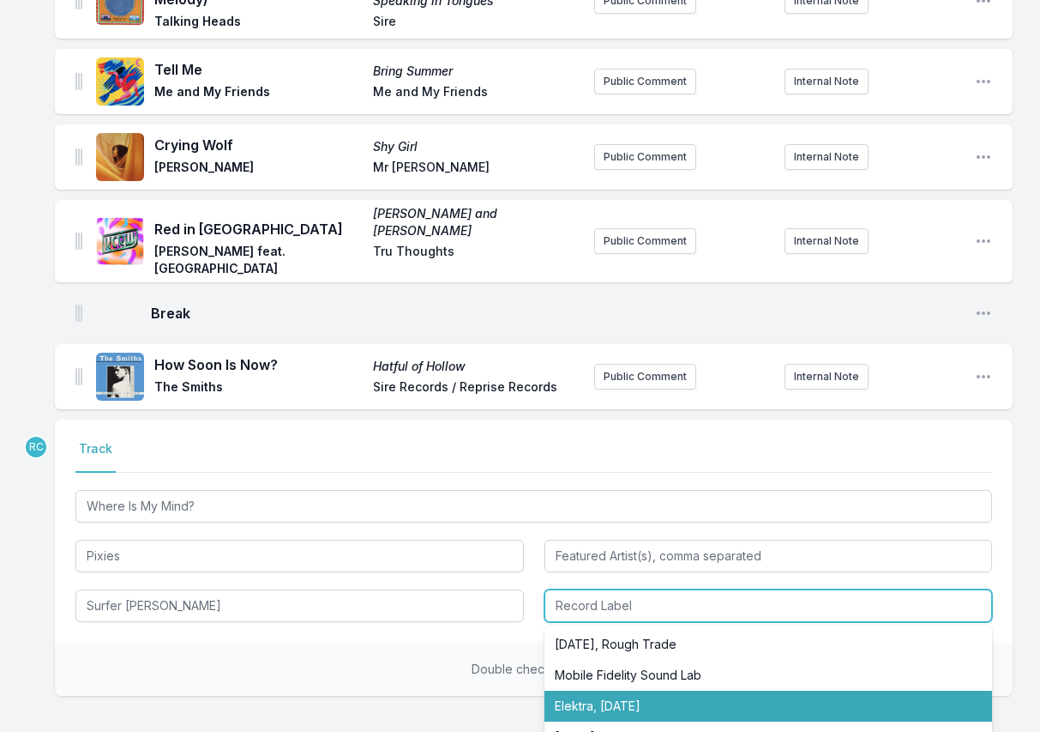
click at [657, 690] on li "Elektra, [DATE]" at bounding box center [769, 705] width 449 height 31
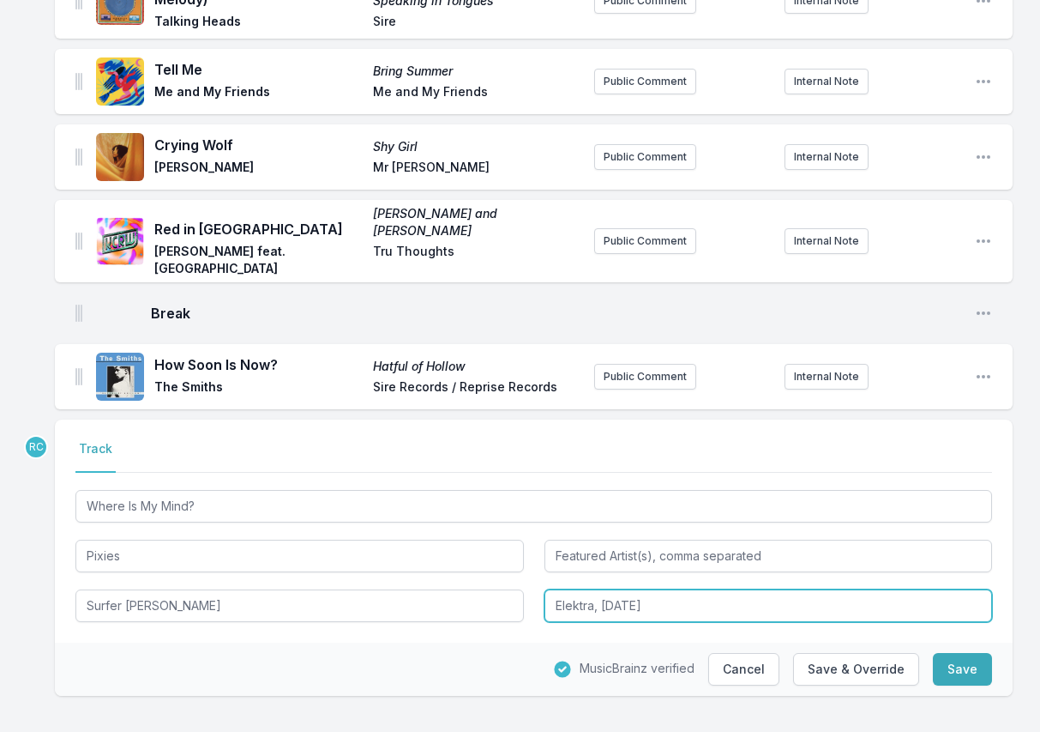
scroll to position [1514, 0]
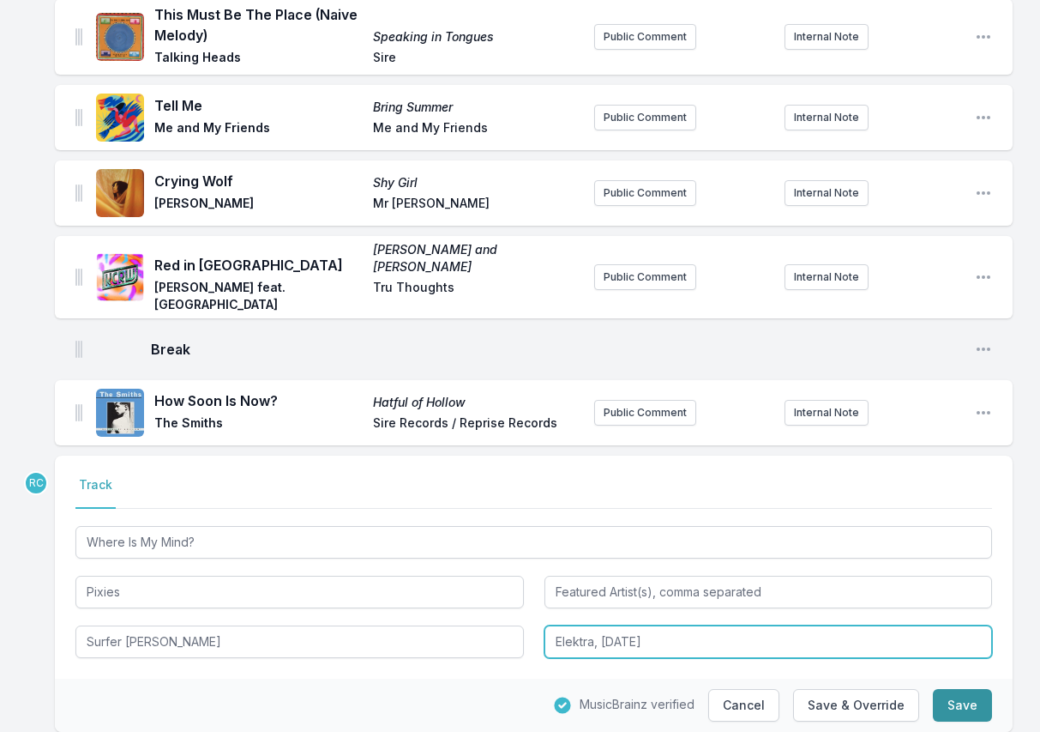
type input "Elektra, [DATE]"
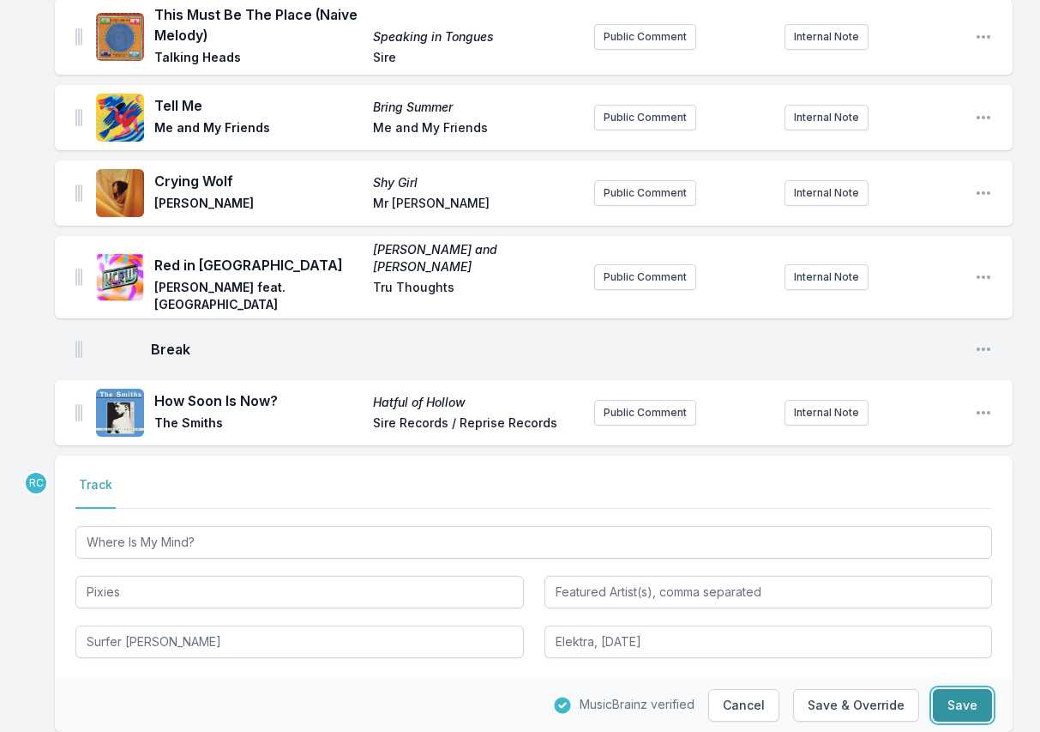
click at [965, 689] on button "Save" at bounding box center [962, 705] width 59 height 33
type input "Surfer [PERSON_NAME] / Come On Pilgrim"
type input "[DATE] / Rough Trade America"
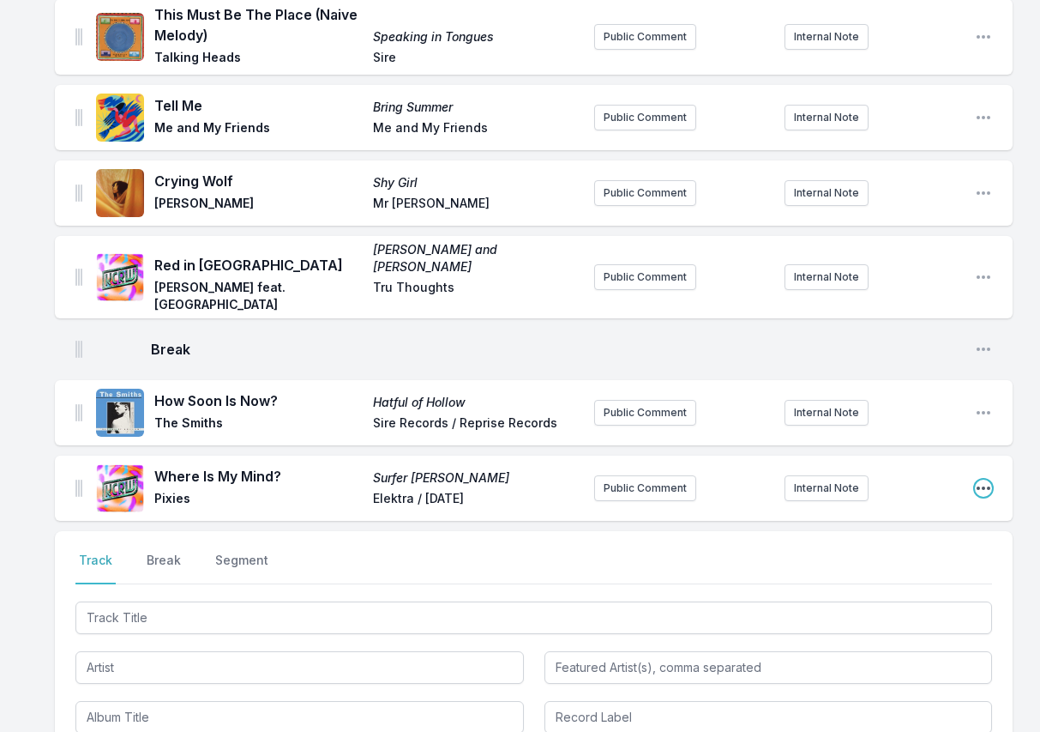
click at [987, 479] on icon "Open playlist item options" at bounding box center [983, 487] width 17 height 17
click at [902, 507] on button "Edit Track Details" at bounding box center [896, 522] width 192 height 31
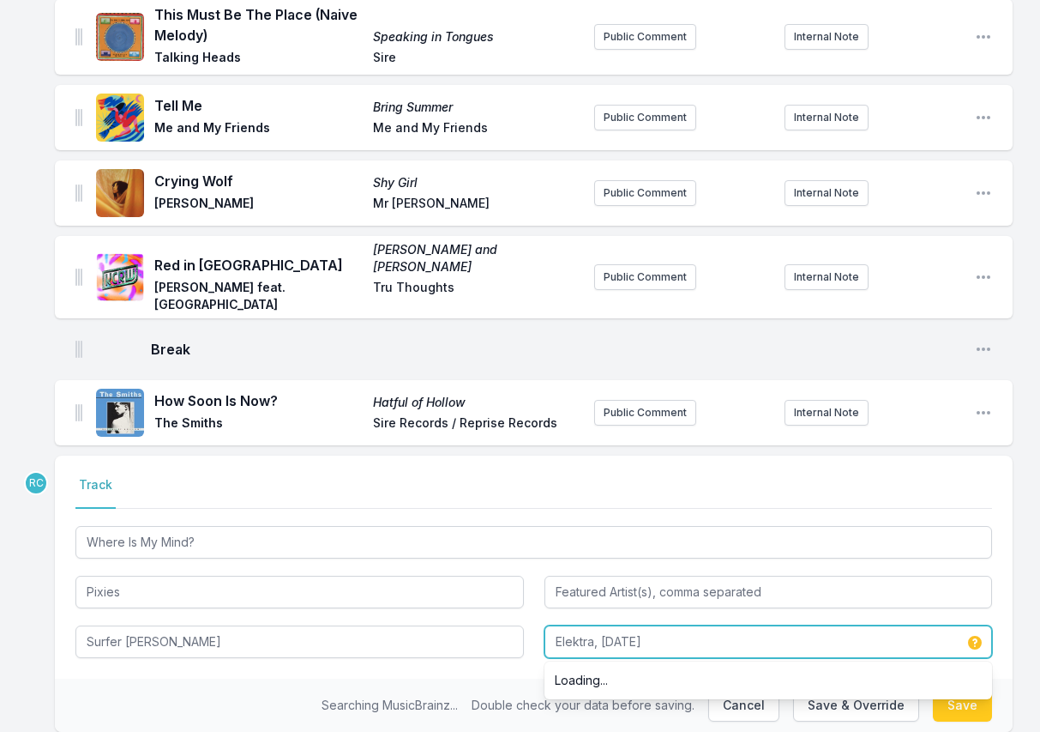
click at [599, 625] on div "Elektra, [DATE] Loading..." at bounding box center [769, 641] width 449 height 33
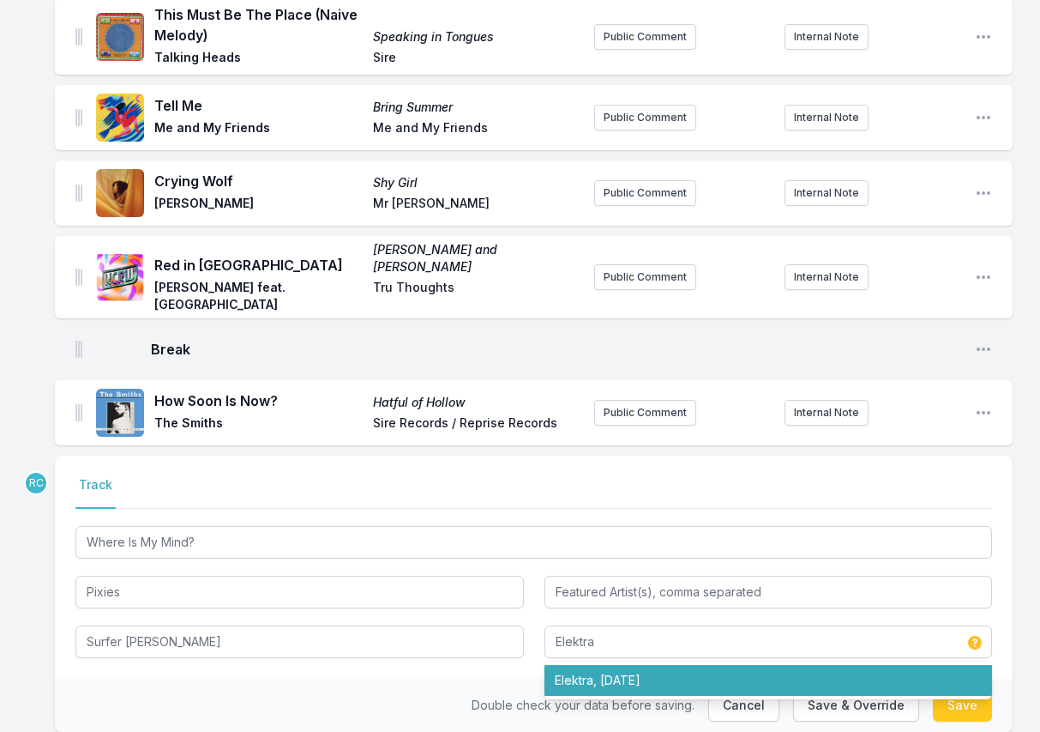
click at [519, 611] on div "Select a tab Track Track Where Is My Mind? [STREET_ADDRESS][PERSON_NAME][DATE]" at bounding box center [534, 566] width 958 height 223
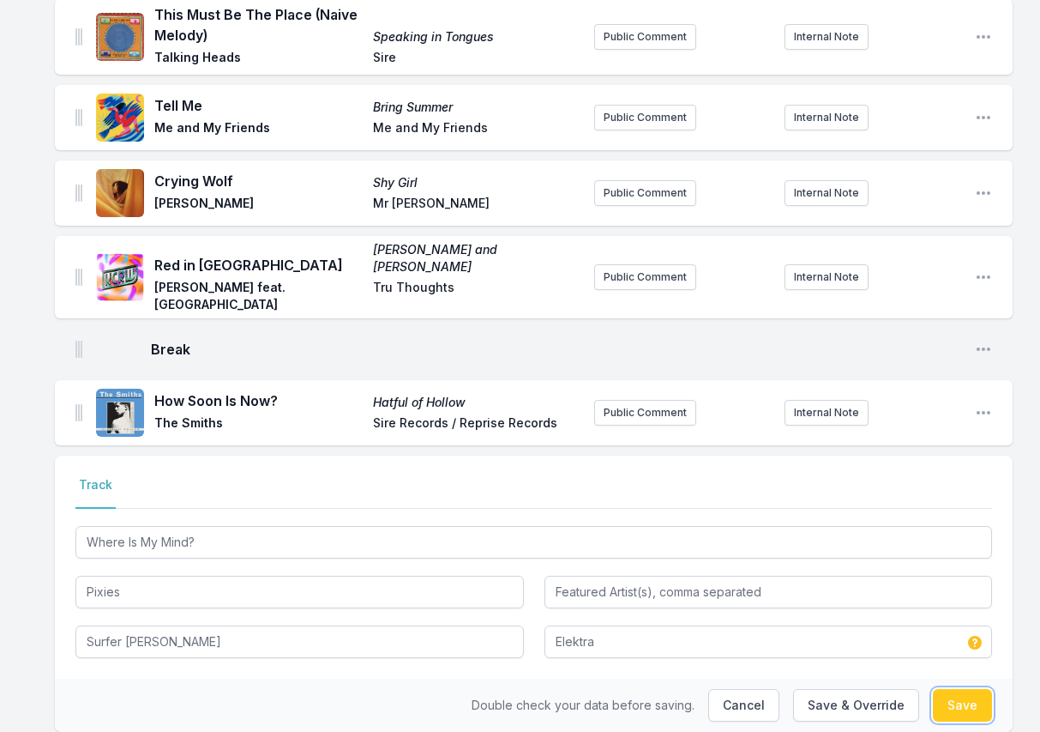
click at [969, 689] on button "Save" at bounding box center [962, 705] width 59 height 33
type input "Elektra / [DATE]"
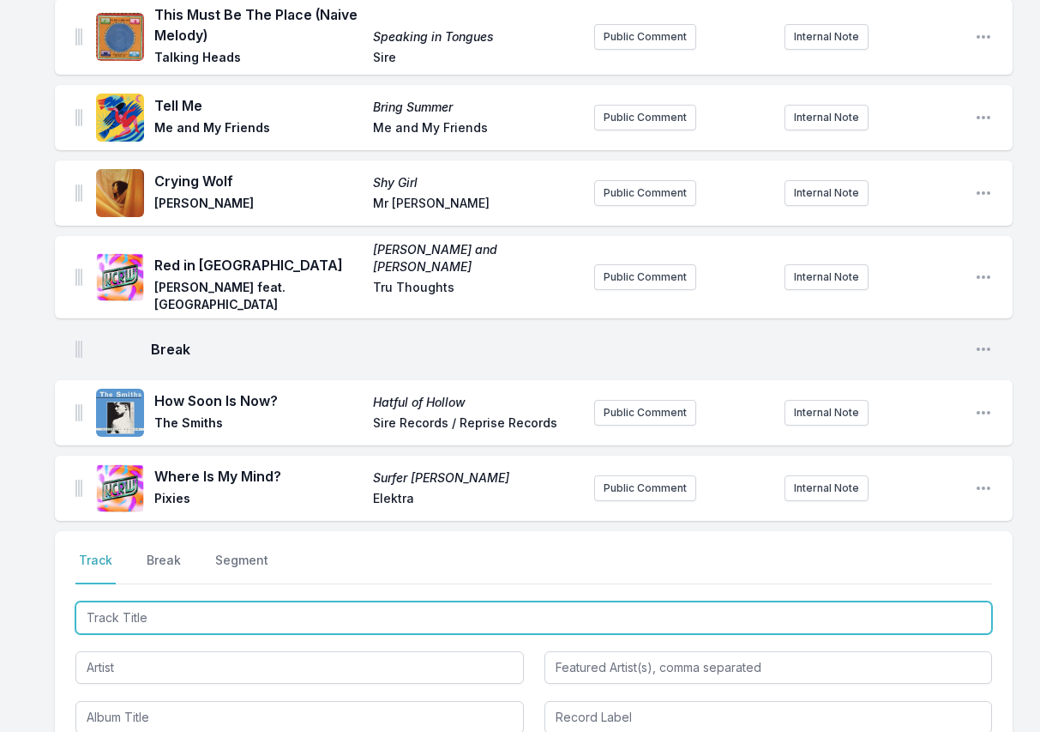
click at [890, 601] on input "Track Title" at bounding box center [533, 617] width 917 height 33
paste input "True"
type input "True"
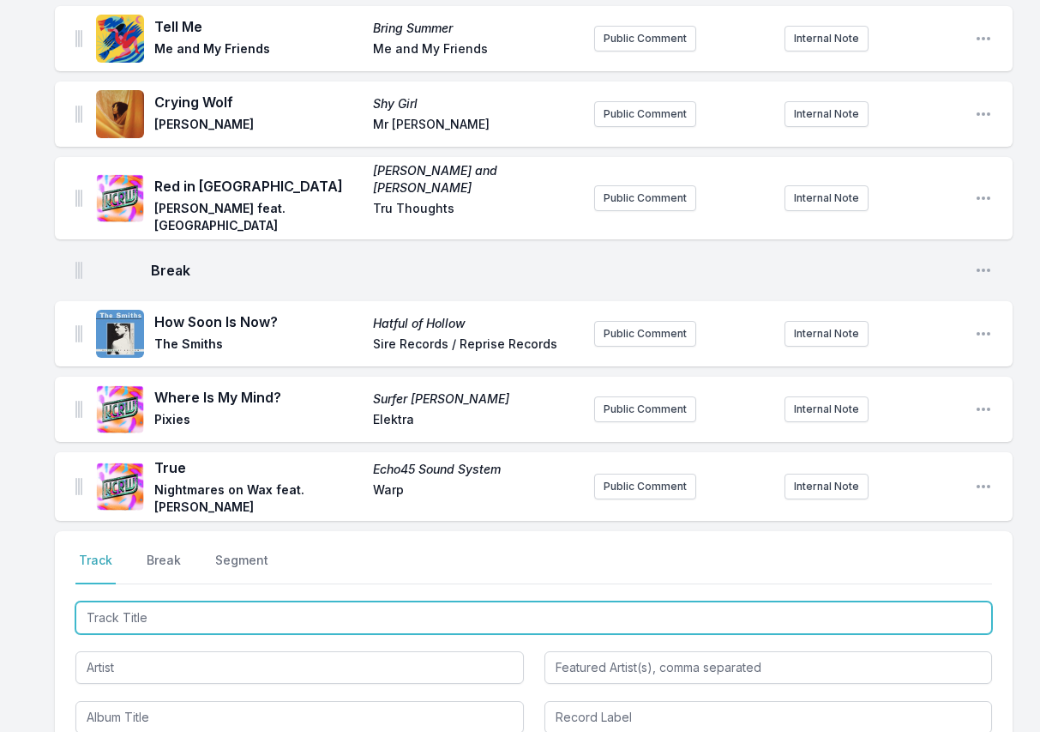
click at [913, 601] on input "Track Title" at bounding box center [533, 617] width 917 height 33
paste input "NeverFold"
type input "NeverFold"
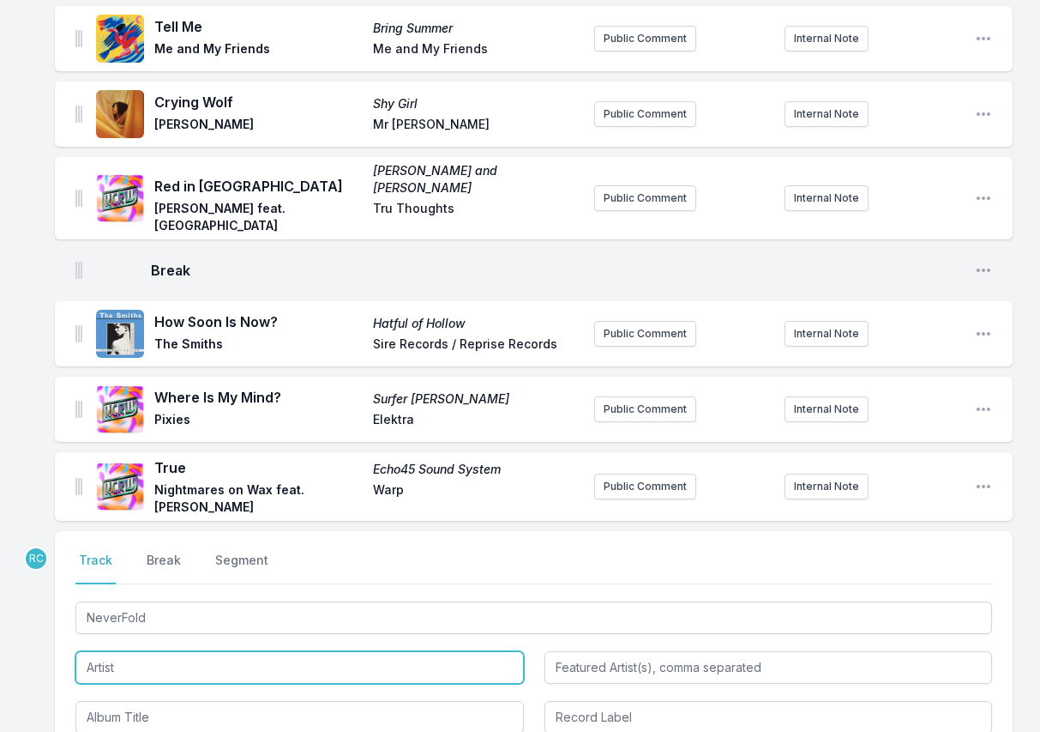
click at [198, 651] on input "Artist" at bounding box center [299, 667] width 449 height 33
paste input "[PERSON_NAME]"
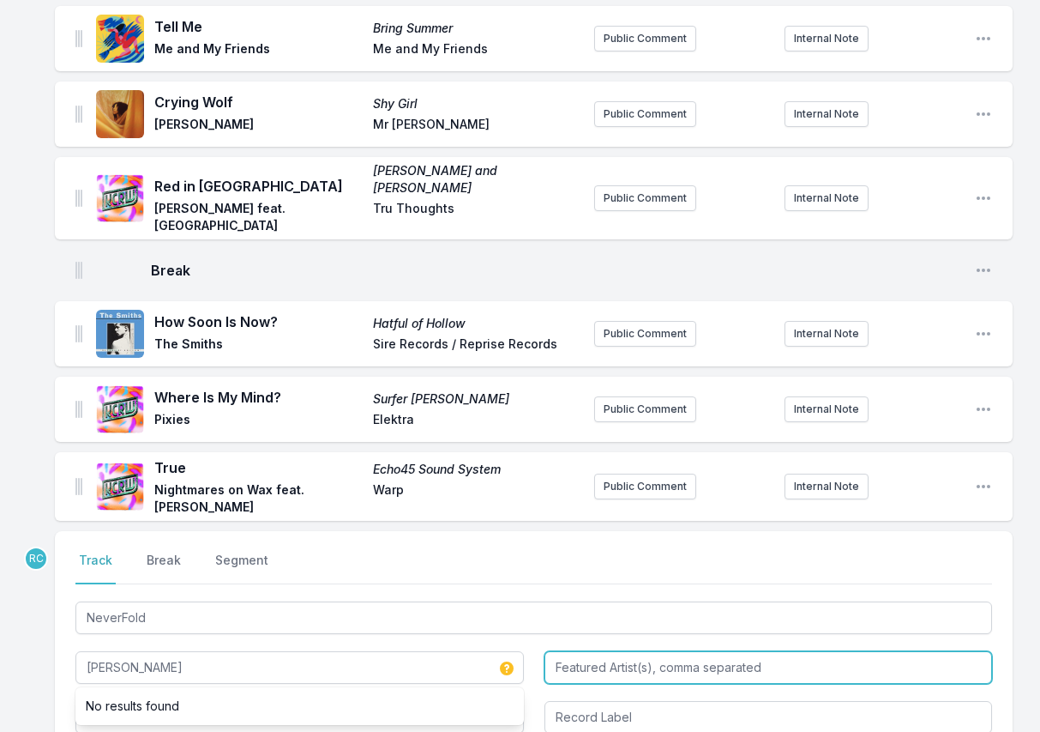
type input "[PERSON_NAME]"
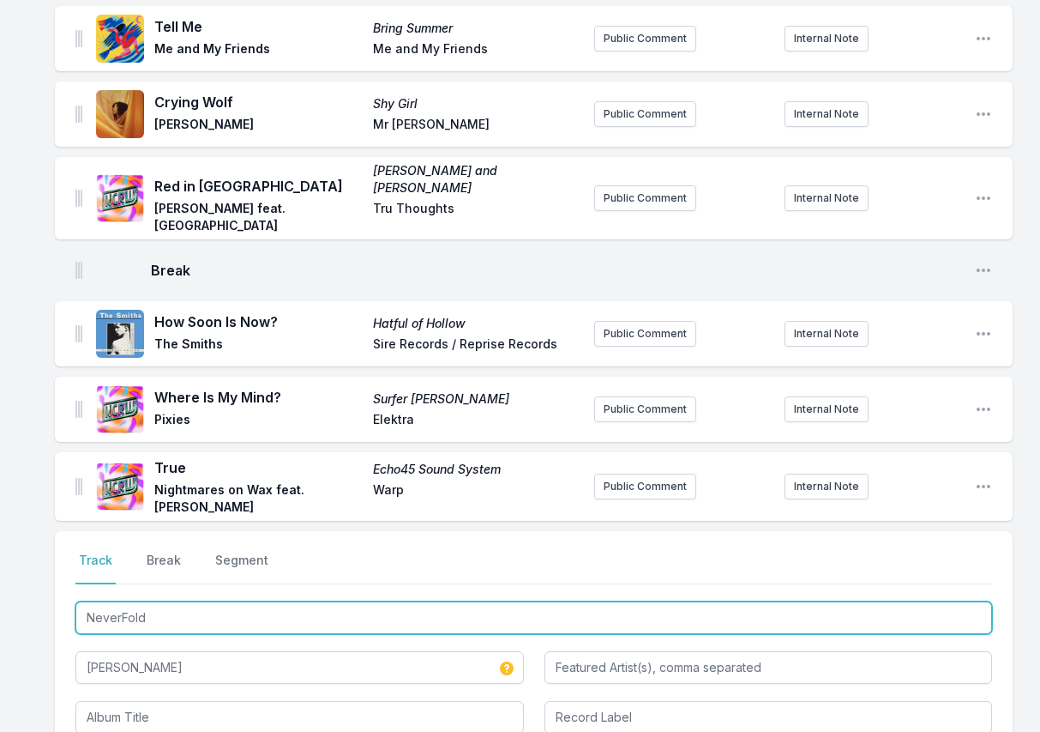
drag, startPoint x: 177, startPoint y: 567, endPoint x: 62, endPoint y: 552, distance: 115.8
click at [62, 551] on div "Select a tab Track Break Segment Track Break Segment NeverFold [PERSON_NAME] No…" at bounding box center [534, 642] width 958 height 223
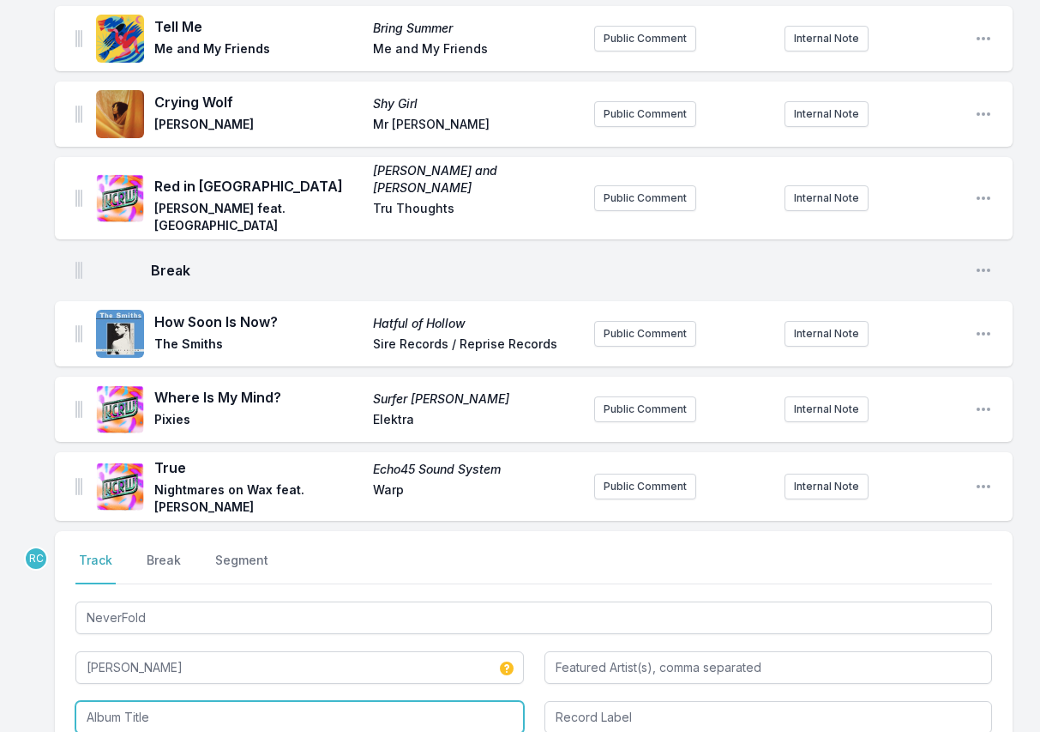
click at [178, 701] on input "Album Title" at bounding box center [299, 717] width 449 height 33
paste input "NeverFold"
type input "NeverFold"
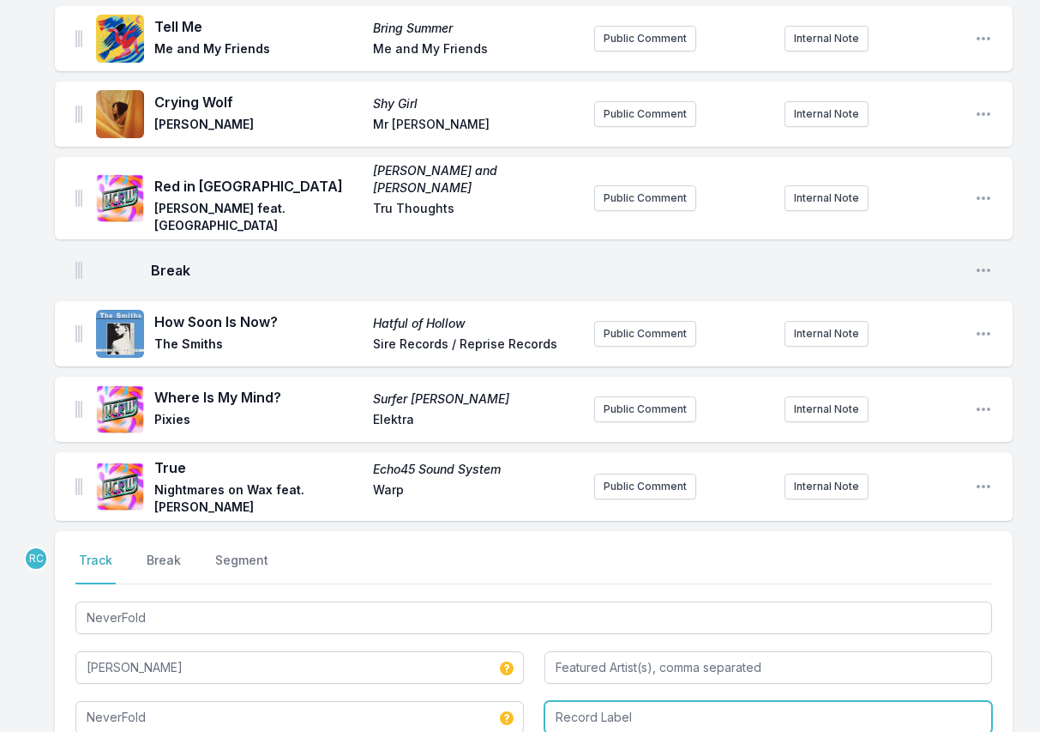
click at [618, 701] on input "Record Label" at bounding box center [769, 717] width 449 height 33
type input "Stones Throw"
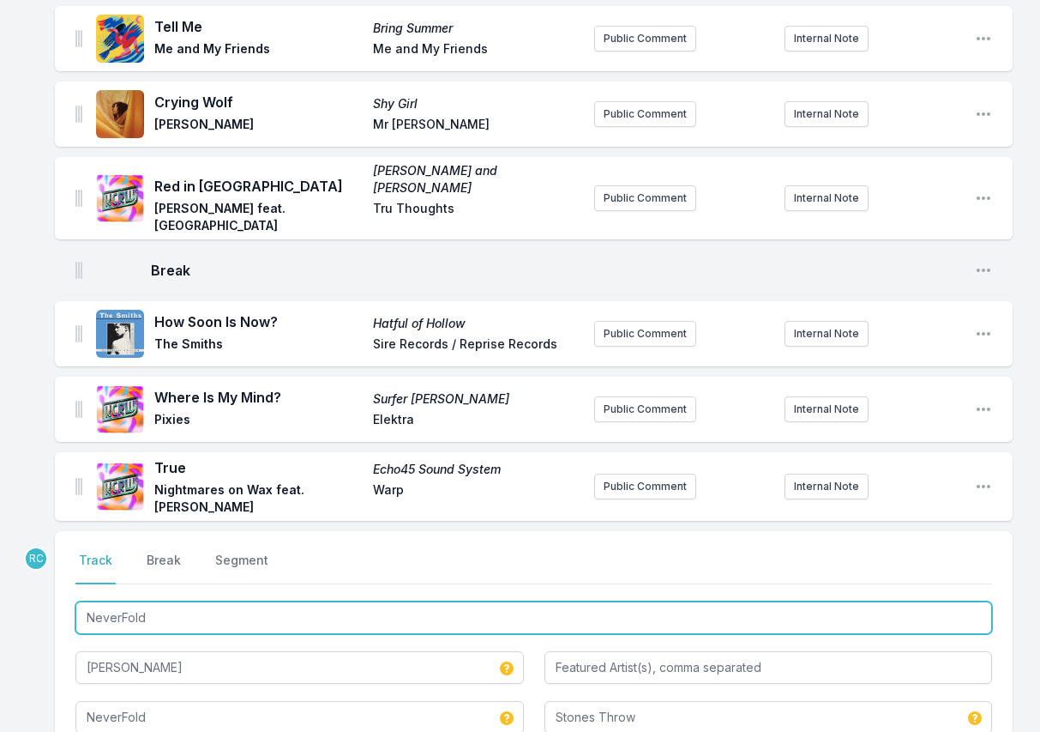
click at [902, 601] on input "NeverFold" at bounding box center [533, 617] width 917 height 33
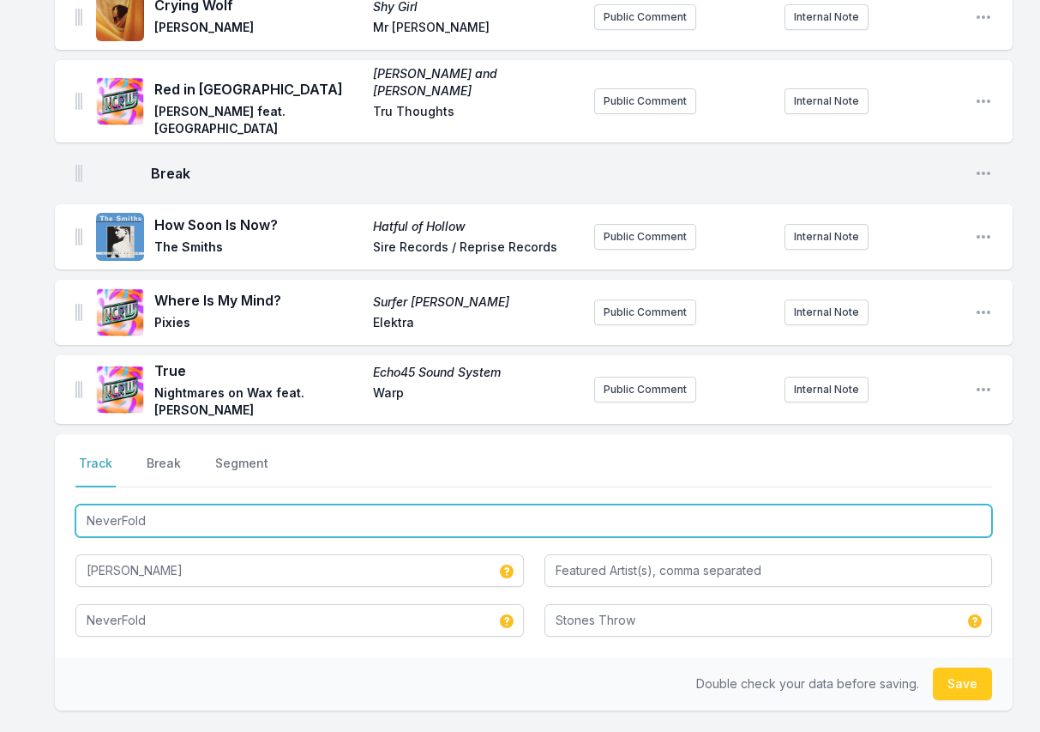
scroll to position [1748, 0]
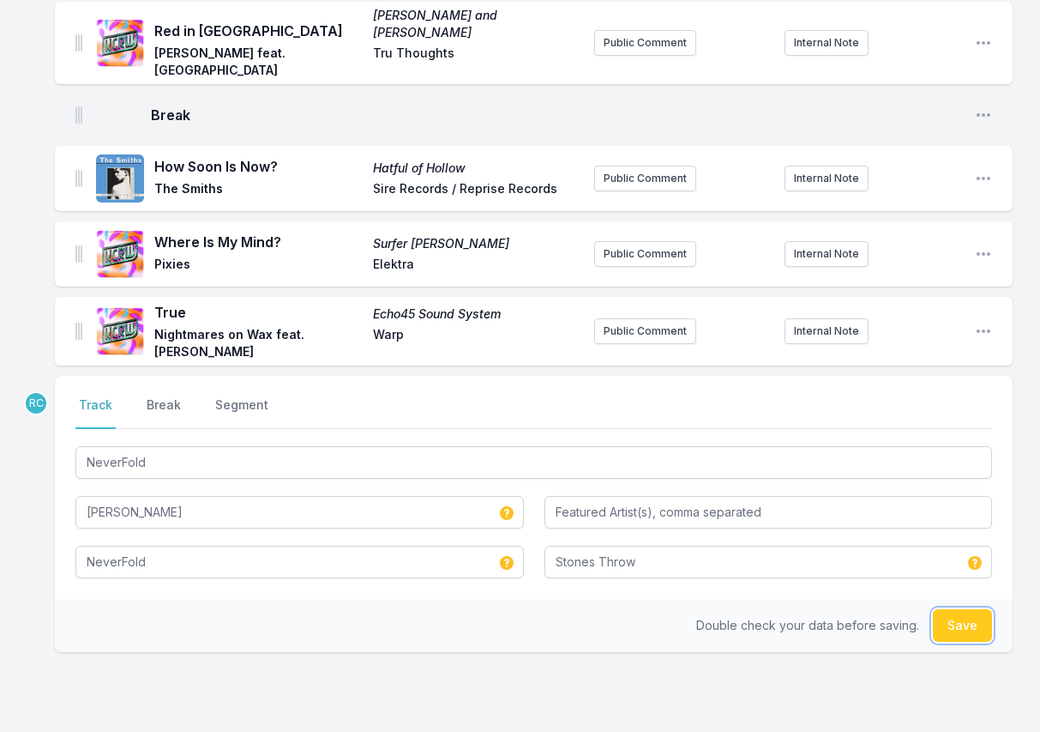
click at [958, 609] on button "Save" at bounding box center [962, 625] width 59 height 33
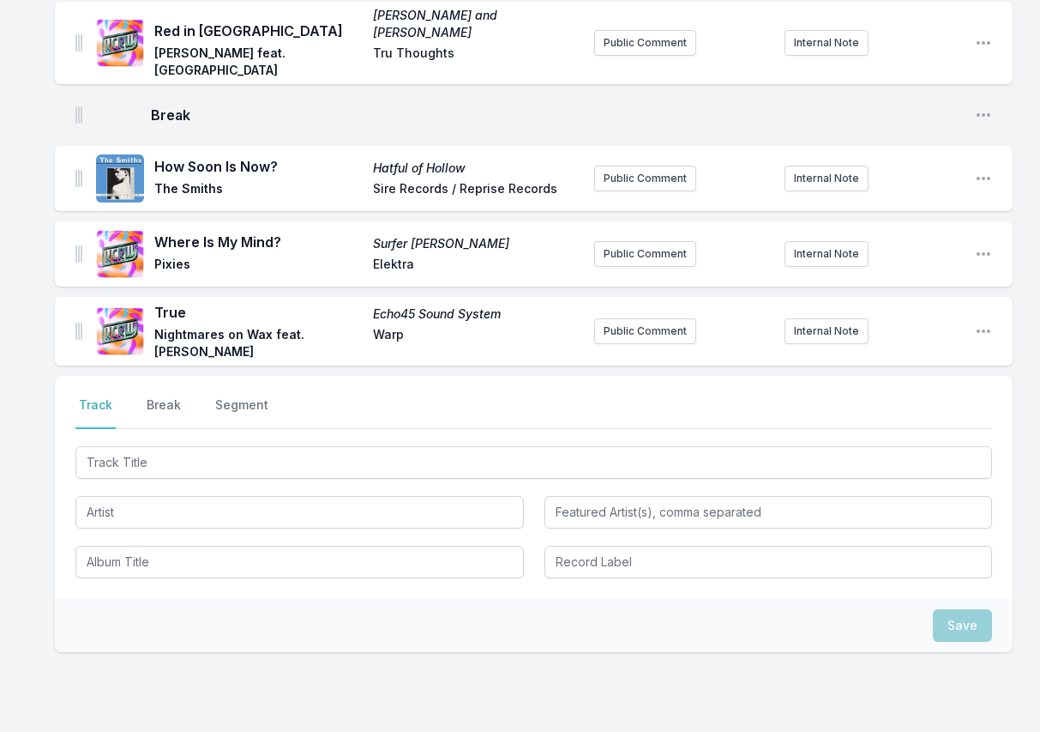
scroll to position [1823, 0]
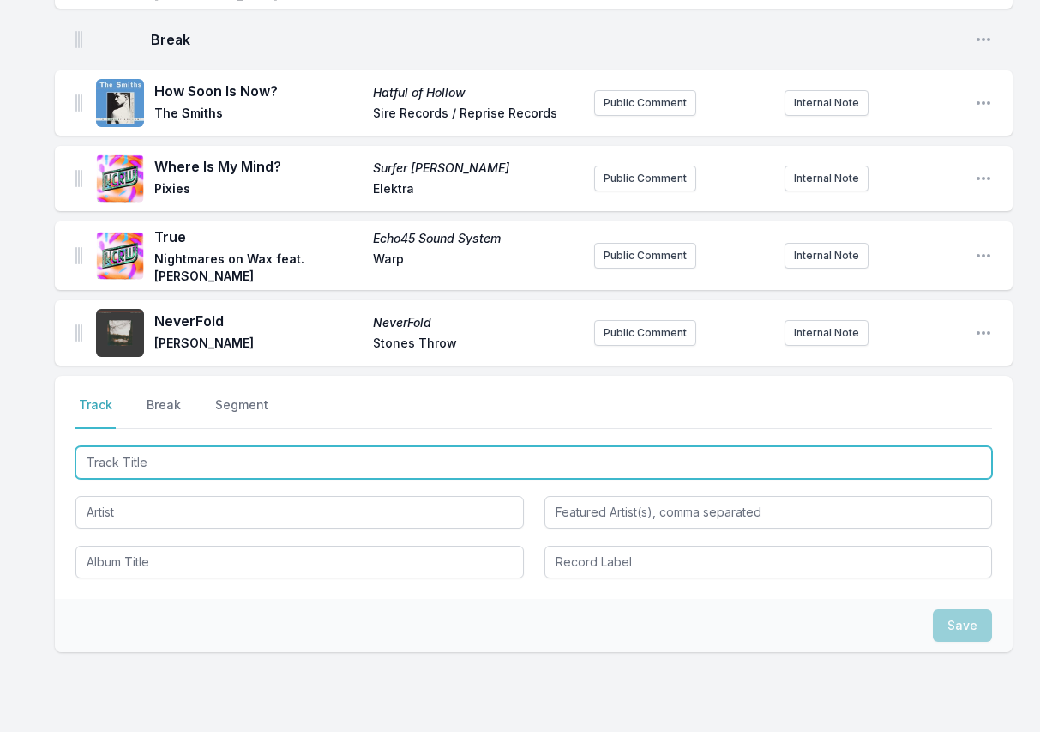
click at [905, 446] on input "Track Title" at bounding box center [533, 462] width 917 height 33
paste input "Consulate Case"
type input "Consulate Case"
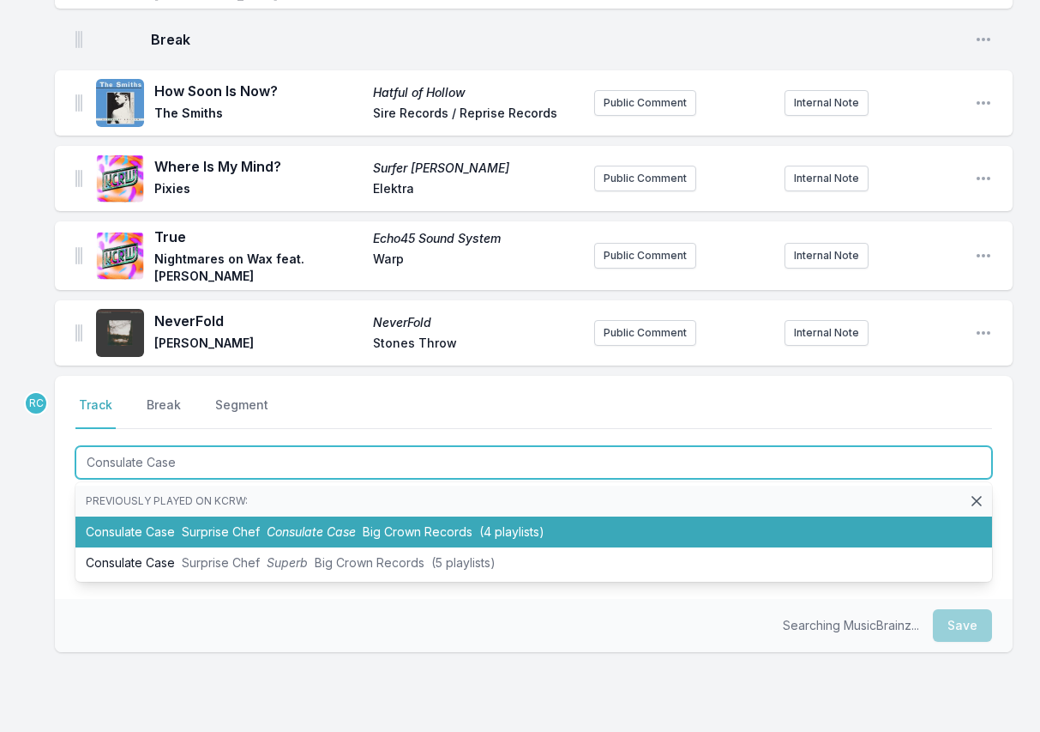
click at [187, 516] on li "Consulate Case Surprise Chef Consulate Case Big Crown Records (4 playlists)" at bounding box center [533, 531] width 917 height 31
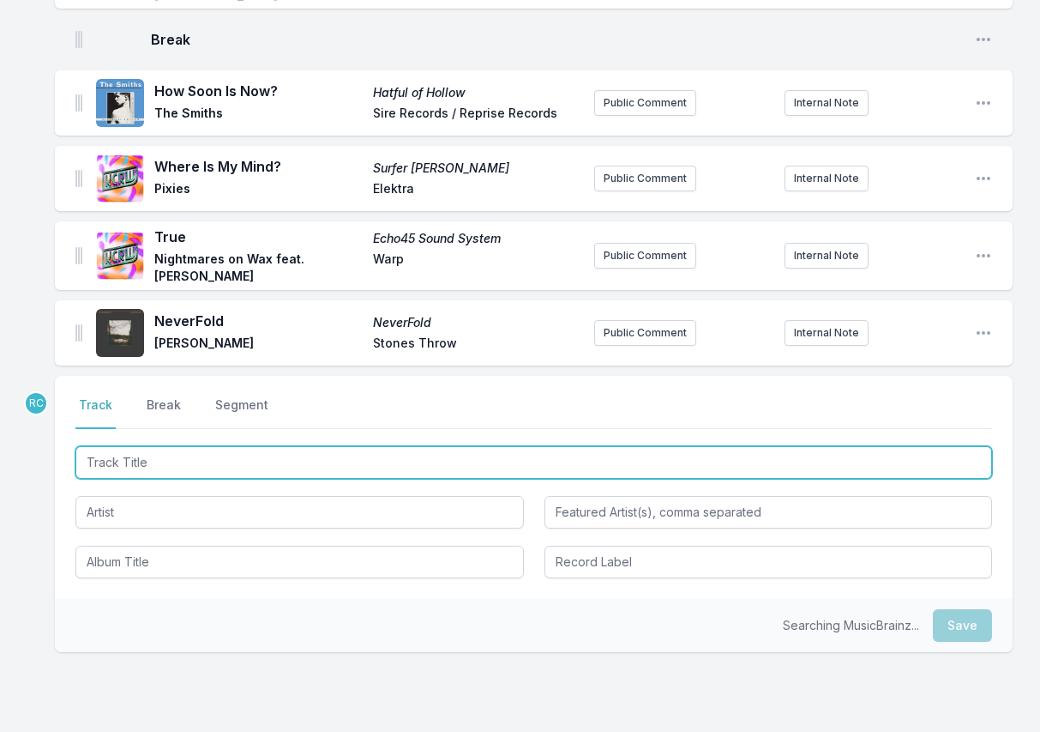
scroll to position [1899, 0]
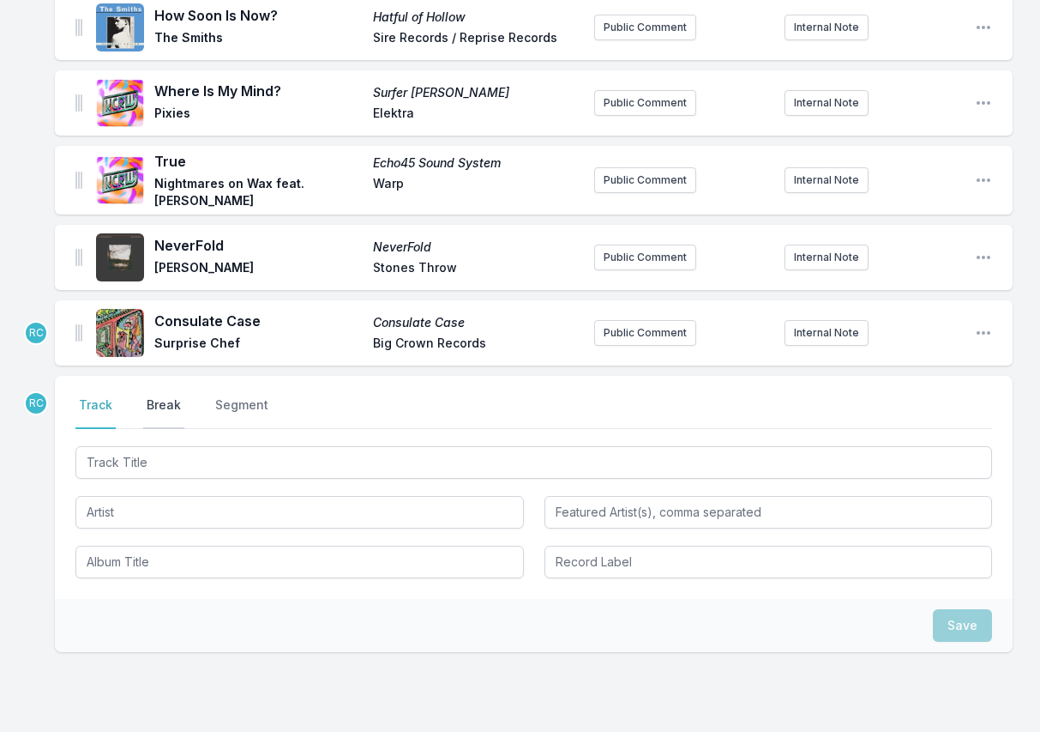
click at [163, 396] on button "Break" at bounding box center [163, 412] width 41 height 33
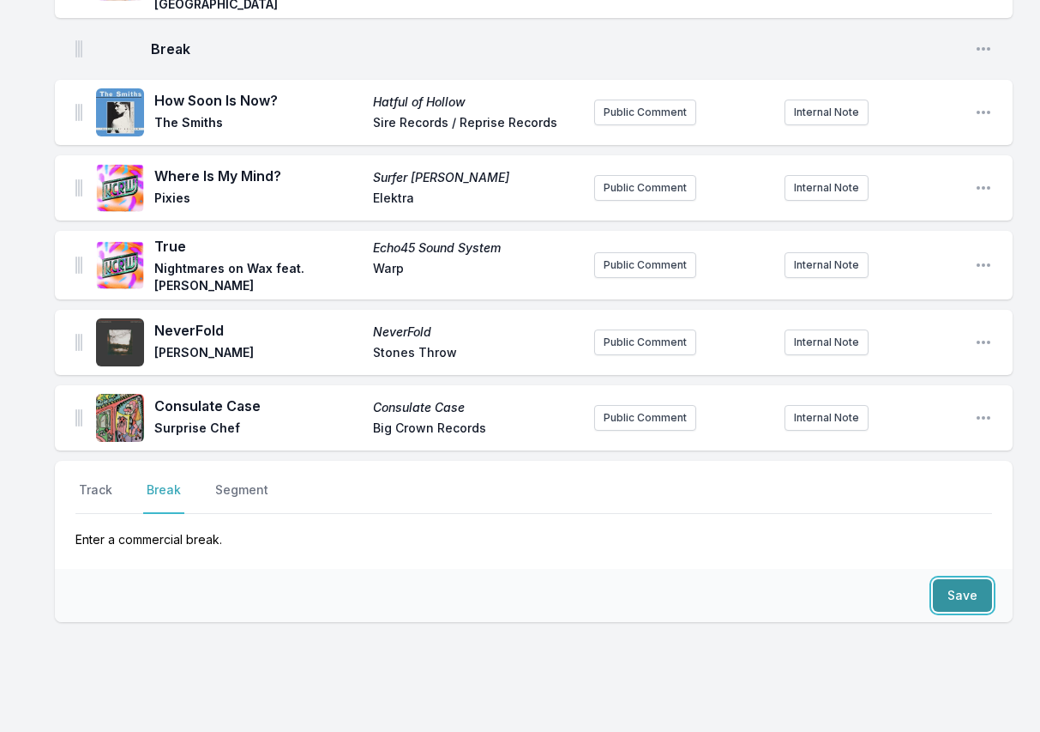
click at [971, 579] on button "Save" at bounding box center [962, 595] width 59 height 33
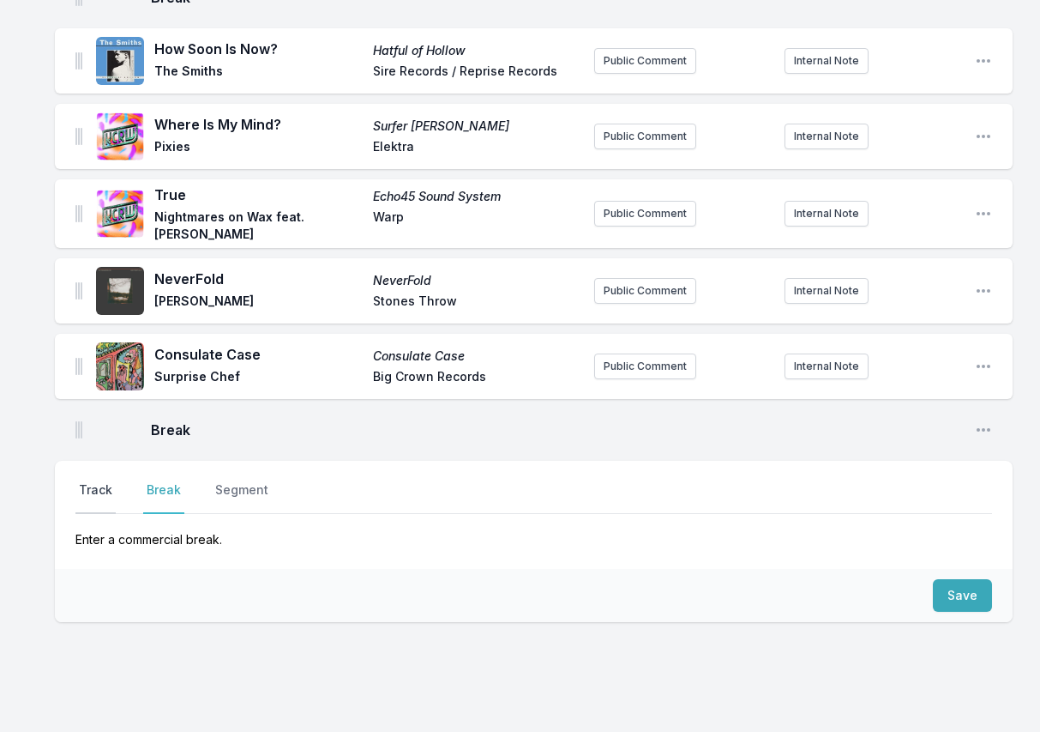
click at [112, 481] on button "Track" at bounding box center [95, 497] width 40 height 33
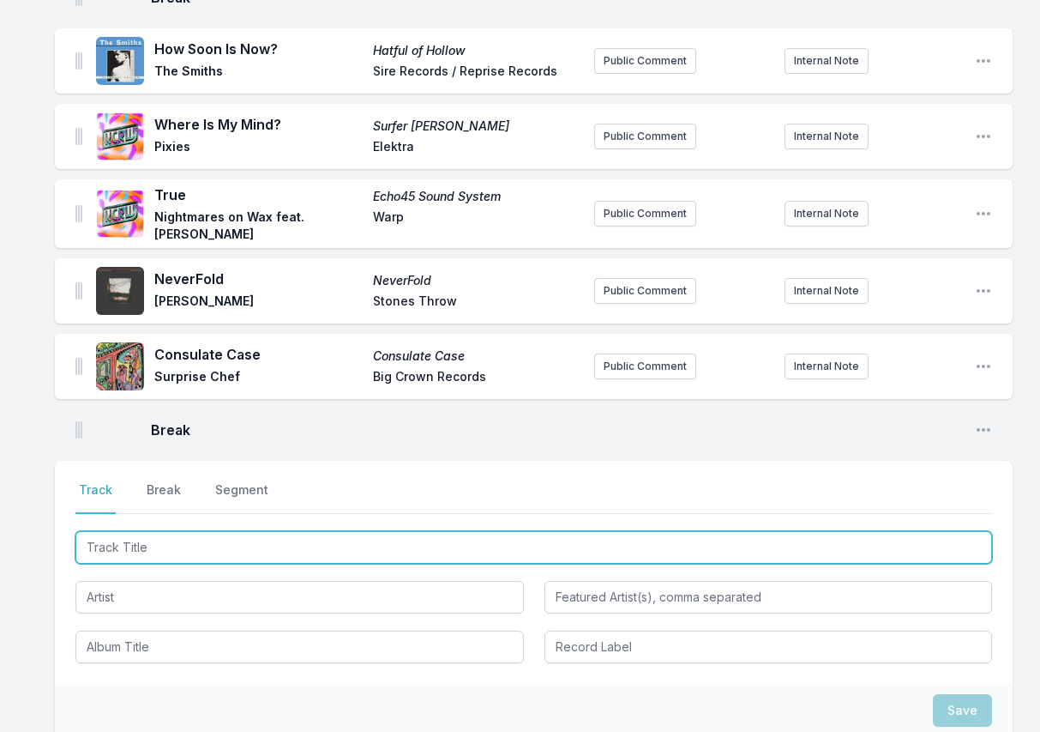
click at [904, 531] on input "Track Title" at bounding box center [533, 547] width 917 height 33
paste input "mq9"
type input "mq9"
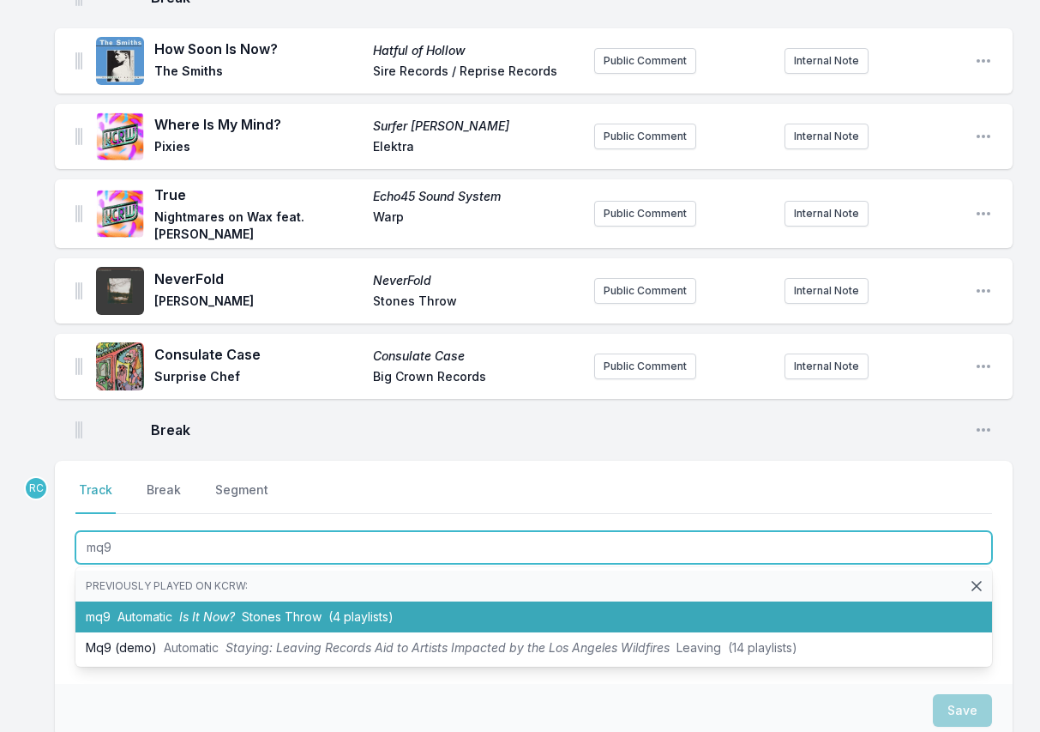
click at [171, 609] on span "Automatic" at bounding box center [144, 616] width 55 height 15
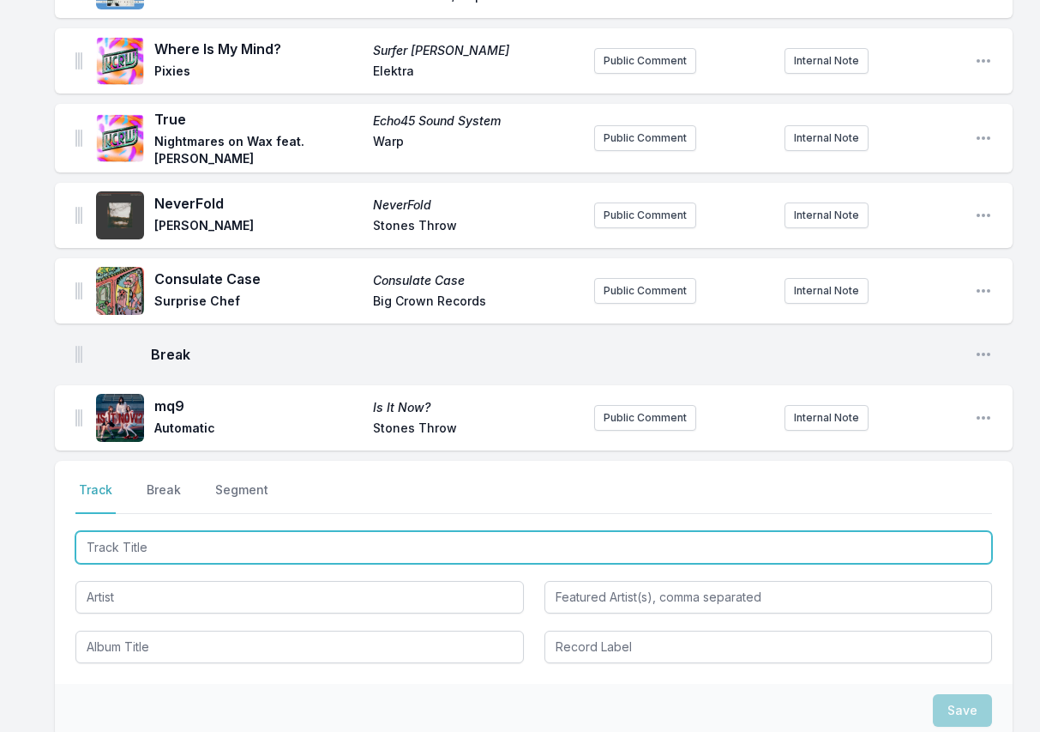
click at [895, 531] on input "Track Title" at bounding box center [533, 547] width 917 height 33
paste input "Woodstock 2029 (feat. [PERSON_NAME] & [PERSON_NAME]) (Clean)"
drag, startPoint x: 457, startPoint y: 497, endPoint x: 389, endPoint y: 492, distance: 68.7
click at [389, 531] on input "Woodstock 2029 (feat. [PERSON_NAME] & [PERSON_NAME]) (Clean)" at bounding box center [533, 547] width 917 height 33
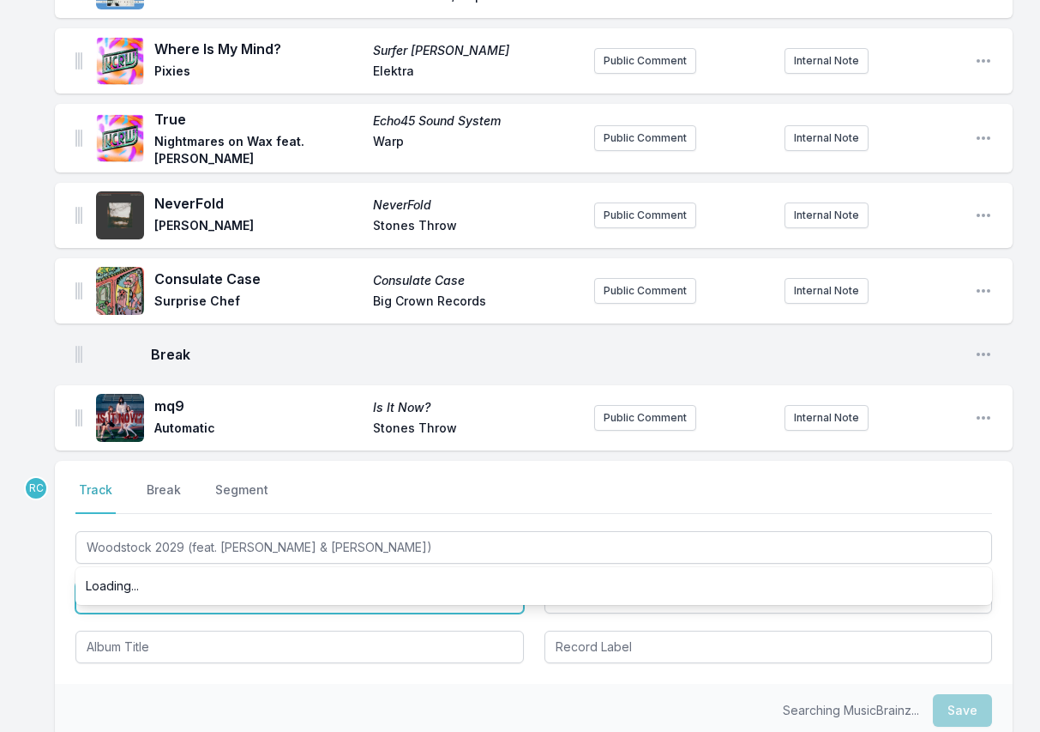
type input "[GEOGRAPHIC_DATA] 2029"
type input "[PERSON_NAME] & [PERSON_NAME]"
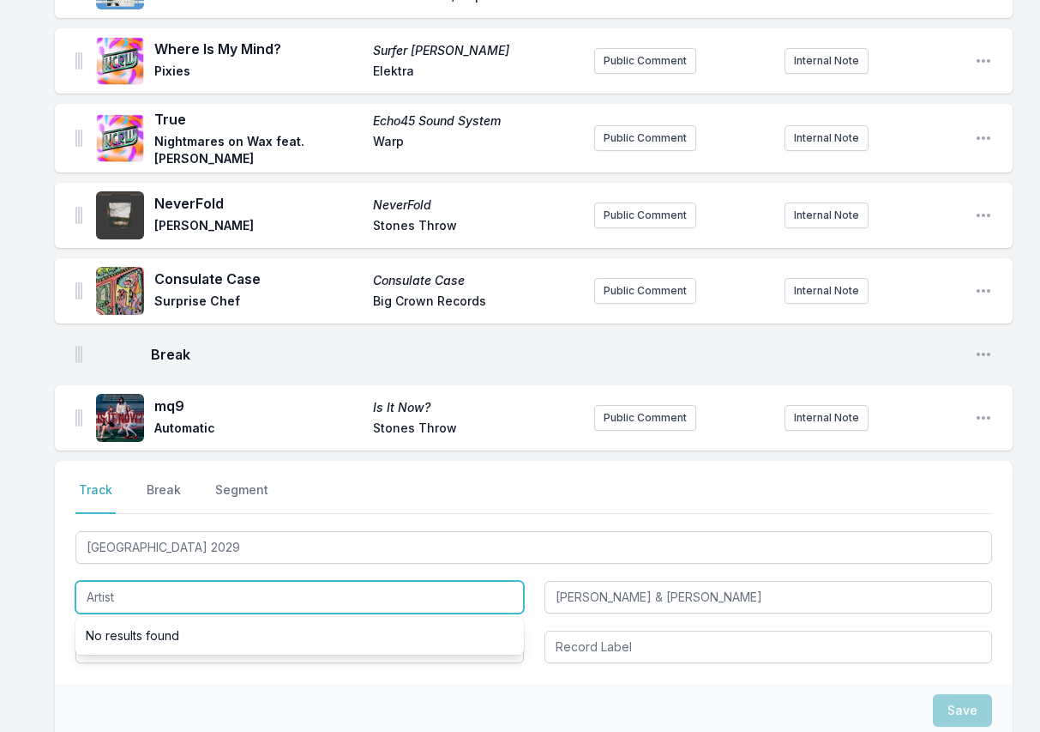
paste input "[PERSON_NAME]"
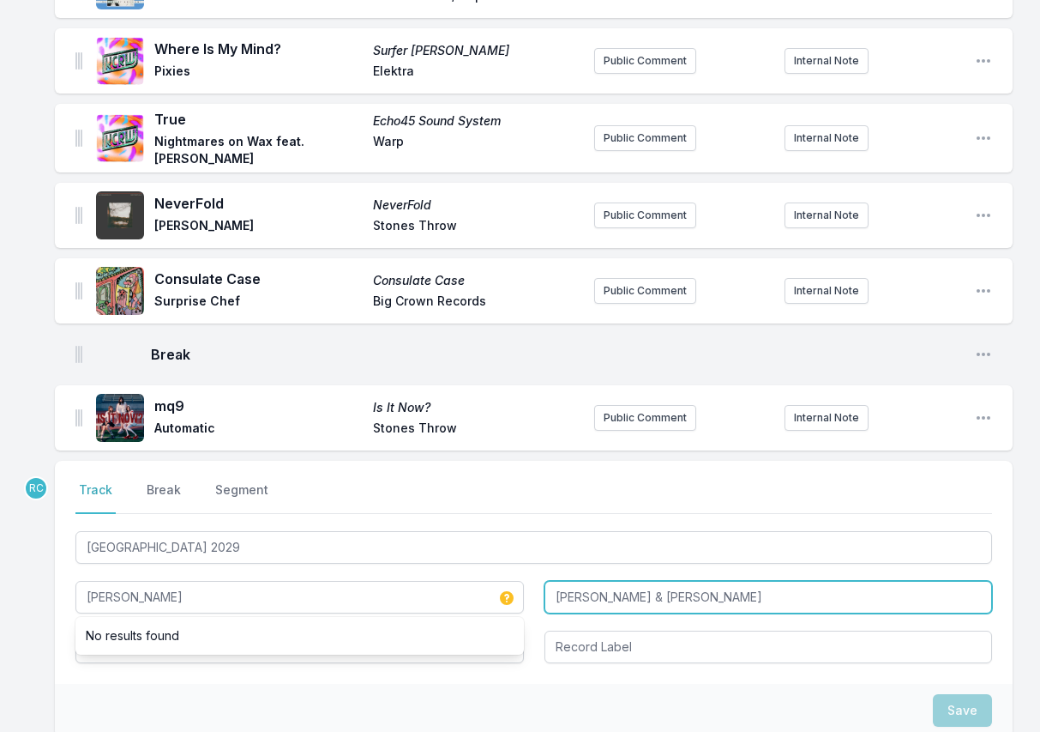
type input "[PERSON_NAME]"
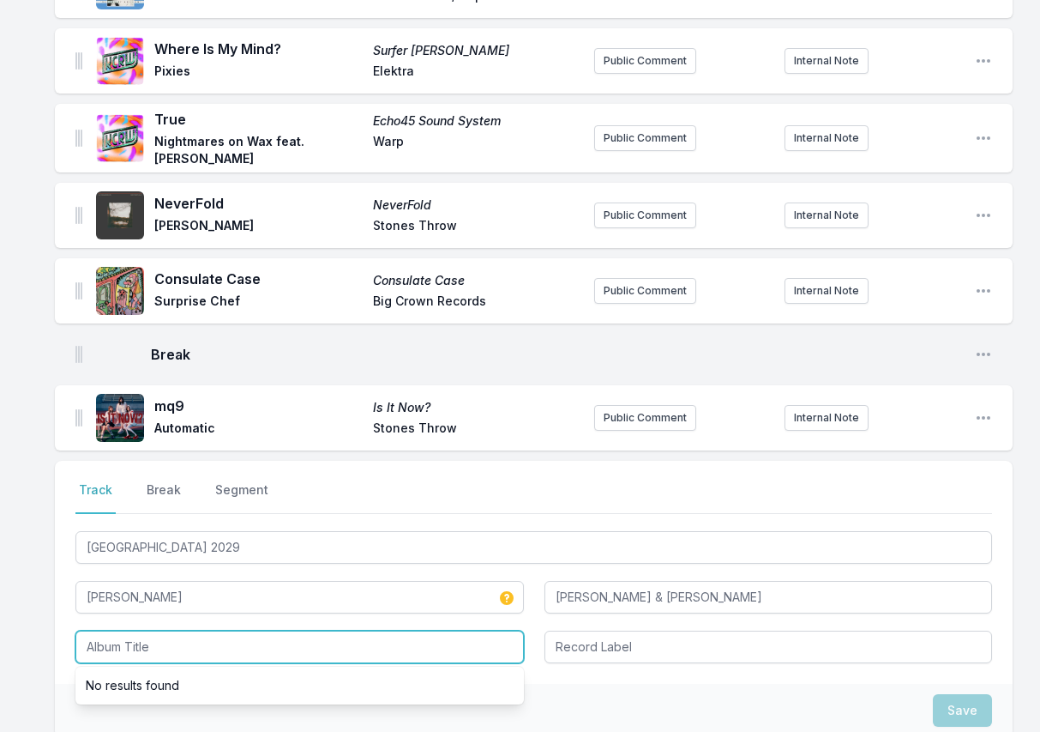
paste input "Woodstock 2029 (feat [PERSON_NAME] & [PERSON_NAME])"
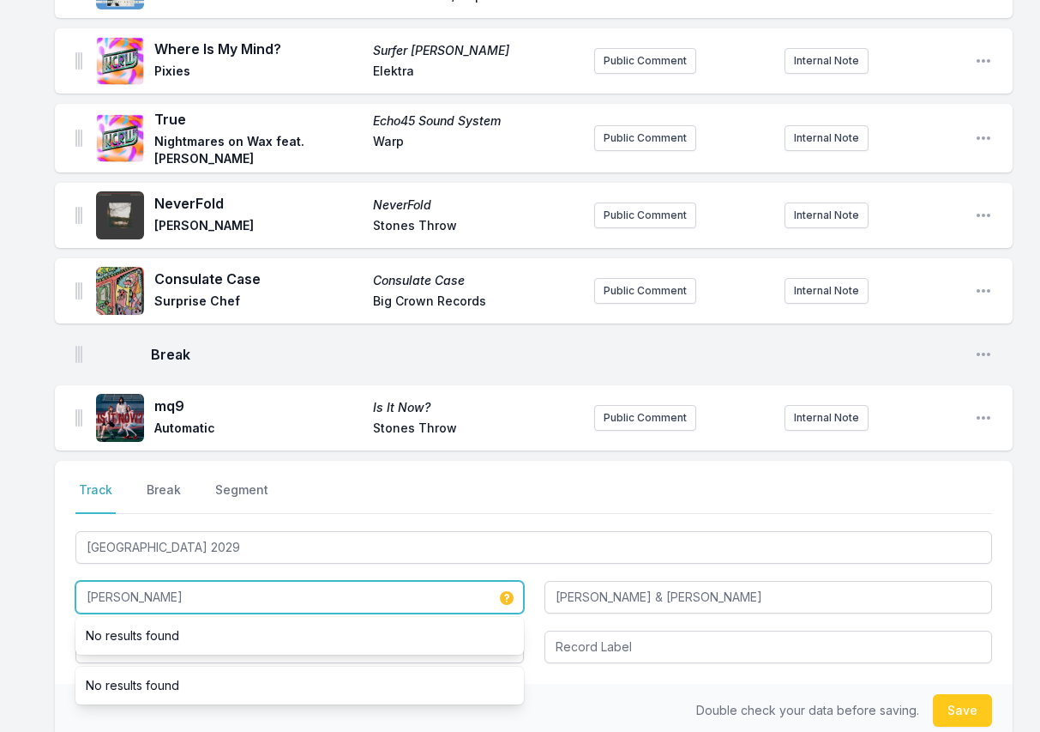
drag, startPoint x: 178, startPoint y: 542, endPoint x: 22, endPoint y: 521, distance: 156.6
type input "[GEOGRAPHIC_DATA] 2029"
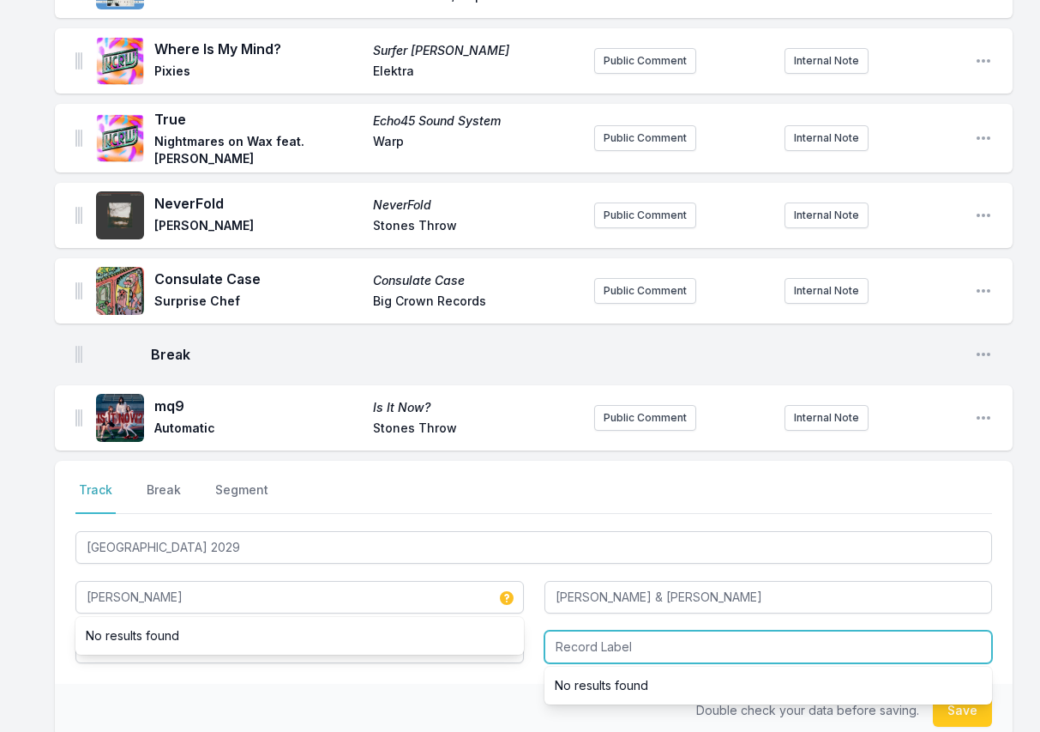
click at [668, 630] on input "Record Label" at bounding box center [769, 646] width 449 height 33
paste input "[PERSON_NAME]"
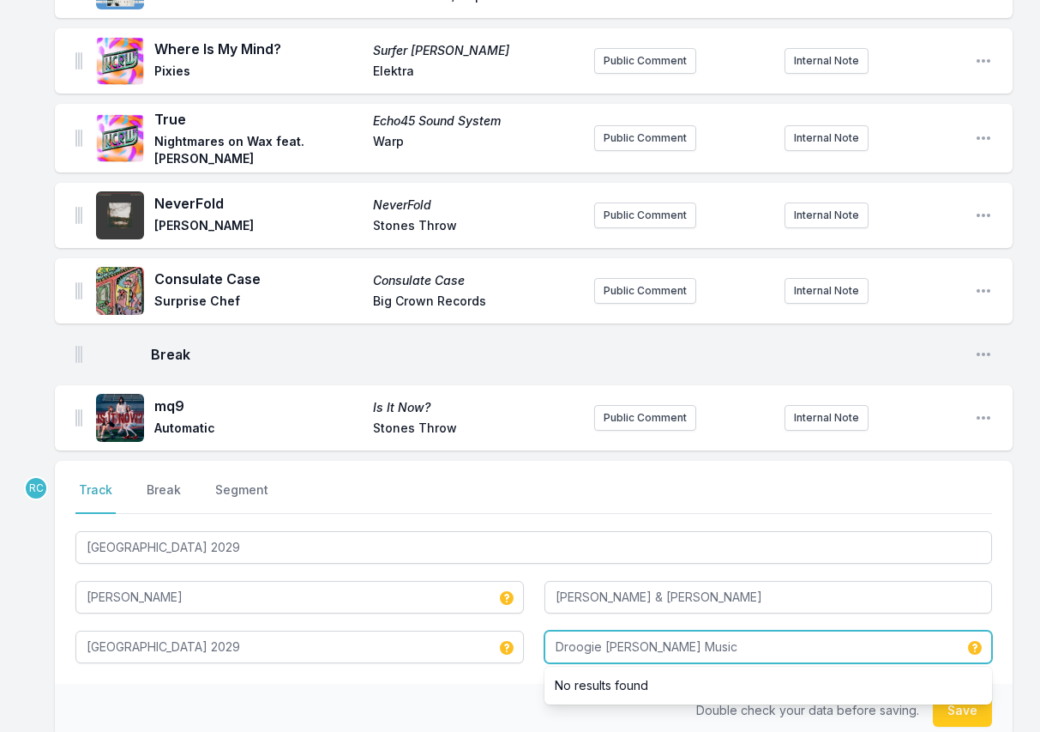
type input "Droogie [PERSON_NAME] Music"
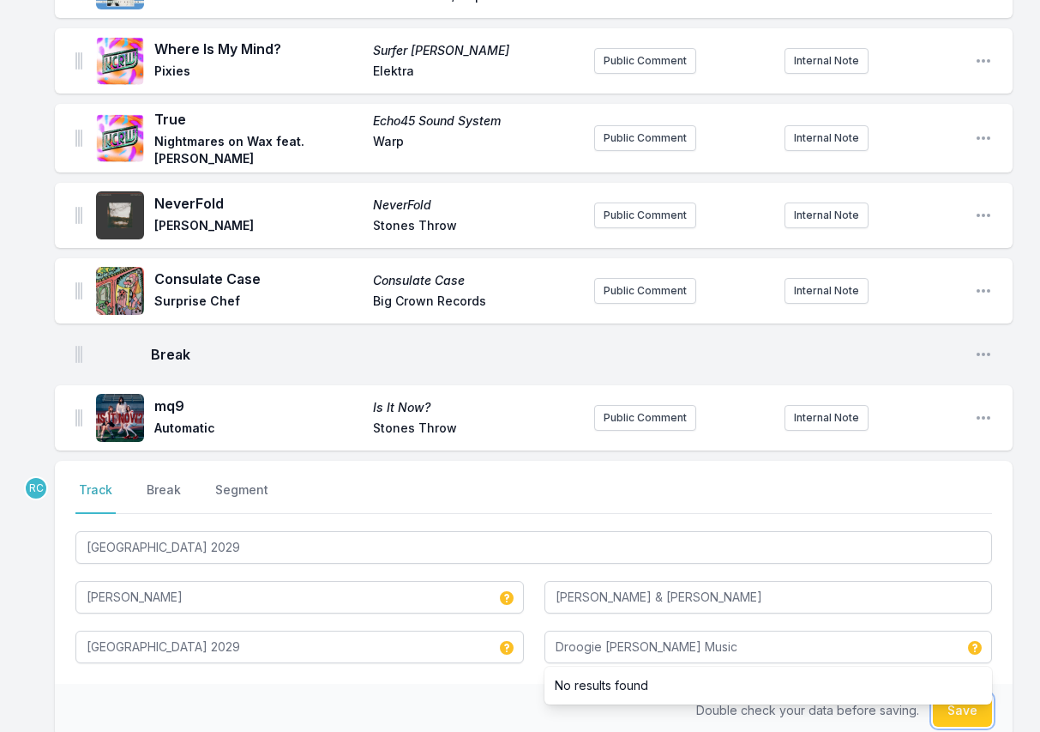
click at [968, 694] on button "Save" at bounding box center [962, 710] width 59 height 33
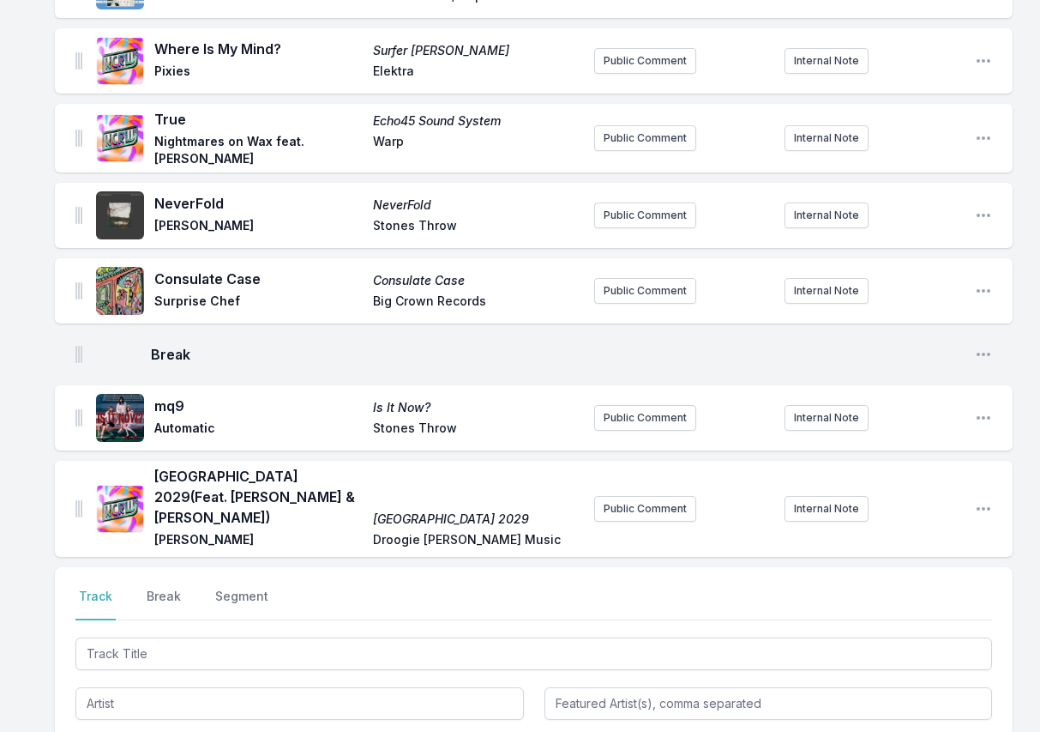
scroll to position [2027, 0]
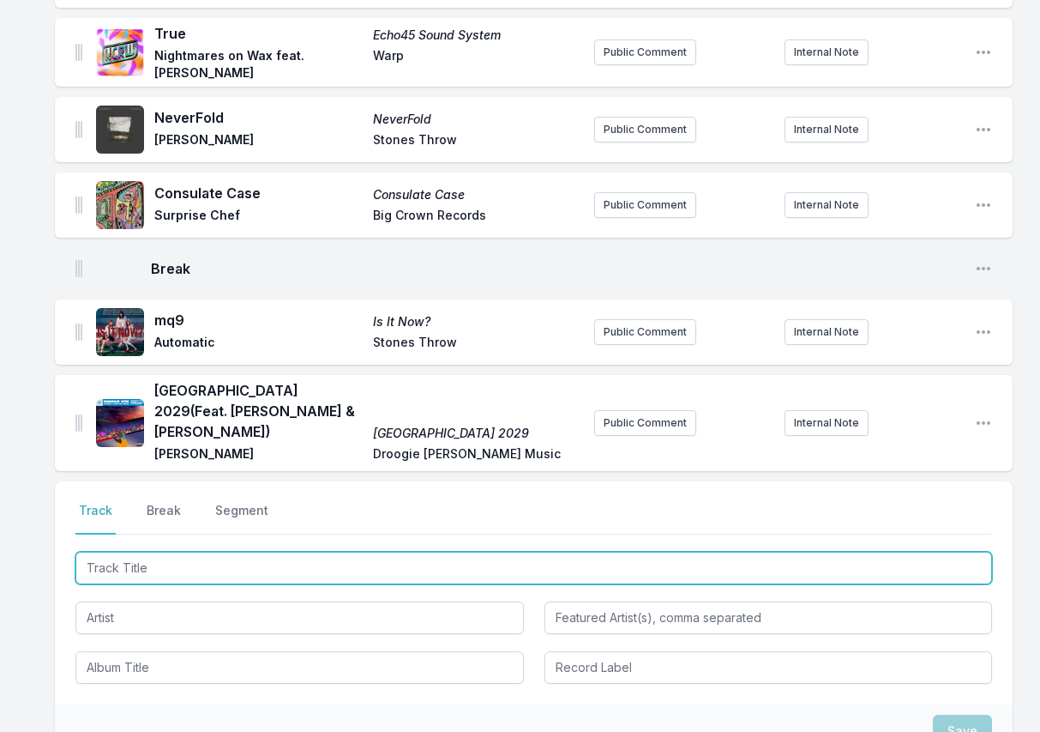
click at [919, 551] on input "Track Title" at bounding box center [533, 567] width 917 height 33
paste input "1st Place (feat. [PERSON_NAME])"
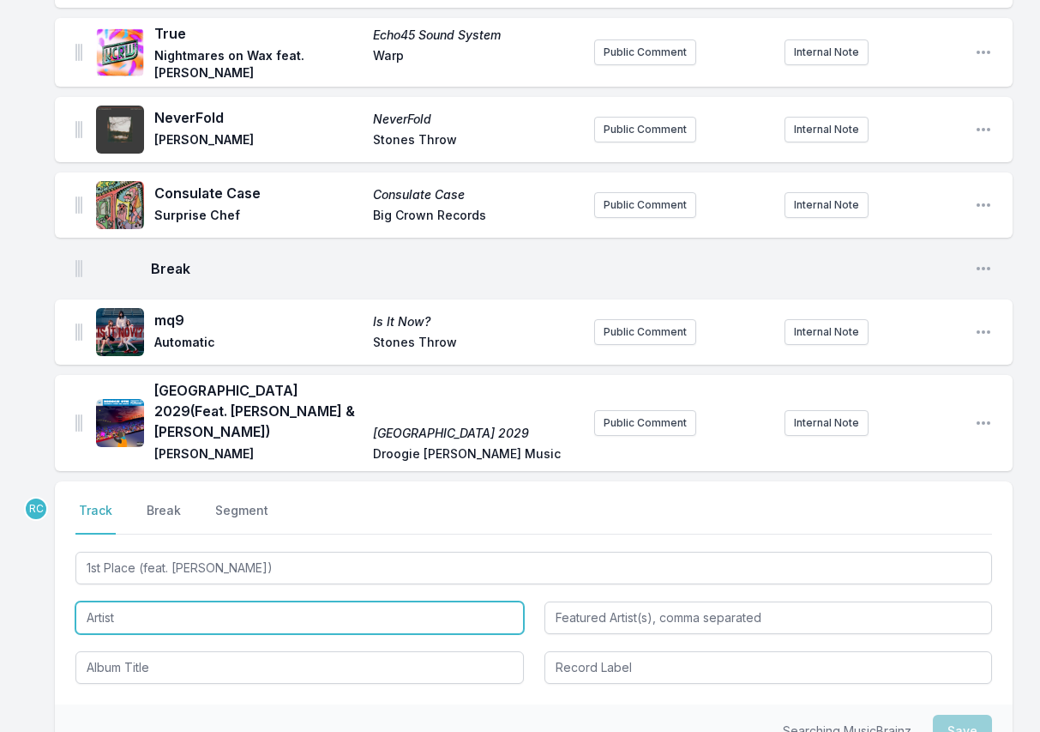
click at [205, 601] on input "Artist" at bounding box center [299, 617] width 449 height 33
type input "1st Place"
type input "[PERSON_NAME]"
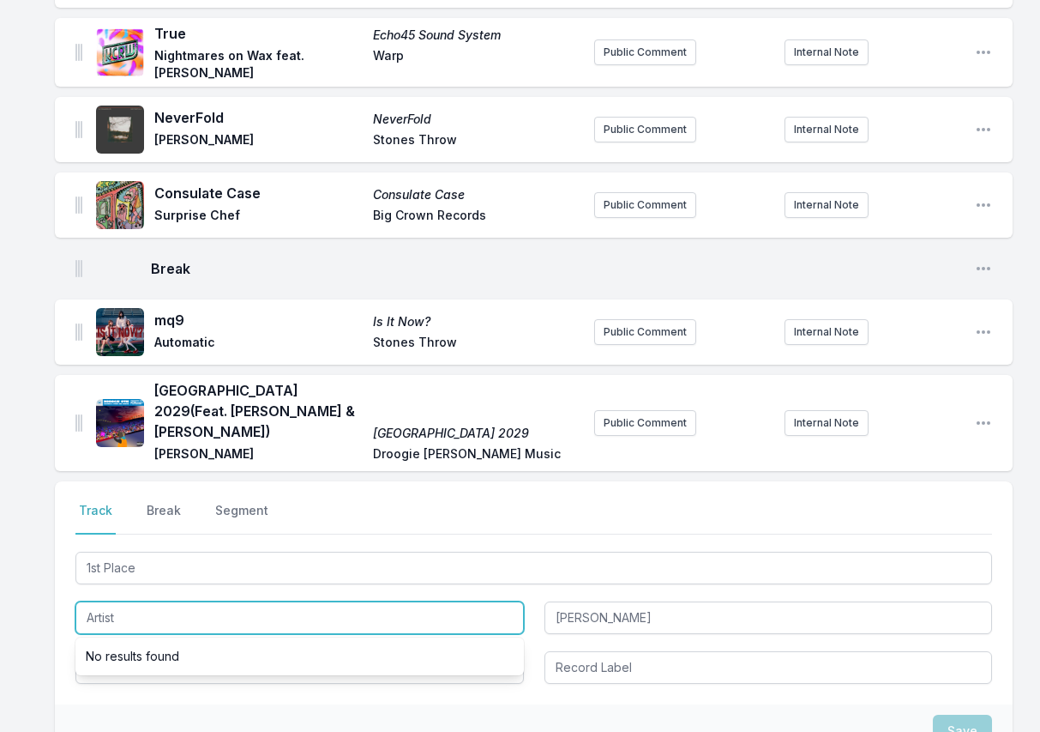
paste input "CARRTOONS"
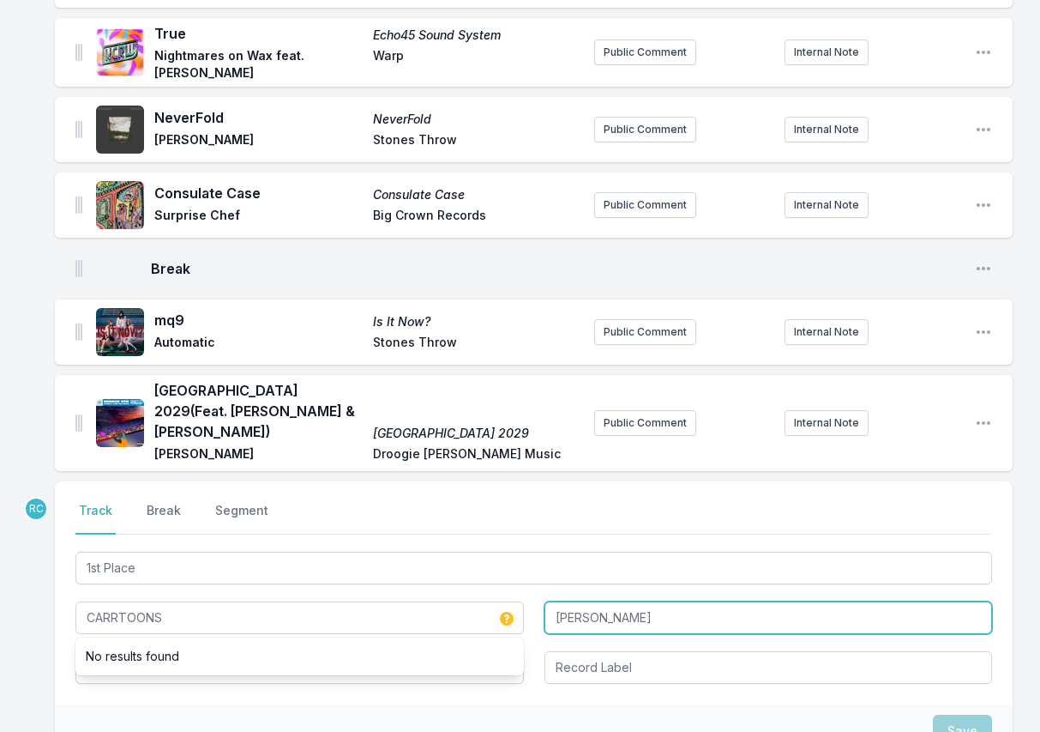
type input "CARRTOONS"
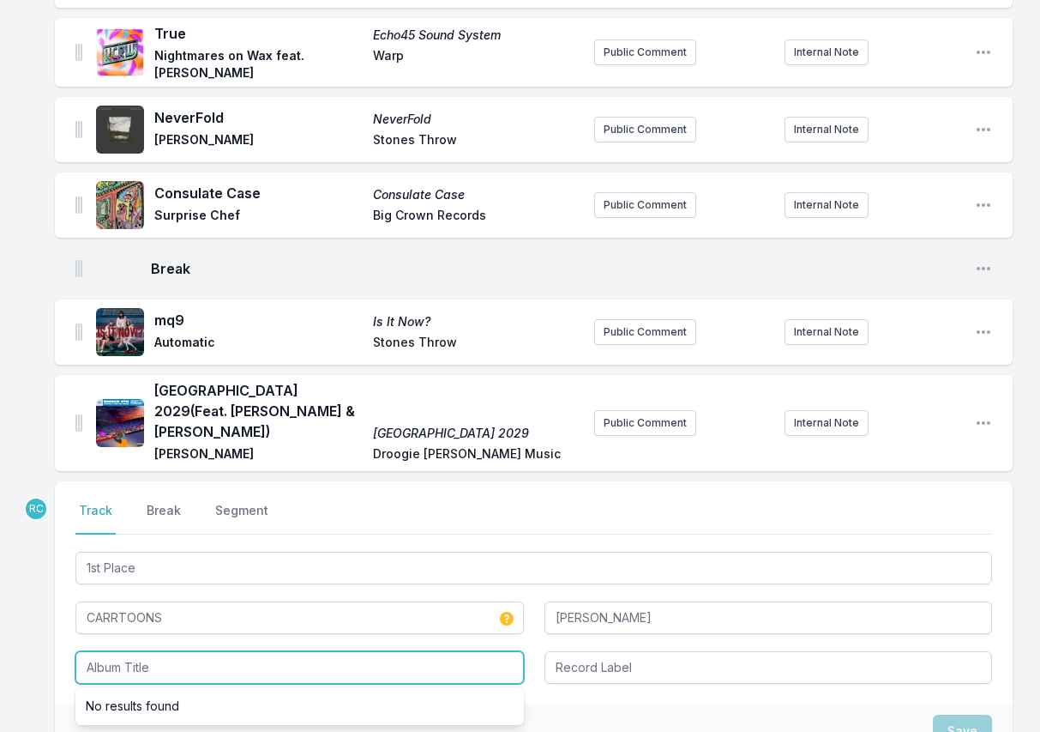
paste input "Space Cadet"
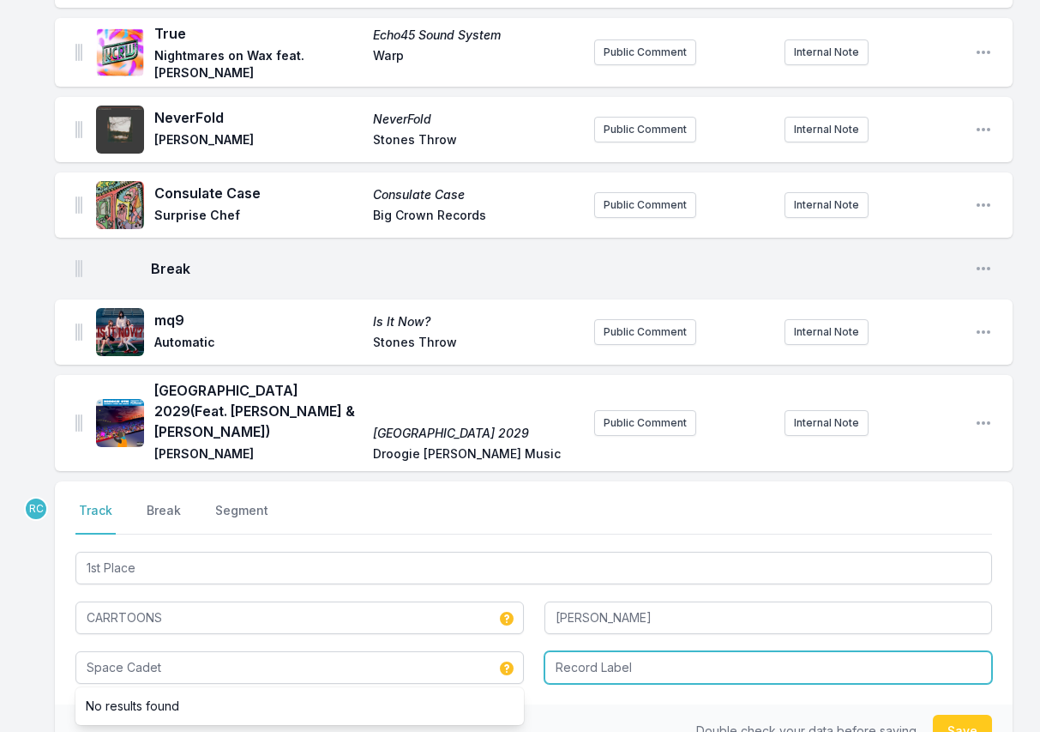
type input "Space Cadet"
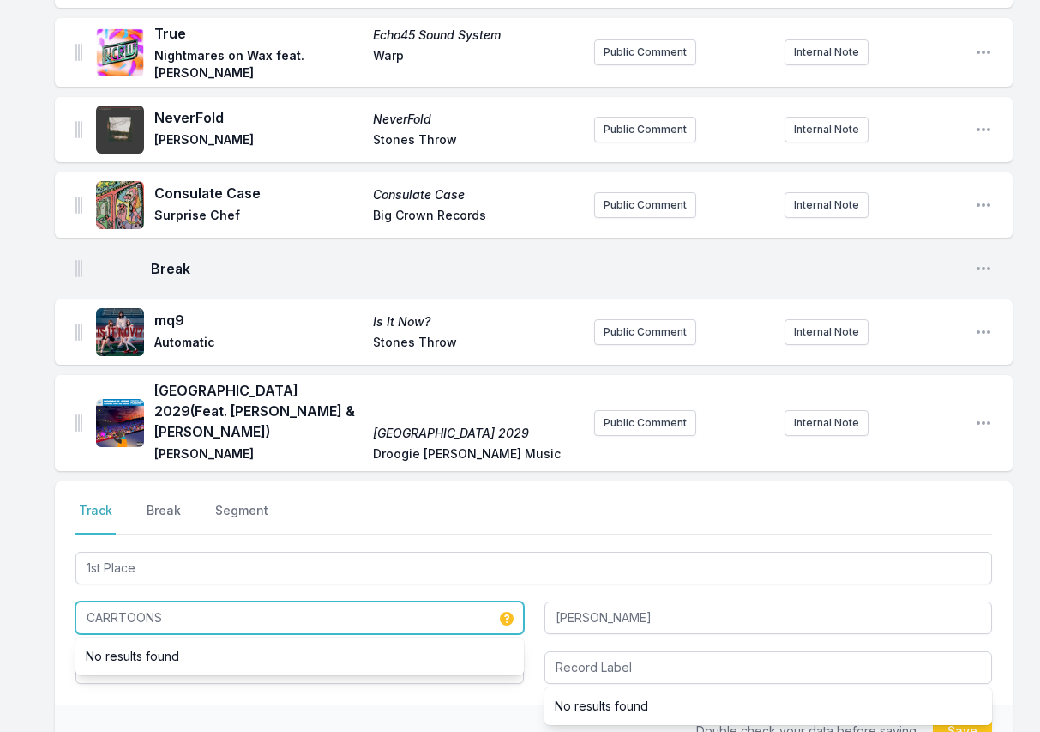
drag, startPoint x: 239, startPoint y: 541, endPoint x: 231, endPoint y: 510, distance: 32.0
click at [232, 548] on div "1st Place CARRTOONS No results found [PERSON_NAME] Space Cadet No results found" at bounding box center [533, 616] width 917 height 136
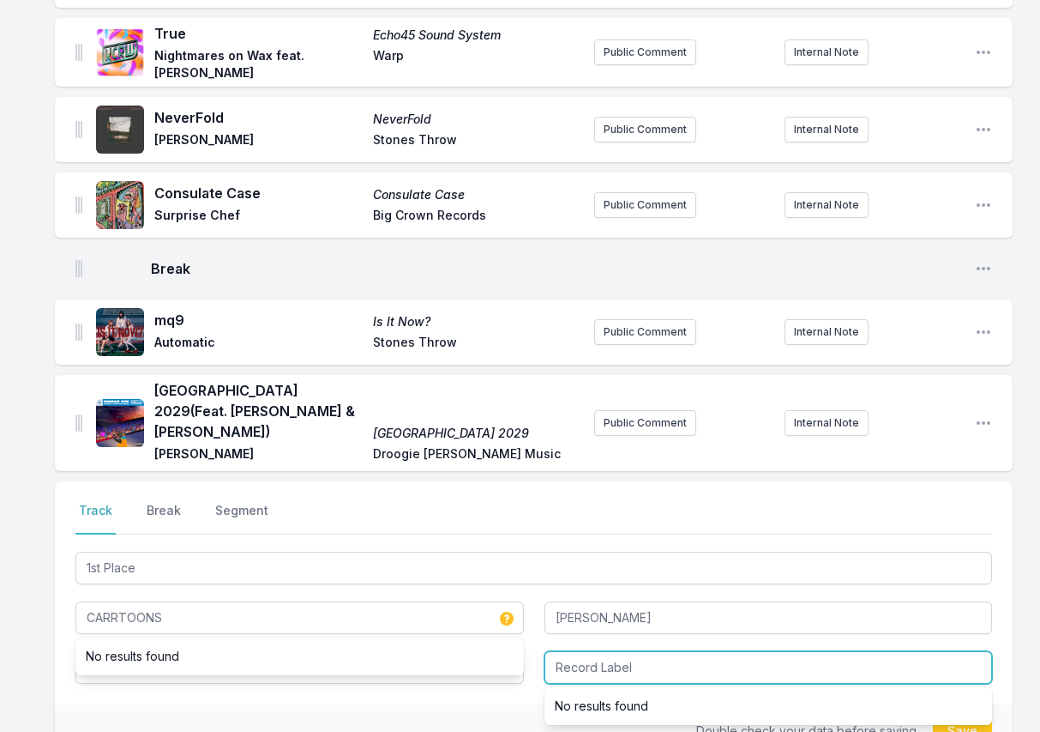
click at [605, 651] on input "Record Label" at bounding box center [769, 667] width 449 height 33
paste input "CARRTOONS"
type input "CARRTOONS"
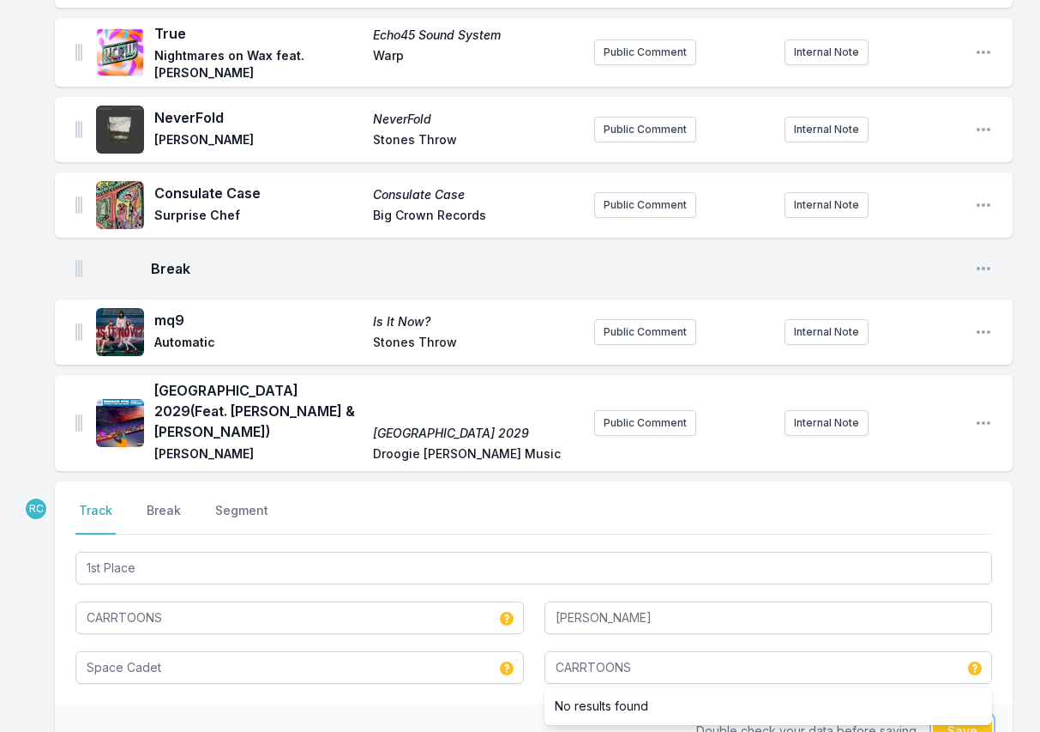
click at [952, 714] on button "Save" at bounding box center [962, 730] width 59 height 33
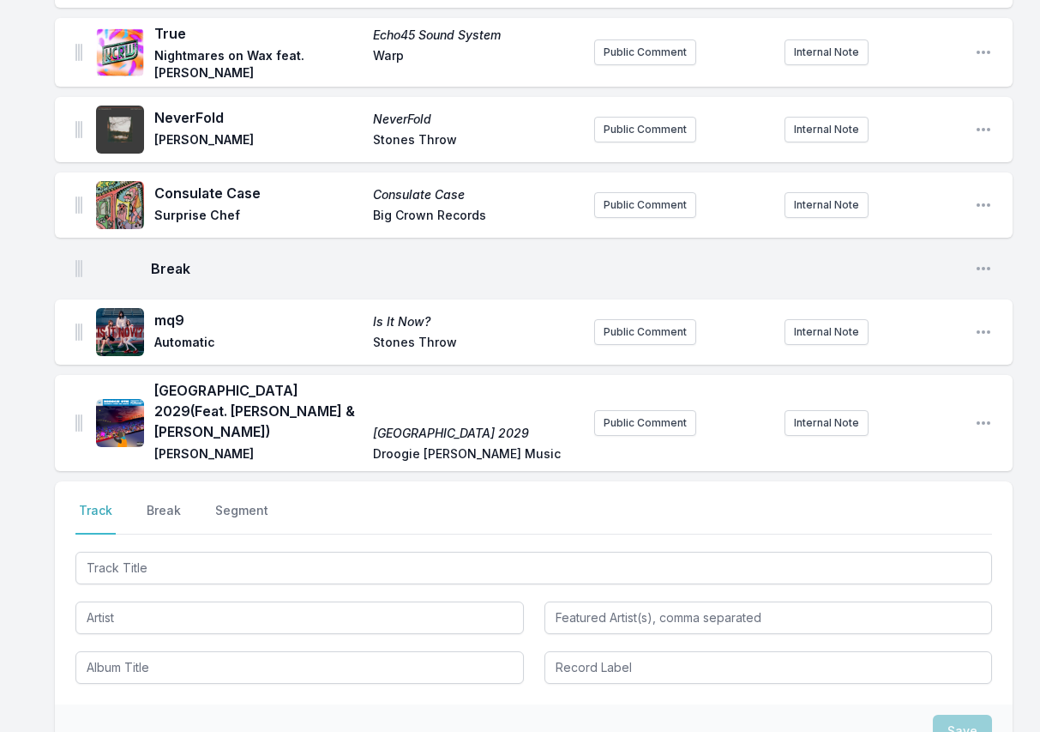
scroll to position [2102, 0]
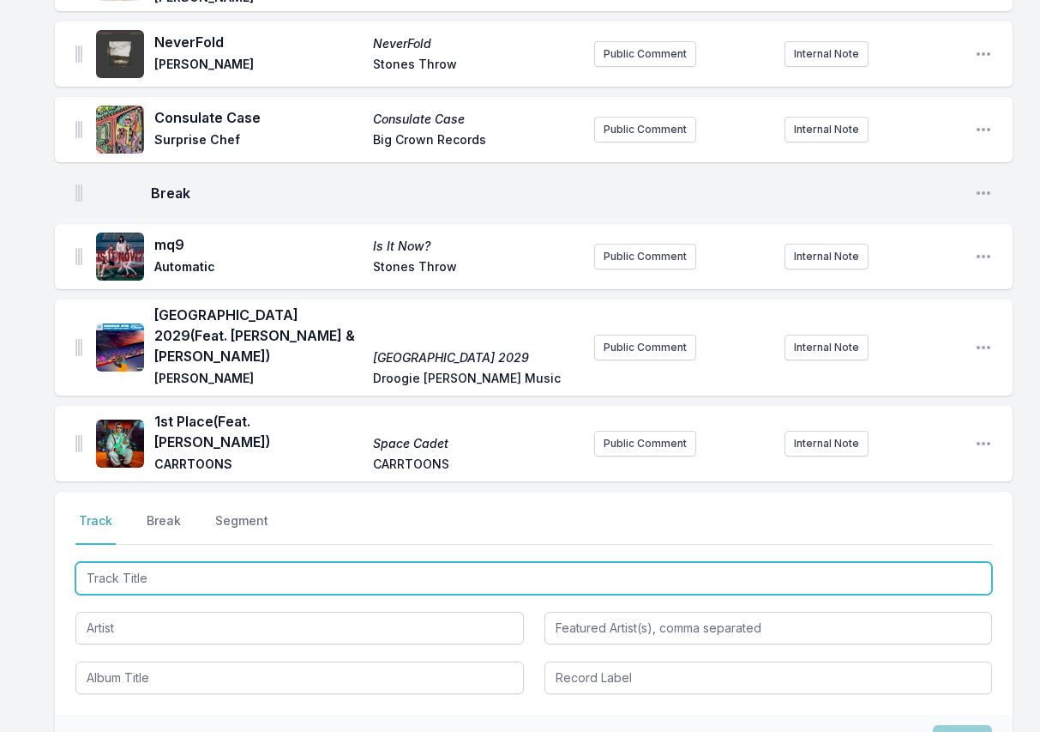
click at [932, 562] on input "Track Title" at bounding box center [533, 578] width 917 height 33
paste input "Starburst"
type input "Starburst"
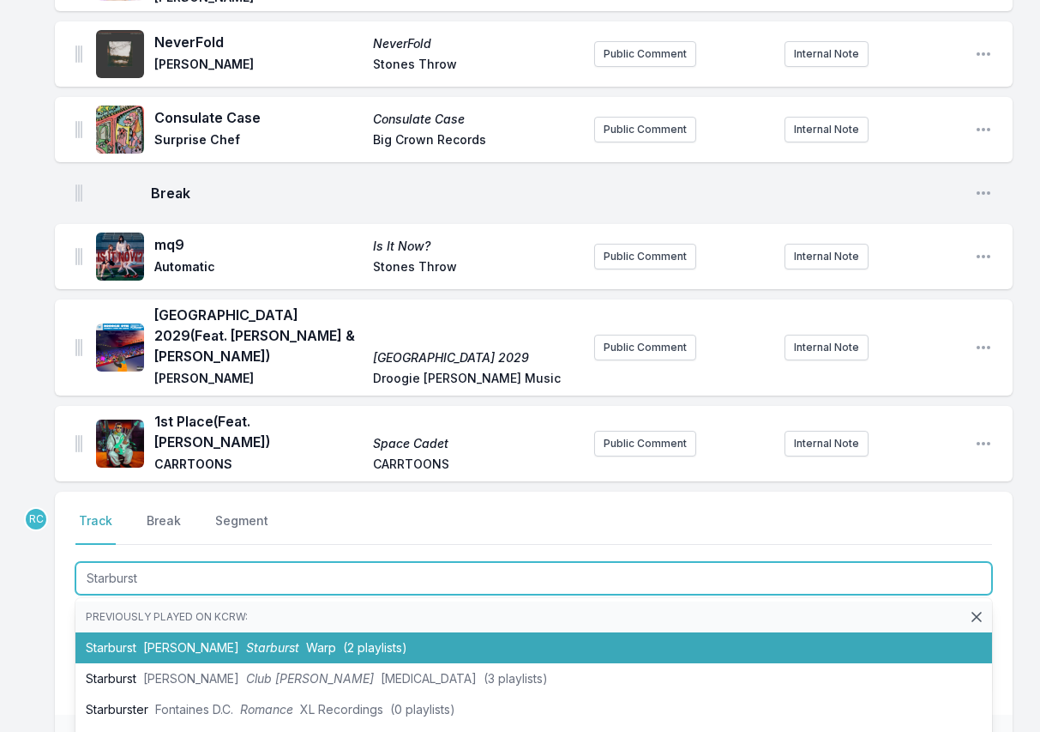
click at [369, 640] on span "(2 playlists)" at bounding box center [375, 647] width 64 height 15
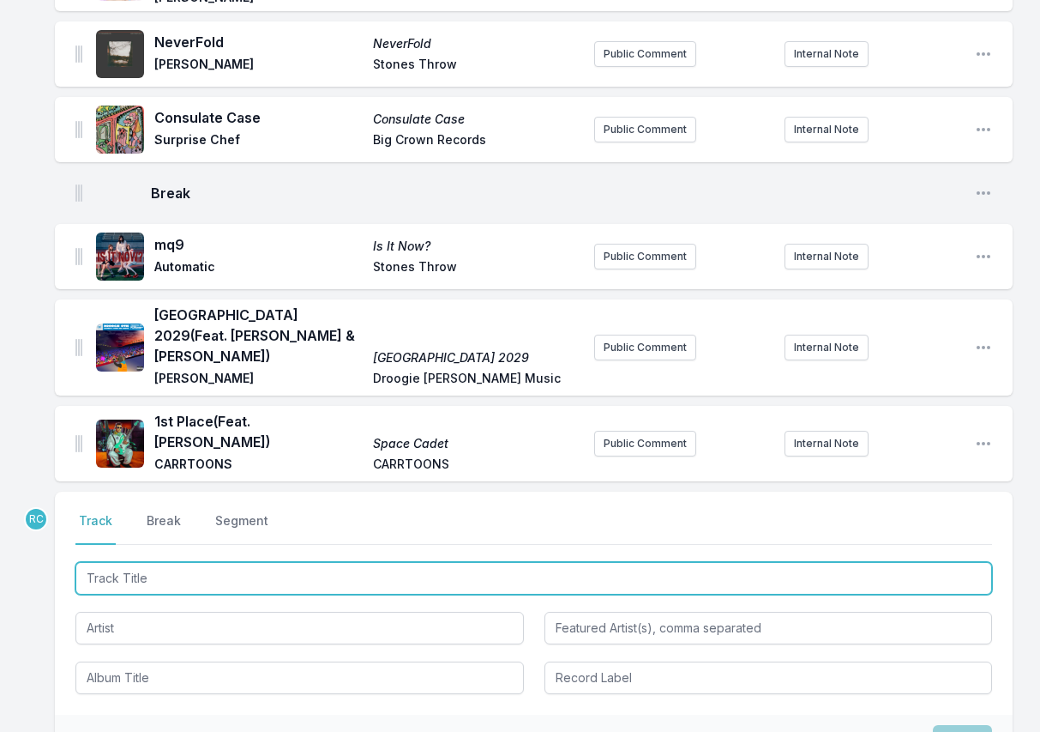
scroll to position [2178, 0]
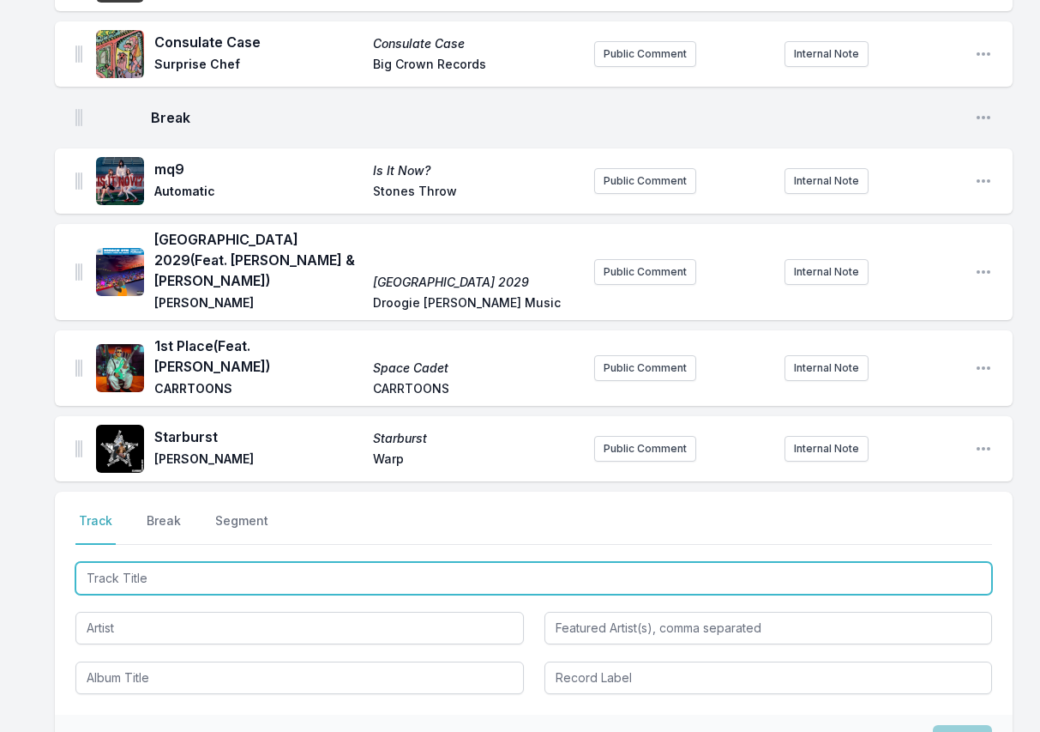
click at [876, 562] on input "Track Title" at bounding box center [533, 578] width 917 height 33
paste input "All Over Me"
type input "All Over Me"
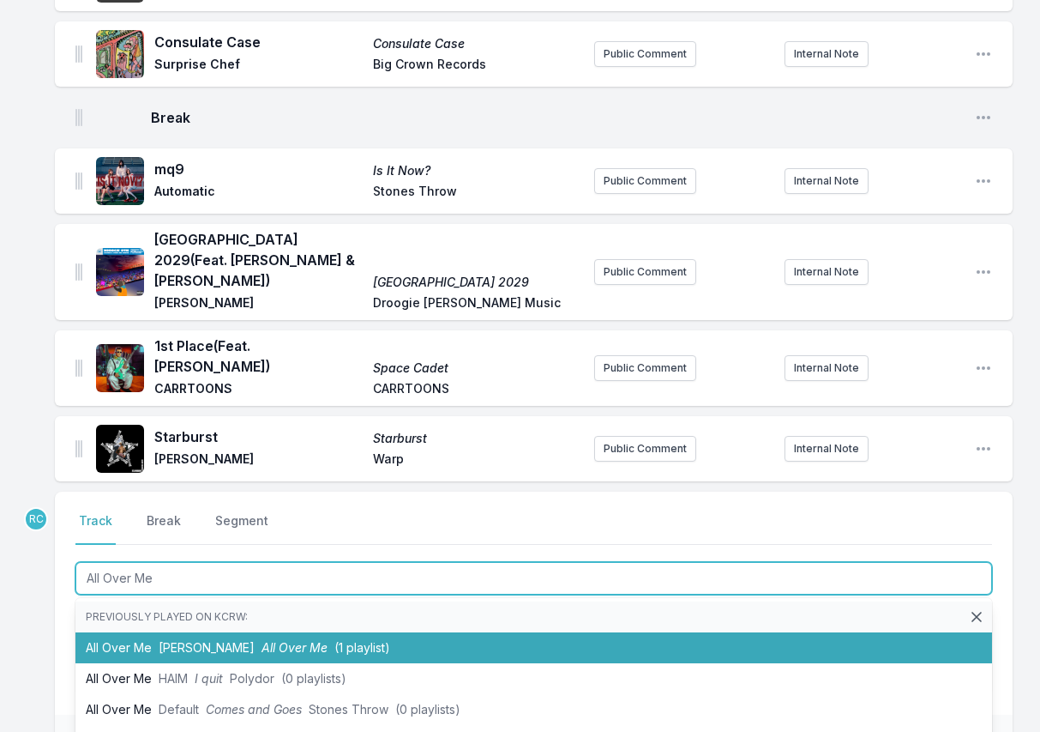
click at [262, 640] on span "All Over Me" at bounding box center [295, 647] width 66 height 15
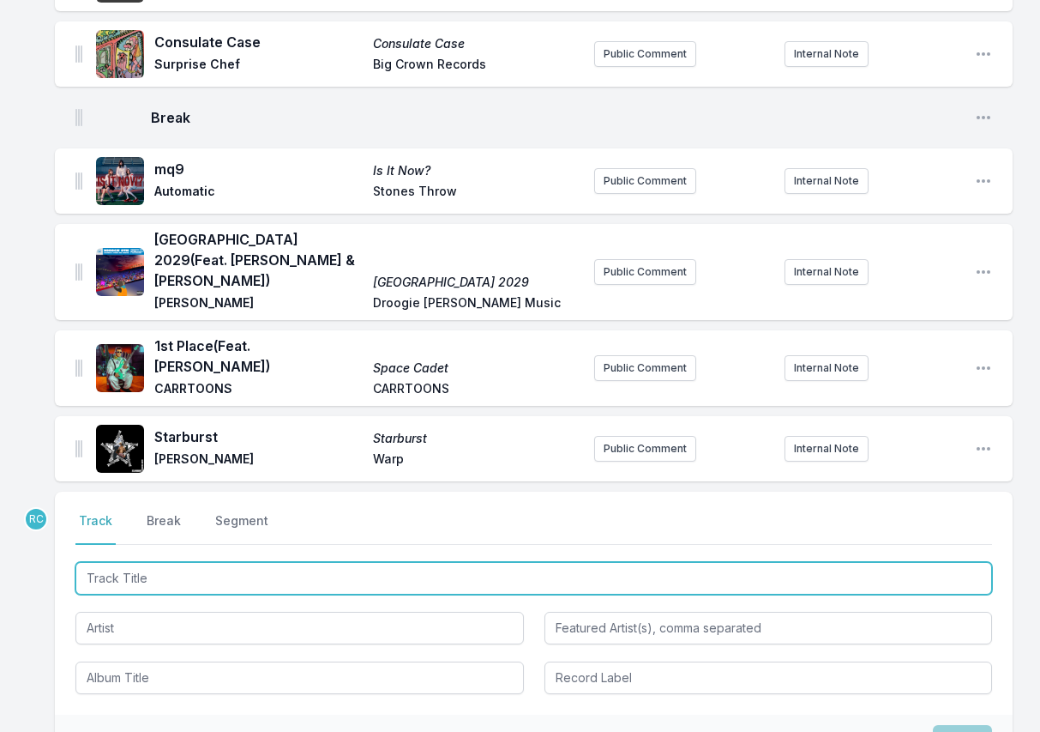
scroll to position [2298, 0]
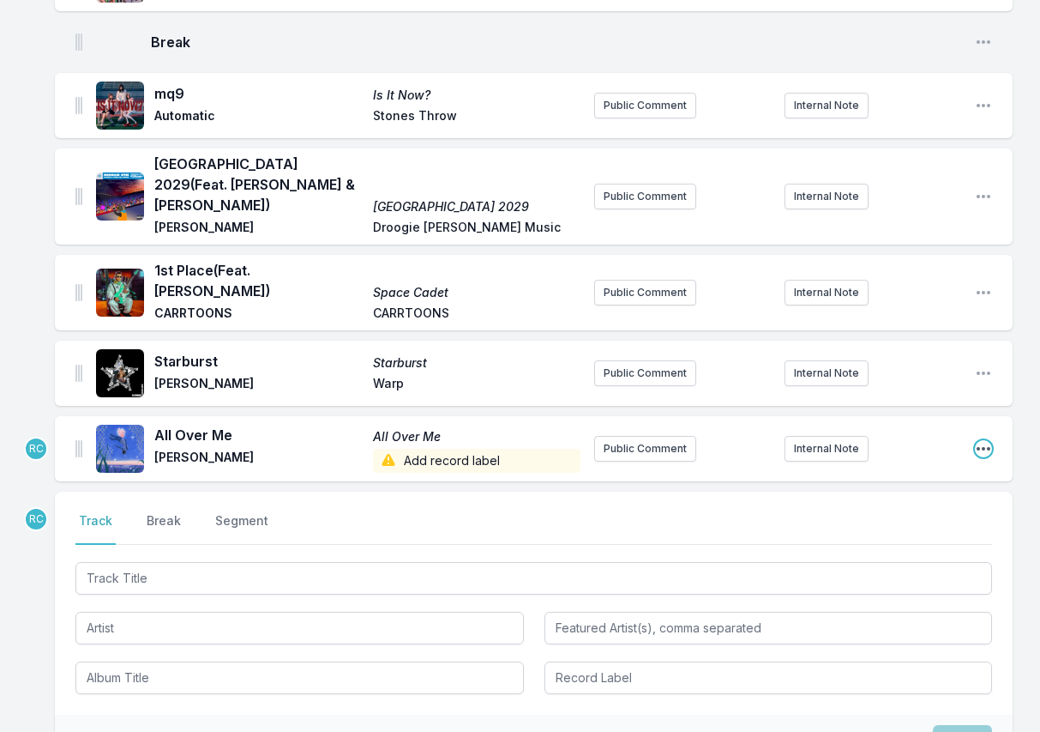
click at [979, 440] on icon "Open playlist item options" at bounding box center [983, 448] width 17 height 17
click at [923, 467] on button "Edit Track Details" at bounding box center [896, 482] width 192 height 31
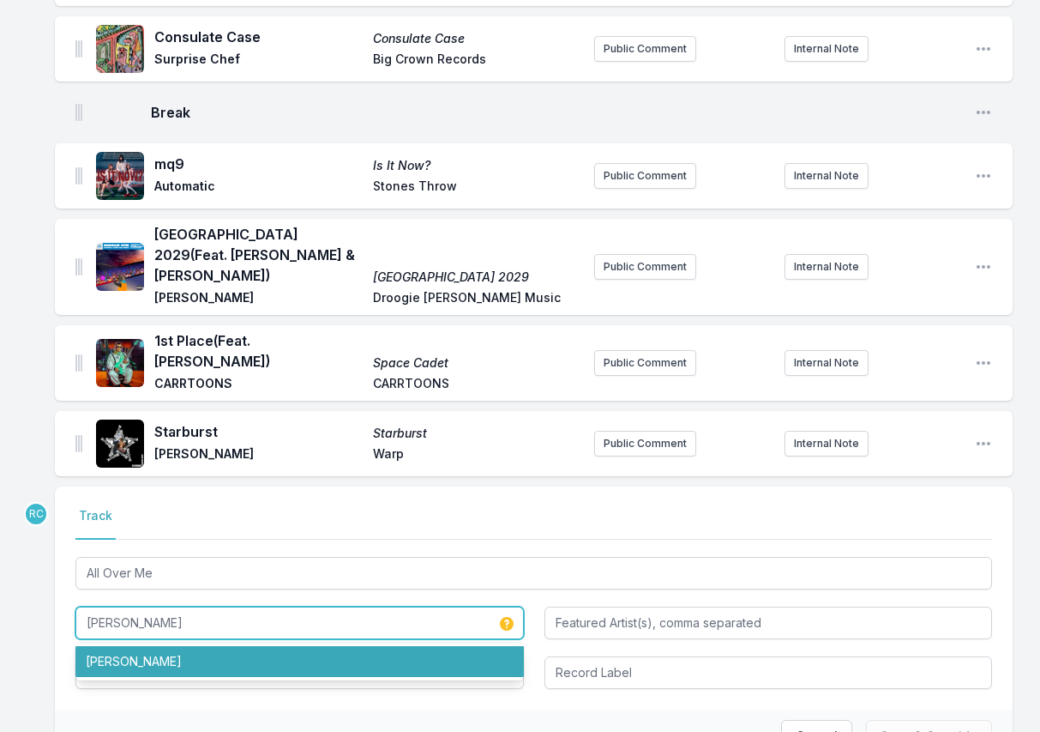
drag, startPoint x: 171, startPoint y: 542, endPoint x: 85, endPoint y: 529, distance: 86.7
click at [85, 606] on input "[PERSON_NAME]" at bounding box center [299, 622] width 449 height 33
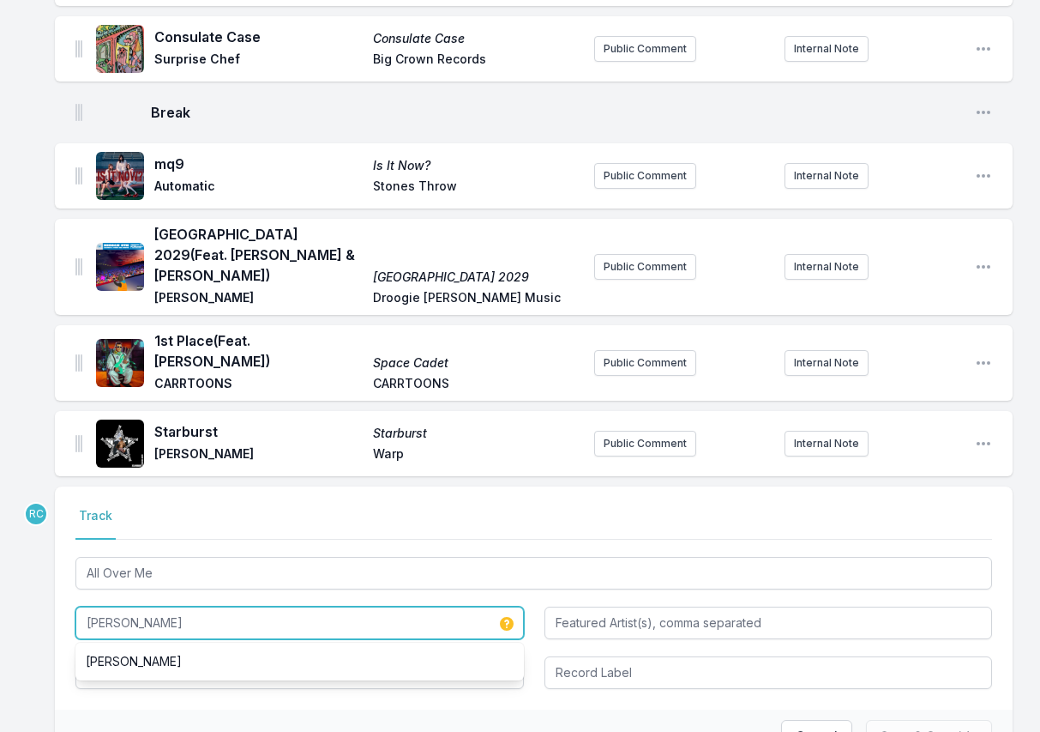
click at [190, 606] on input "[PERSON_NAME]" at bounding box center [299, 622] width 449 height 33
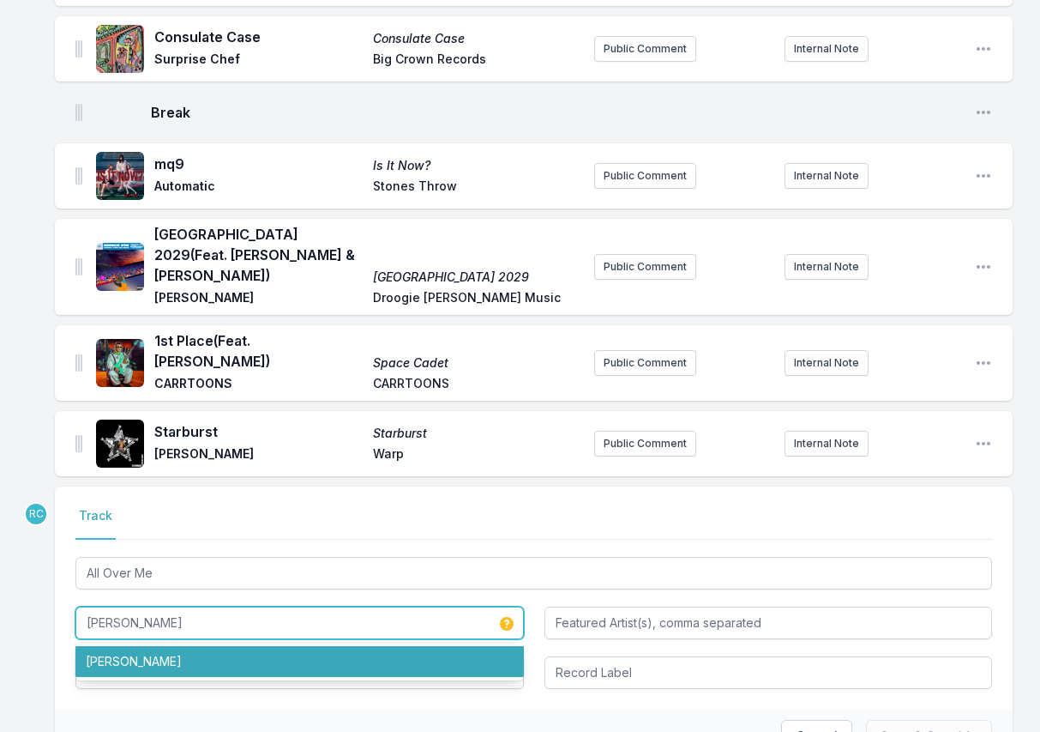
click at [168, 646] on li "[PERSON_NAME]" at bounding box center [299, 661] width 449 height 31
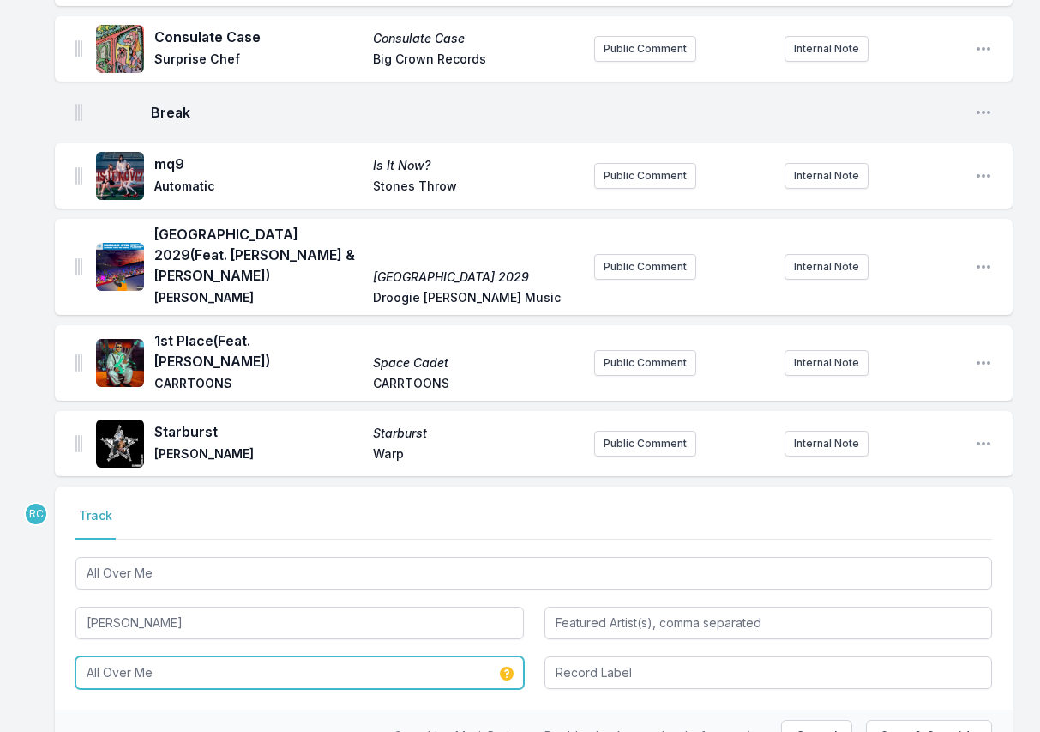
click at [161, 656] on input "All Over Me" at bounding box center [299, 672] width 449 height 33
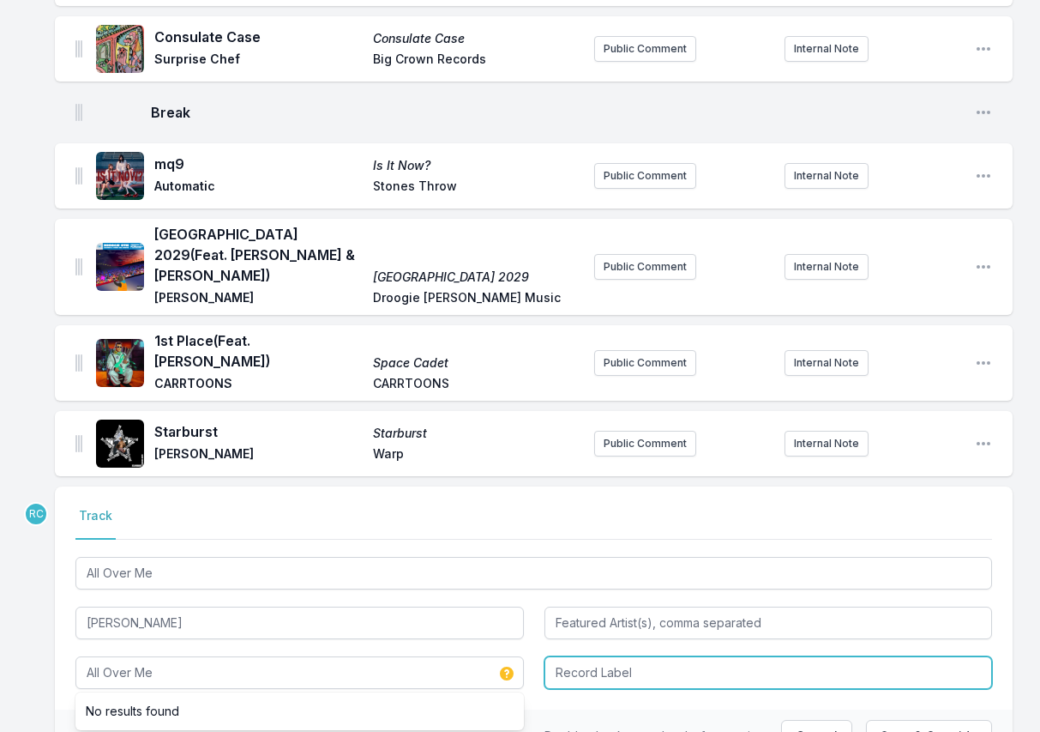
type input "All Over Me"
type input "[PERSON_NAME]"
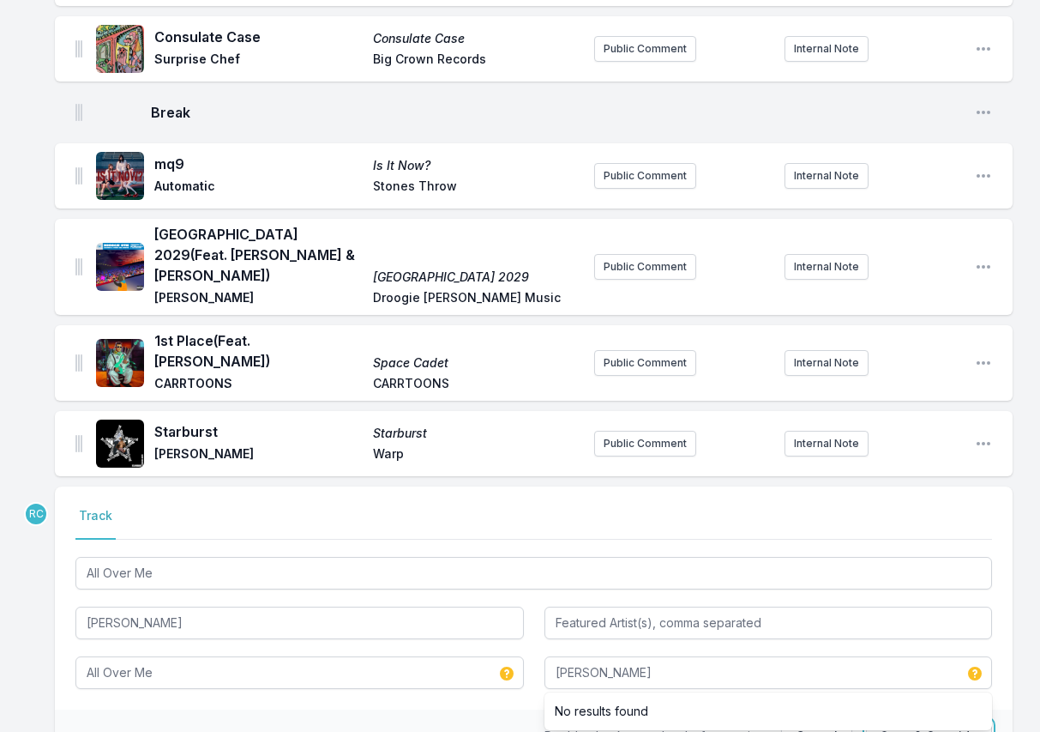
click at [953, 720] on button "Save & Override" at bounding box center [929, 736] width 126 height 33
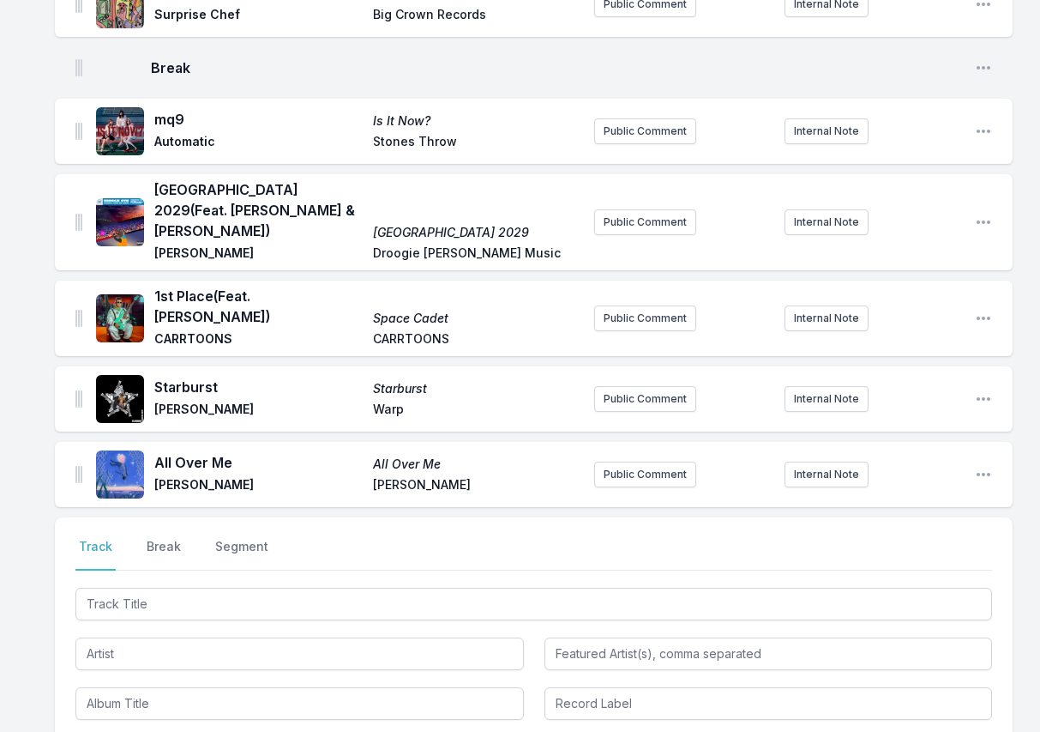
scroll to position [2238, 0]
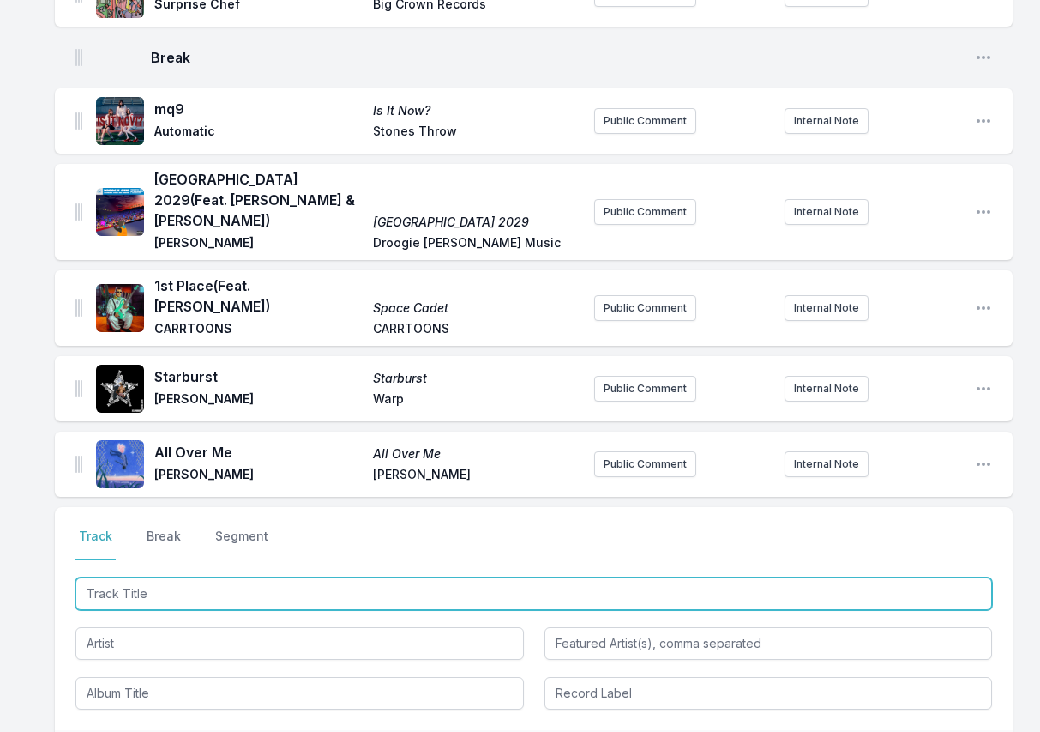
click at [925, 577] on input "Track Title" at bounding box center [533, 593] width 917 height 33
paste input "In The Stars"
type input "In The Stars"
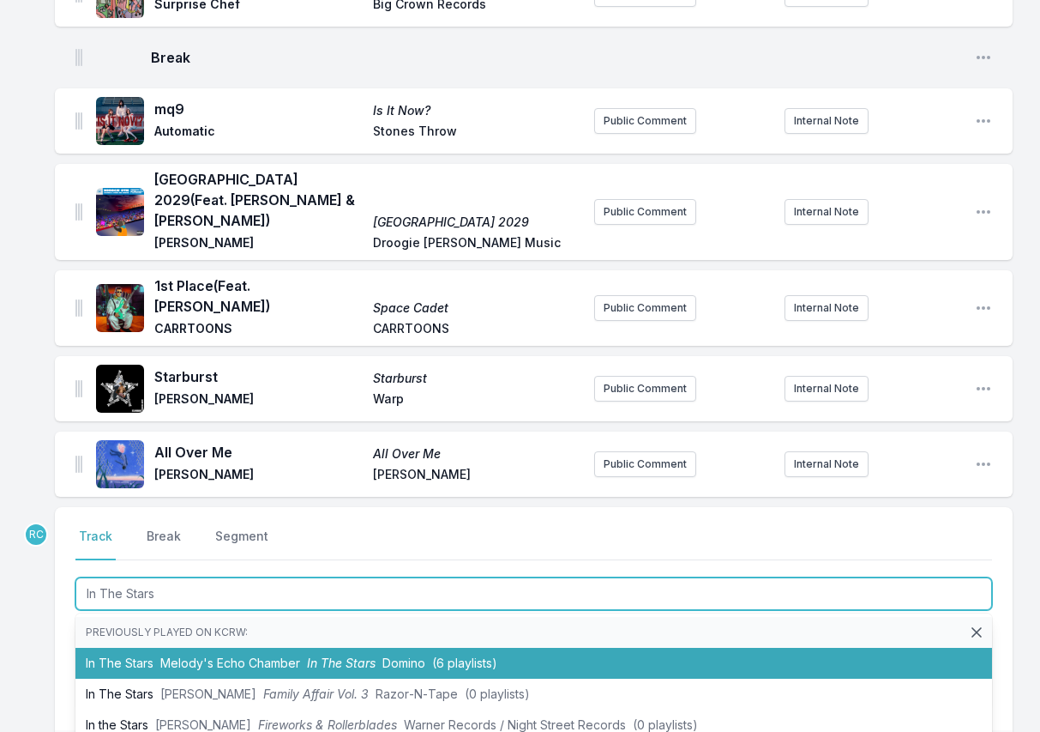
click at [399, 655] on span "Domino" at bounding box center [404, 662] width 43 height 15
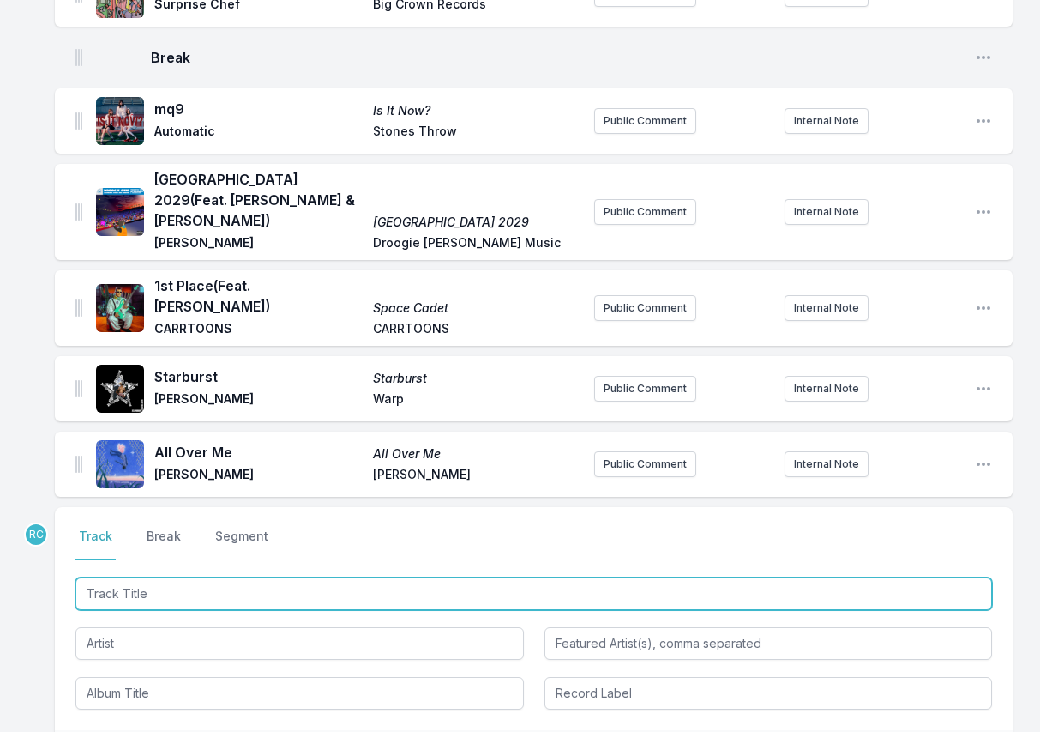
scroll to position [2313, 0]
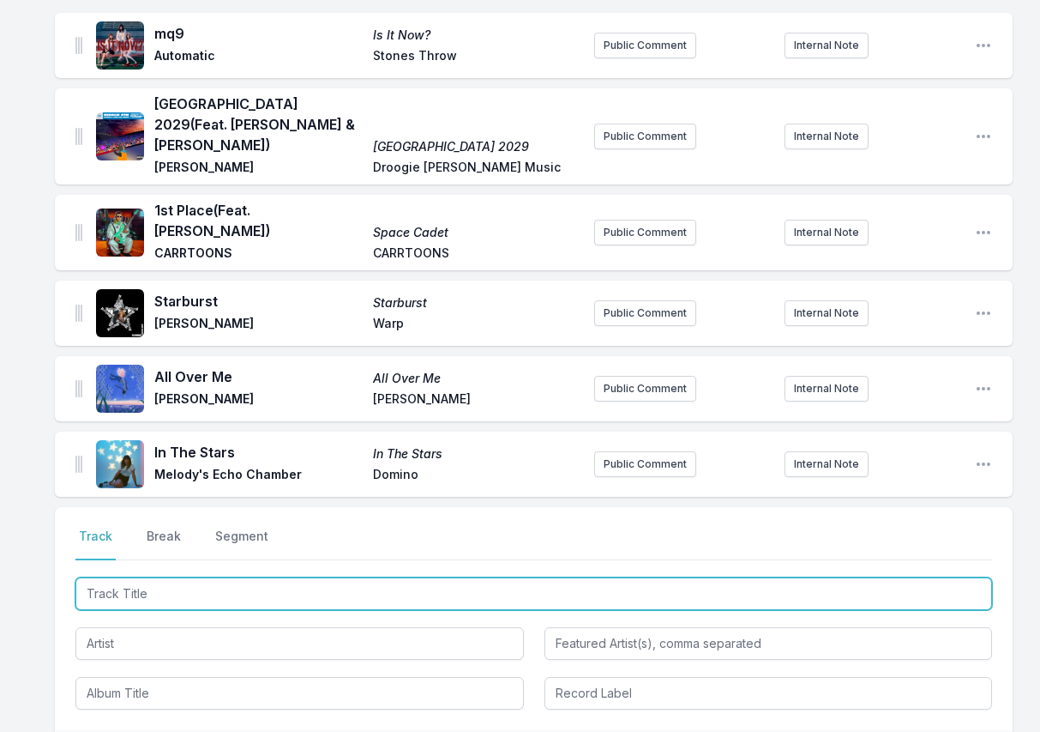
click at [932, 577] on input "Track Title" at bounding box center [533, 593] width 917 height 33
paste input "Chapters"
type input "Chapters"
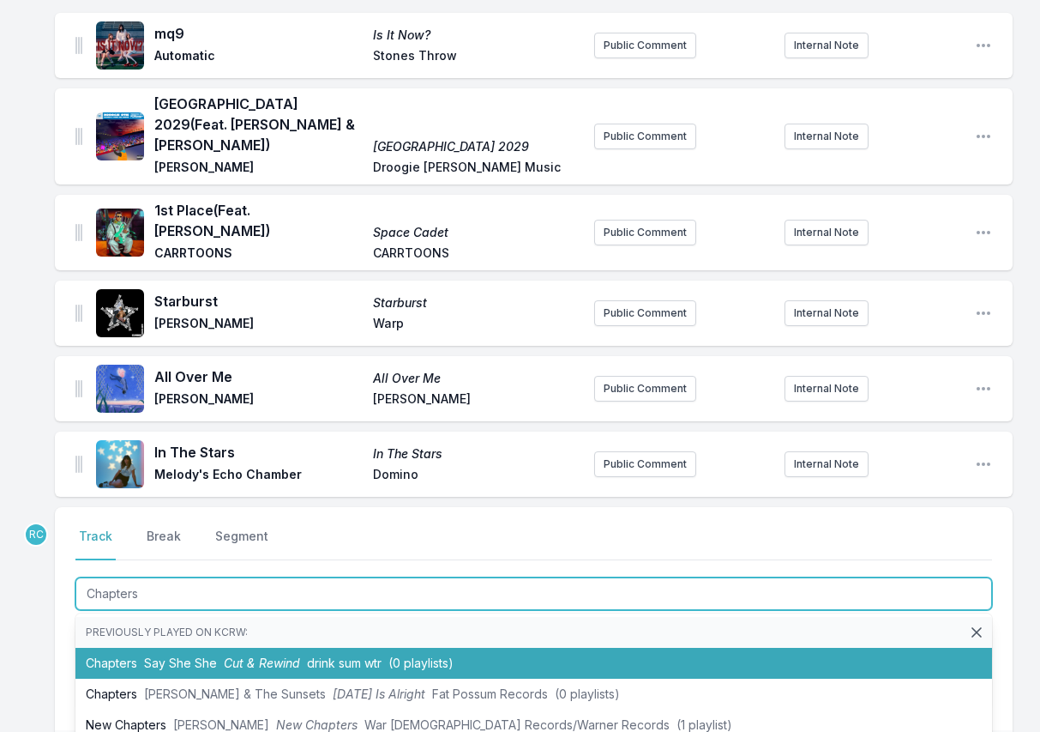
click at [298, 655] on span "Cut & Rewind" at bounding box center [262, 662] width 76 height 15
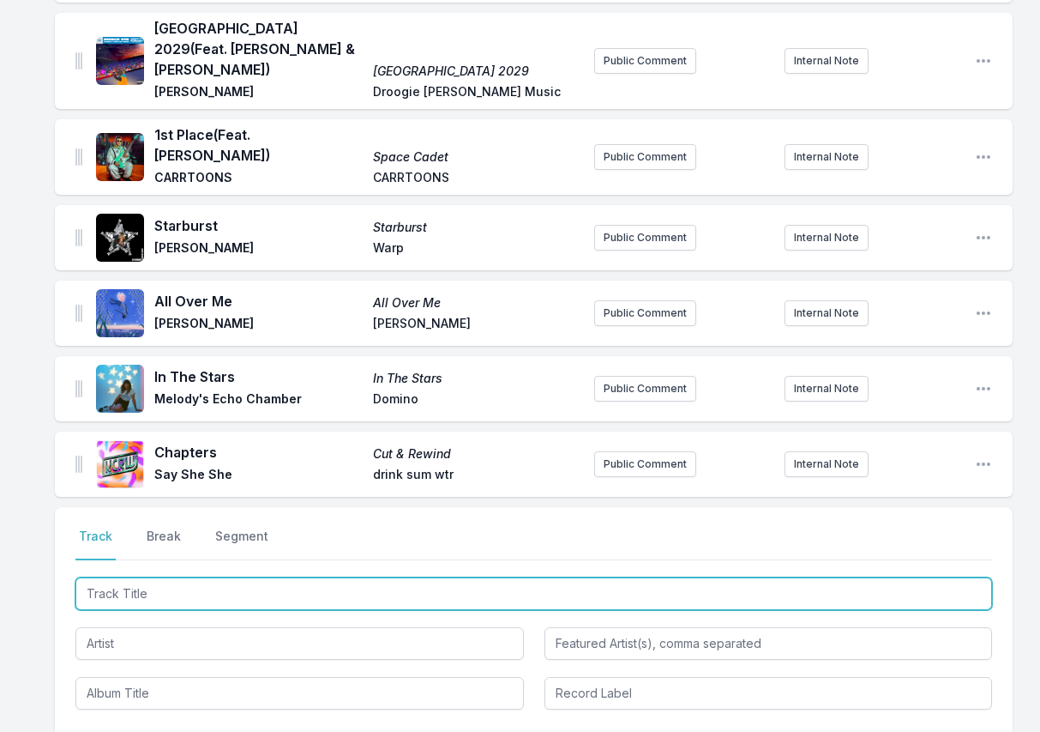
click at [891, 577] on input "Track Title" at bounding box center [533, 593] width 917 height 33
paste input "Mesa Mesa"
type input "Mesa Mesa"
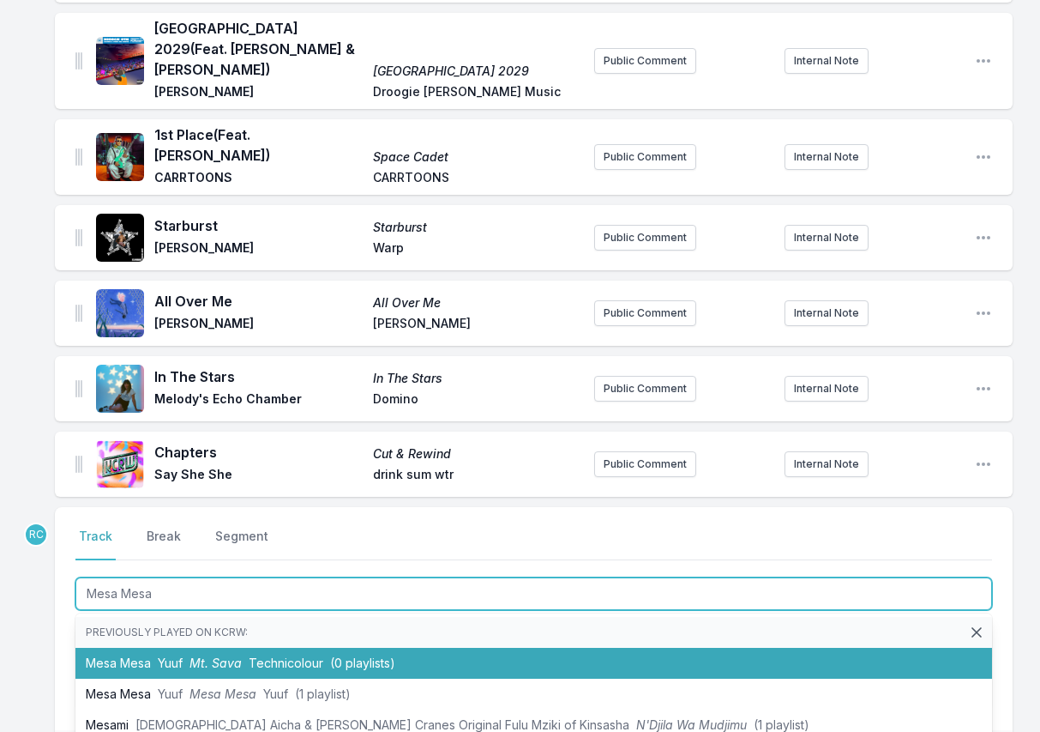
click at [274, 655] on span "Technicolour" at bounding box center [286, 662] width 75 height 15
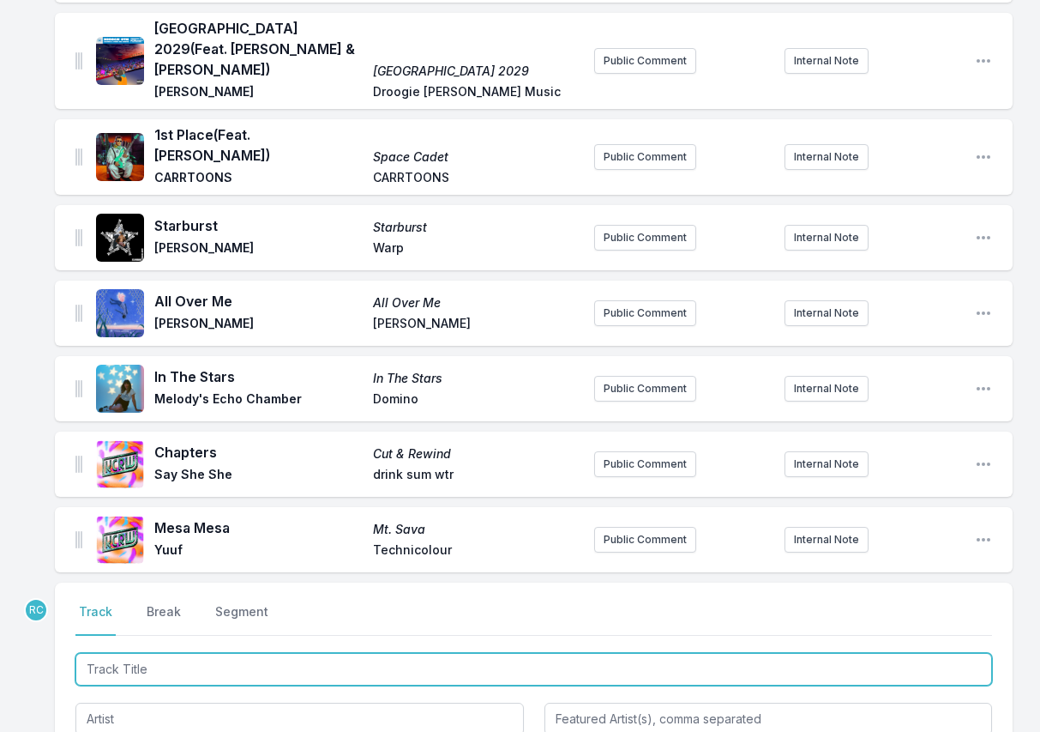
scroll to position [2464, 0]
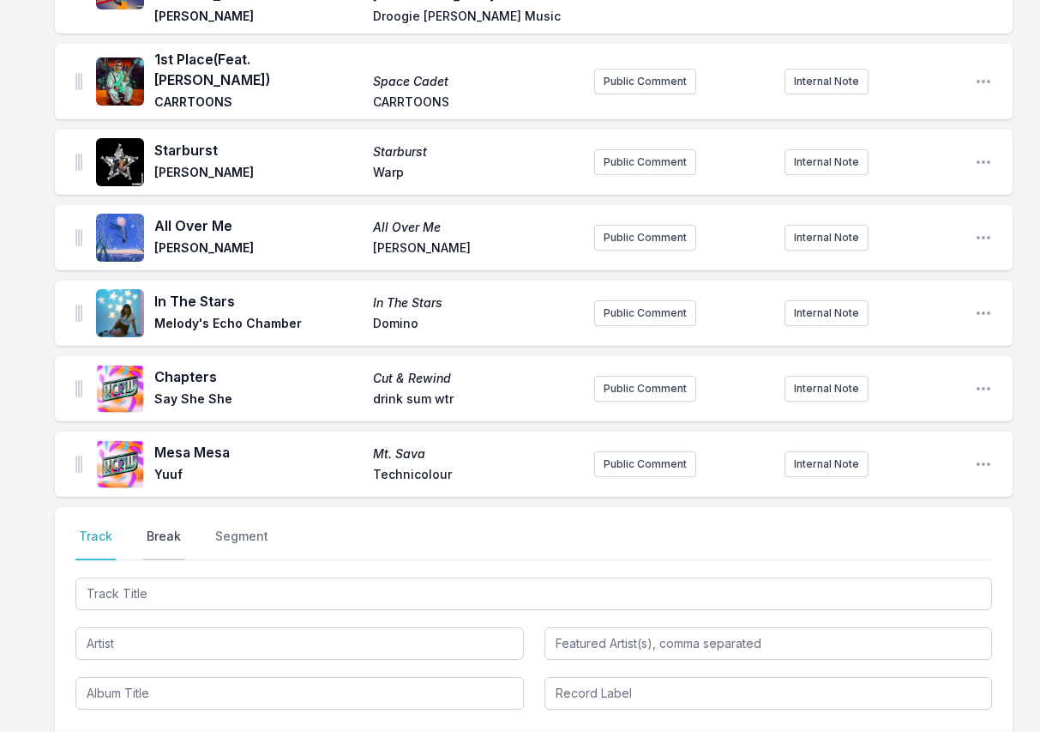
click at [170, 527] on button "Break" at bounding box center [163, 543] width 41 height 33
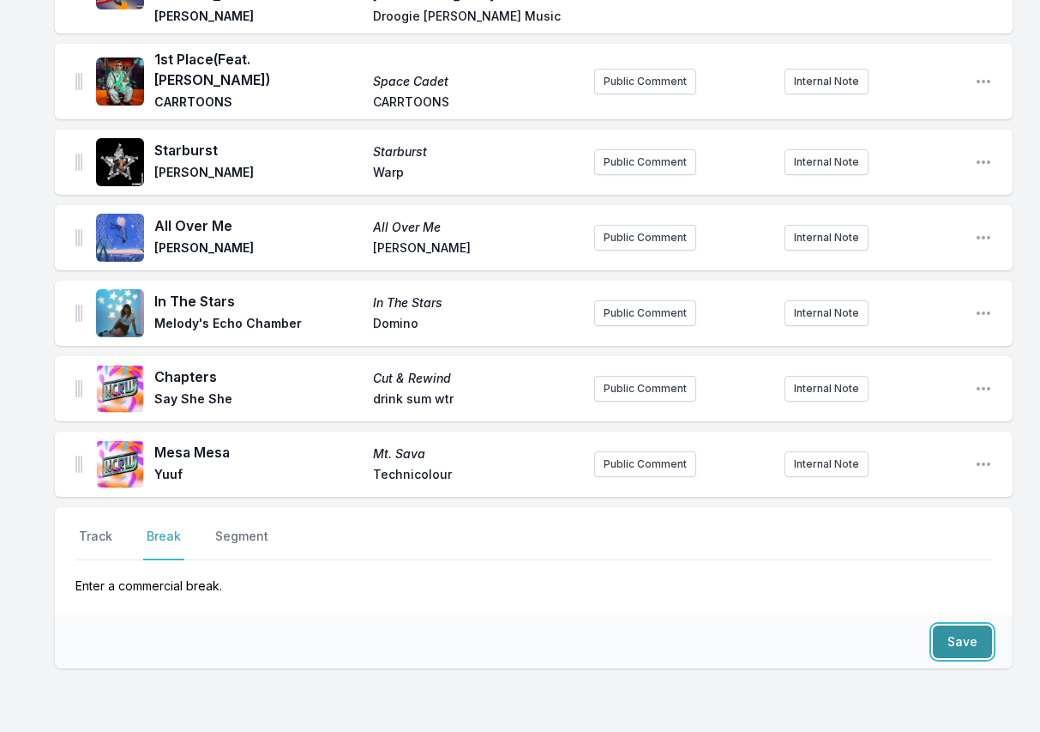
click at [955, 625] on button "Save" at bounding box center [962, 641] width 59 height 33
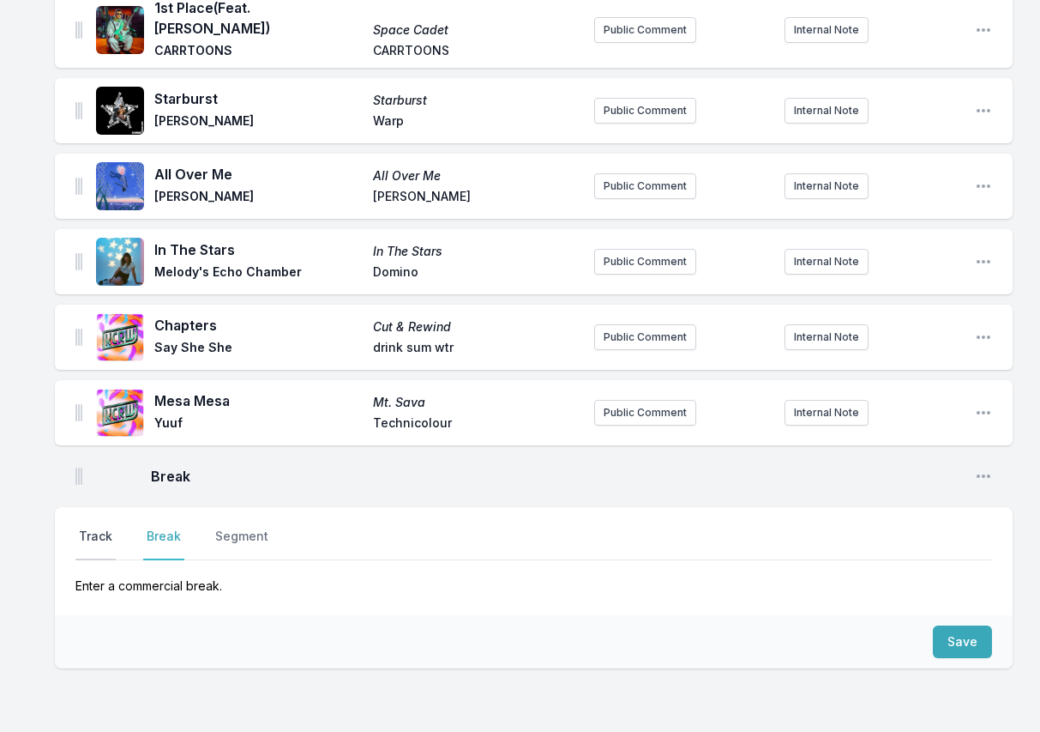
click at [92, 527] on button "Track" at bounding box center [95, 543] width 40 height 33
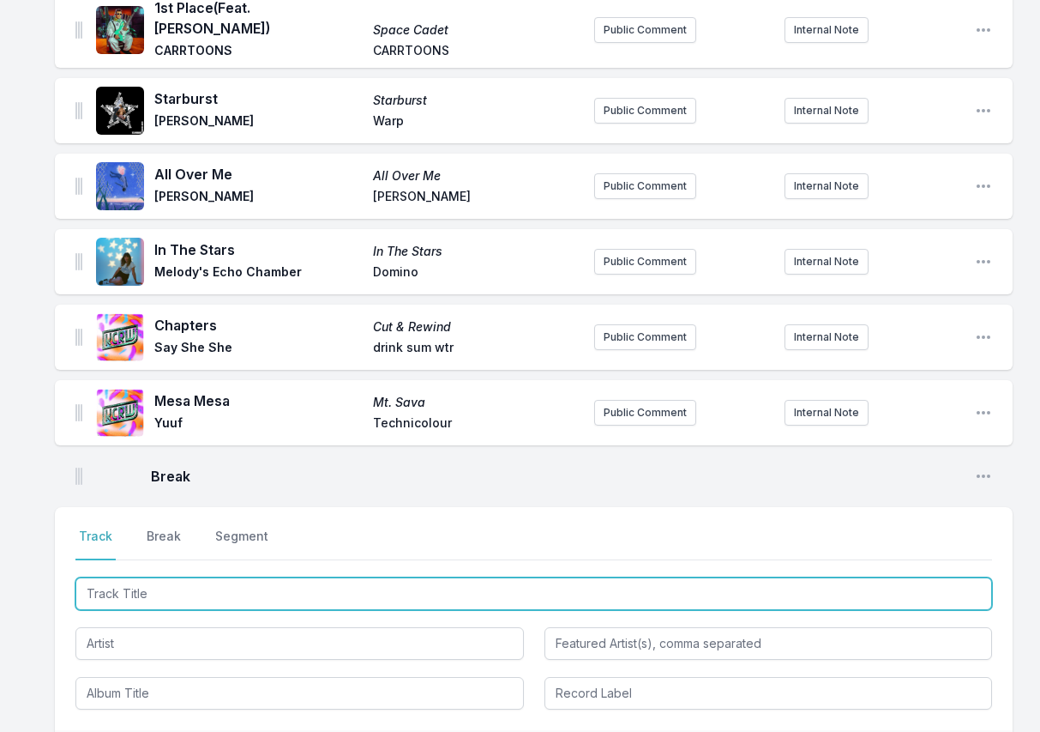
click at [130, 577] on input "Track Title" at bounding box center [533, 593] width 917 height 33
paste input "Constant And Uniform Movement Unknown"
type input "Constant And Uniform Movement Unknown"
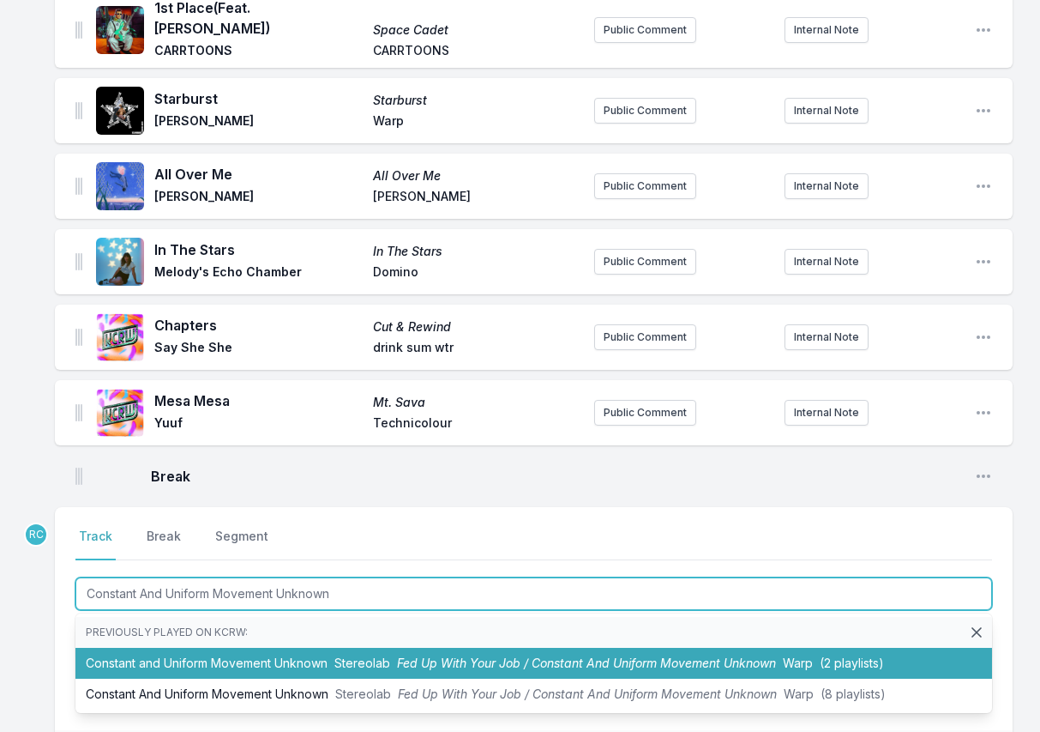
click at [171, 648] on li "Constant and Uniform Movement Unknown Stereolab Fed Up With Your Job / Constant…" at bounding box center [533, 663] width 917 height 31
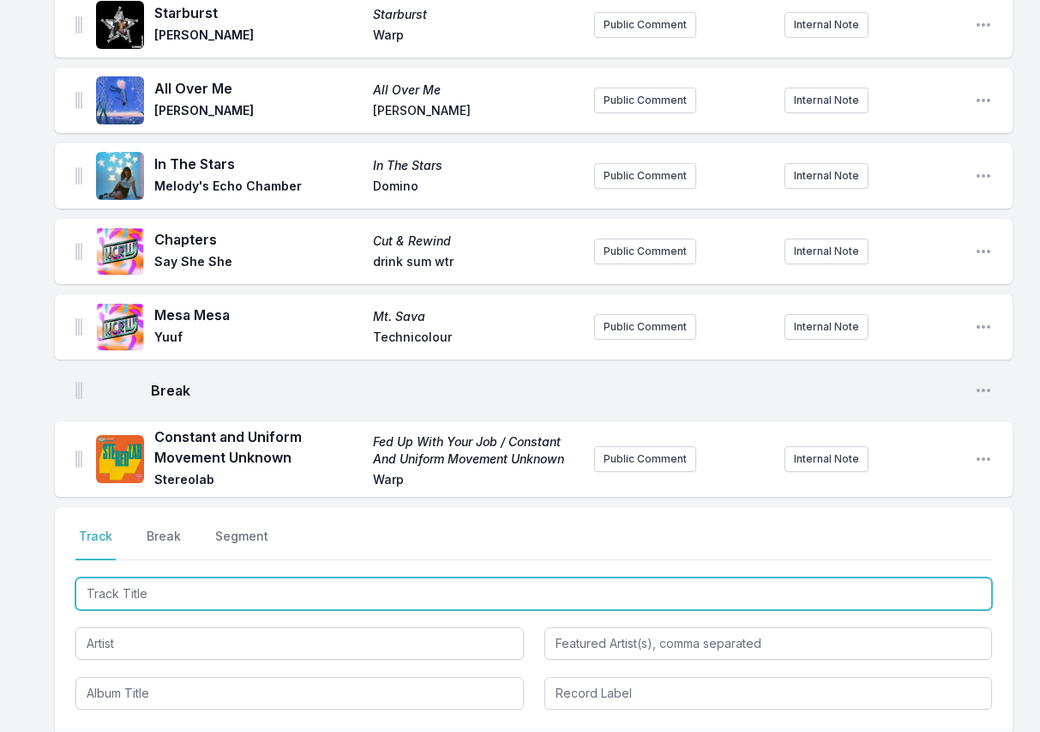
click at [880, 577] on input "Track Title" at bounding box center [533, 593] width 917 height 33
paste input "Bomb Yourself"
type input "Bomb Yourself"
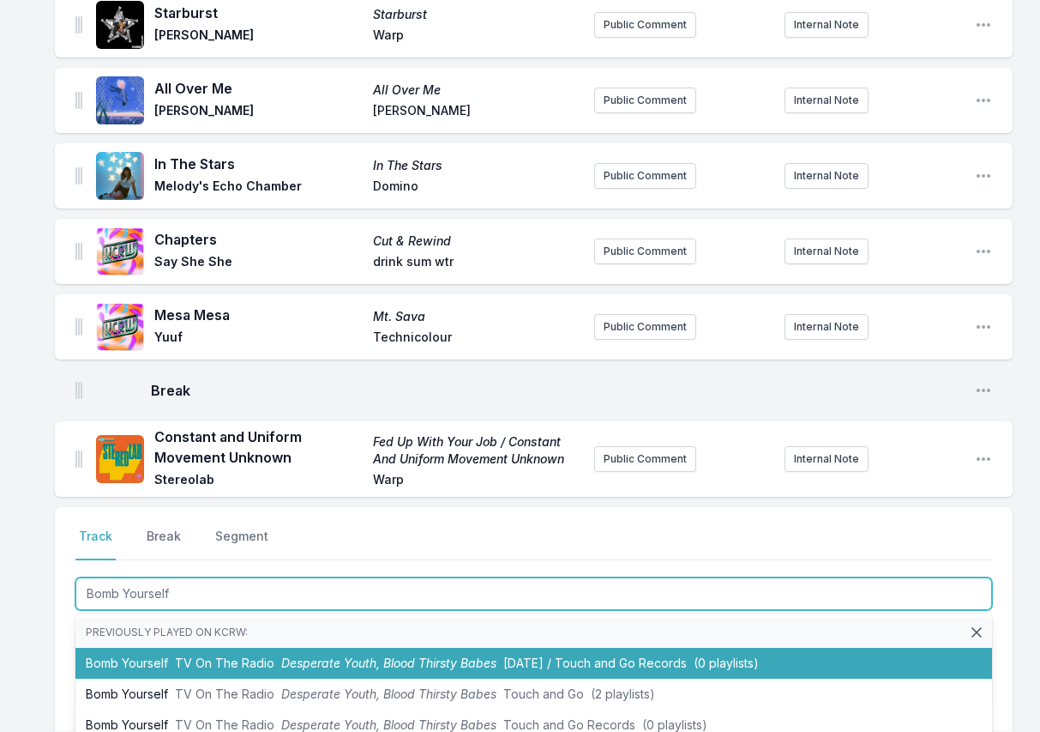
click at [338, 655] on span "Desperate Youth, Blood Thirsty Babes" at bounding box center [388, 662] width 215 height 15
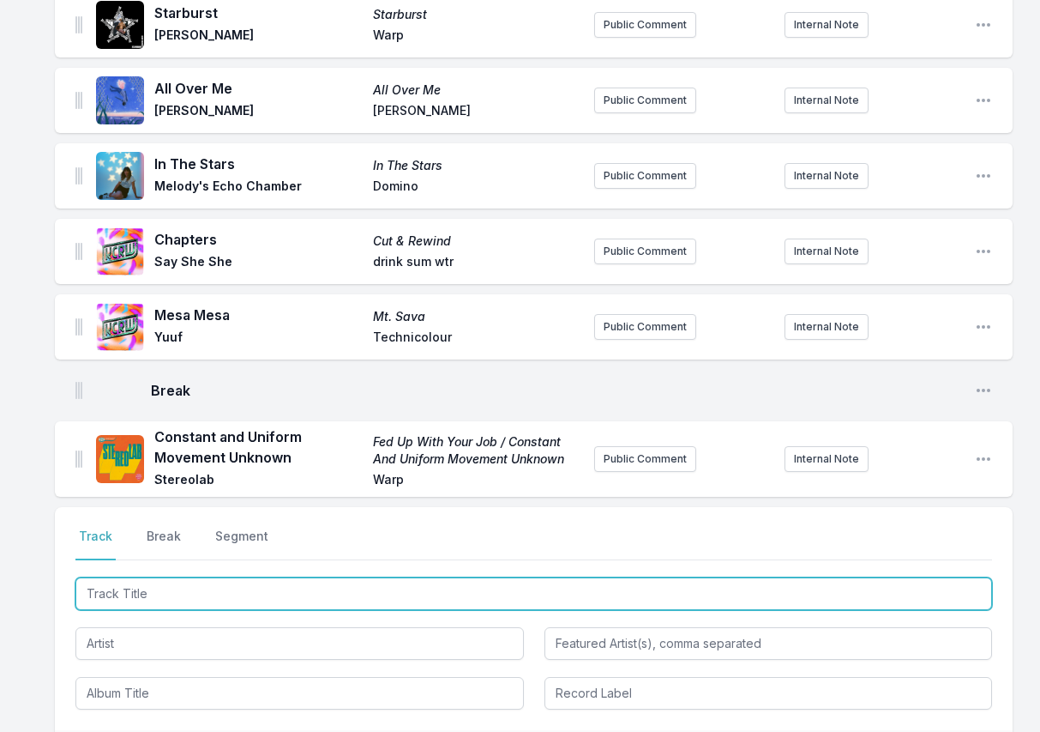
scroll to position [2680, 0]
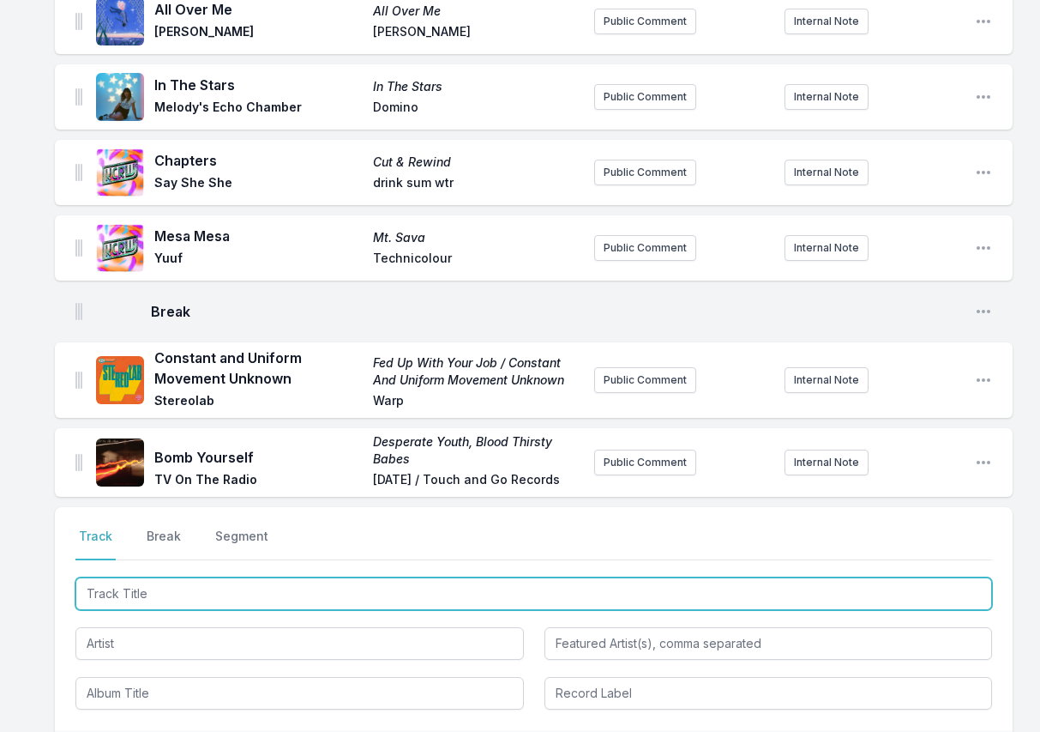
click at [881, 577] on input "Track Title" at bounding box center [533, 593] width 917 height 33
paste input "What It Means"
type input "What It Means"
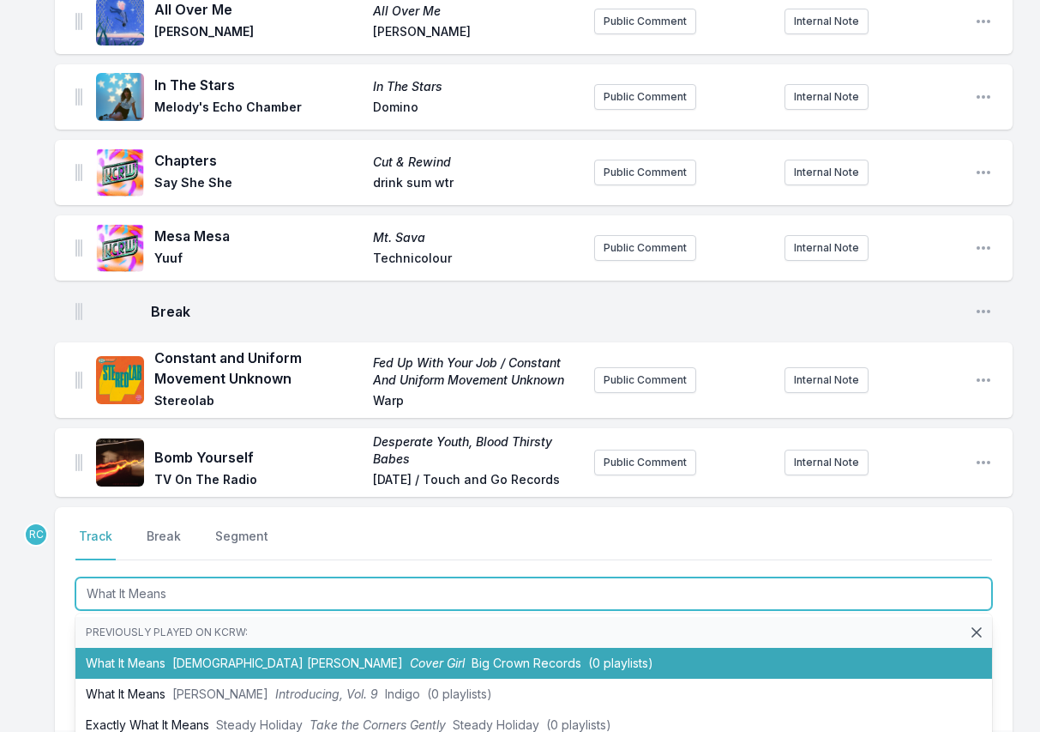
click at [192, 648] on li "What It Means [DEMOGRAPHIC_DATA] [PERSON_NAME] Cover Girl Big Crown Records (0 …" at bounding box center [533, 663] width 917 height 31
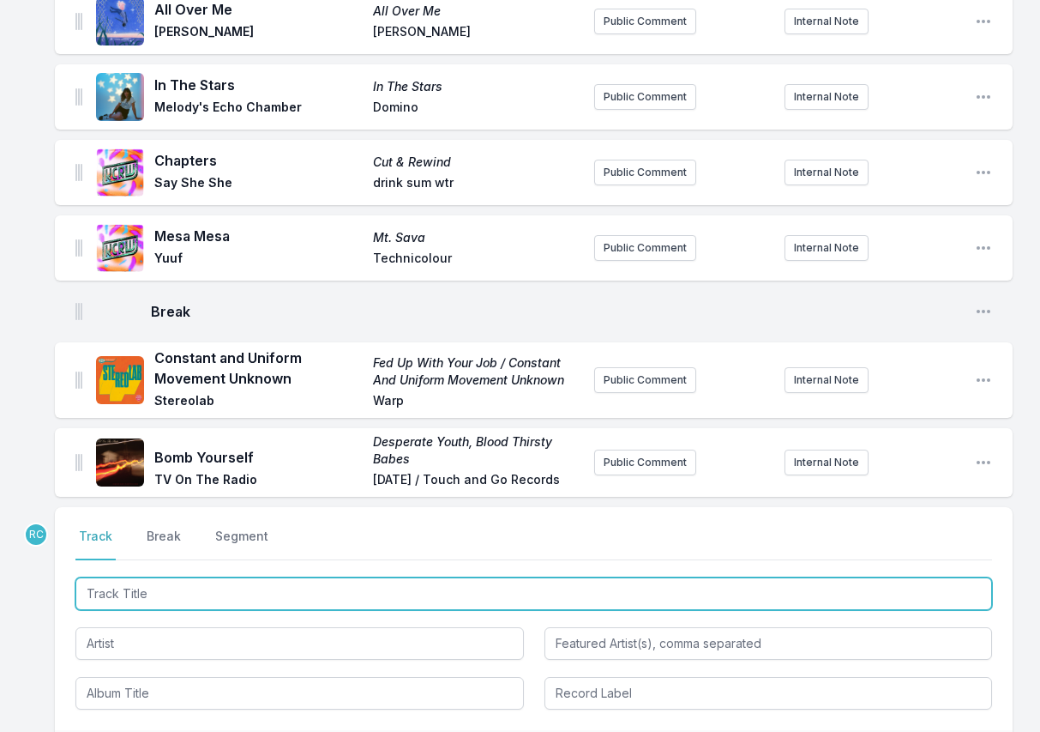
scroll to position [2756, 0]
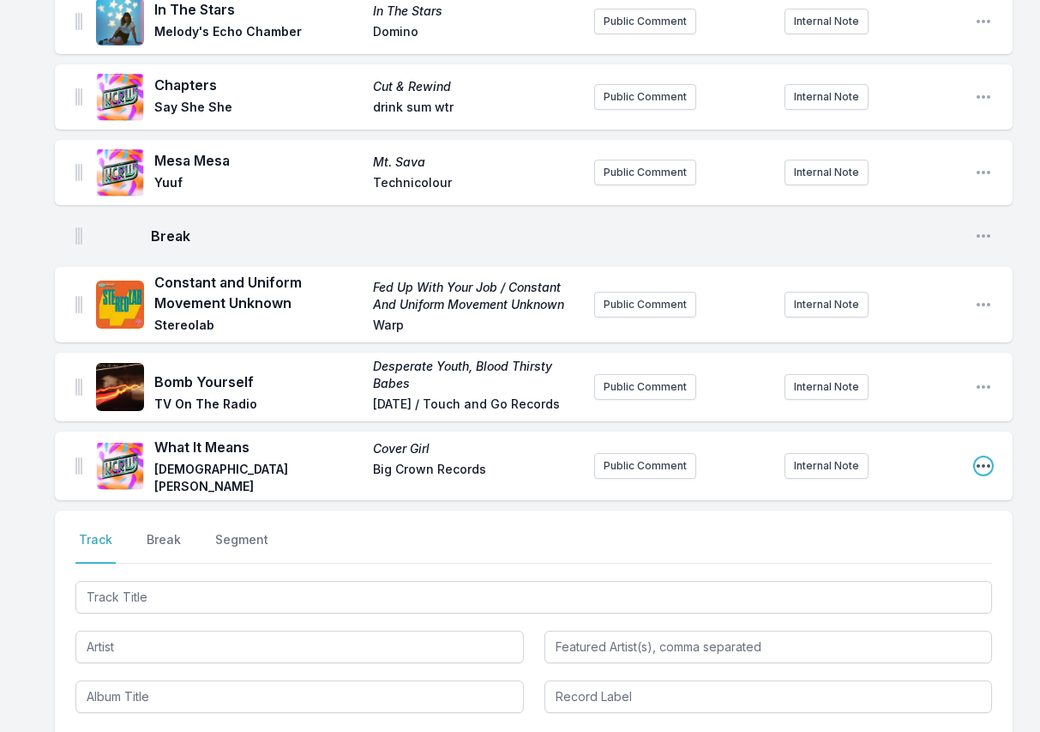
click at [984, 457] on icon "Open playlist item options" at bounding box center [983, 465] width 17 height 17
click at [949, 485] on button "Edit Track Details" at bounding box center [896, 500] width 192 height 31
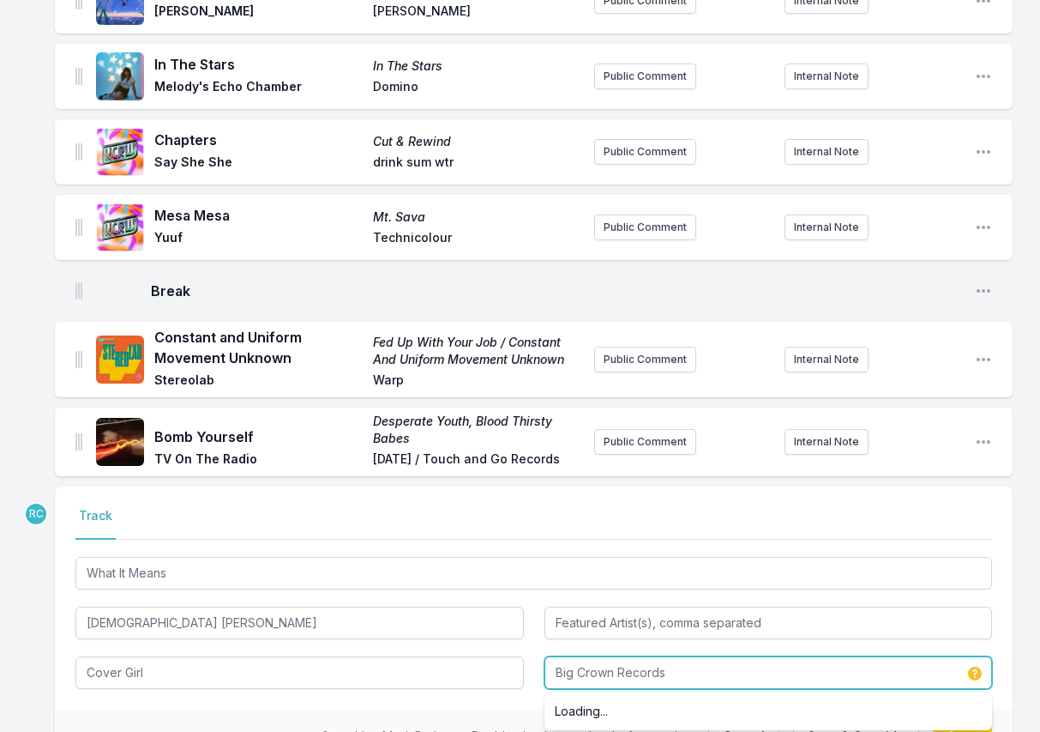
click at [620, 656] on div "Big Crown Records Loading..." at bounding box center [769, 672] width 449 height 33
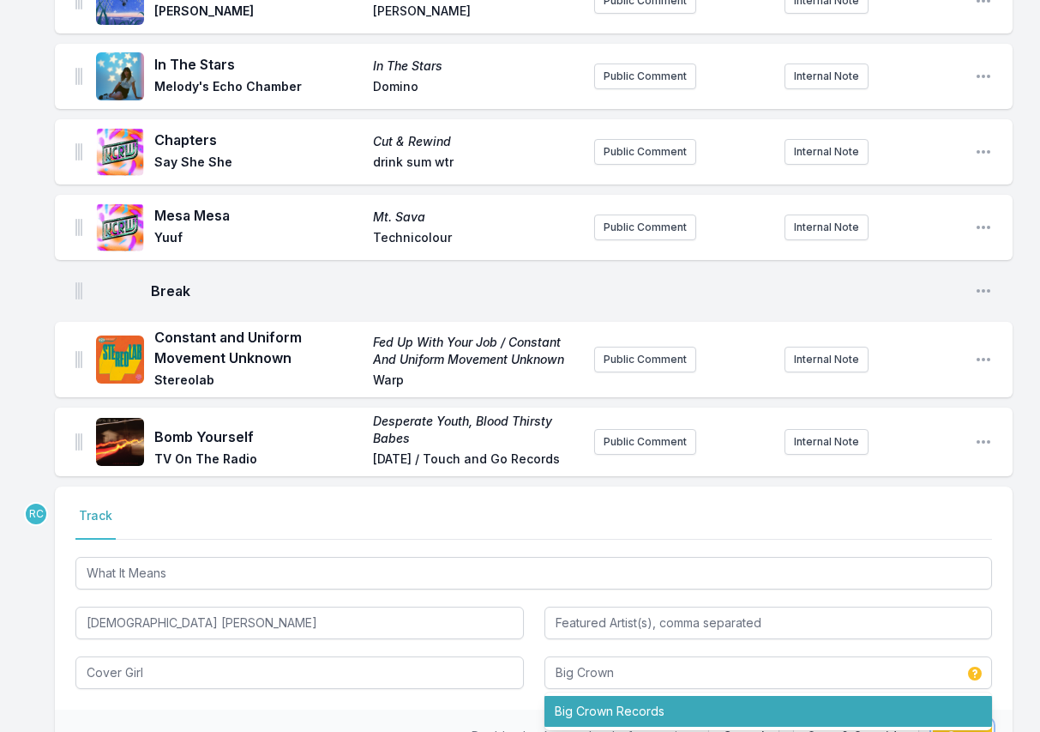
click at [973, 720] on button "Save" at bounding box center [962, 736] width 59 height 33
type input "Big Crown Records"
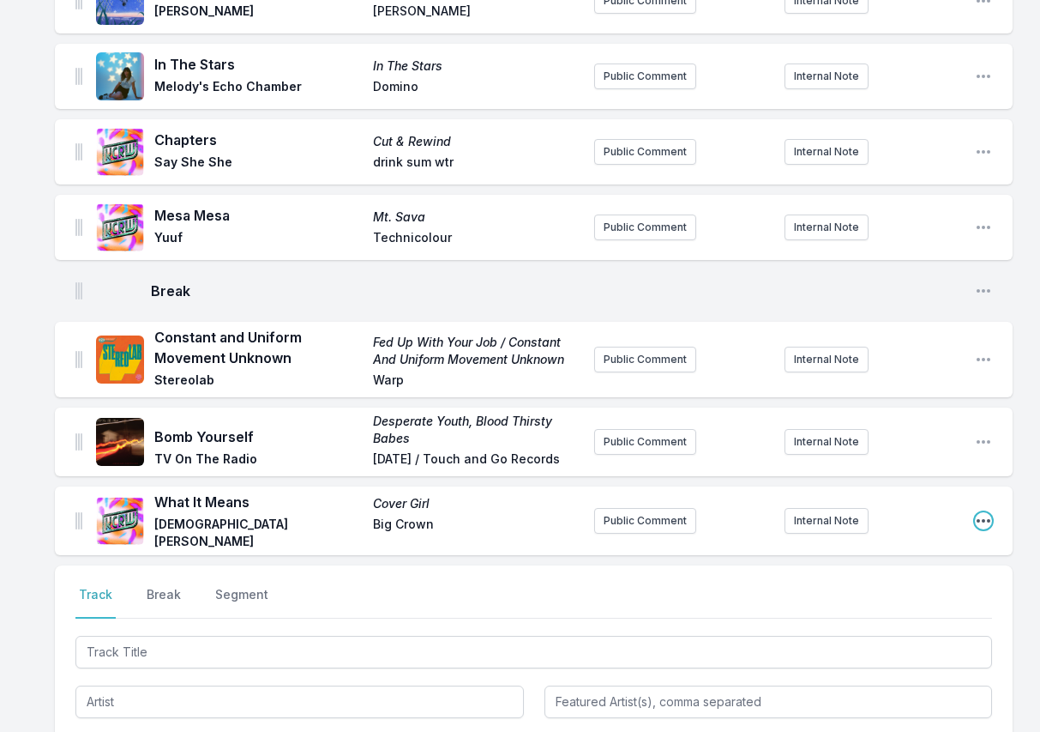
click at [982, 512] on icon "Open playlist item options" at bounding box center [983, 520] width 17 height 17
click at [934, 539] on button "Edit Track Details" at bounding box center [896, 554] width 192 height 31
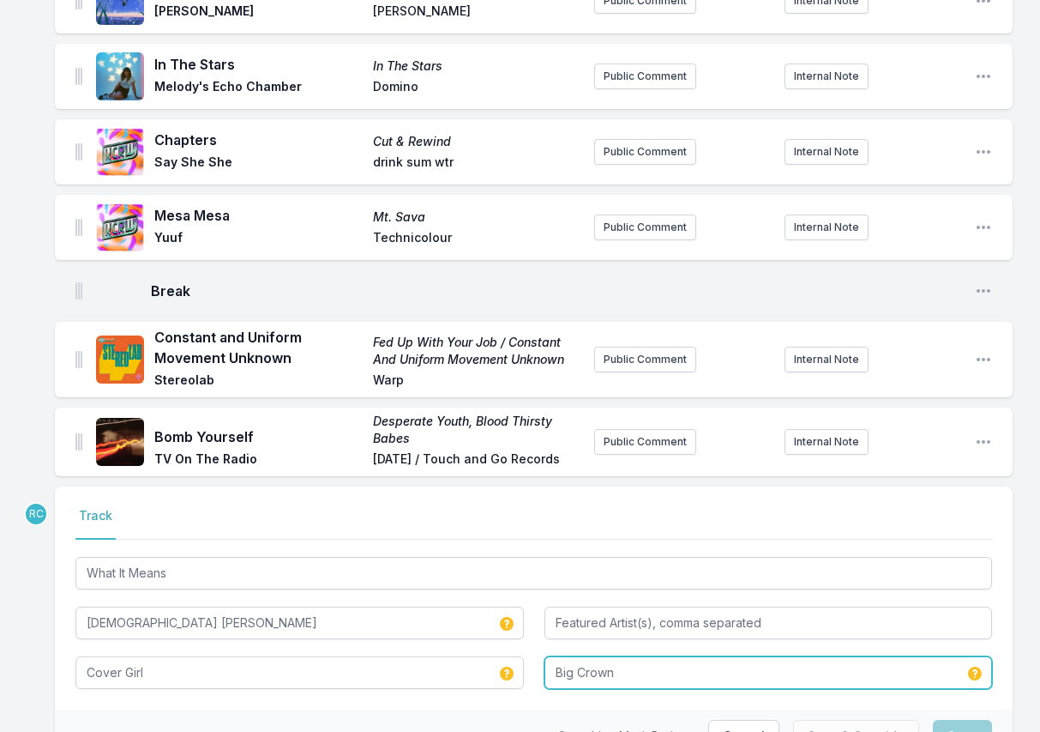
click at [625, 656] on input "Big Crown" at bounding box center [769, 672] width 449 height 33
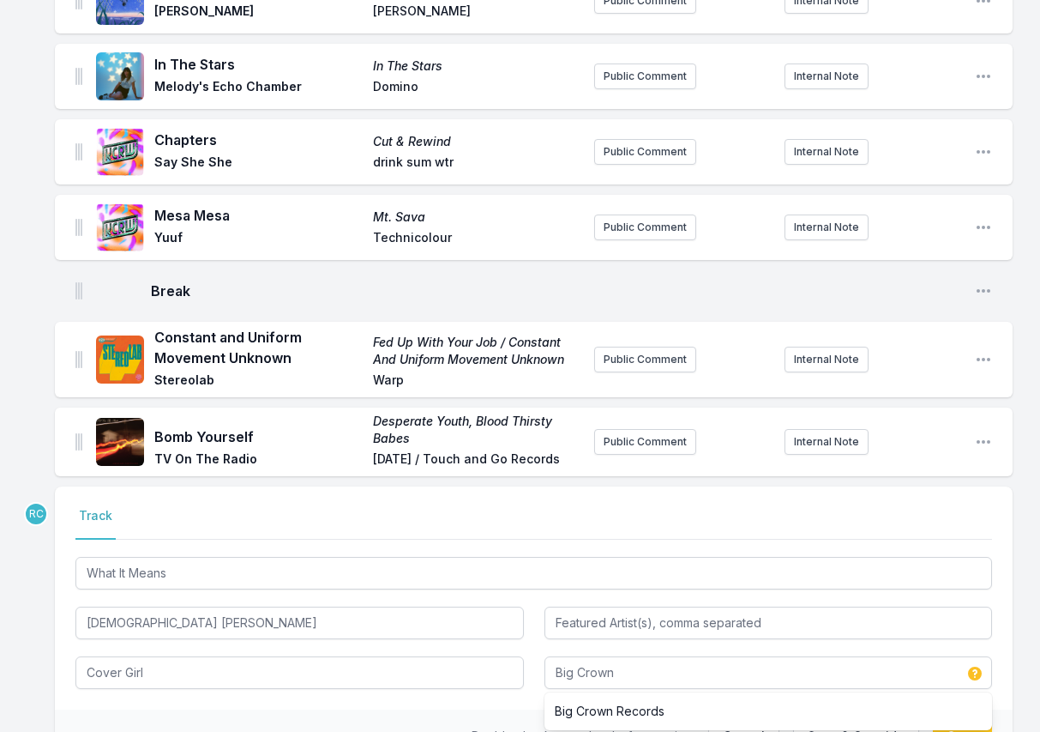
click at [634, 692] on ul "Big Crown Records" at bounding box center [769, 711] width 449 height 38
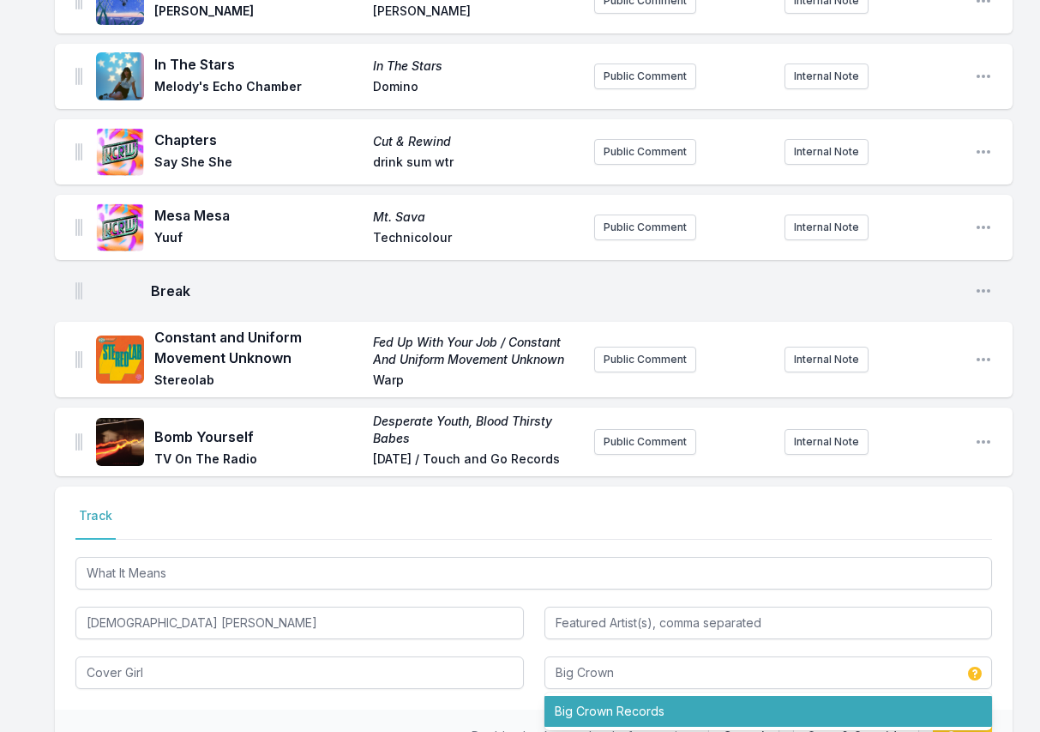
click at [634, 696] on li "Big Crown Records" at bounding box center [769, 711] width 449 height 31
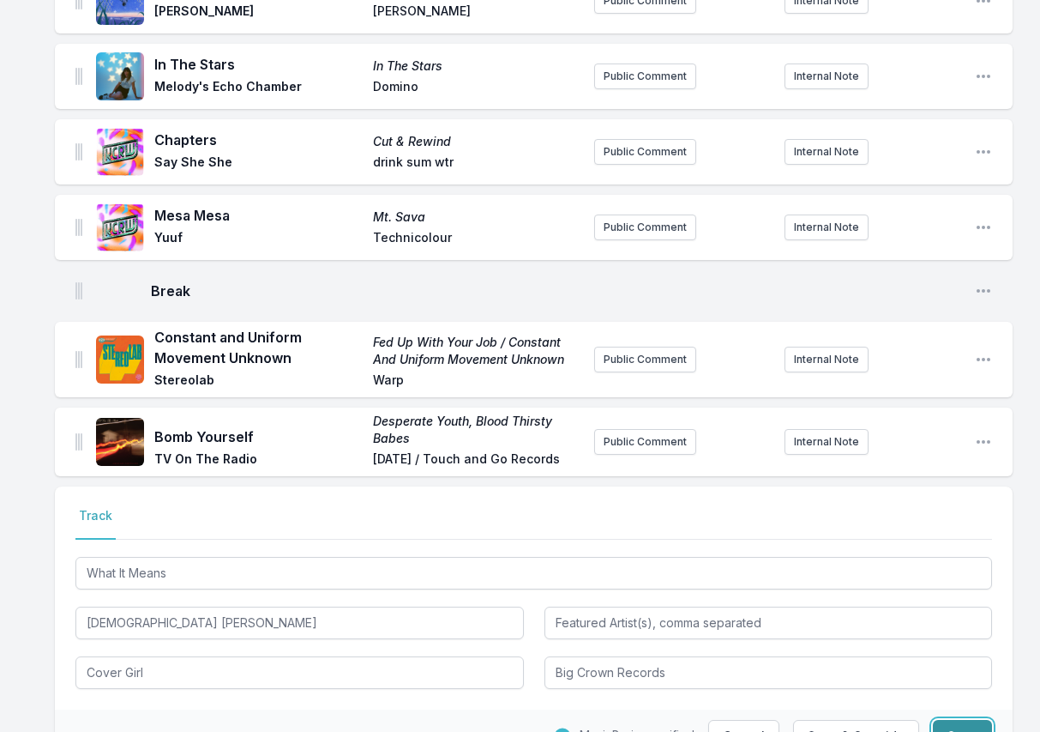
click at [949, 720] on button "Save" at bounding box center [962, 736] width 59 height 33
type input "Big Crown"
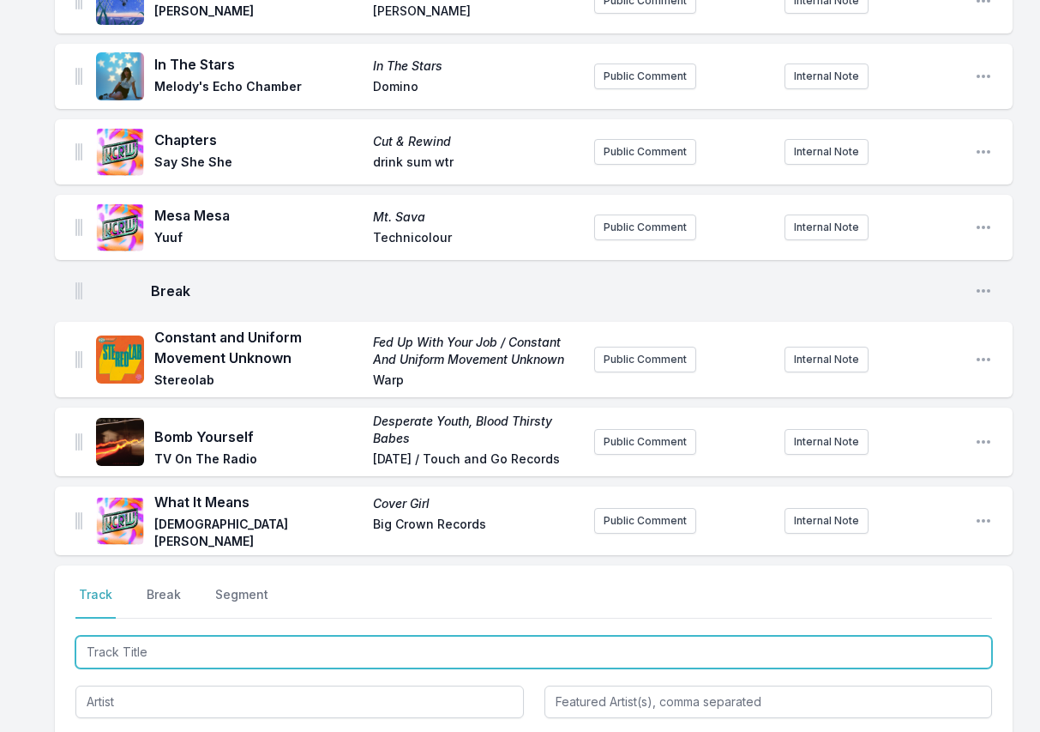
click at [862, 636] on input "Track Title" at bounding box center [533, 652] width 917 height 33
paste input "If You Believe ([PERSON_NAME] de [PERSON_NAME] remix)"
type input "If You Believe ([PERSON_NAME] de [PERSON_NAME] remix)"
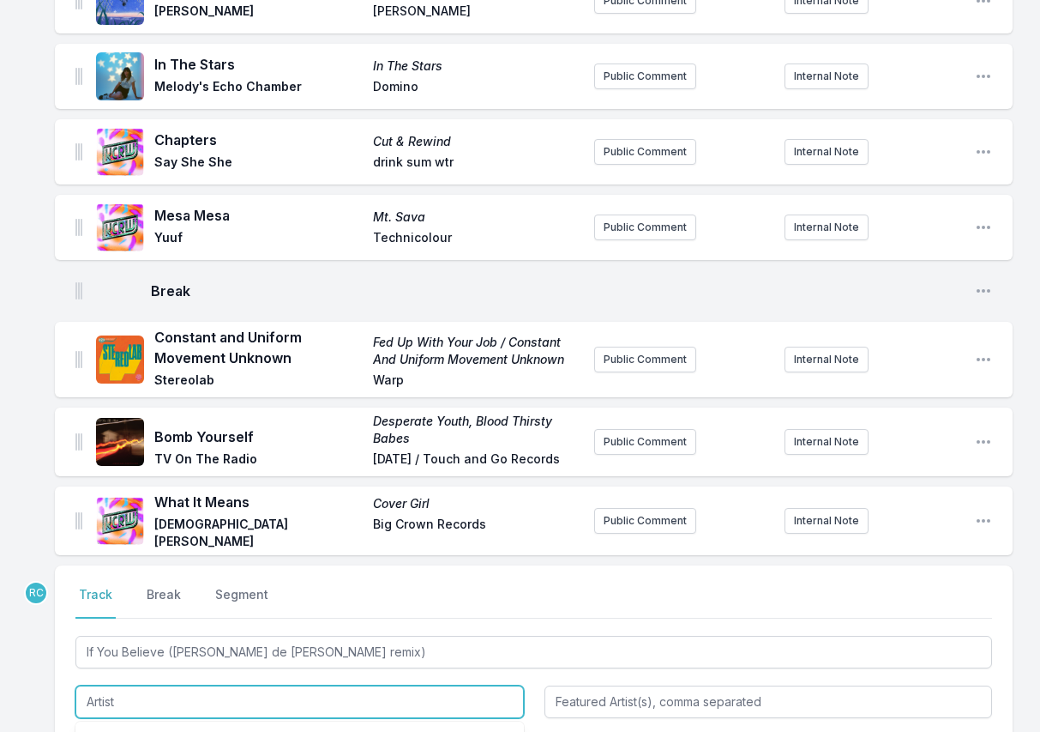
paste input "[PERSON_NAME]"
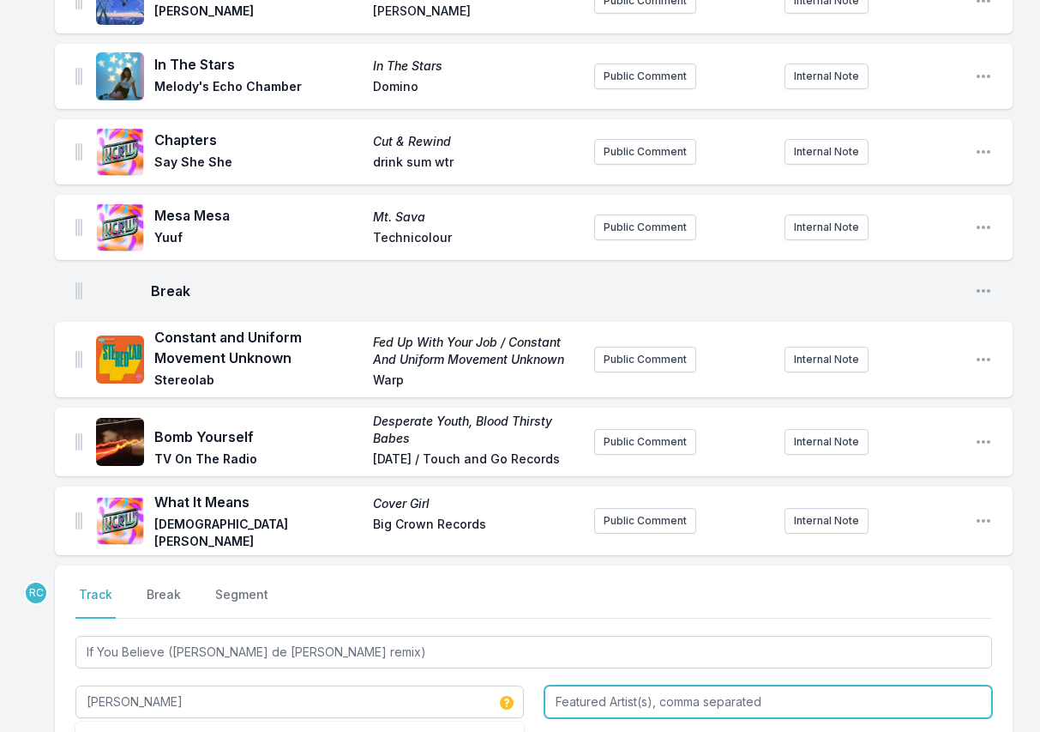
type input "[PERSON_NAME]"
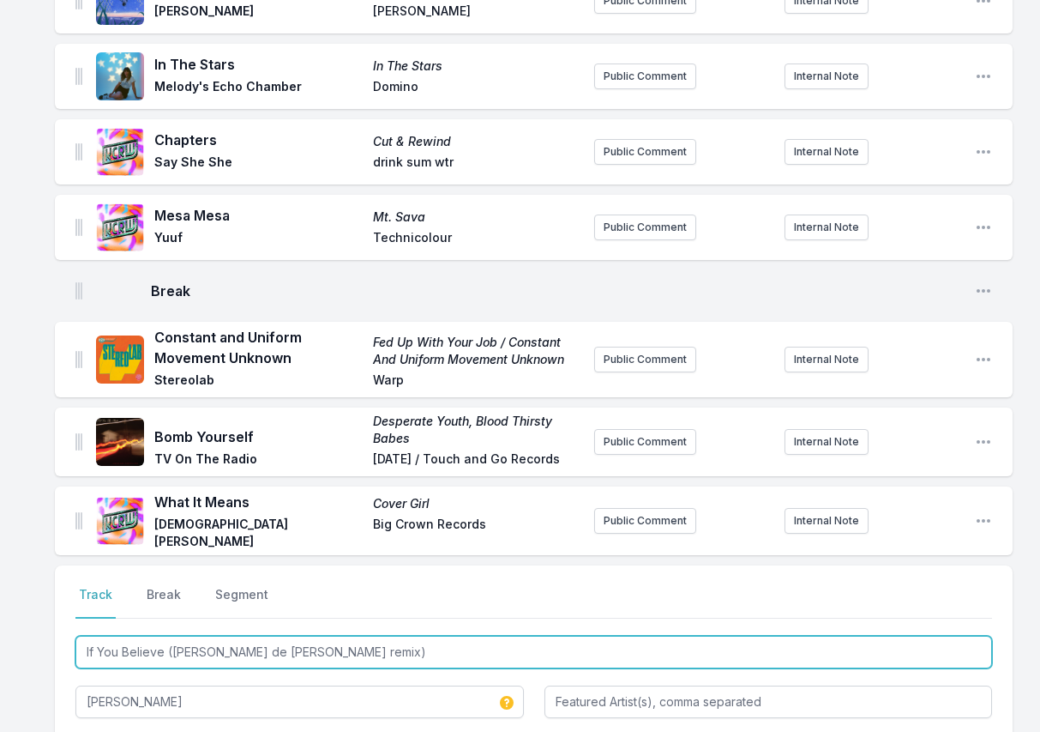
drag, startPoint x: 333, startPoint y: 564, endPoint x: 333, endPoint y: 540, distance: 24.0
click at [333, 565] on div "Select a tab Track Break Segment Track Break Segment If You Believe ([PERSON_NA…" at bounding box center [534, 676] width 958 height 223
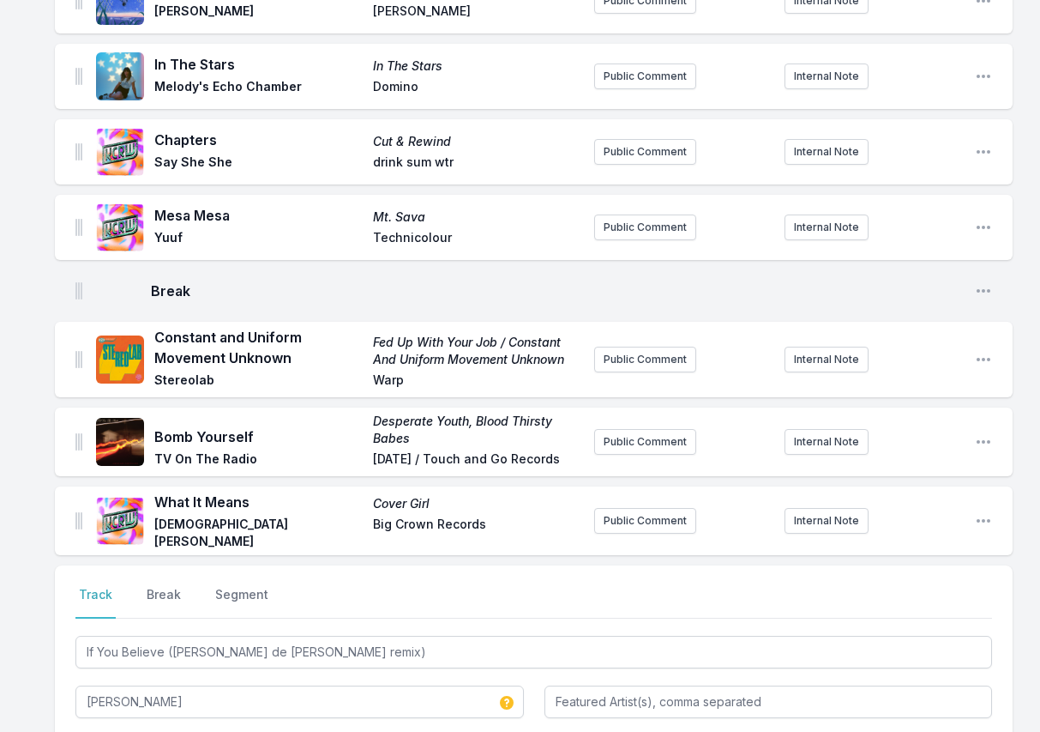
paste input "If You Believe ([PERSON_NAME] de [PERSON_NAME] remix)"
type input "If You Believe ([PERSON_NAME] de [PERSON_NAME] remix)"
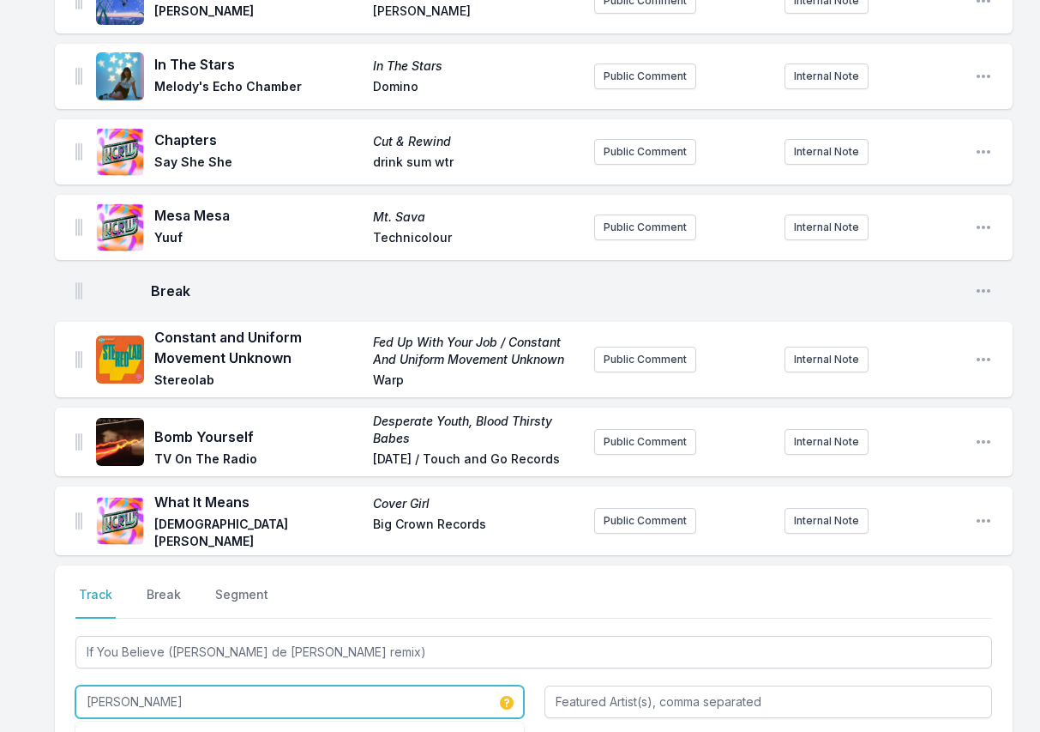
drag, startPoint x: 198, startPoint y: 617, endPoint x: 60, endPoint y: 605, distance: 138.7
click at [60, 605] on div "Select a tab Track Break Segment Track Break Segment If You Believe ([PERSON_NA…" at bounding box center [534, 676] width 958 height 223
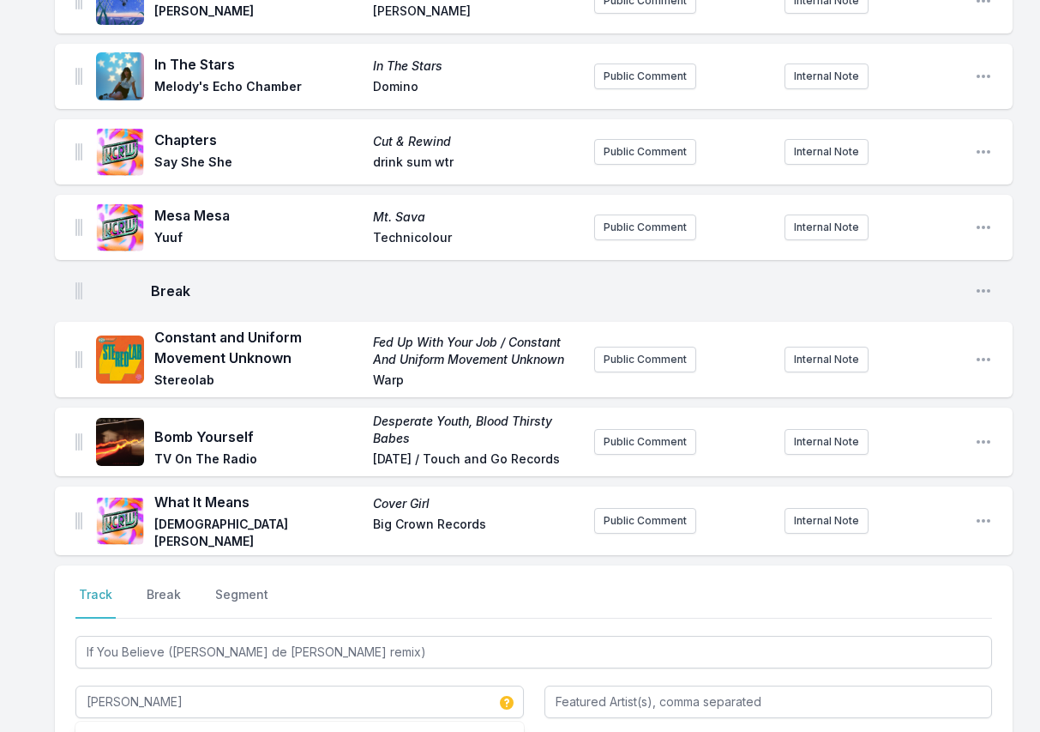
paste input "[PERSON_NAME]"
type input "[PERSON_NAME]"
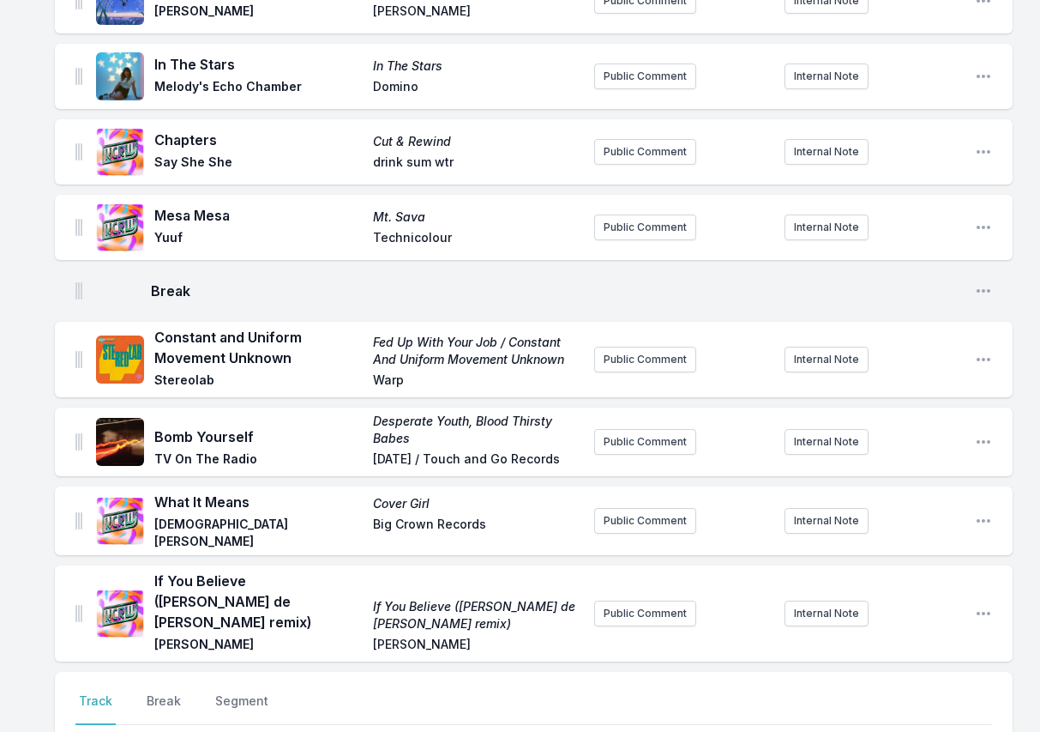
scroll to position [2786, 0]
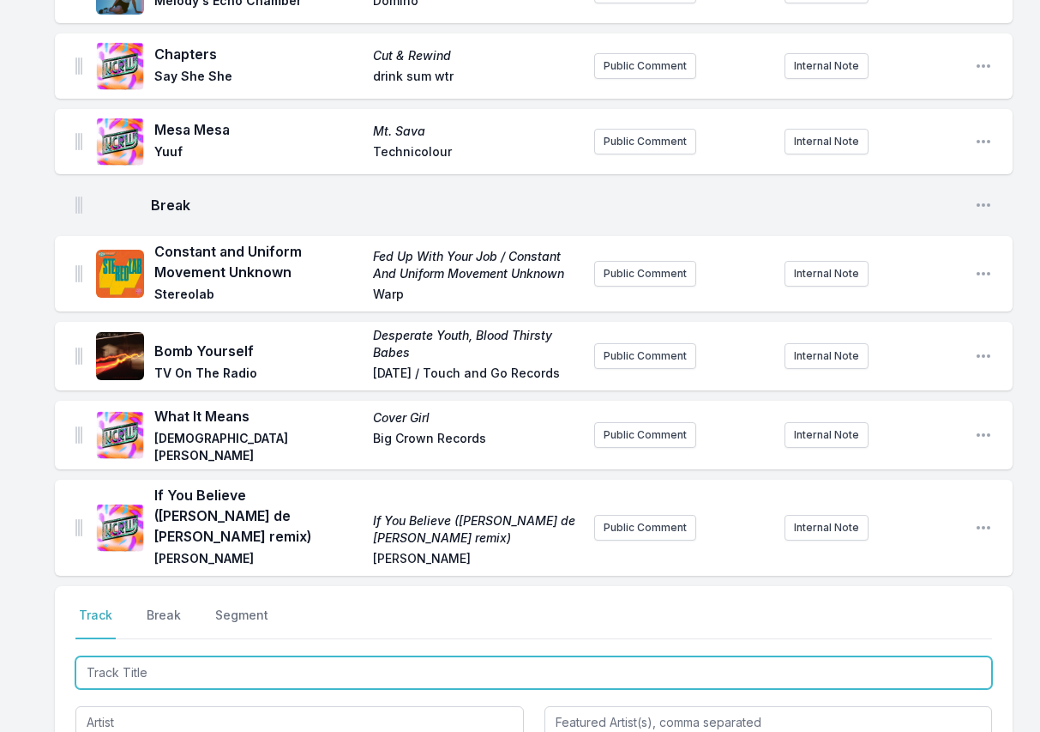
click at [897, 656] on input "Track Title" at bounding box center [533, 672] width 917 height 33
paste input "Oh Child"
type input "Oh Child"
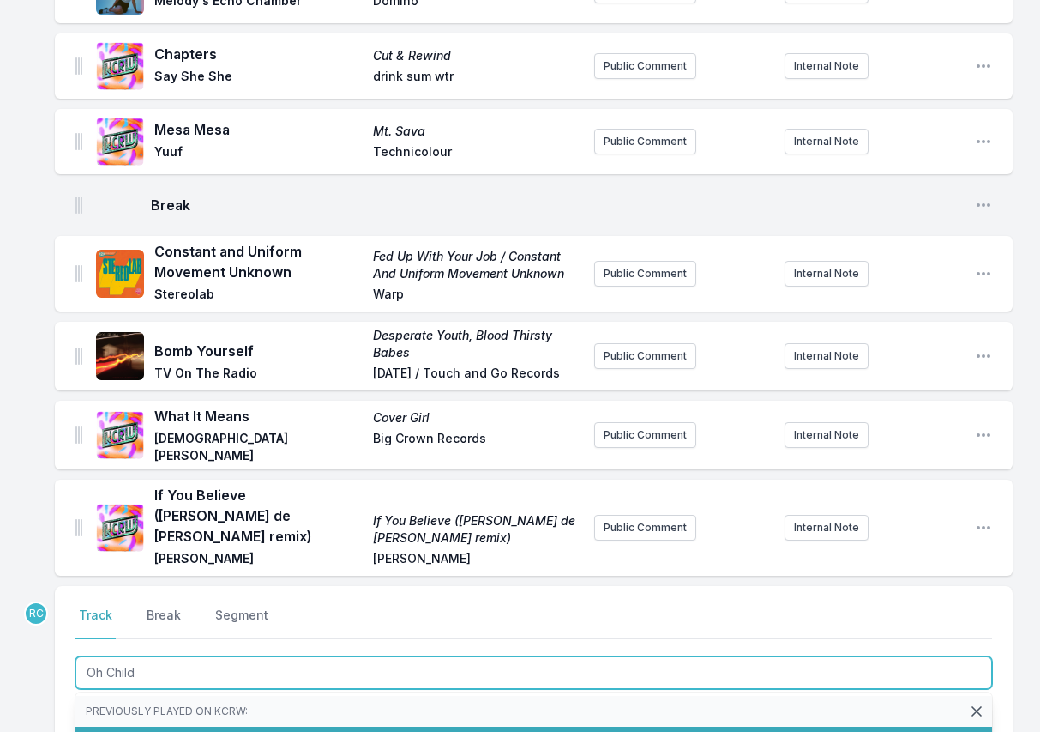
click at [218, 731] on span "Tell the Future With Your Body" at bounding box center [296, 741] width 171 height 15
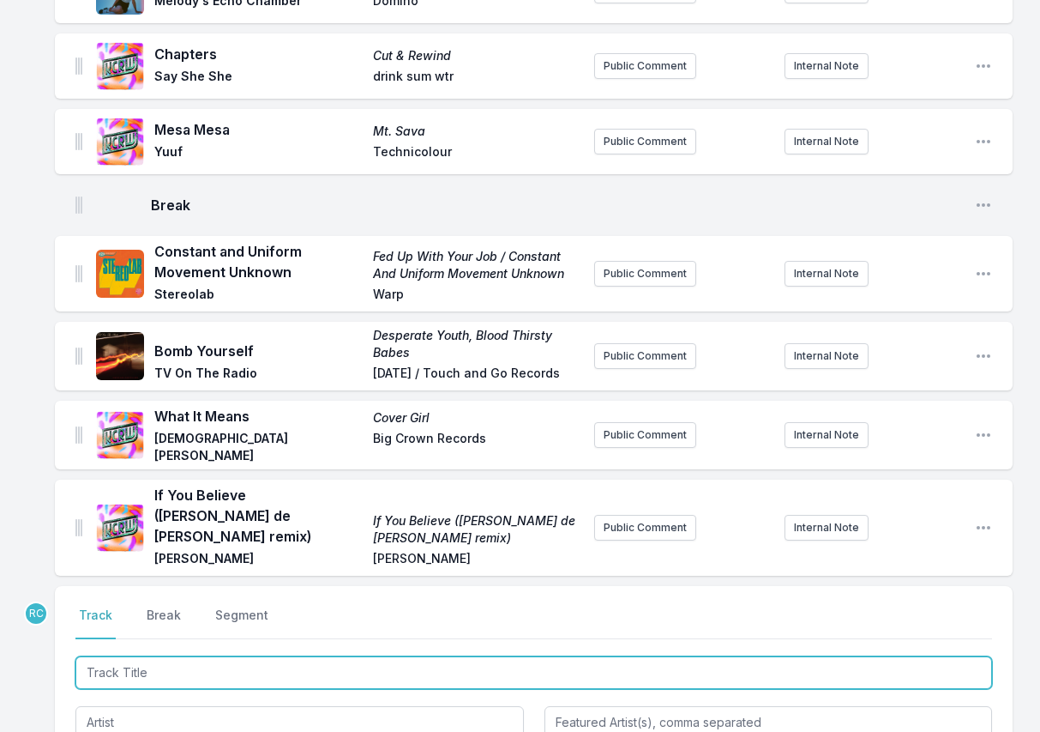
scroll to position [2862, 0]
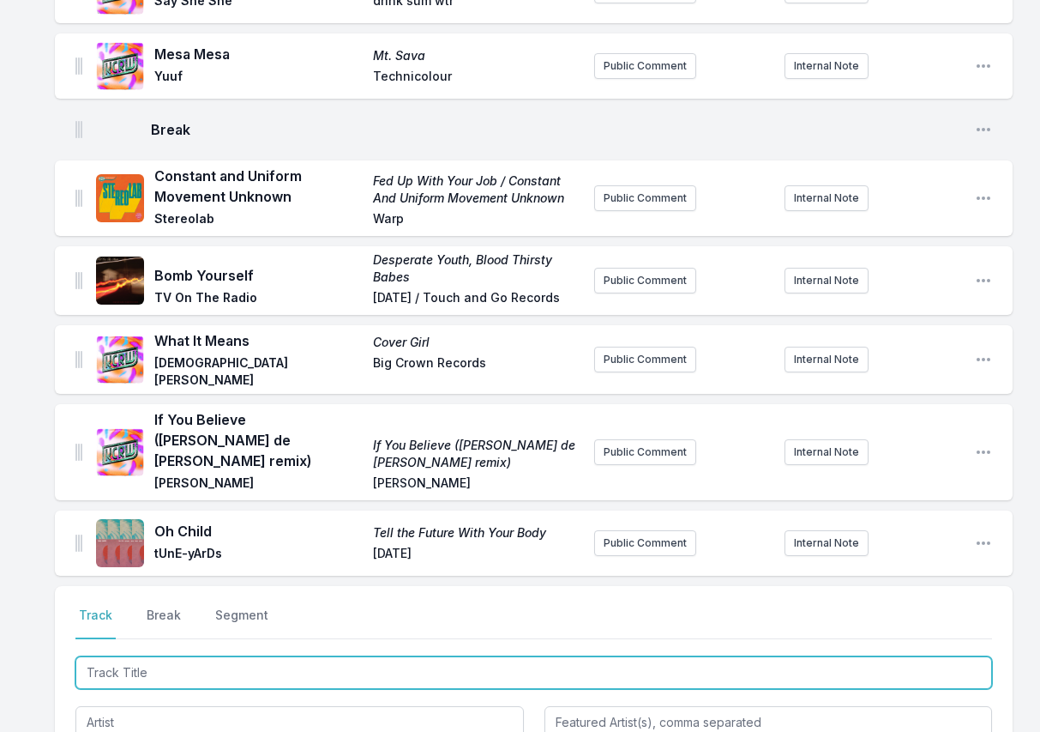
click at [895, 656] on input "Track Title" at bounding box center [533, 672] width 917 height 33
paste input "Integrity"
type input "Integrity"
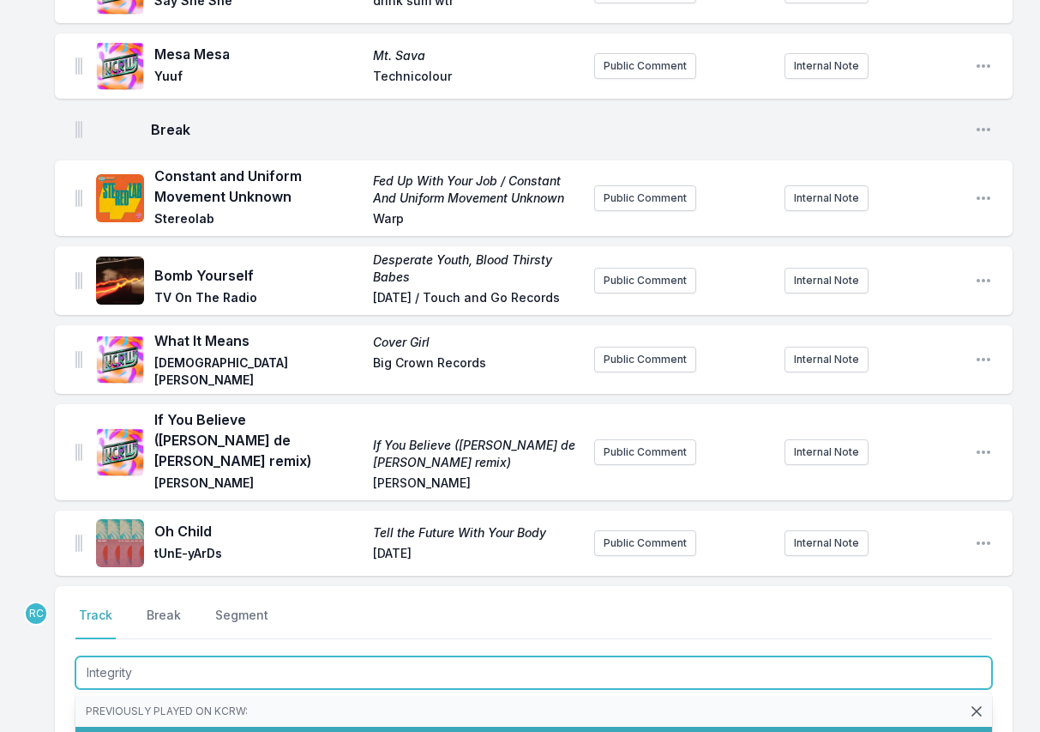
click at [226, 731] on span "[PERSON_NAME][US_STATE]" at bounding box center [220, 741] width 165 height 15
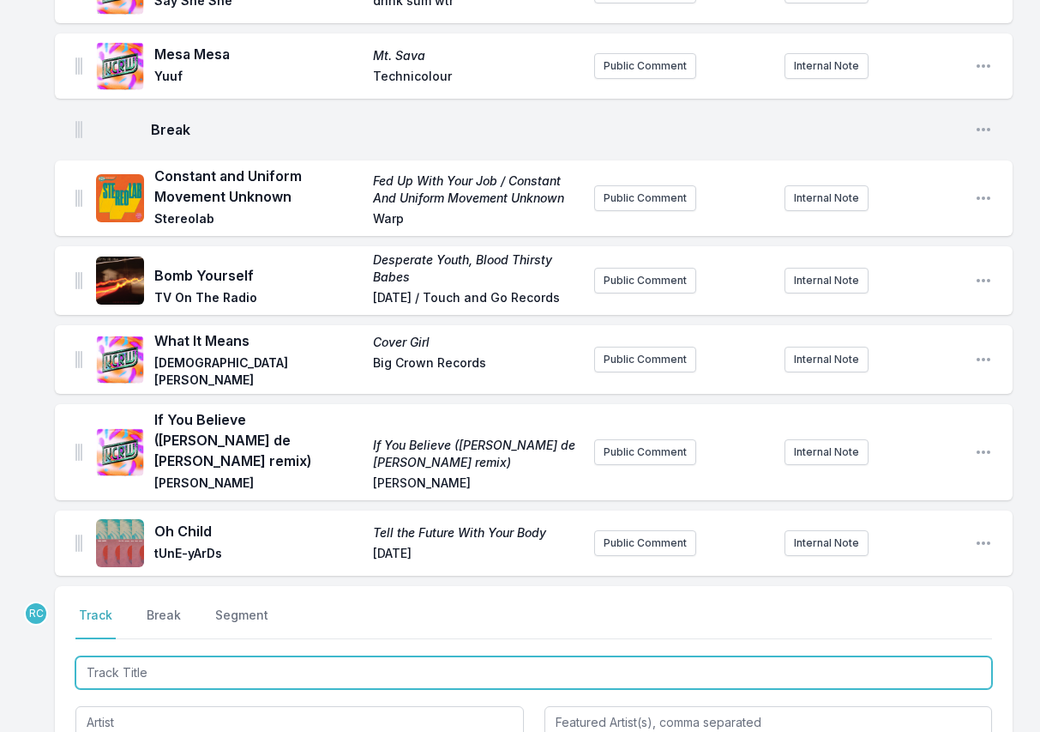
scroll to position [2937, 0]
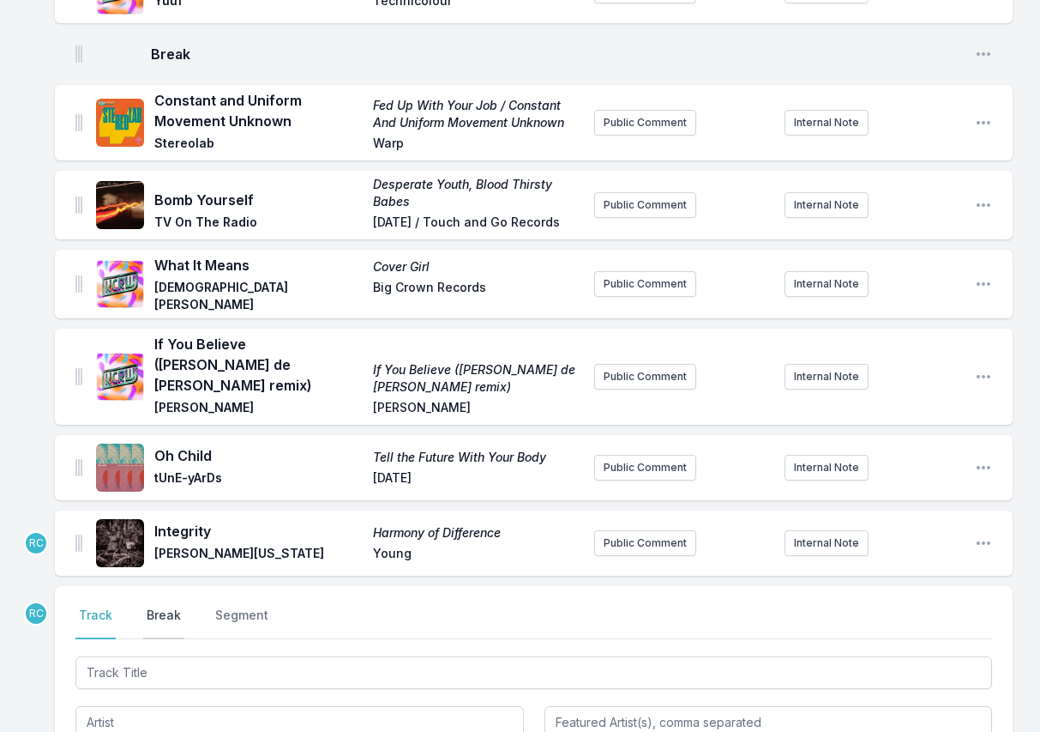
click at [173, 606] on button "Break" at bounding box center [163, 622] width 41 height 33
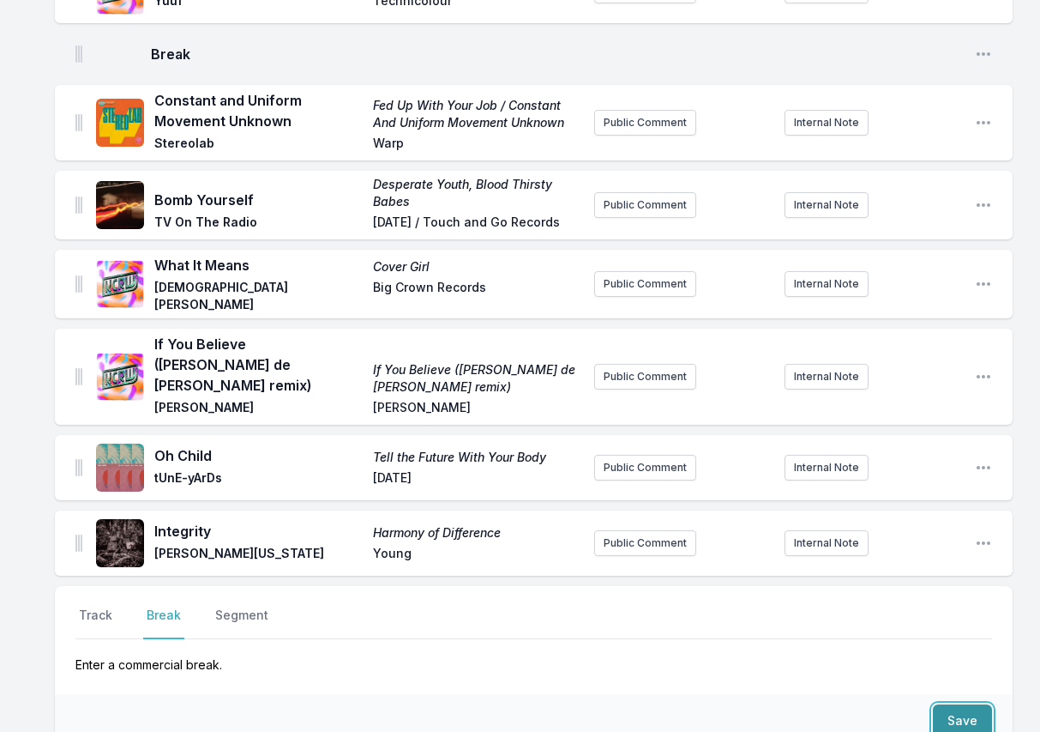
click at [967, 704] on button "Save" at bounding box center [962, 720] width 59 height 33
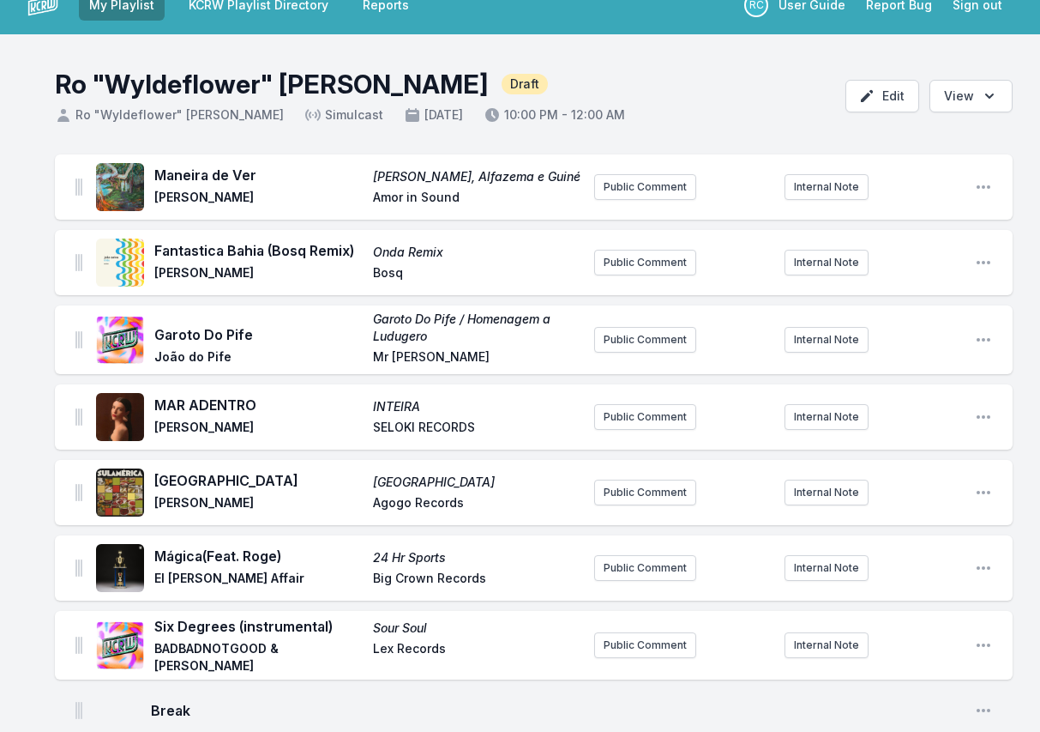
scroll to position [0, 0]
